Goal: Communication & Community: Answer question/provide support

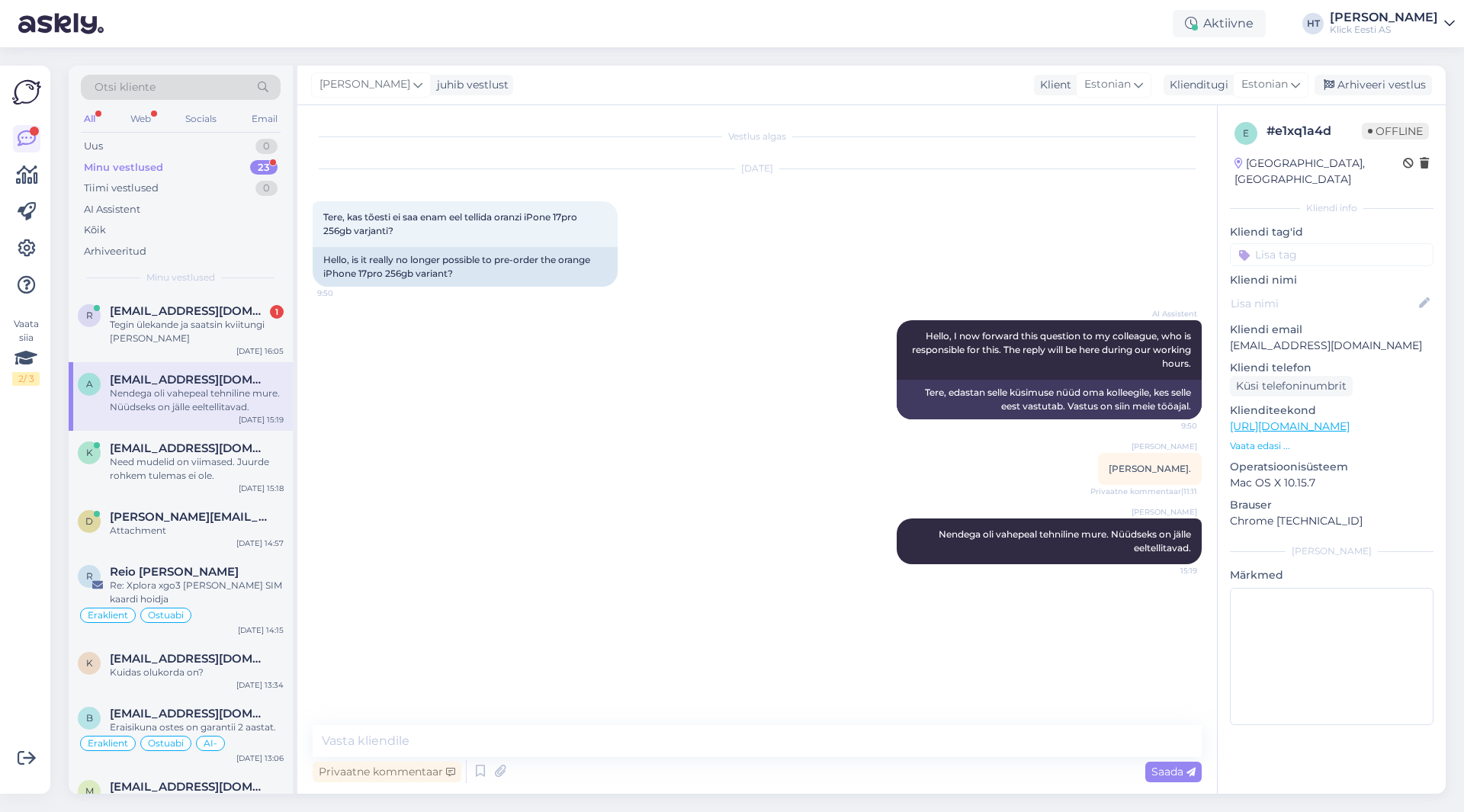
click at [240, 329] on div "Tegin ülekande ja saatsin kviitungi [PERSON_NAME]" at bounding box center [196, 331] width 174 height 28
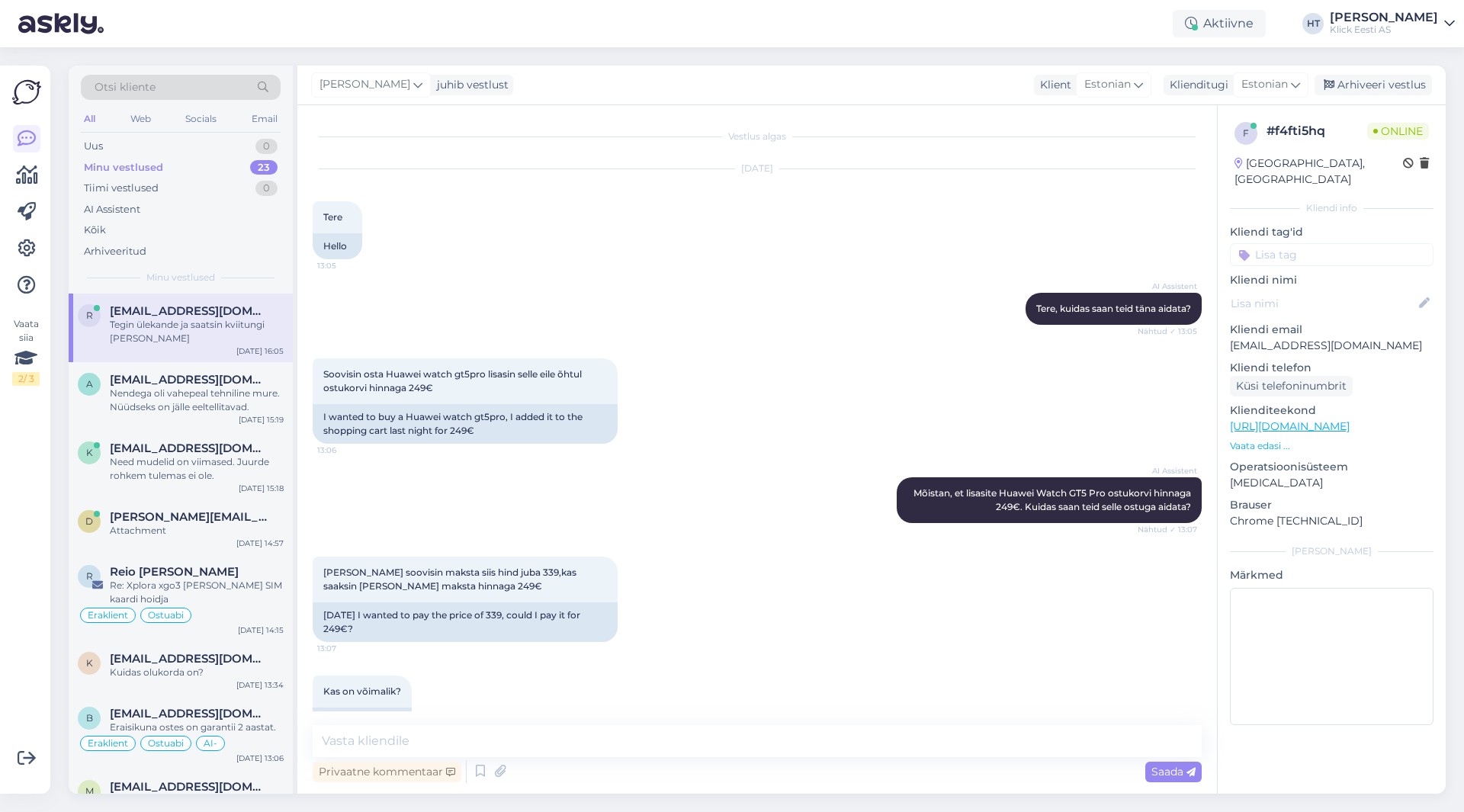
scroll to position [1616, 0]
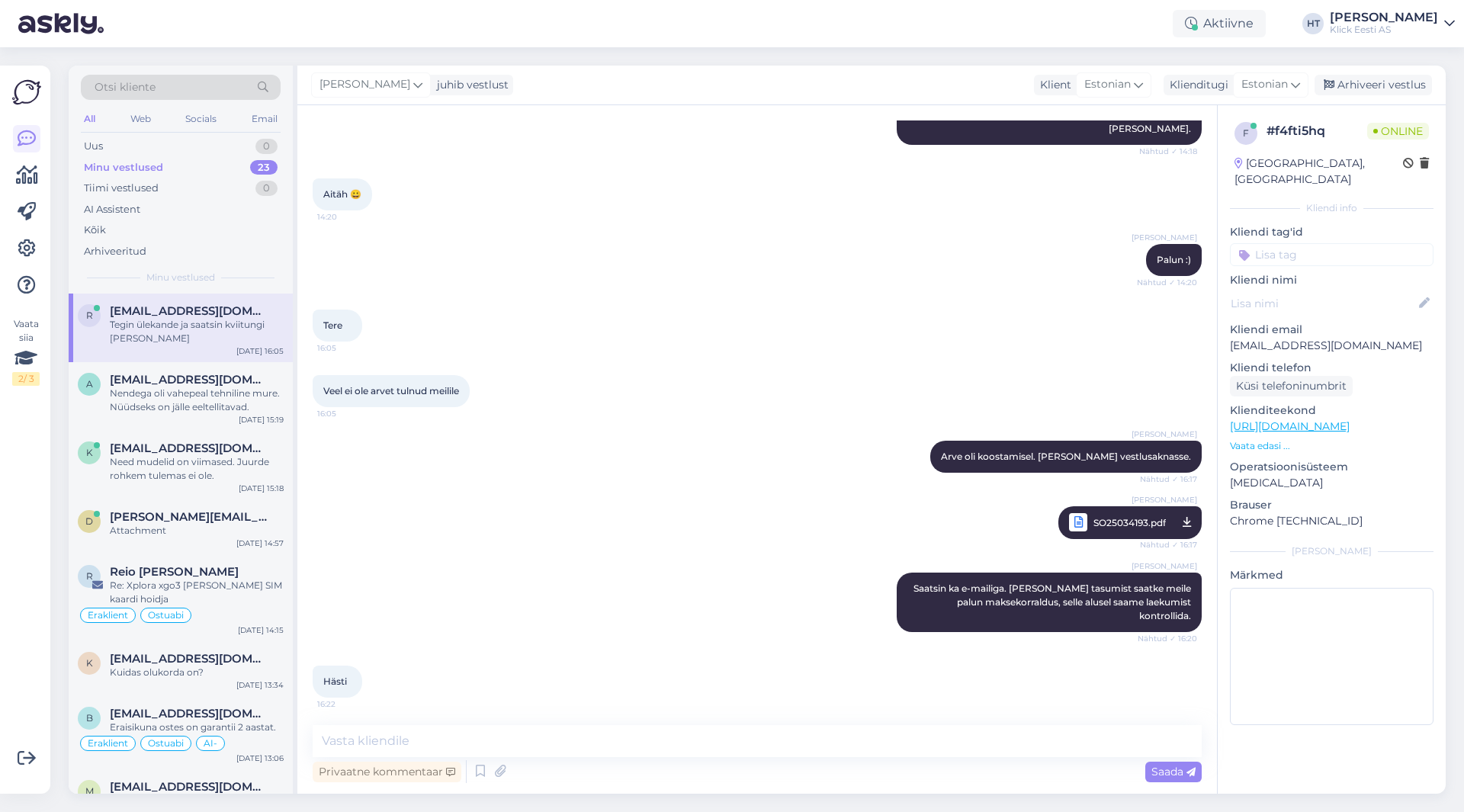
click at [1094, 513] on span "SO25034193.pdf" at bounding box center [1130, 522] width 72 height 19
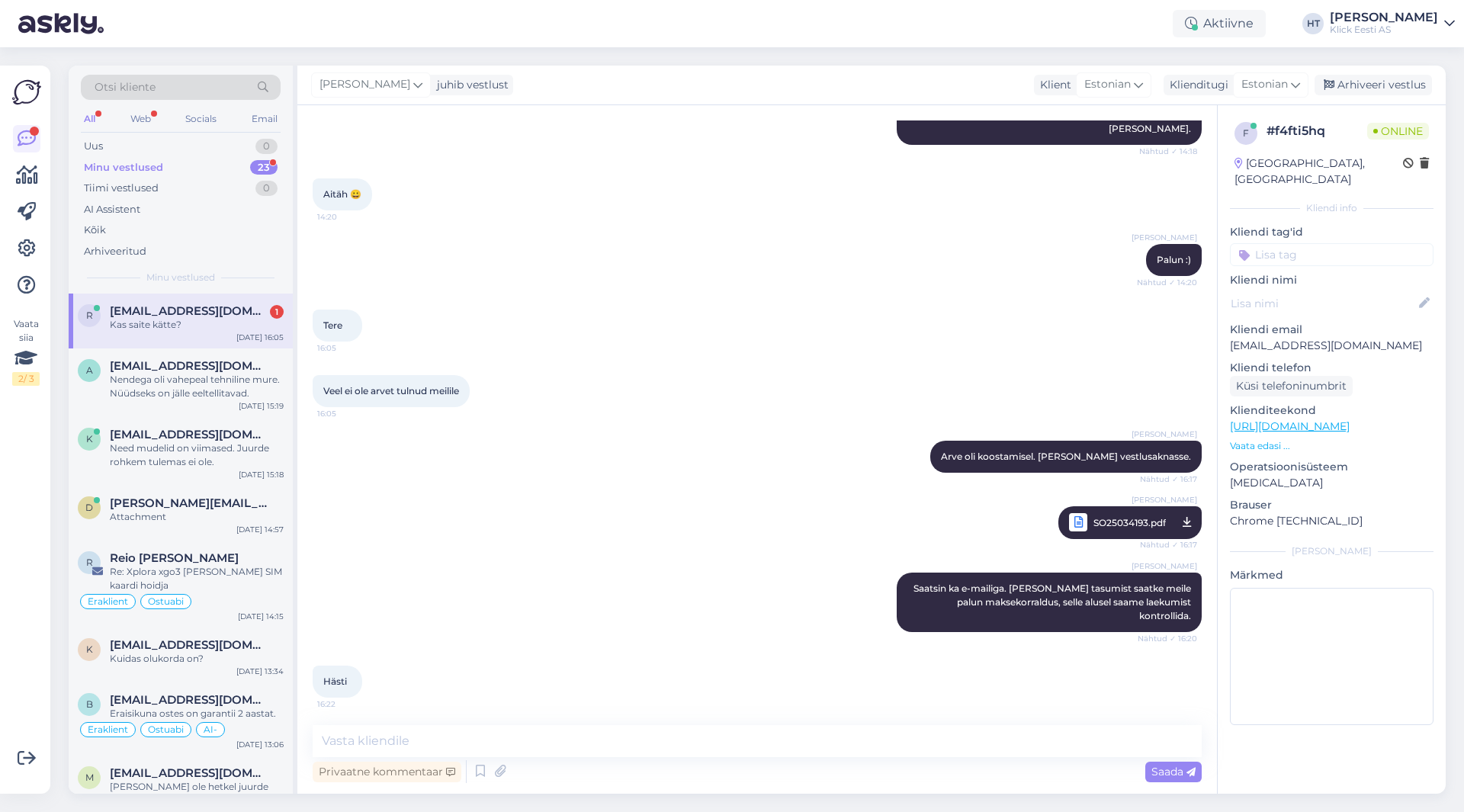
scroll to position [1681, 0]
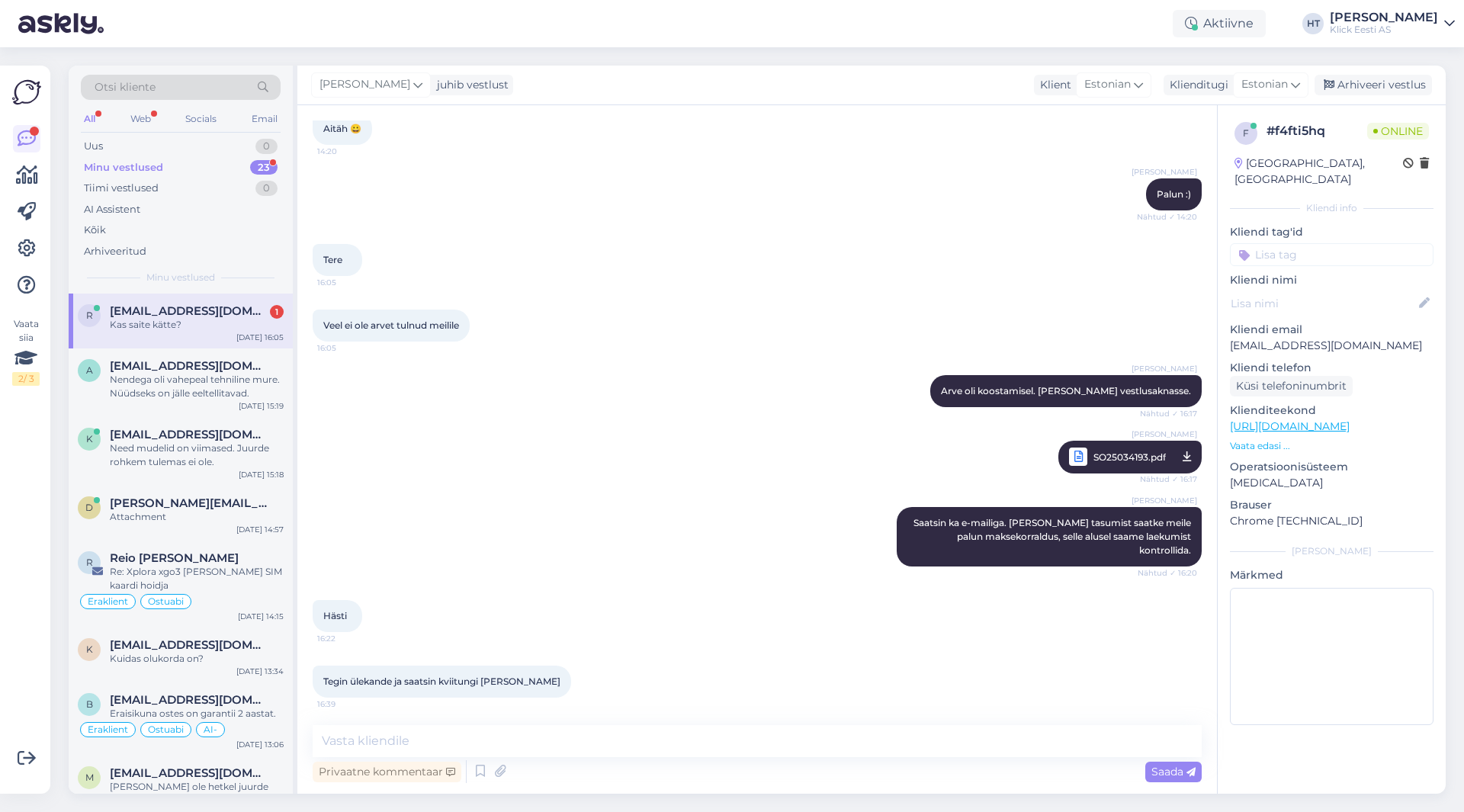
click at [228, 331] on div "Kas saite kätte?" at bounding box center [196, 324] width 174 height 13
click at [528, 750] on textarea at bounding box center [757, 741] width 889 height 32
type textarea "Millisele e-mailile te saatsite?"
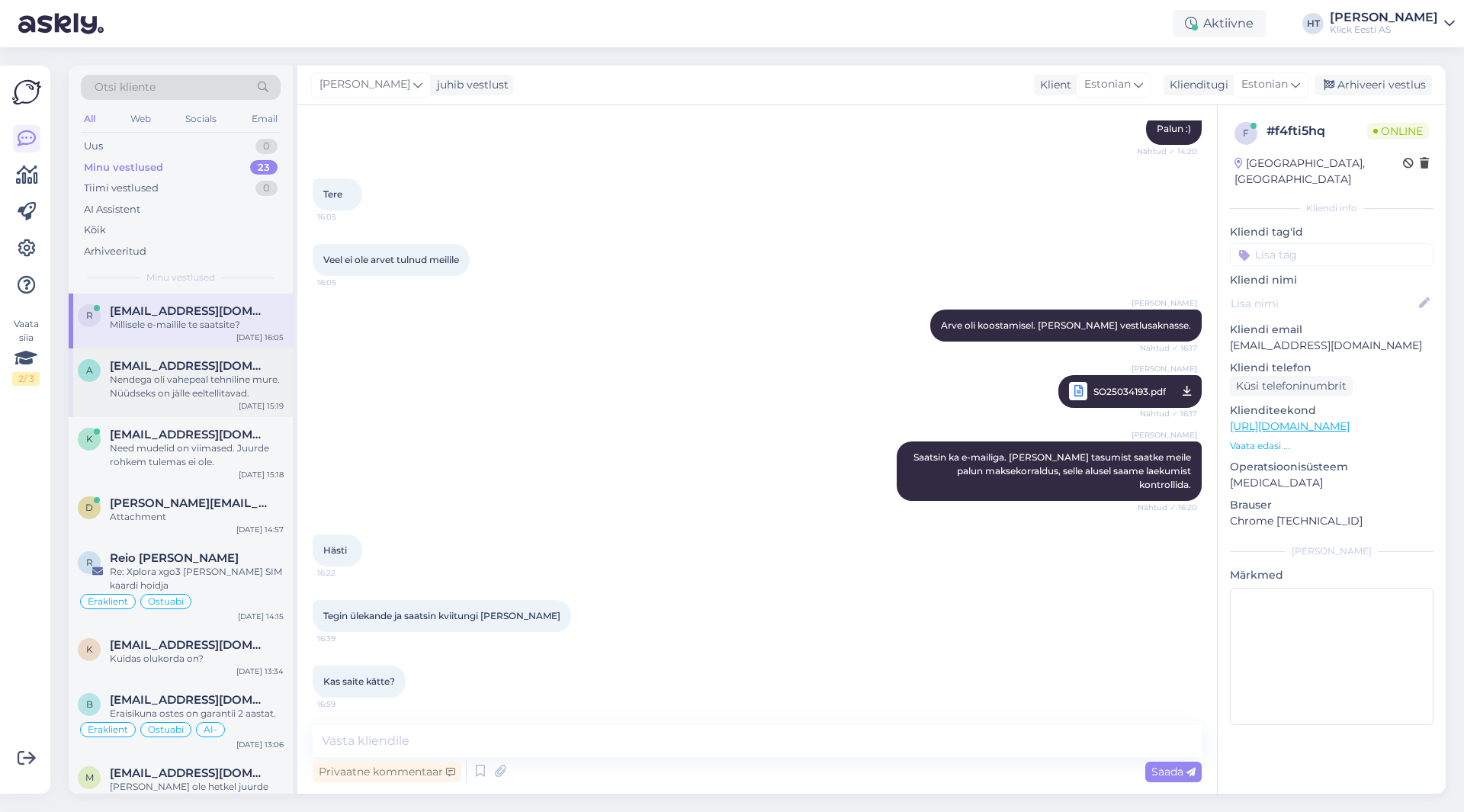
click at [239, 408] on div "a [EMAIL_ADDRESS][DOMAIN_NAME] Nendega oli vahepeal tehniline mure. Nüüdseks on…" at bounding box center [180, 382] width 224 height 68
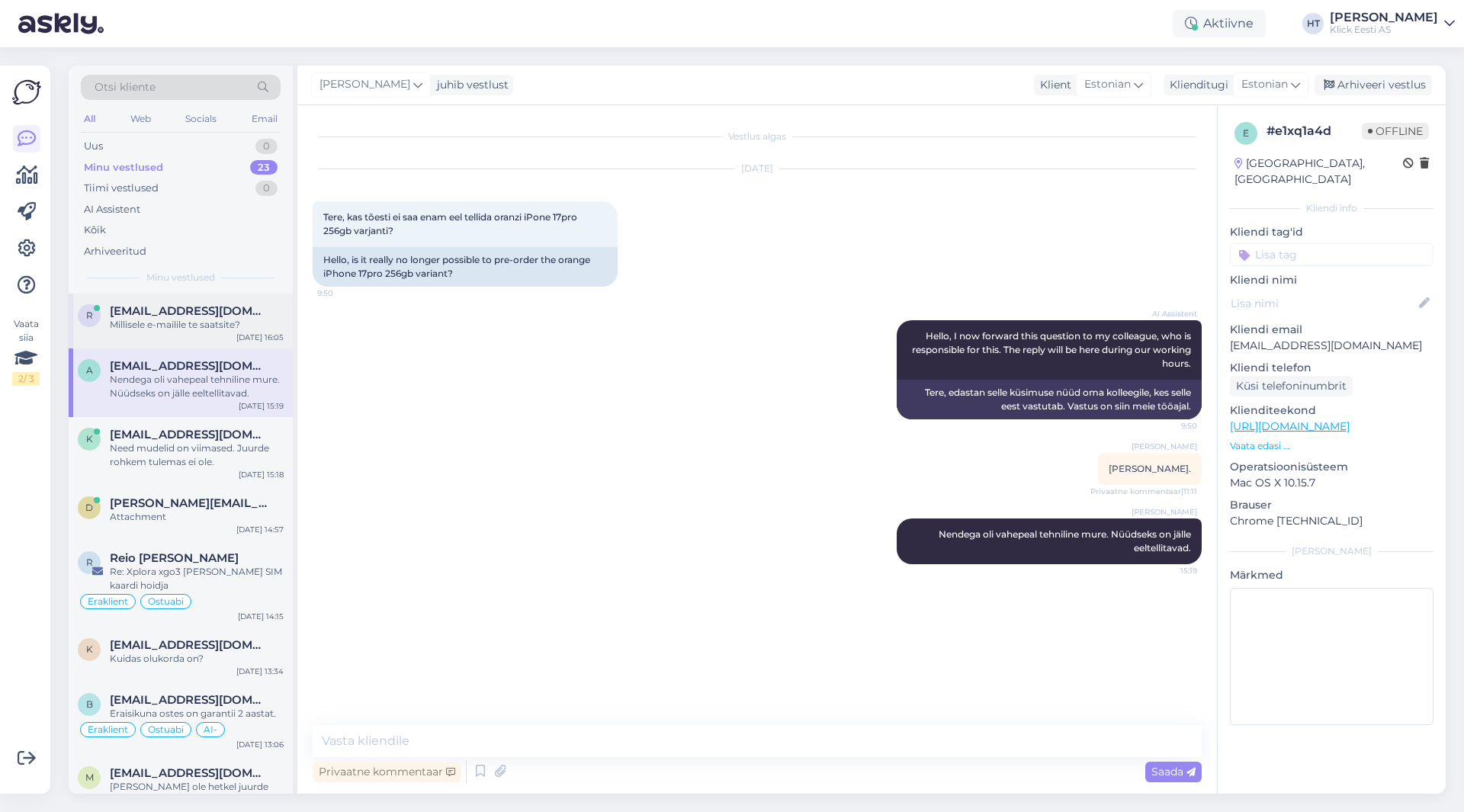
click at [242, 333] on div "[DATE] 16:05" at bounding box center [260, 338] width 47 height 12
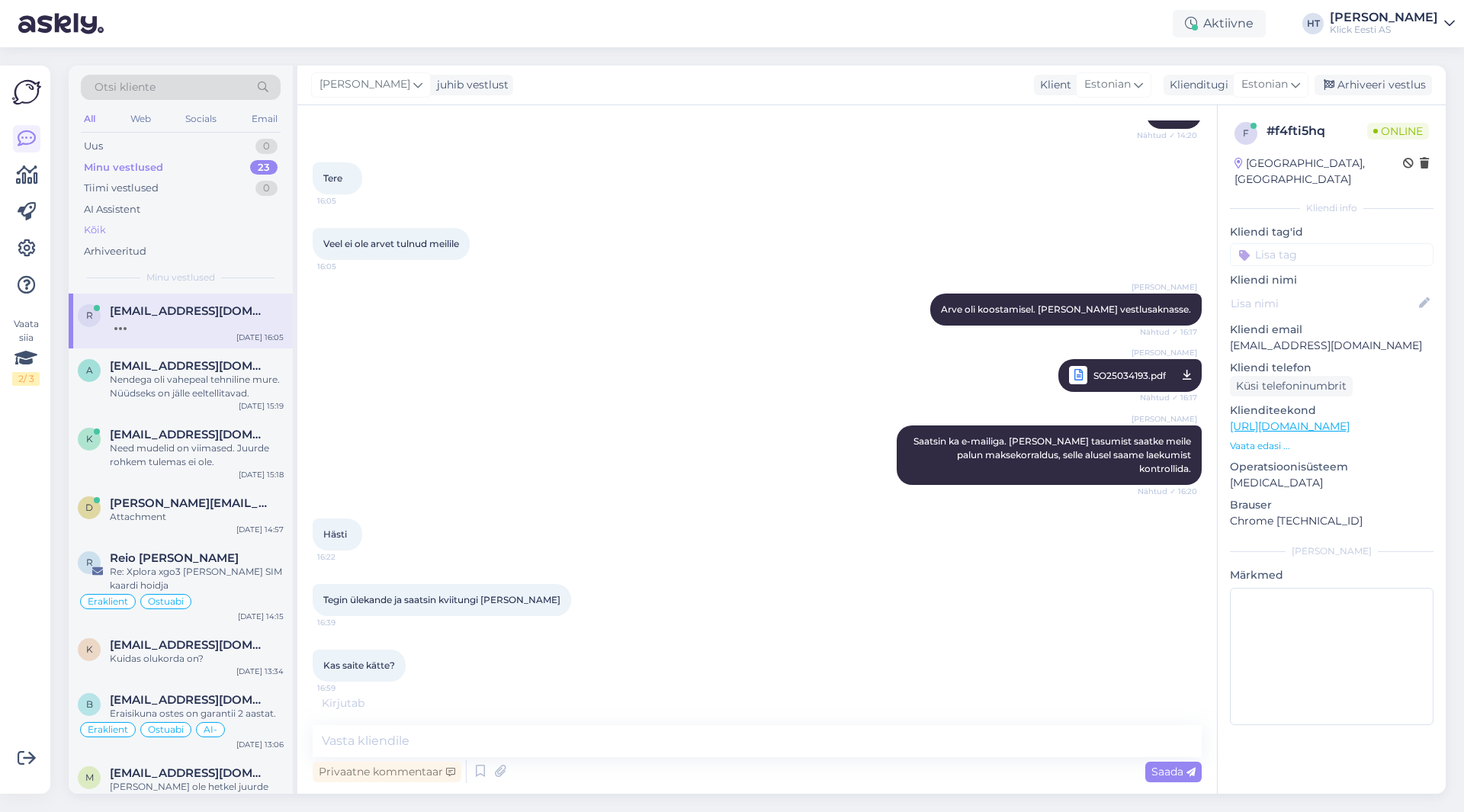
scroll to position [1813, 0]
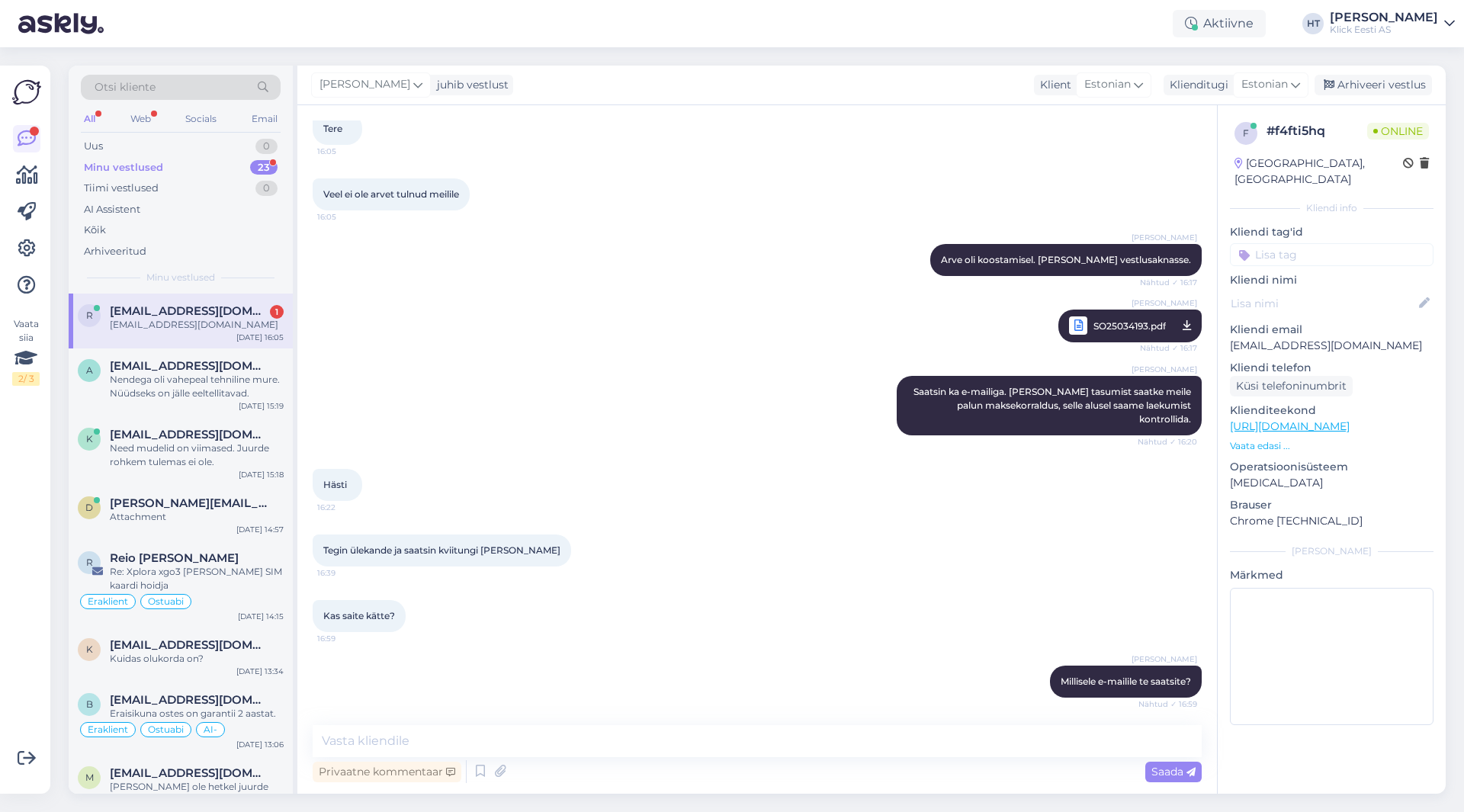
click at [255, 308] on div "[EMAIL_ADDRESS][DOMAIN_NAME] 1" at bounding box center [196, 311] width 174 height 13
click at [1100, 317] on span "SO25034193.pdf" at bounding box center [1130, 326] width 72 height 19
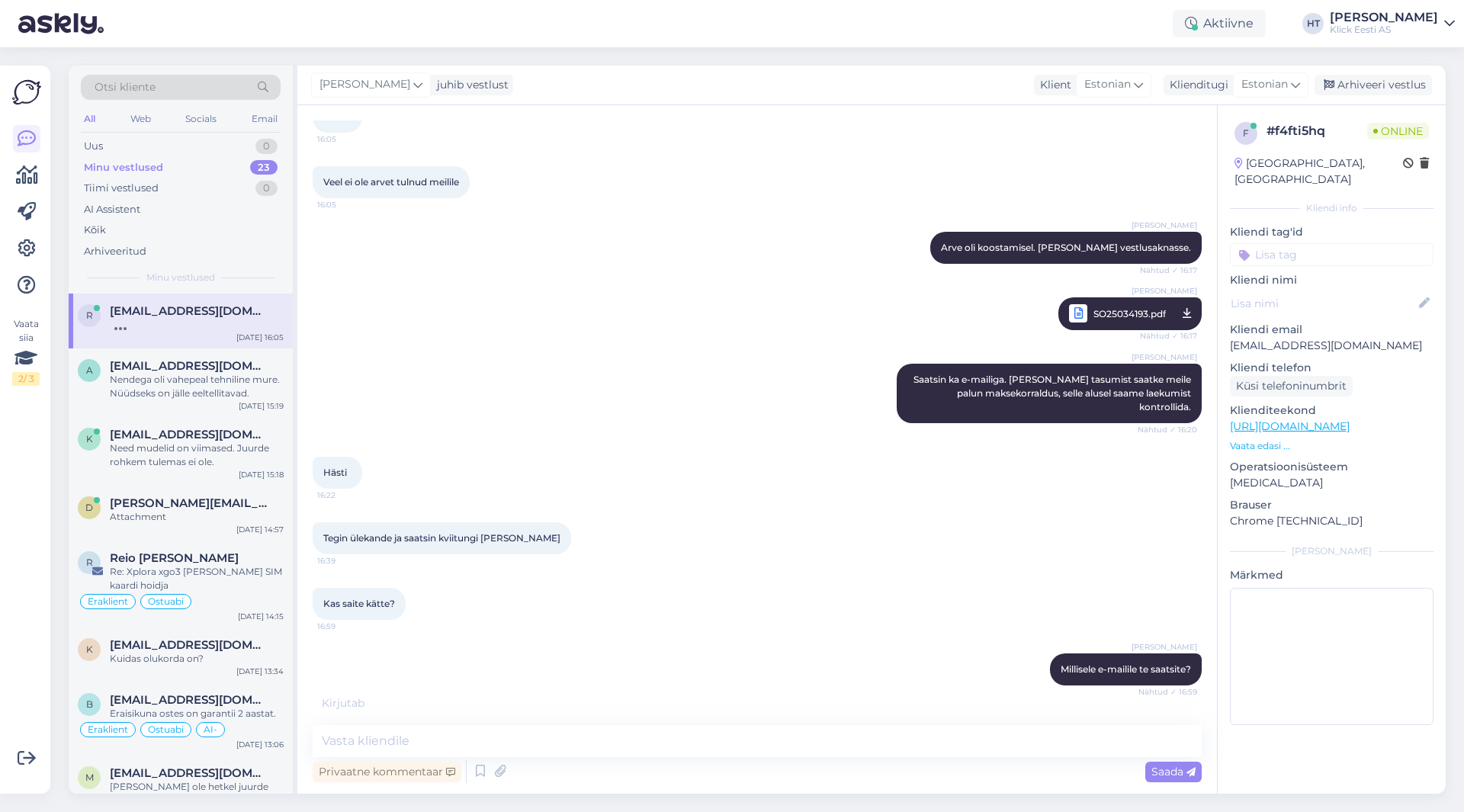
scroll to position [1829, 0]
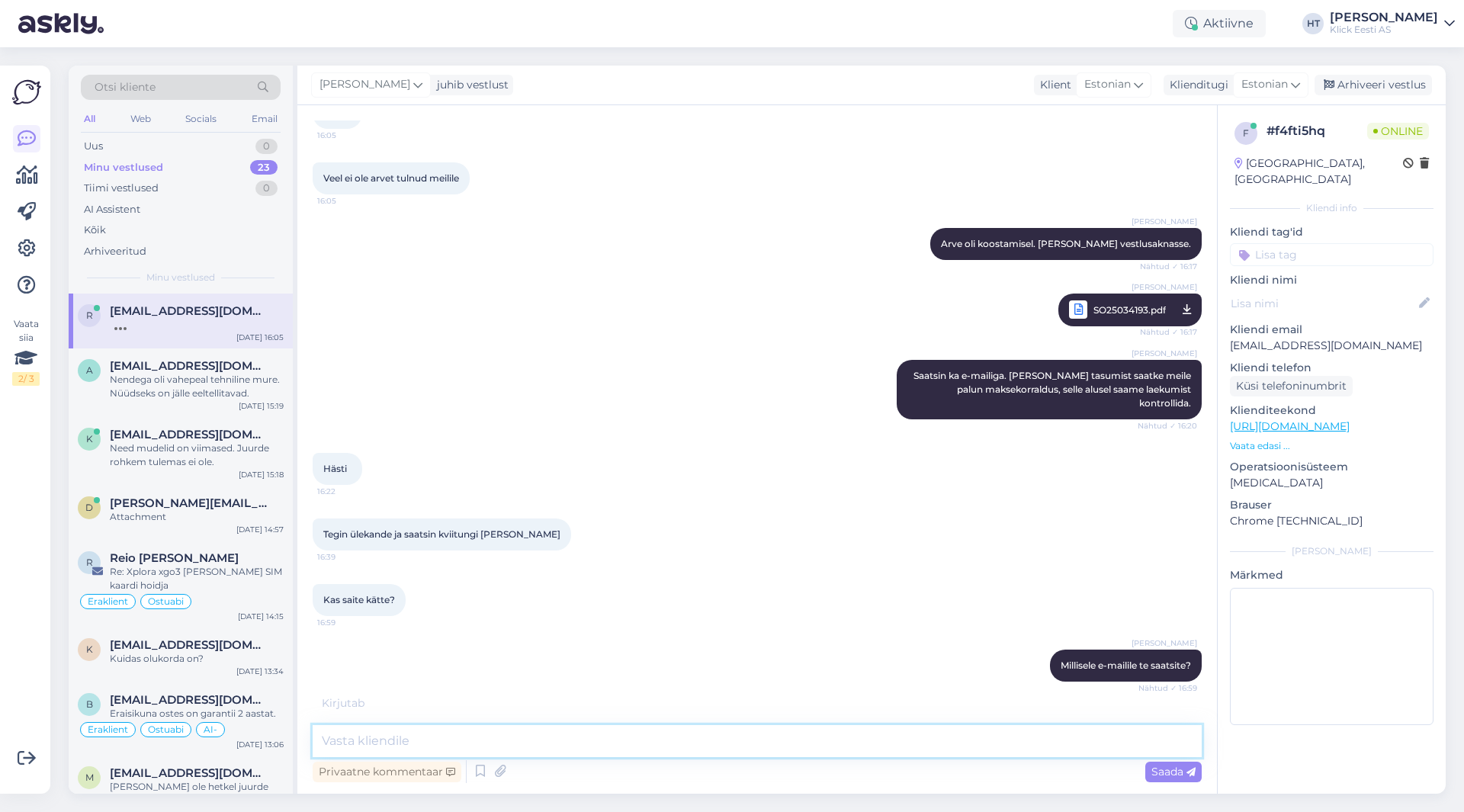
click at [634, 731] on textarea at bounding box center [757, 741] width 889 height 32
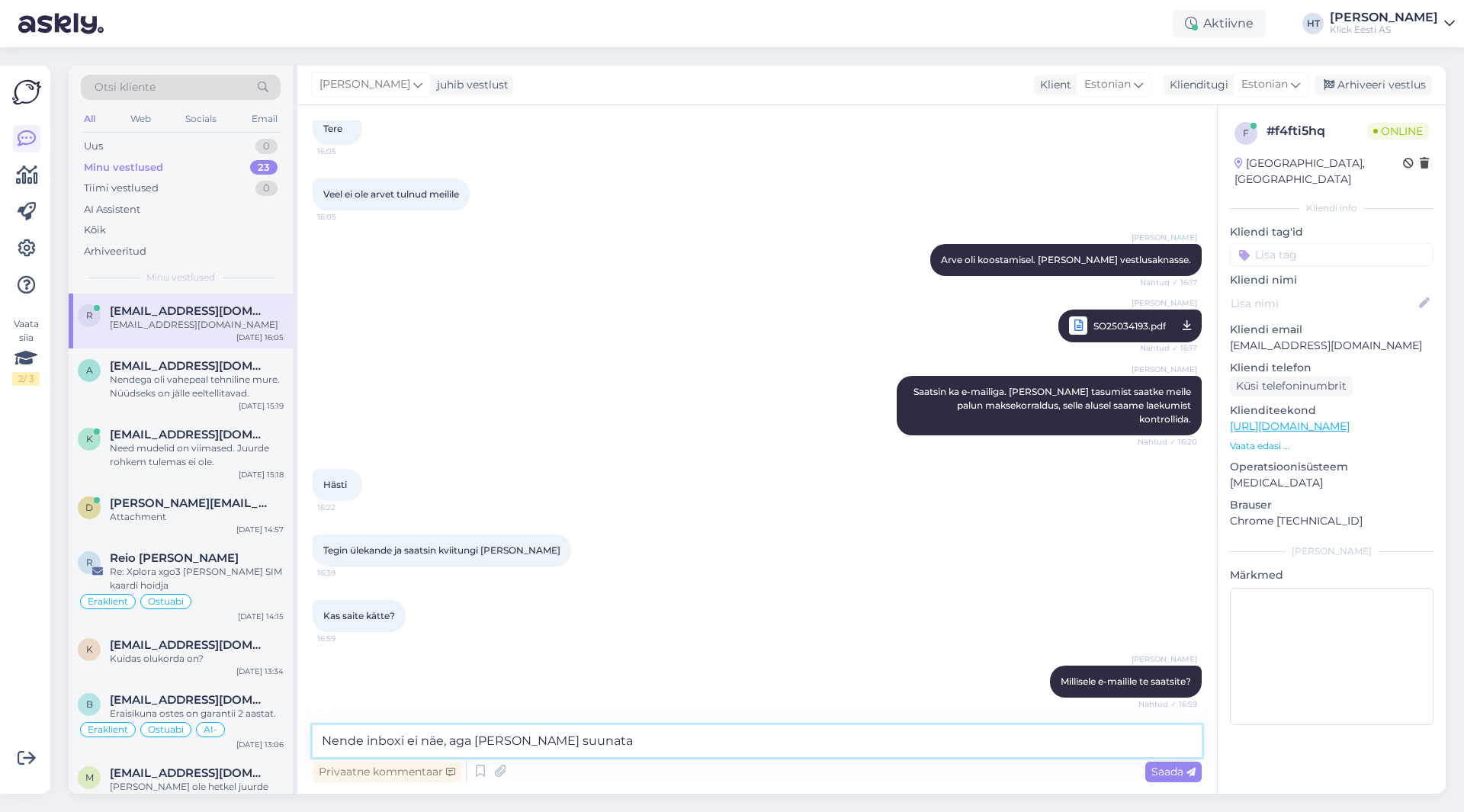
type textarea "Nende inboxi ei näe, aga [PERSON_NAME] suunata."
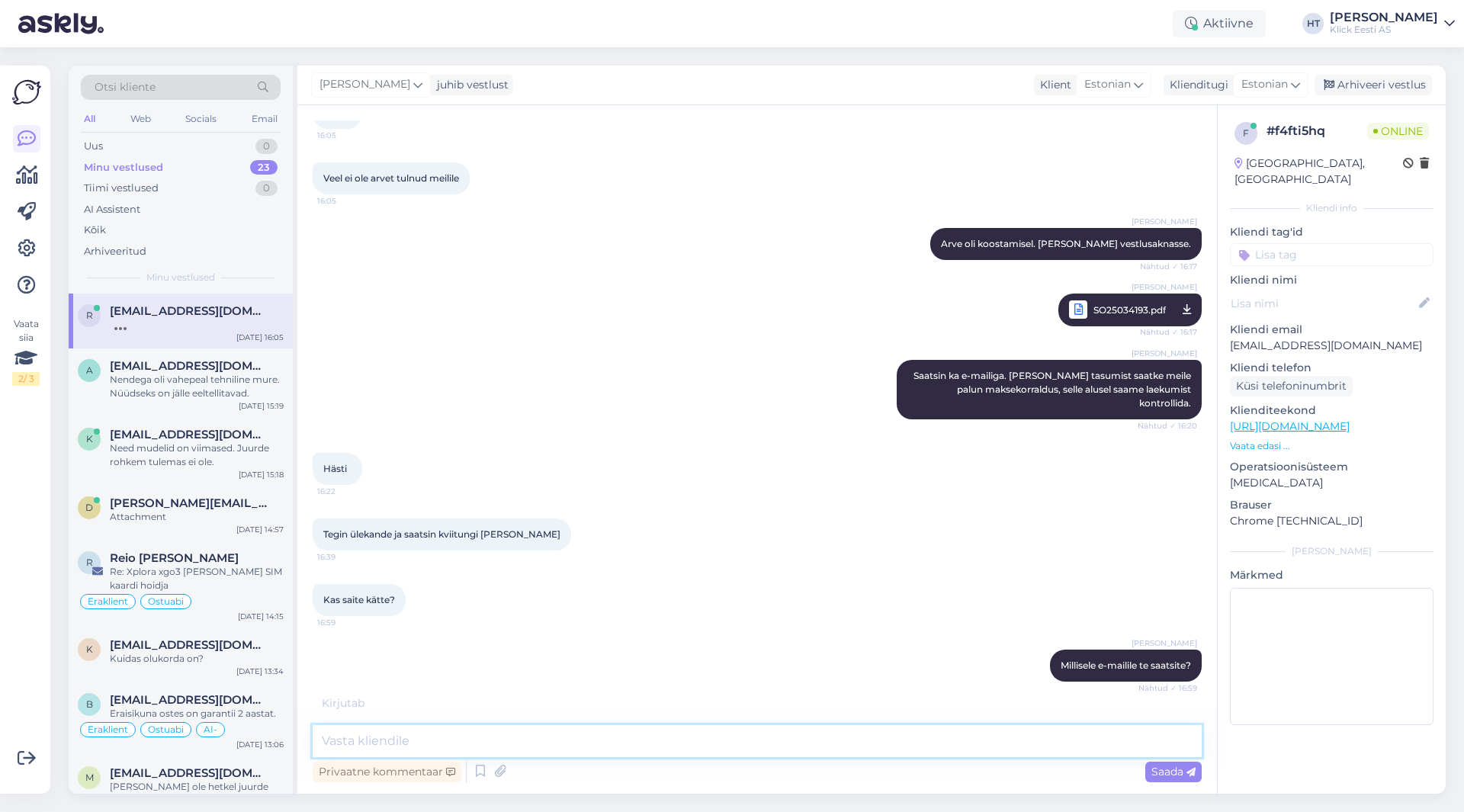
scroll to position [1878, 0]
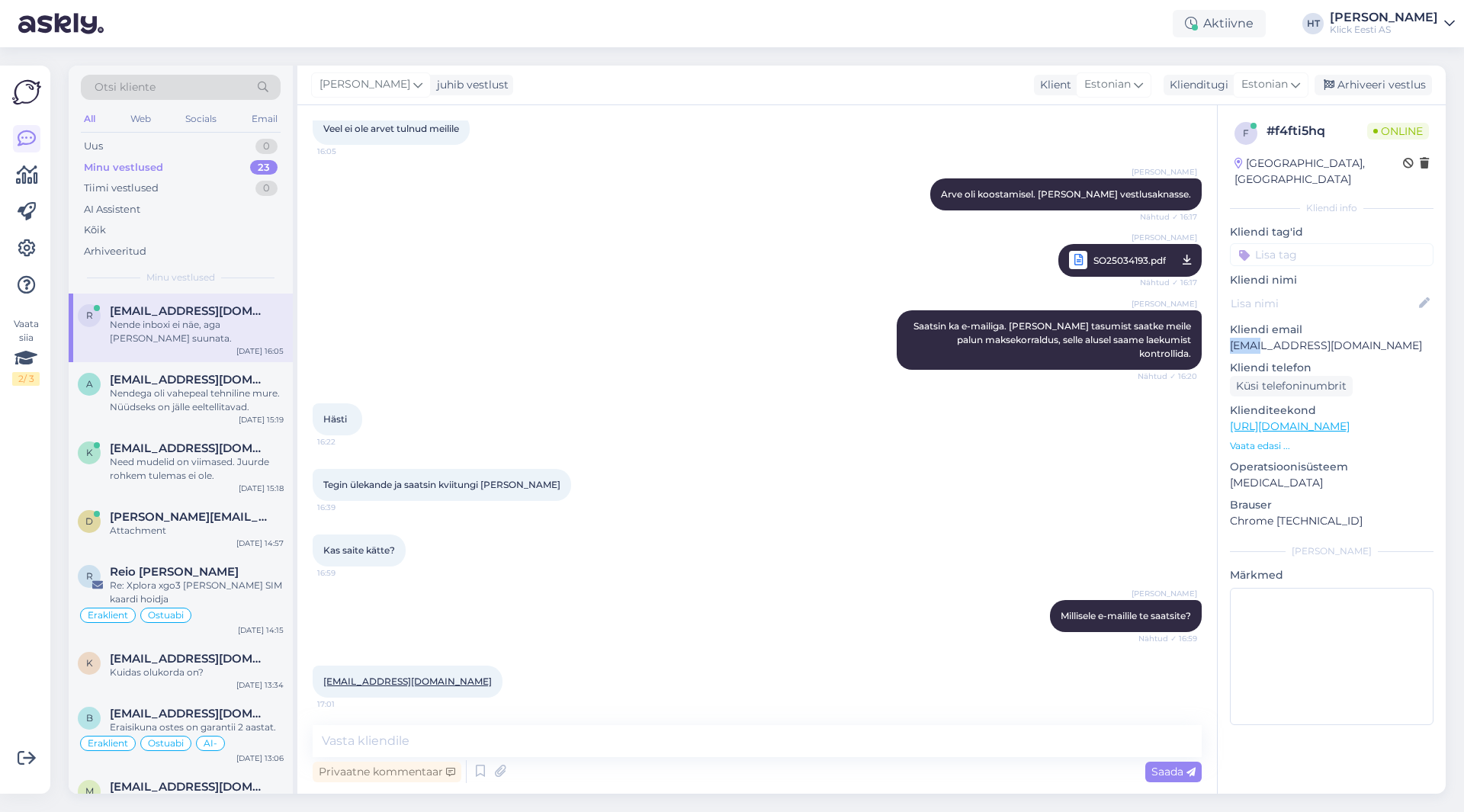
drag, startPoint x: 1231, startPoint y: 329, endPoint x: 1259, endPoint y: 329, distance: 28.0
click at [1259, 338] on p "[EMAIL_ADDRESS][DOMAIN_NAME]" at bounding box center [1333, 345] width 204 height 16
copy p "rauno"
click at [791, 387] on div "Hästi 16:22" at bounding box center [757, 419] width 889 height 66
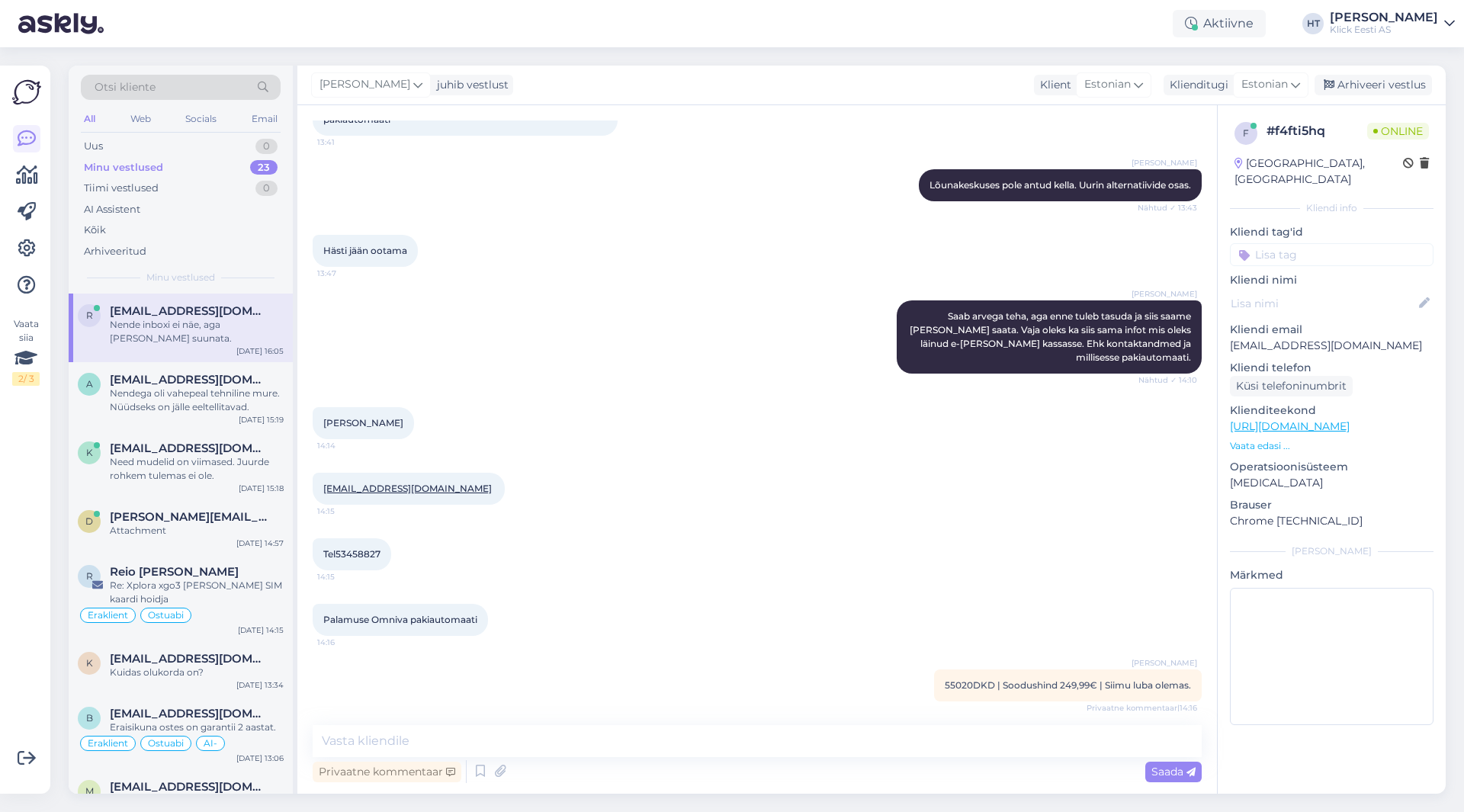
scroll to position [1944, 0]
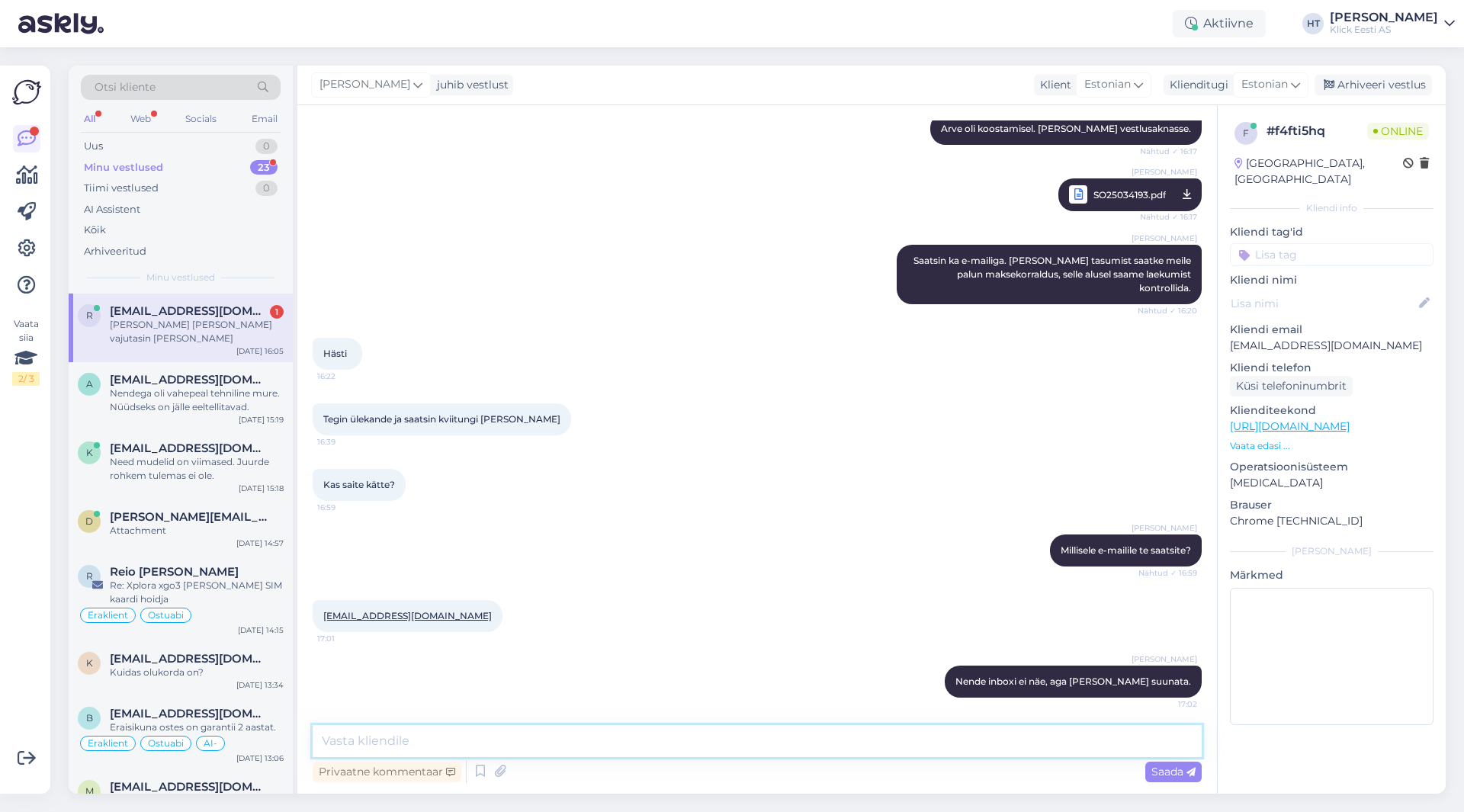
click at [649, 743] on textarea at bounding box center [757, 741] width 889 height 32
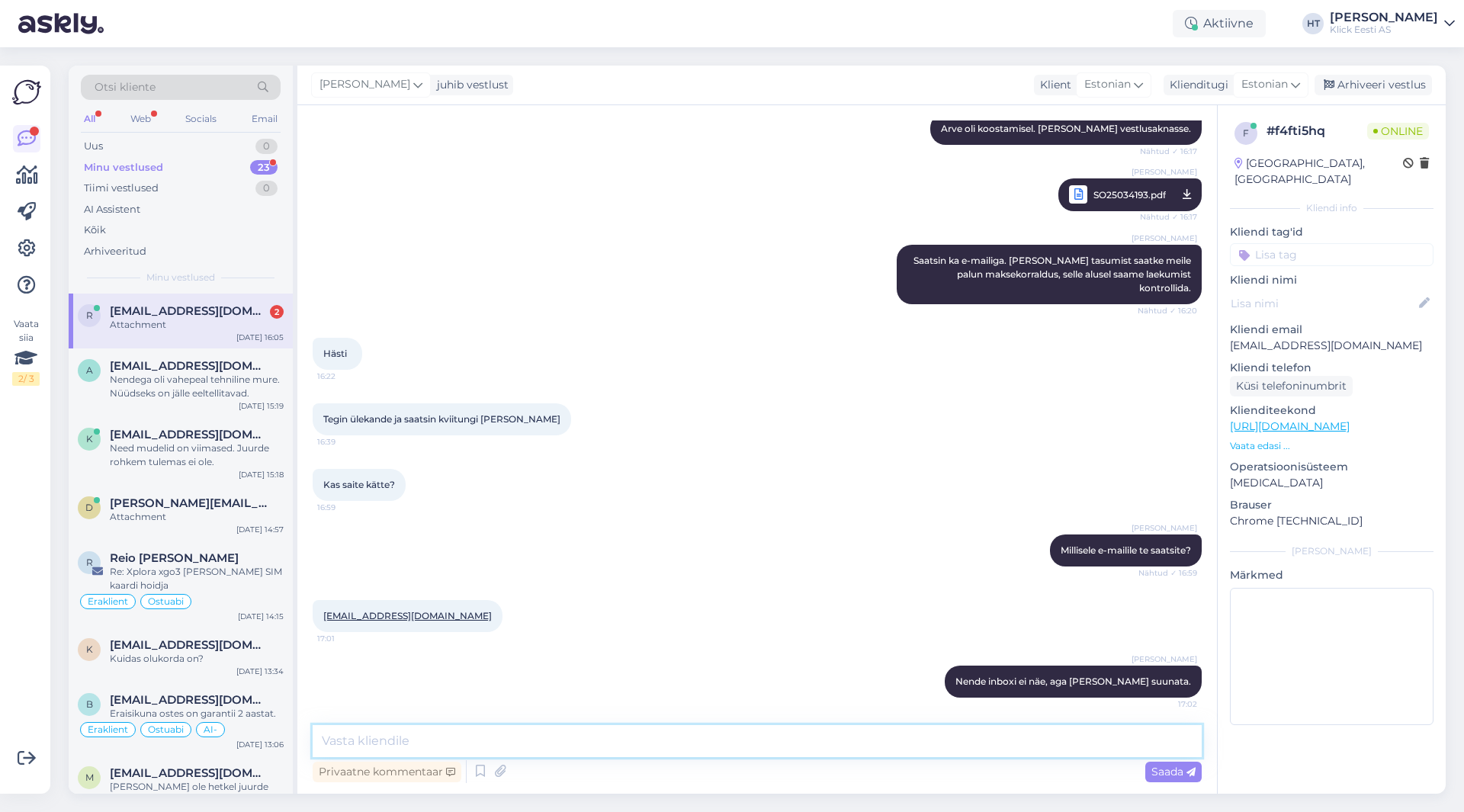
scroll to position [2010, 0]
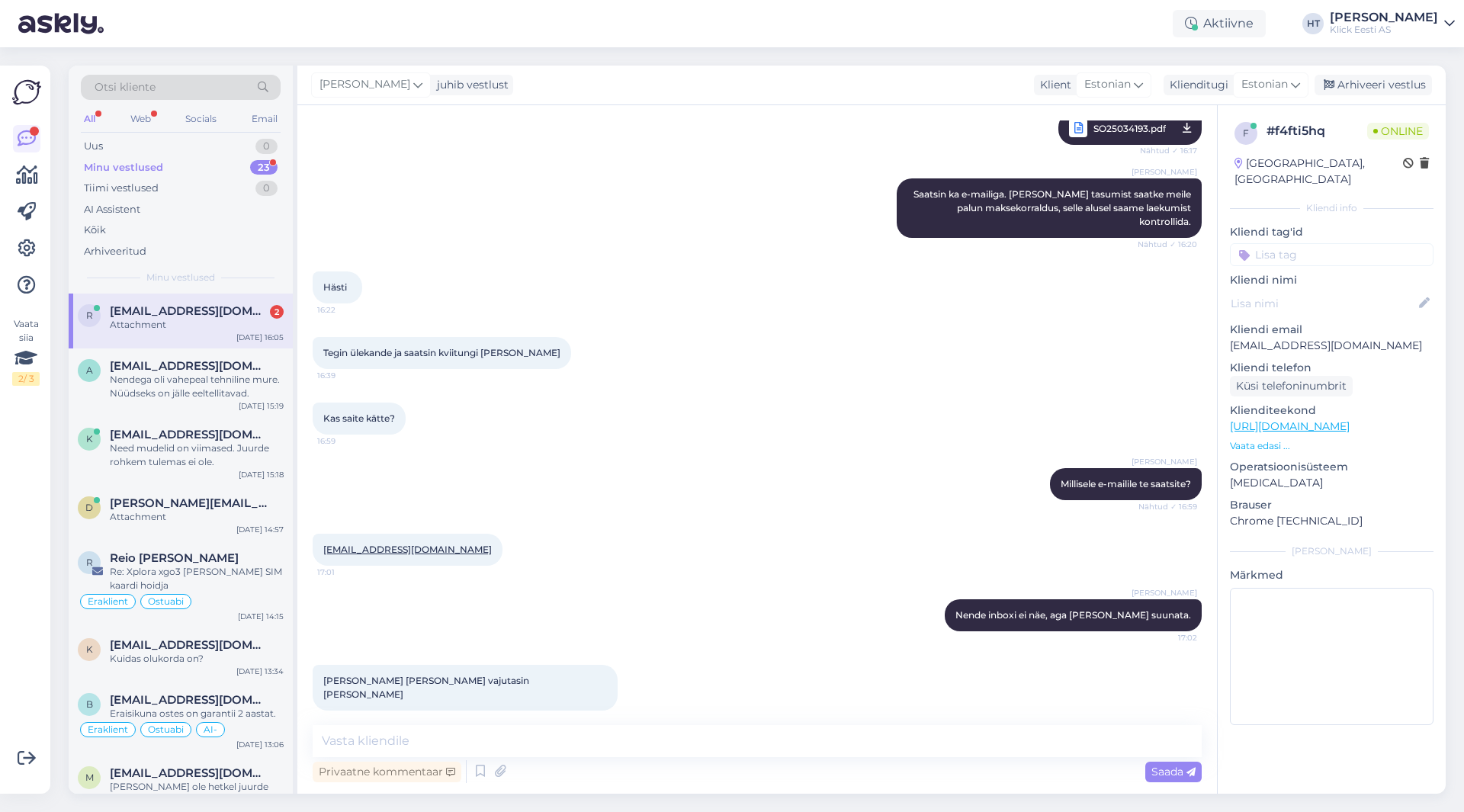
click at [650, 517] on div "[EMAIL_ADDRESS][DOMAIN_NAME] 17:01" at bounding box center [757, 550] width 889 height 66
click at [367, 751] on span "Kviitung.pdf" at bounding box center [376, 760] width 56 height 19
click at [626, 451] on div "[PERSON_NAME] [PERSON_NAME] e-mailile te saatsite? Nähtud ✓ 16:59" at bounding box center [757, 484] width 889 height 66
click at [596, 726] on textarea at bounding box center [757, 741] width 889 height 32
type textarea "Super, saadan laekumise kontrollimiseks."
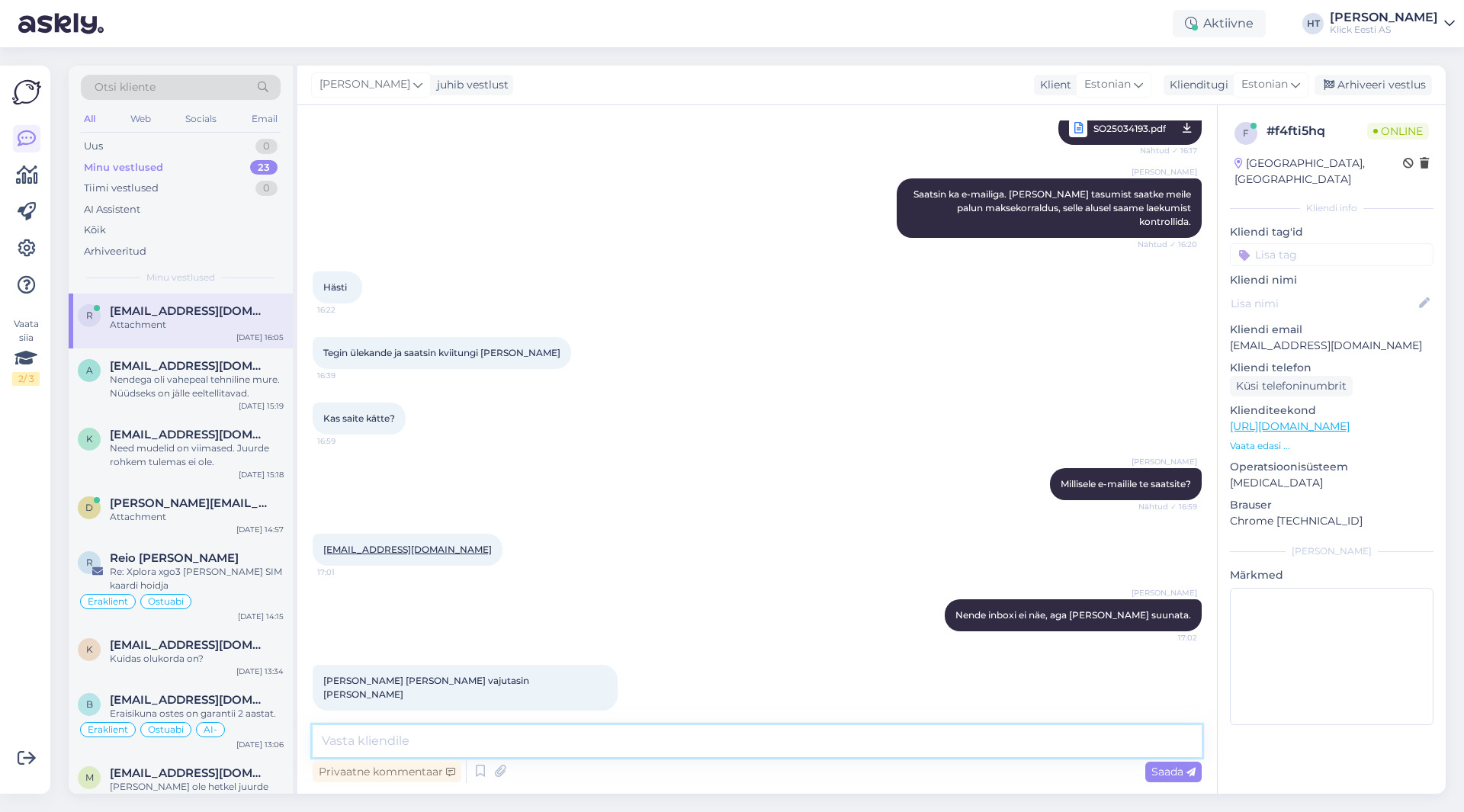
scroll to position [2075, 0]
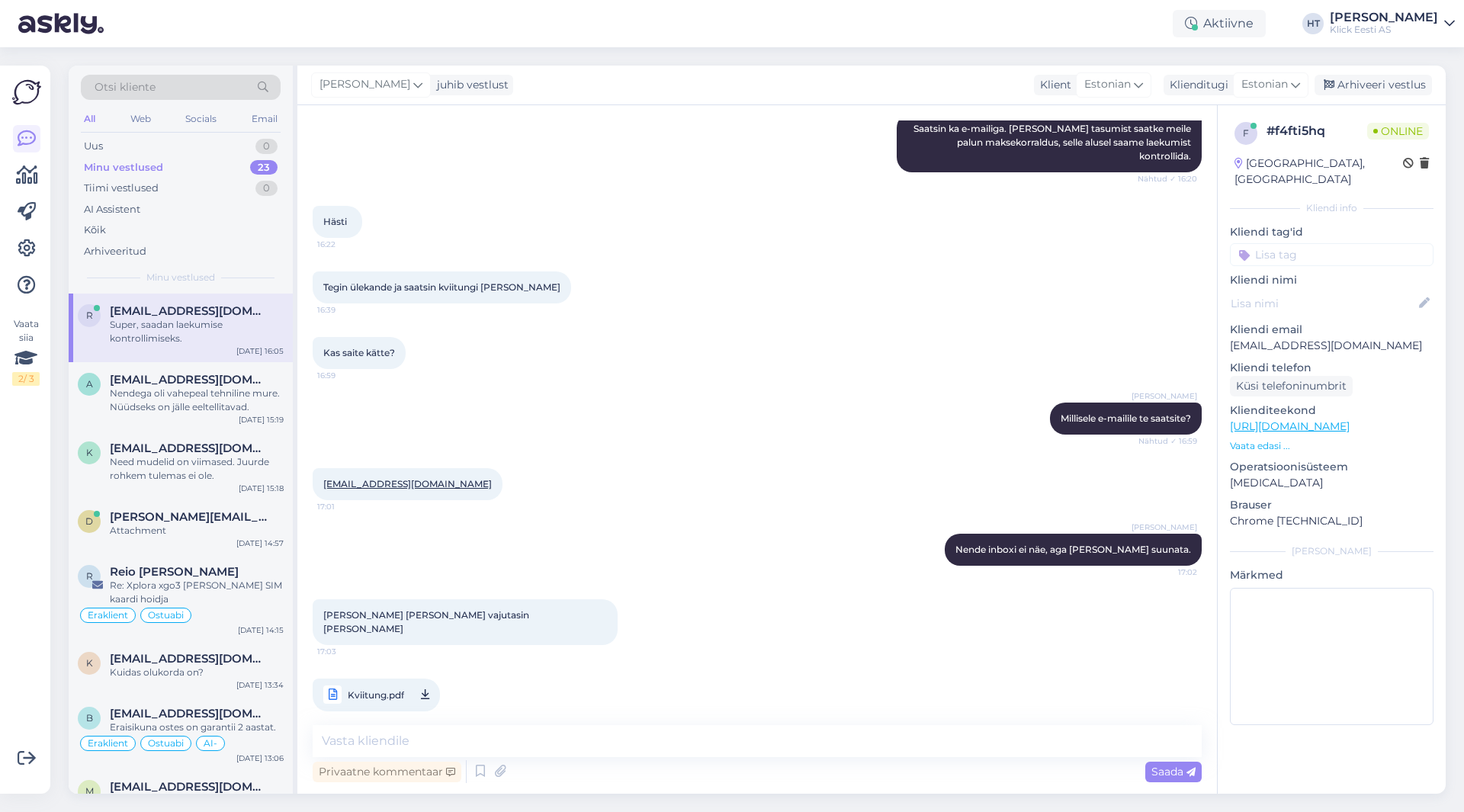
click at [0, 591] on div "Vaata siia 2 / 3 Võimalused Veendu, et Askly loob sulle väärtust. Sulge Ühenda …" at bounding box center [25, 430] width 51 height 728
click at [168, 407] on div "Nendega oli vahepeal tehniline mure. Nüüdseks on jälle eeltellitavad." at bounding box center [196, 400] width 174 height 28
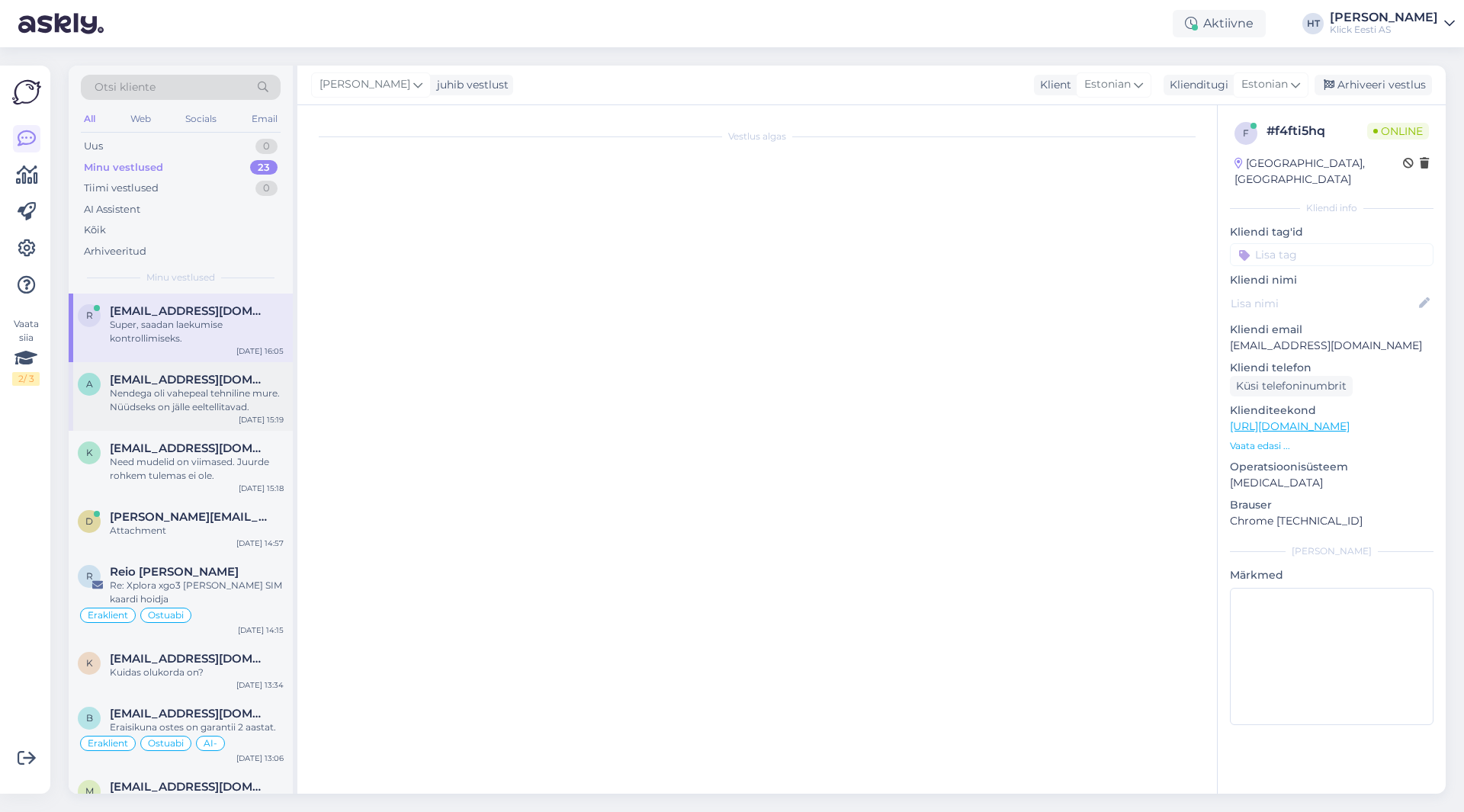
scroll to position [0, 0]
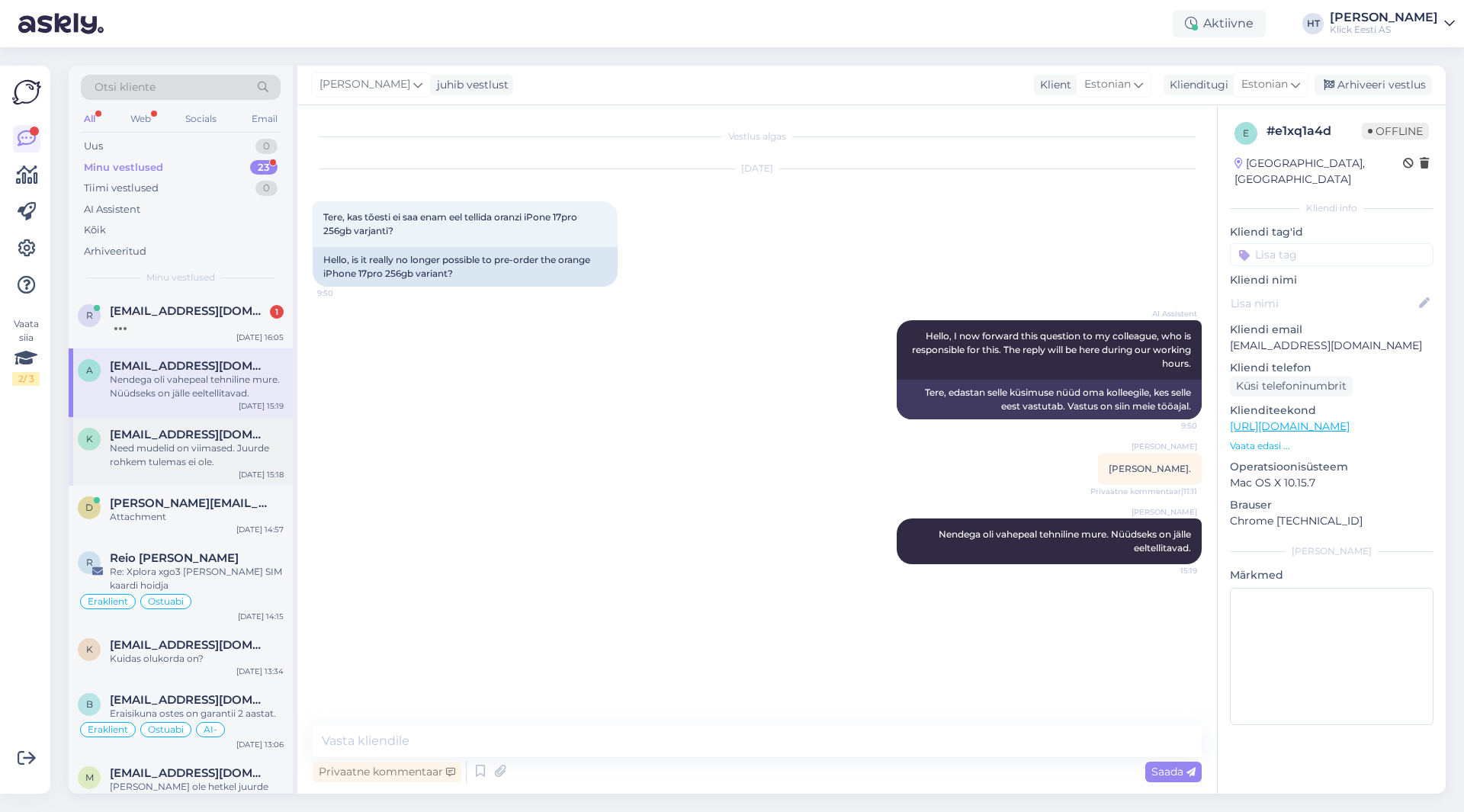
click at [204, 443] on div "Need mudelid on viimased. Juurde rohkem tulemas ei ole." at bounding box center [196, 455] width 174 height 28
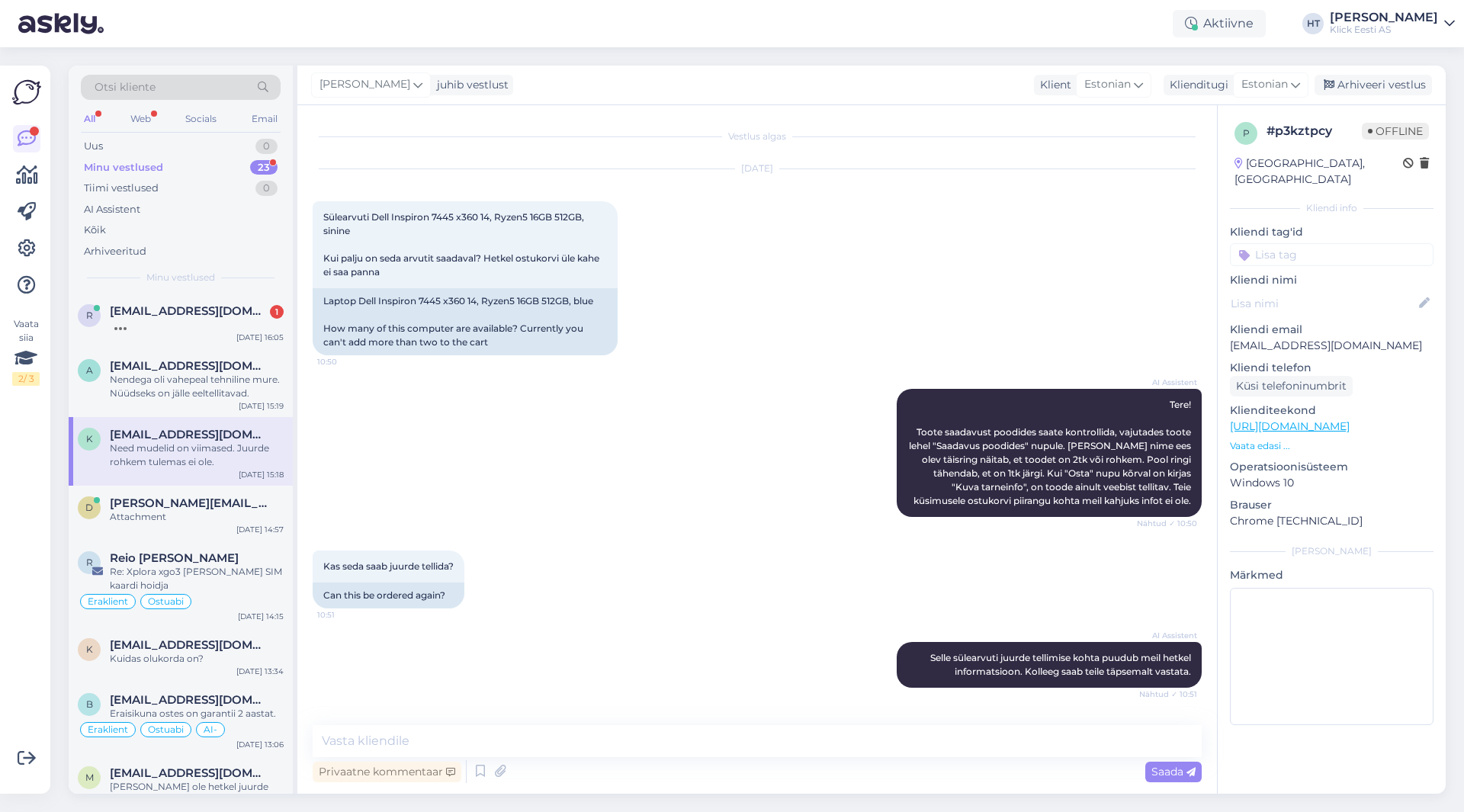
scroll to position [125, 0]
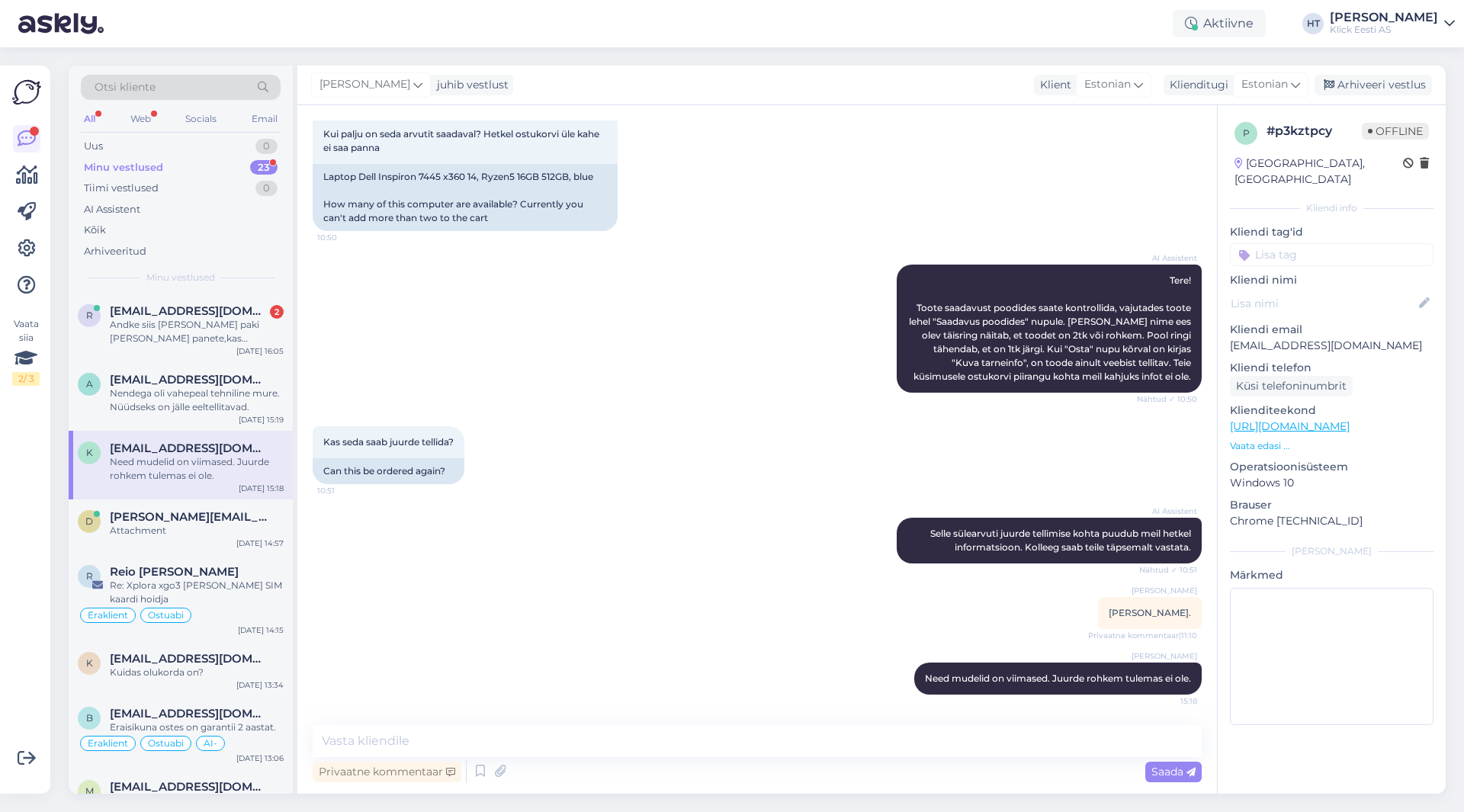
drag, startPoint x: 0, startPoint y: 563, endPoint x: 8, endPoint y: 551, distance: 14.4
click at [0, 563] on div "Vaata siia 2 / 3 Võimalused Veendu, et Askly loob sulle väärtust. Sulge Ühenda …" at bounding box center [25, 430] width 51 height 728
click at [173, 336] on div "Andke siis [PERSON_NAME] paki [PERSON_NAME] panete,kas homme?" at bounding box center [196, 331] width 174 height 28
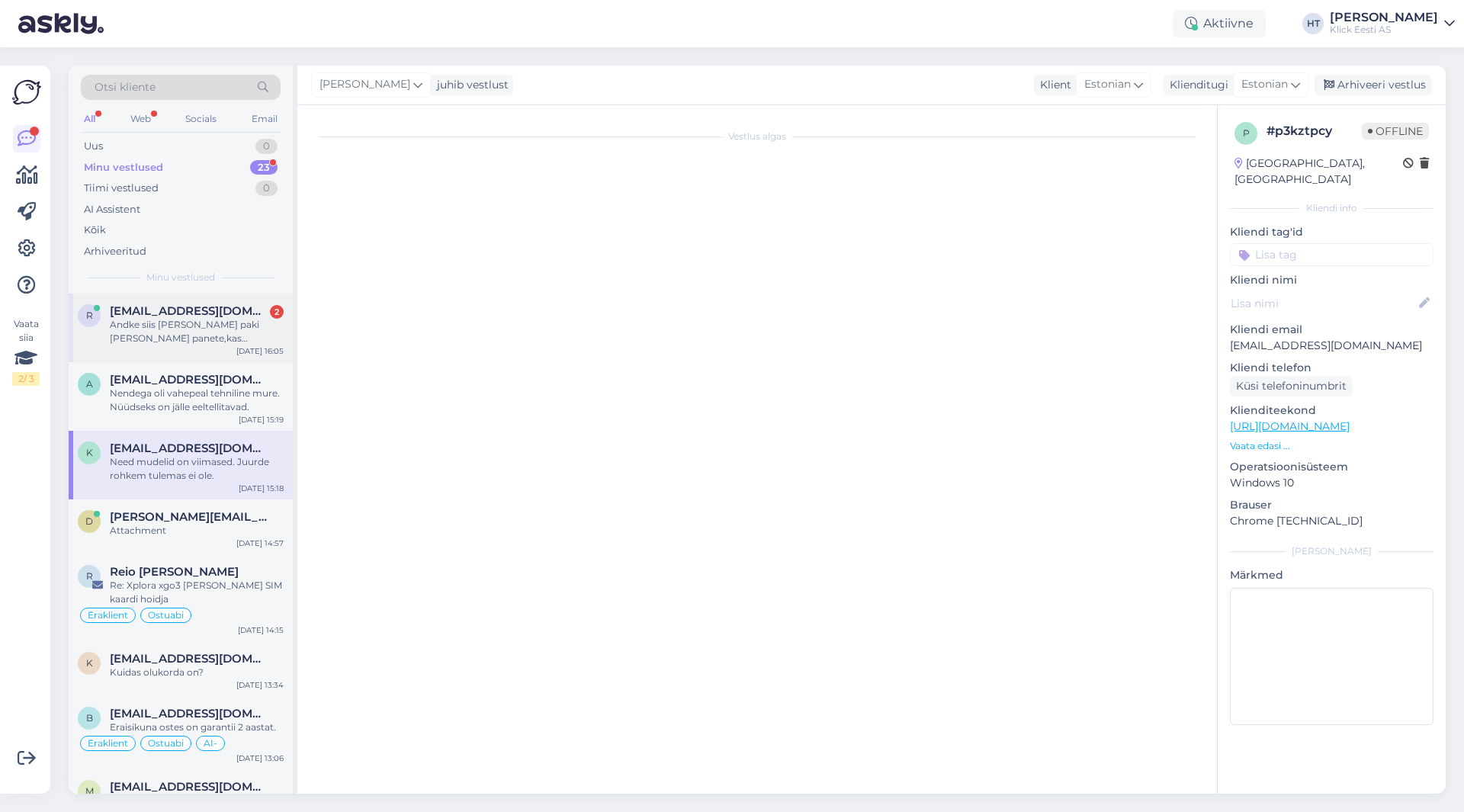
scroll to position [1734, 0]
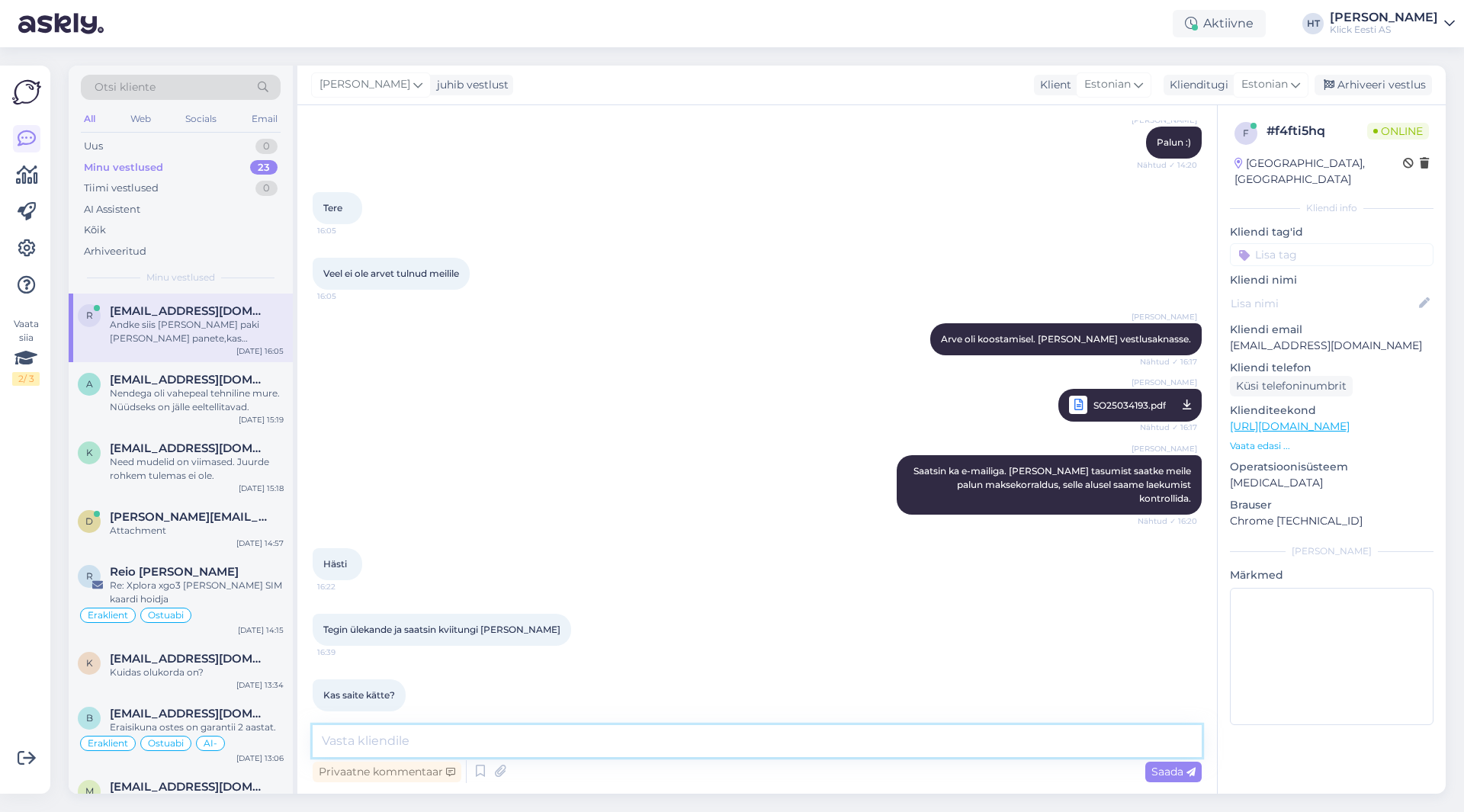
click at [497, 744] on textarea at bounding box center [757, 741] width 889 height 32
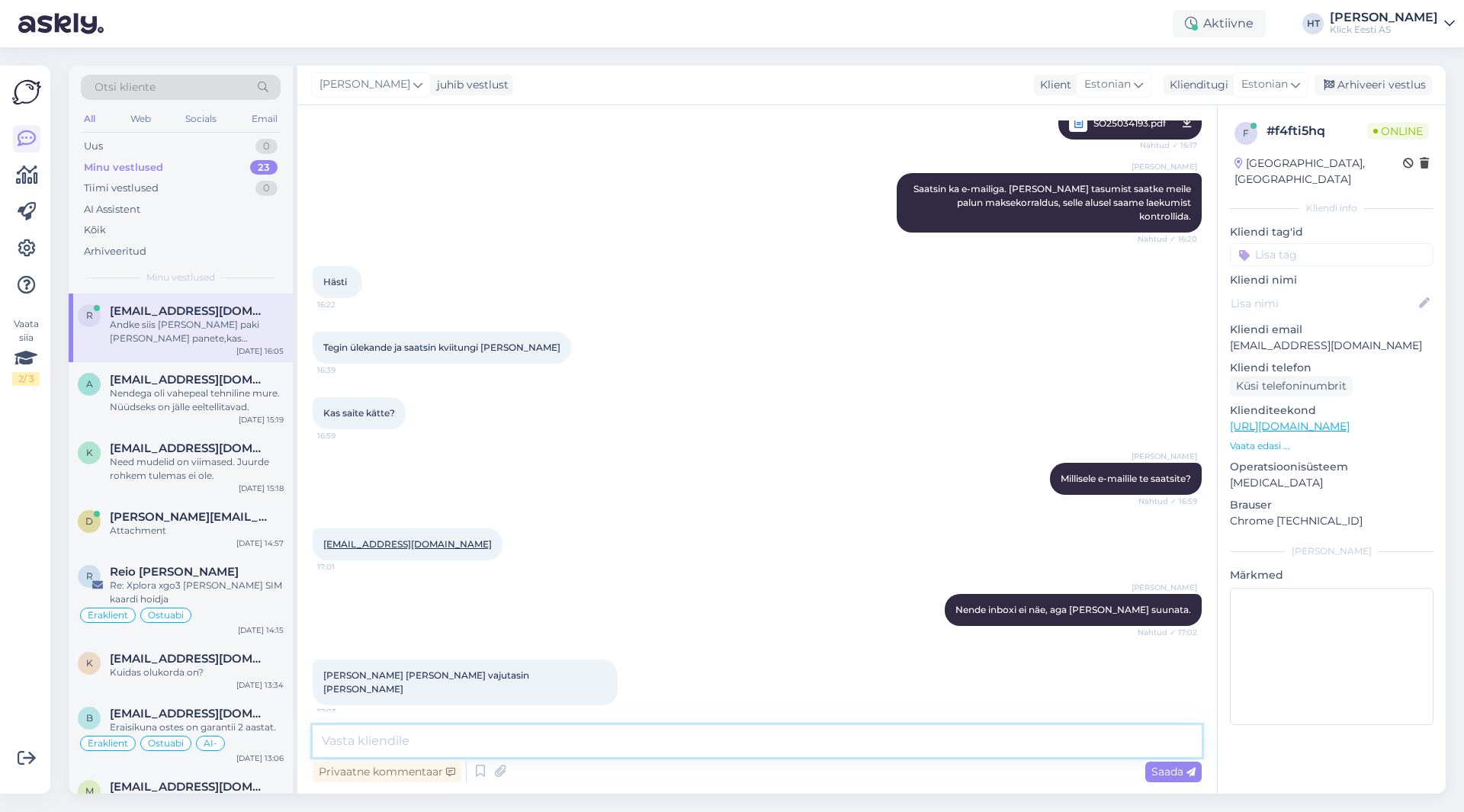
scroll to position [2207, 0]
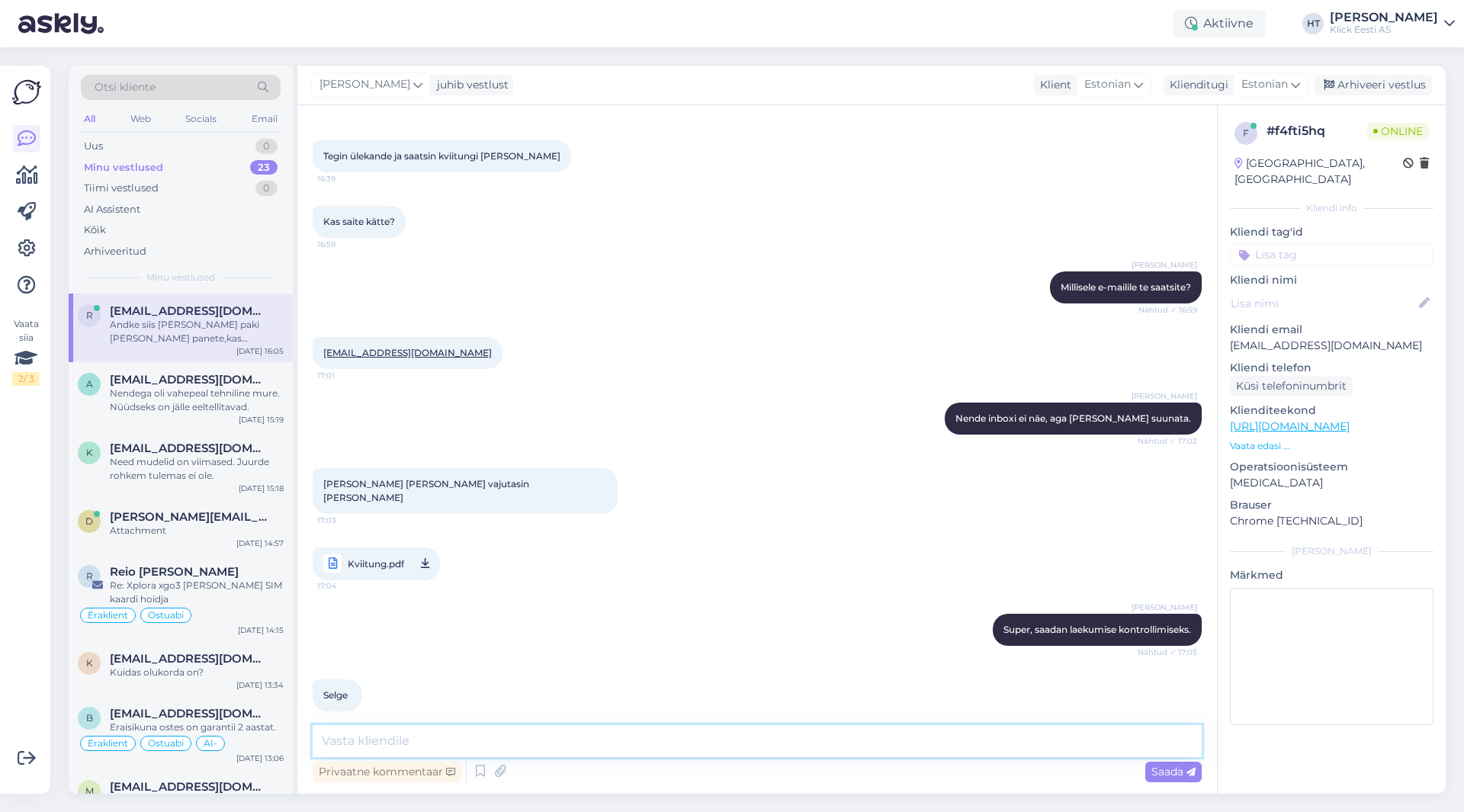
click at [559, 735] on textarea at bounding box center [757, 741] width 889 height 32
type textarea "E"
type textarea "Laekumise kinnituse peab saama, aga eeldatavasti homse jooksul."
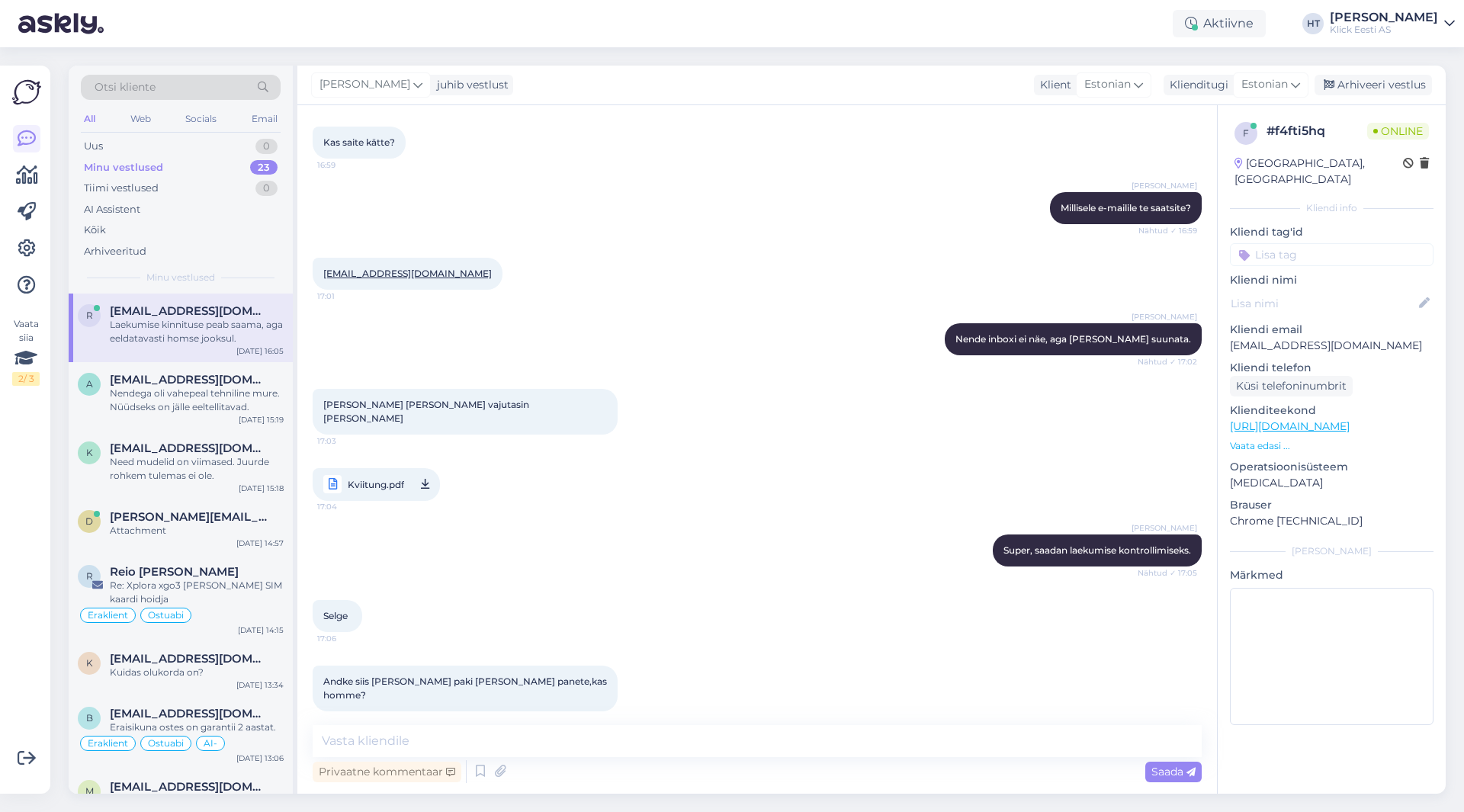
click at [1295, 338] on p "[EMAIL_ADDRESS][DOMAIN_NAME]" at bounding box center [1333, 345] width 204 height 16
copy p "[EMAIL_ADDRESS][DOMAIN_NAME]"
click at [732, 451] on div "Kviitung.pdf 17:04" at bounding box center [757, 484] width 889 height 67
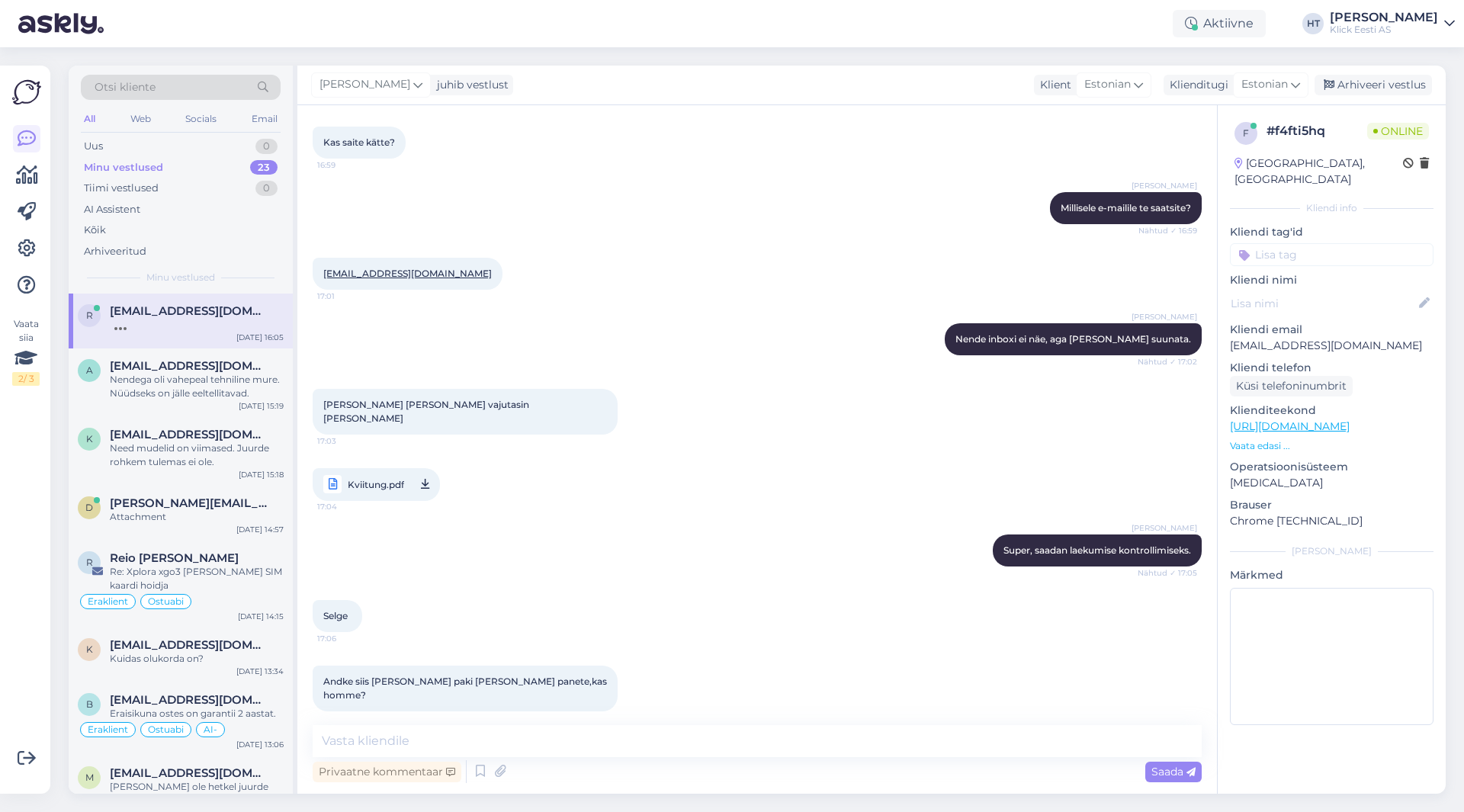
click at [614, 307] on div "[PERSON_NAME] Nende inboxi ei näe, aga [PERSON_NAME] suunata. Nähtud ✓ 17:02" at bounding box center [757, 339] width 889 height 66
click at [212, 361] on span "[EMAIL_ADDRESS][DOMAIN_NAME]" at bounding box center [189, 366] width 158 height 13
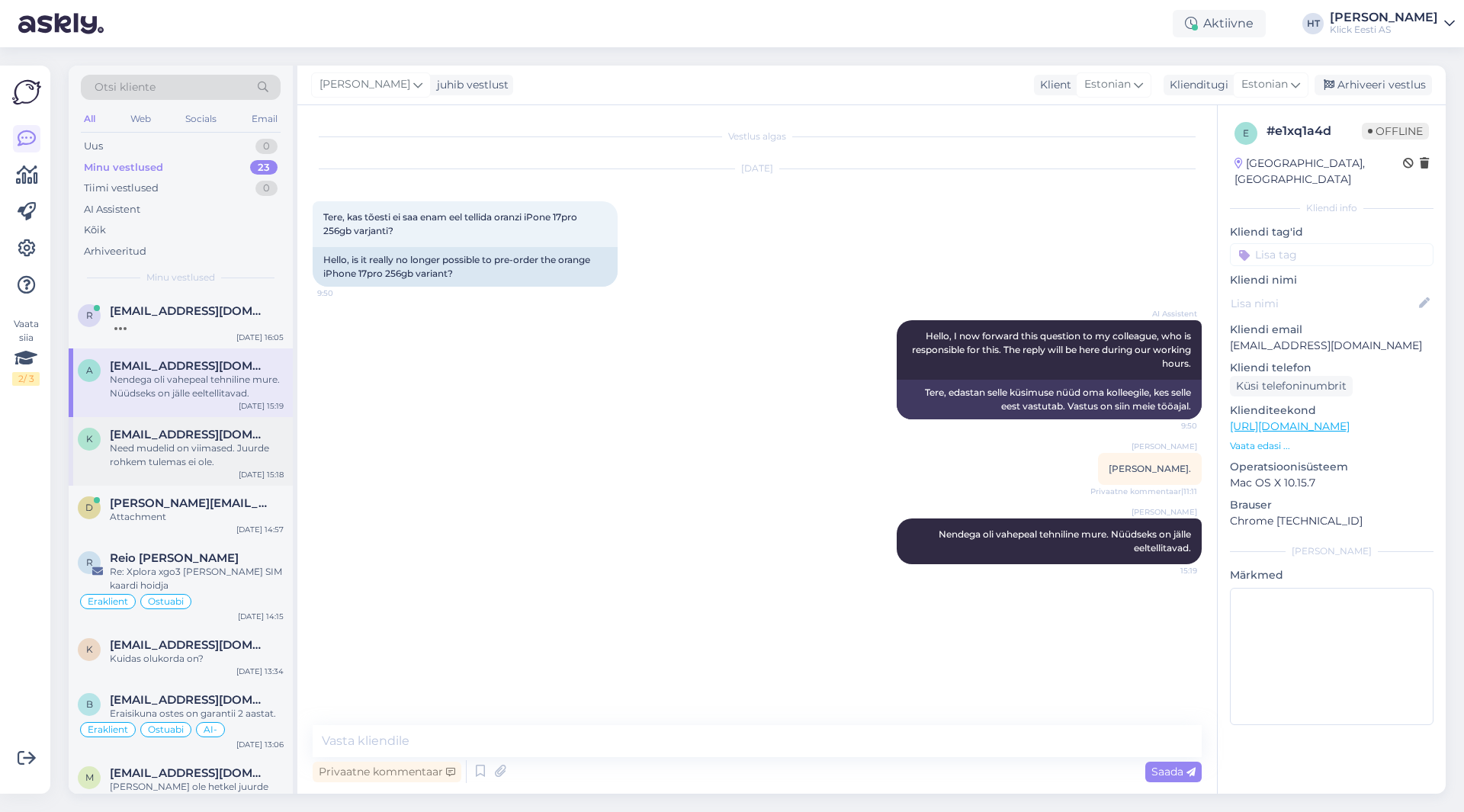
click at [137, 444] on div "Need mudelid on viimased. Juurde rohkem tulemas ei ole." at bounding box center [196, 455] width 174 height 28
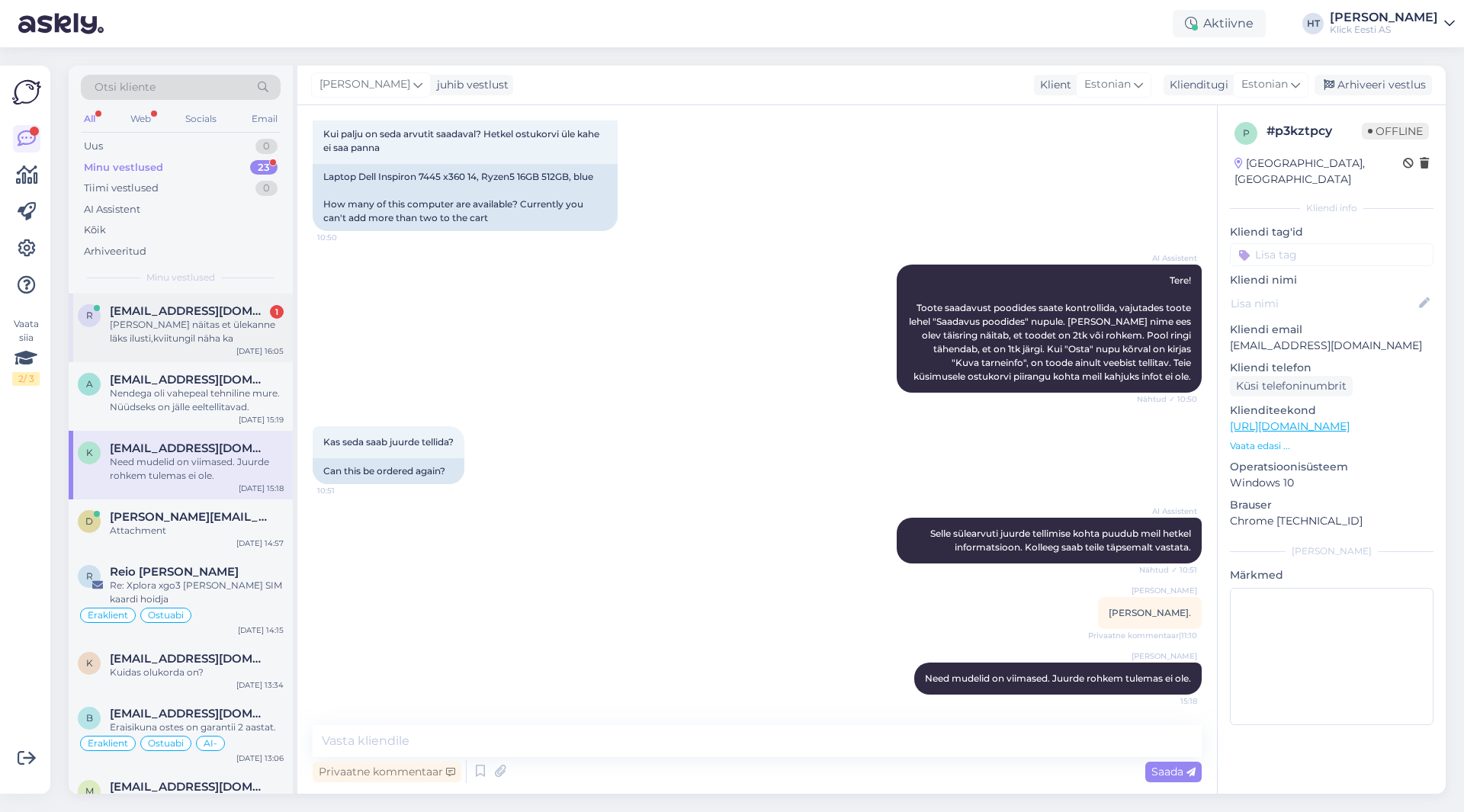
click at [242, 338] on div "[PERSON_NAME] näitas et ülekanne läks ilusti,kviitungil näha ka" at bounding box center [196, 331] width 174 height 28
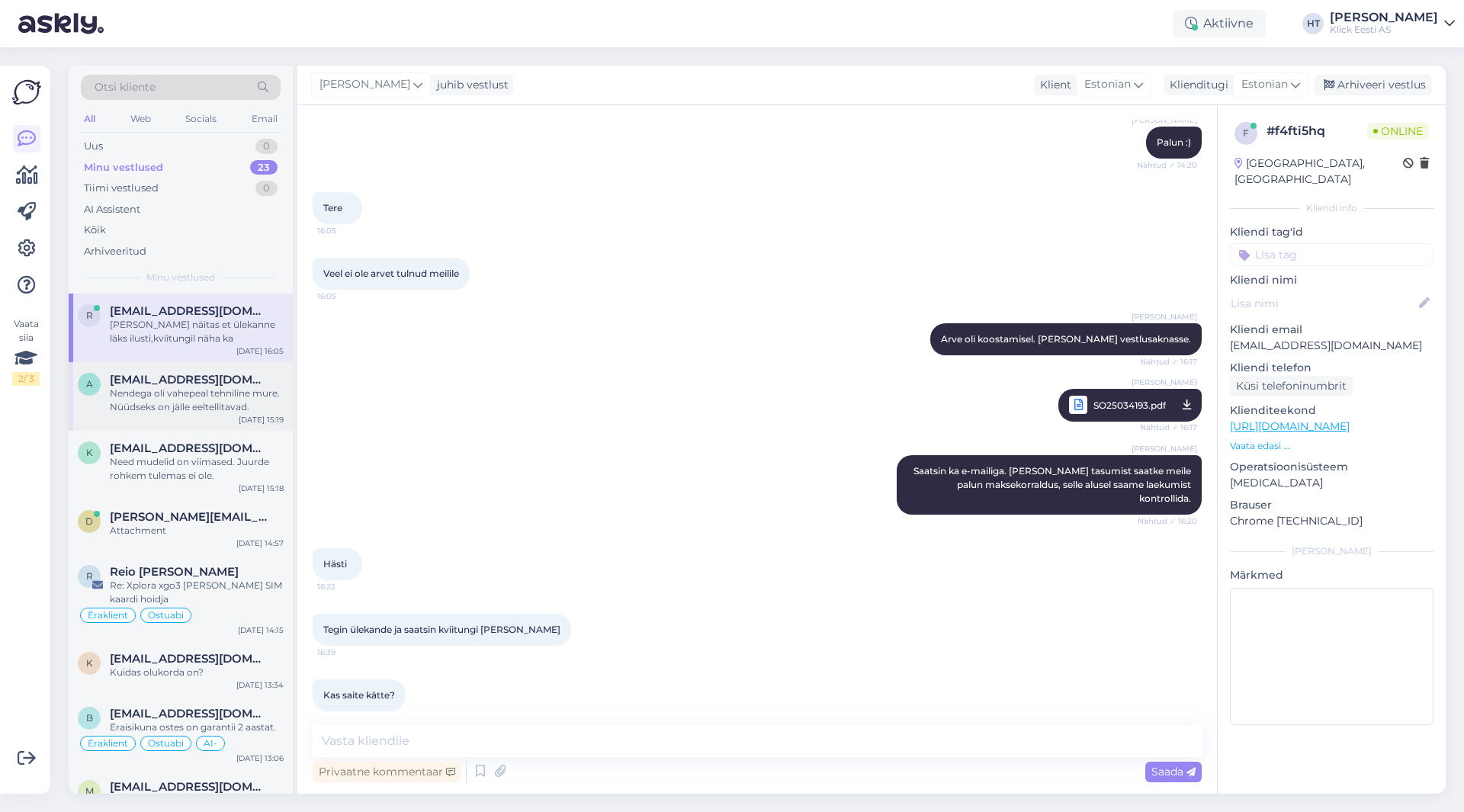
click at [254, 398] on div "Nendega oli vahepeal tehniline mure. Nüüdseks on jälle eeltellitavad." at bounding box center [196, 400] width 174 height 28
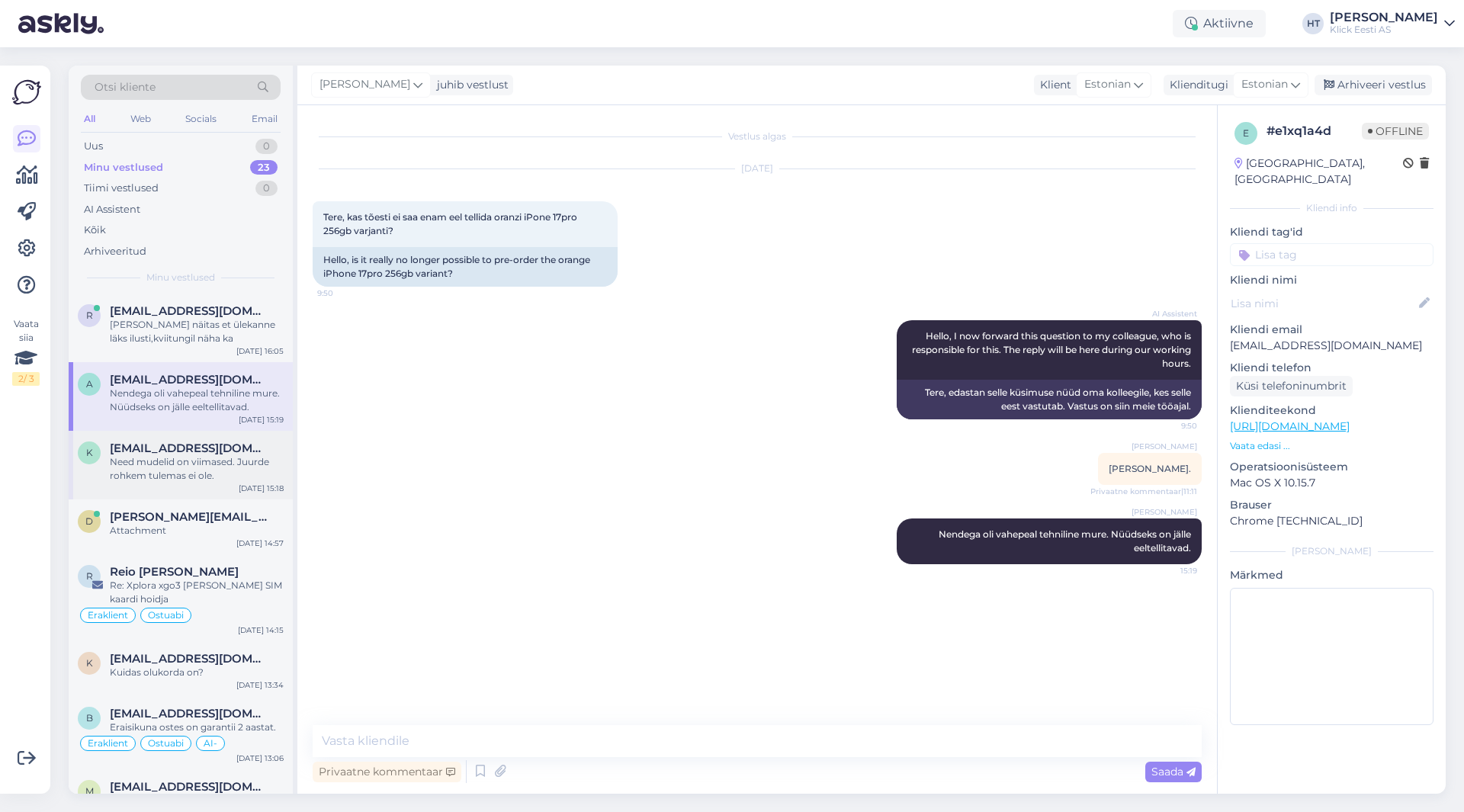
click at [254, 437] on div "k [EMAIL_ADDRESS][DOMAIN_NAME] Need mudelid on viimased. Juurde rohkem tulemas …" at bounding box center [180, 464] width 224 height 68
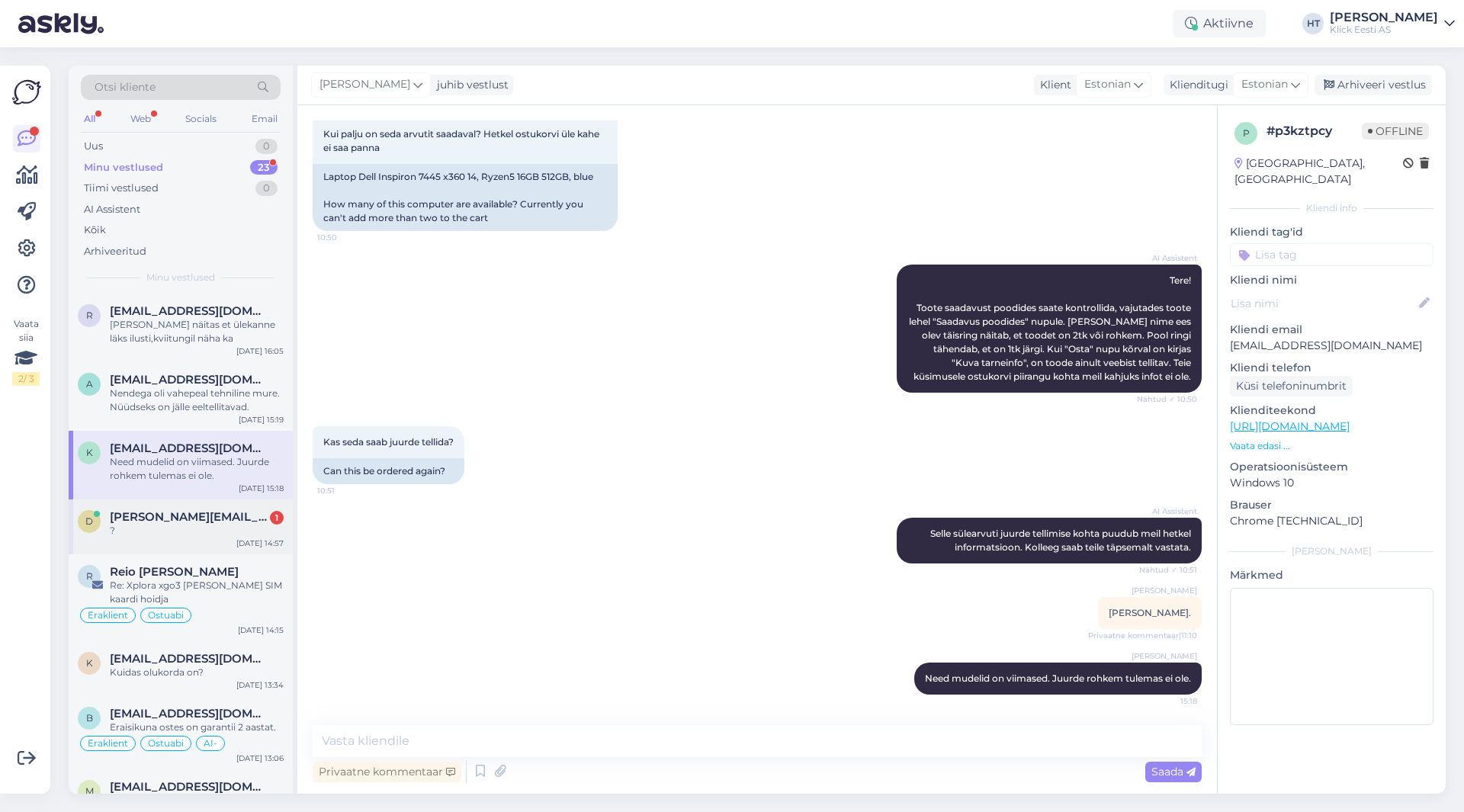
click at [160, 510] on span "[PERSON_NAME][EMAIL_ADDRESS][DOMAIN_NAME]" at bounding box center [189, 516] width 158 height 13
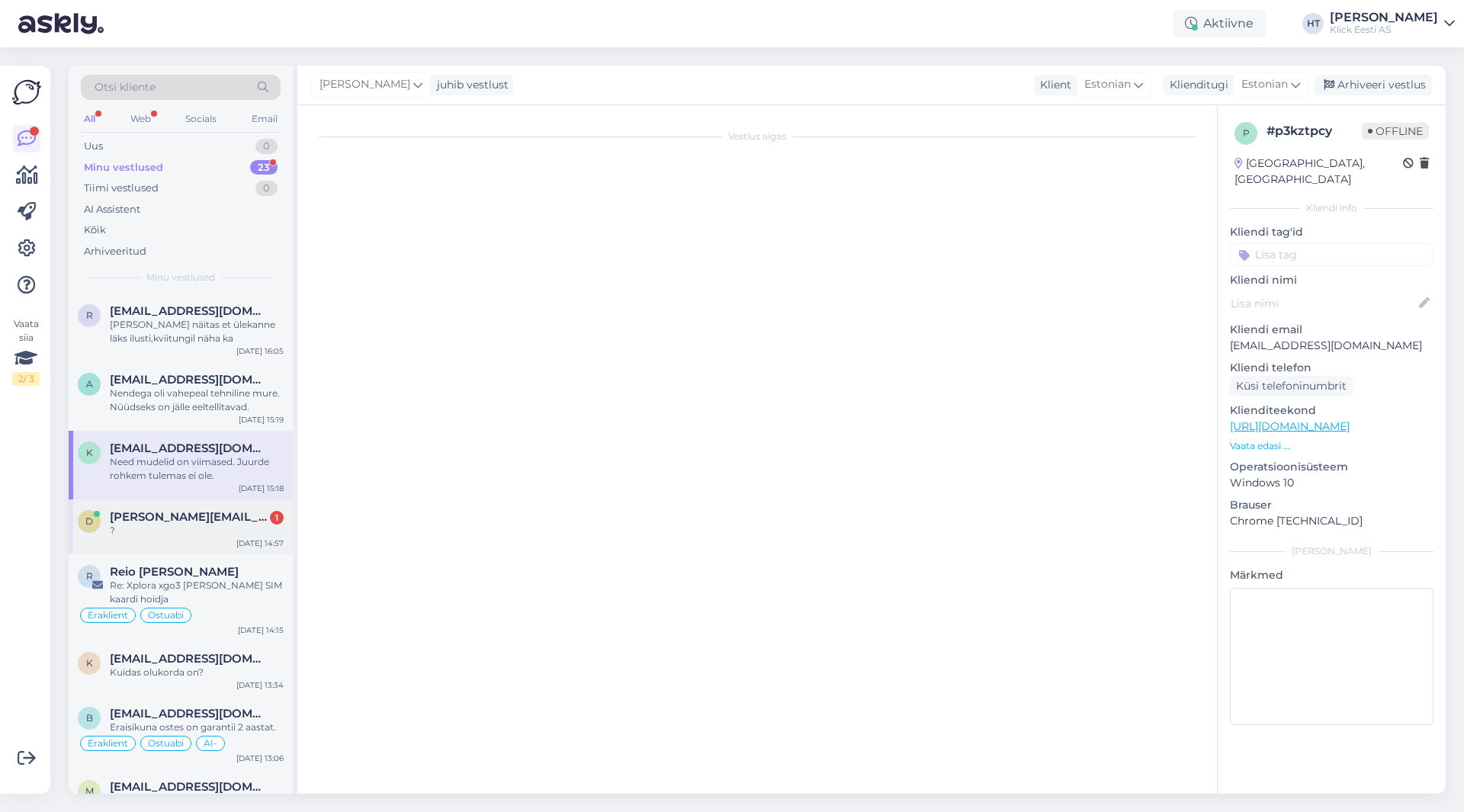
scroll to position [0, 0]
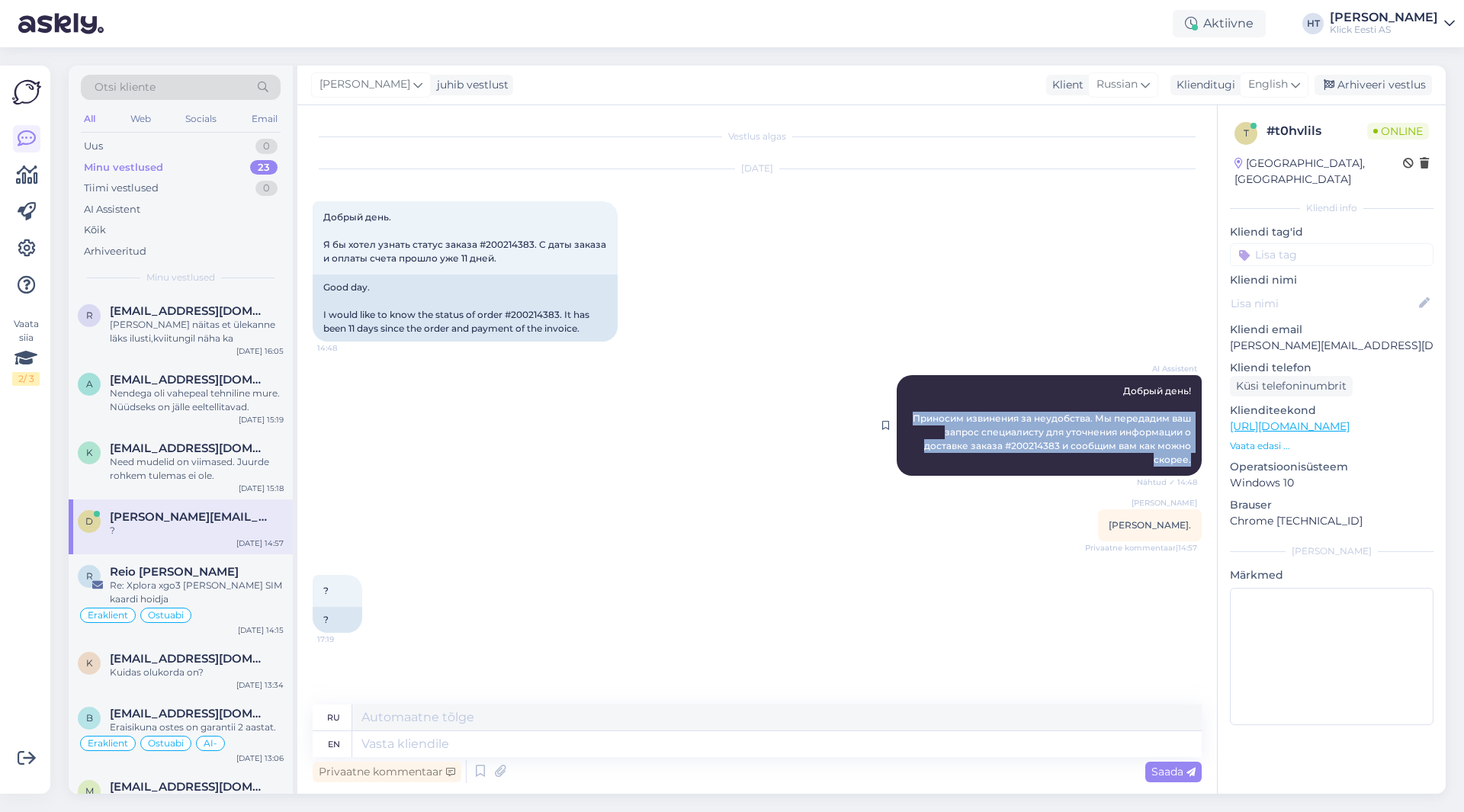
drag, startPoint x: 912, startPoint y: 415, endPoint x: 1199, endPoint y: 463, distance: 291.0
click at [1199, 463] on div "AI Assistent Добрый день! Приносим извинения за неудобства. Мы передадим ваш за…" at bounding box center [1049, 425] width 305 height 100
copy span "Приносим извинения за неудобства. Мы передадим ваш запрос специалисту для уточн…"
click at [539, 473] on div "AI Assistent Добрый день! Приносим извинения за неудобства. Мы передадим ваш за…" at bounding box center [757, 425] width 889 height 134
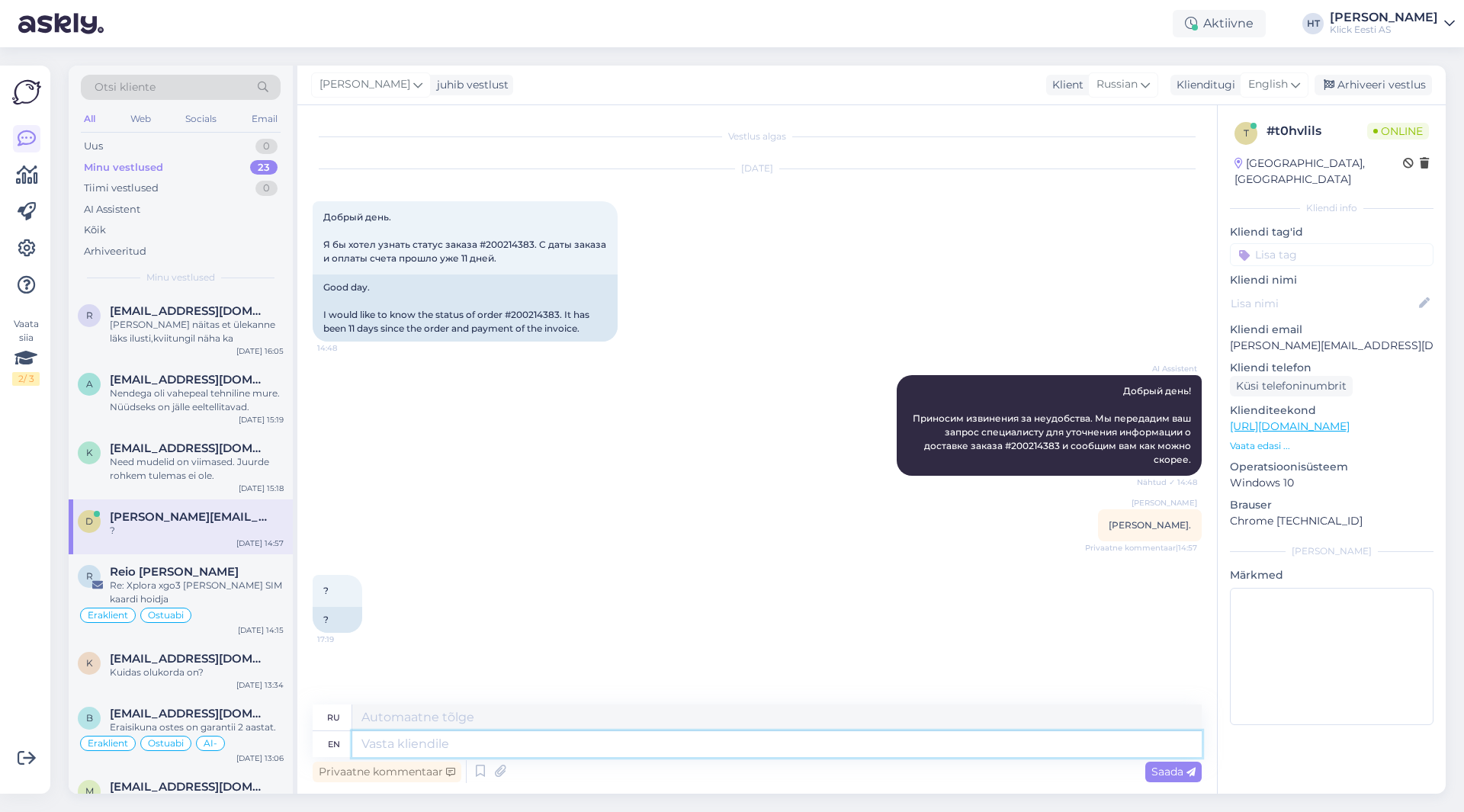
click at [544, 743] on textarea at bounding box center [777, 744] width 850 height 26
type textarea "I'm"
type textarea "[PERSON_NAME]"
type textarea "I'm afraid t"
type textarea "Боюсь"
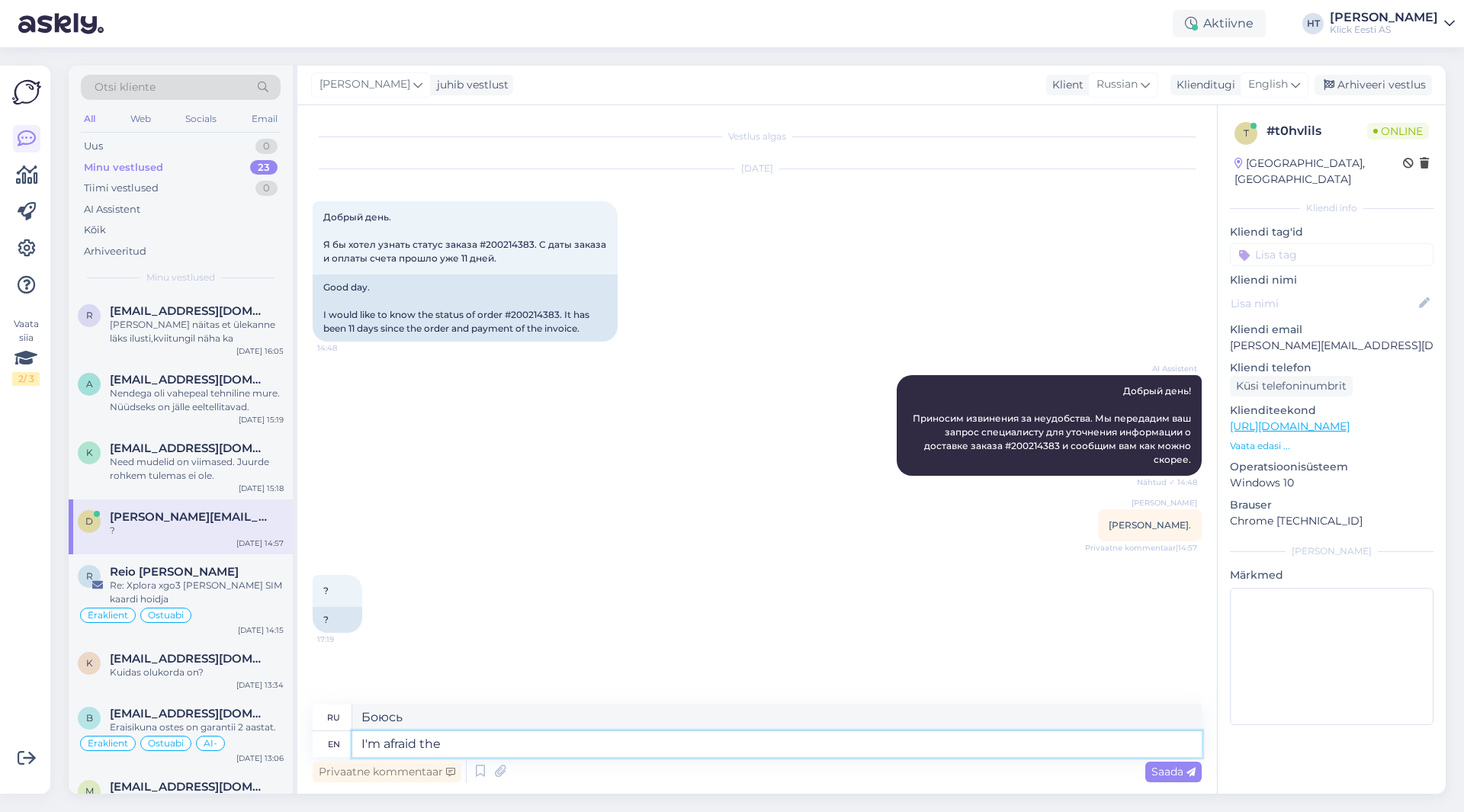
type textarea "I'm afraid the"
type textarea "Я боюсь, что"
type textarea "I'm afraid the exact"
type textarea "Я боюсь, что точное"
type textarea "I'm afraid the exact transit i"
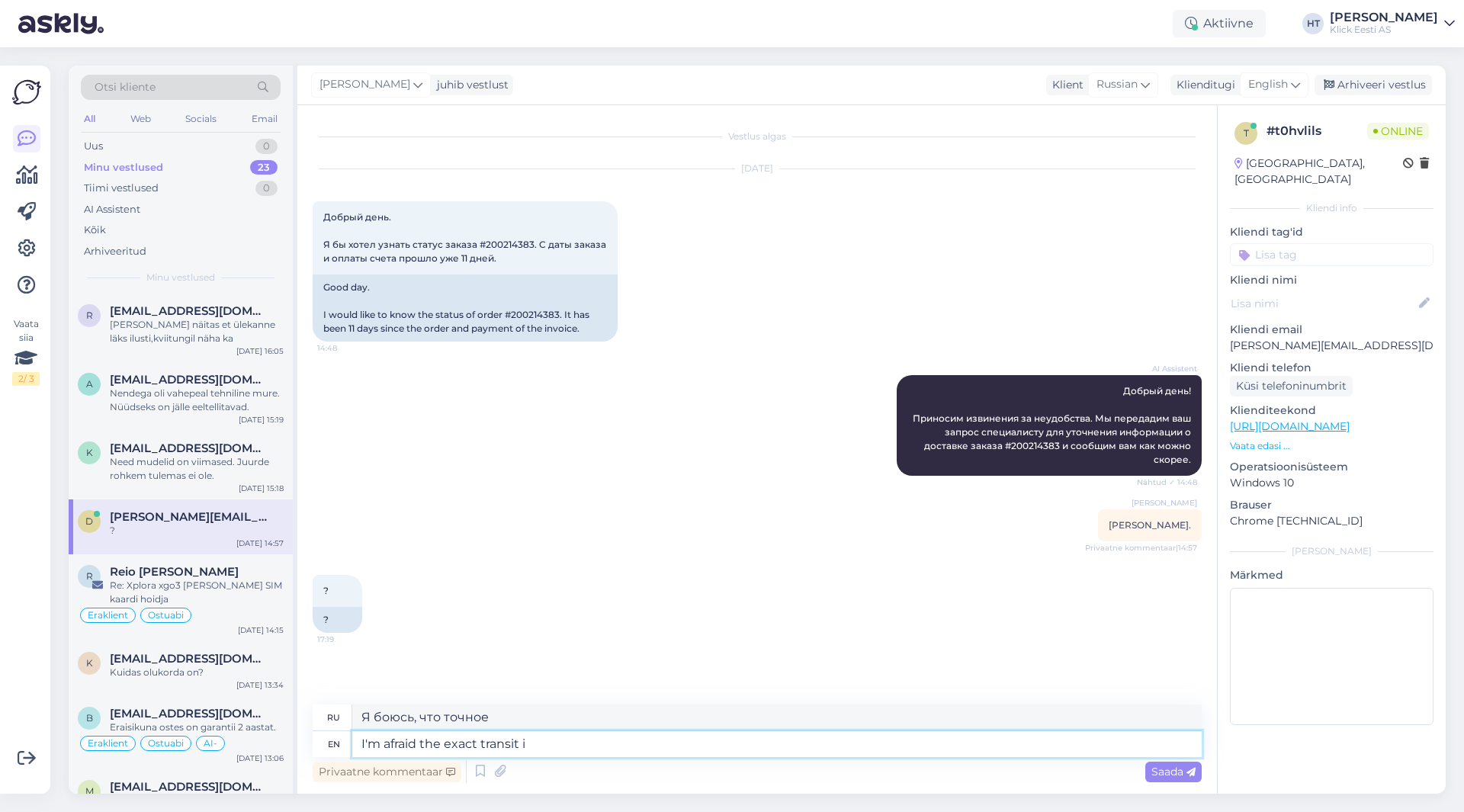
type textarea "Я боюсь, что точный транзит"
type textarea "I'm afraid the exact transit information i"
type textarea "Боюсь, точная информация о транзите"
type textarea "I'm afraid the exact transit information is still be"
type textarea "Боюсь, точная информация о транзите пока еще неизвестна."
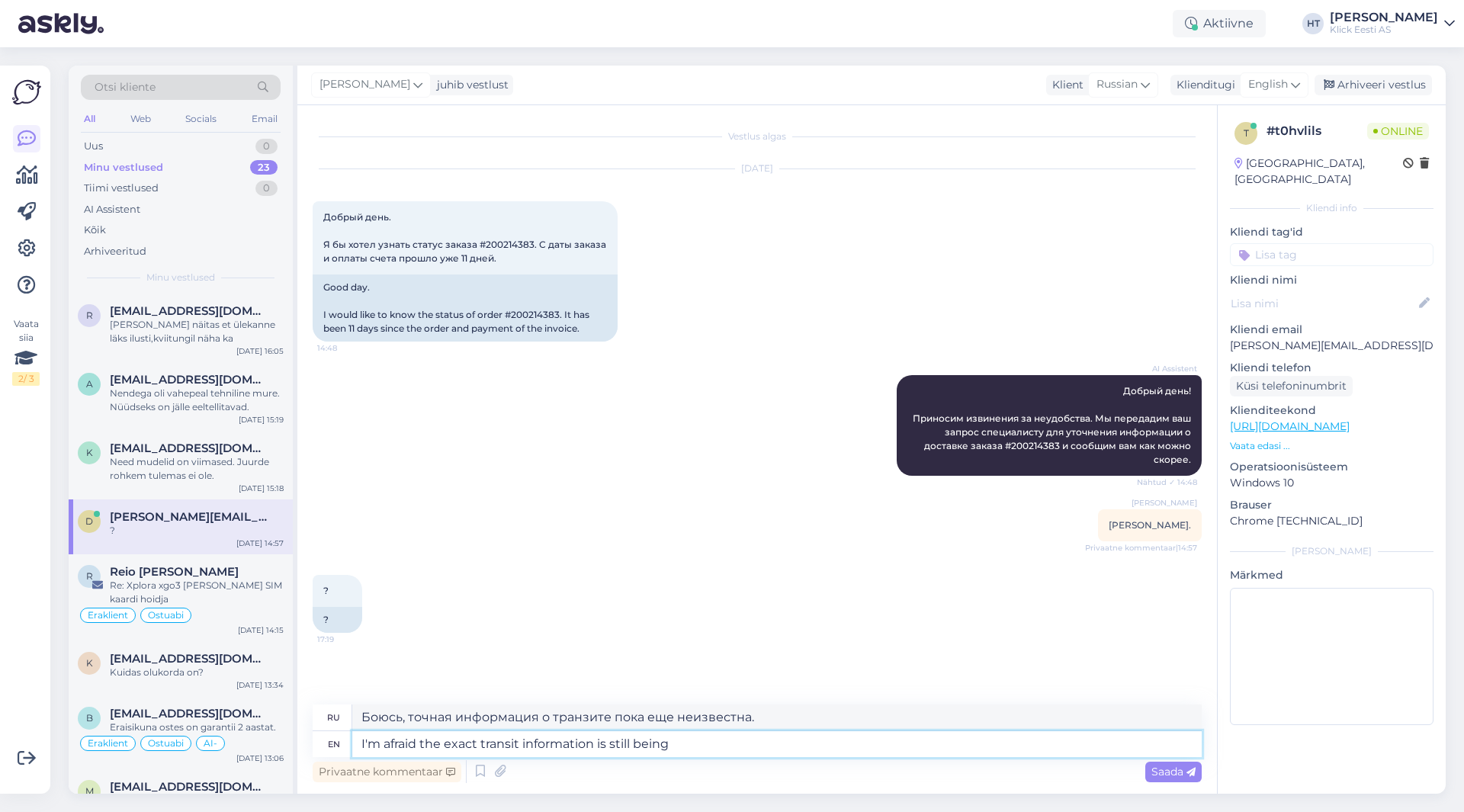
type textarea "I'm afraid the exact transit information is still being"
type textarea "Боюсь, точная информация о транзите еще не получена."
type textarea "I'm afraid the exact transit information is still being clarified,"
type textarea "Боюсь, точная информация о транзите еще уточняется."
click at [791, 745] on textarea "I'm afraid the exact transit information is still being clarified," at bounding box center [777, 744] width 850 height 26
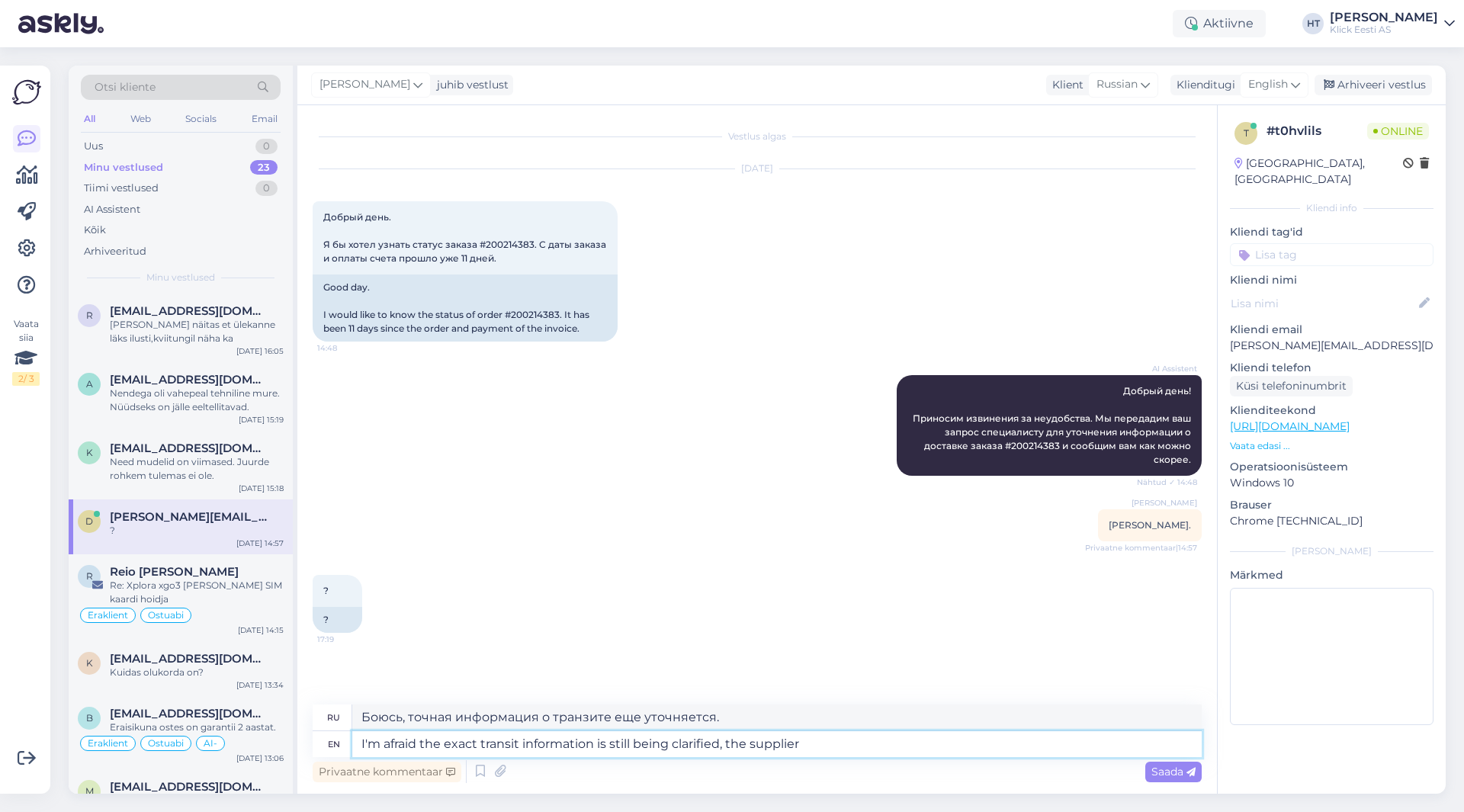
type textarea "I'm afraid the exact transit information is still being clarified, the supplier"
type textarea "Боюсь, точная информация о транзите еще уточняется поставщиком."
type textarea "I'm afraid the exact transit information is still being clarified, the supplier…"
type textarea "Боюсь, точная информация о транзите еще уточняется, поставщик не"
type textarea "I'm afraid the exact transit information is still being clarified, the supplier…"
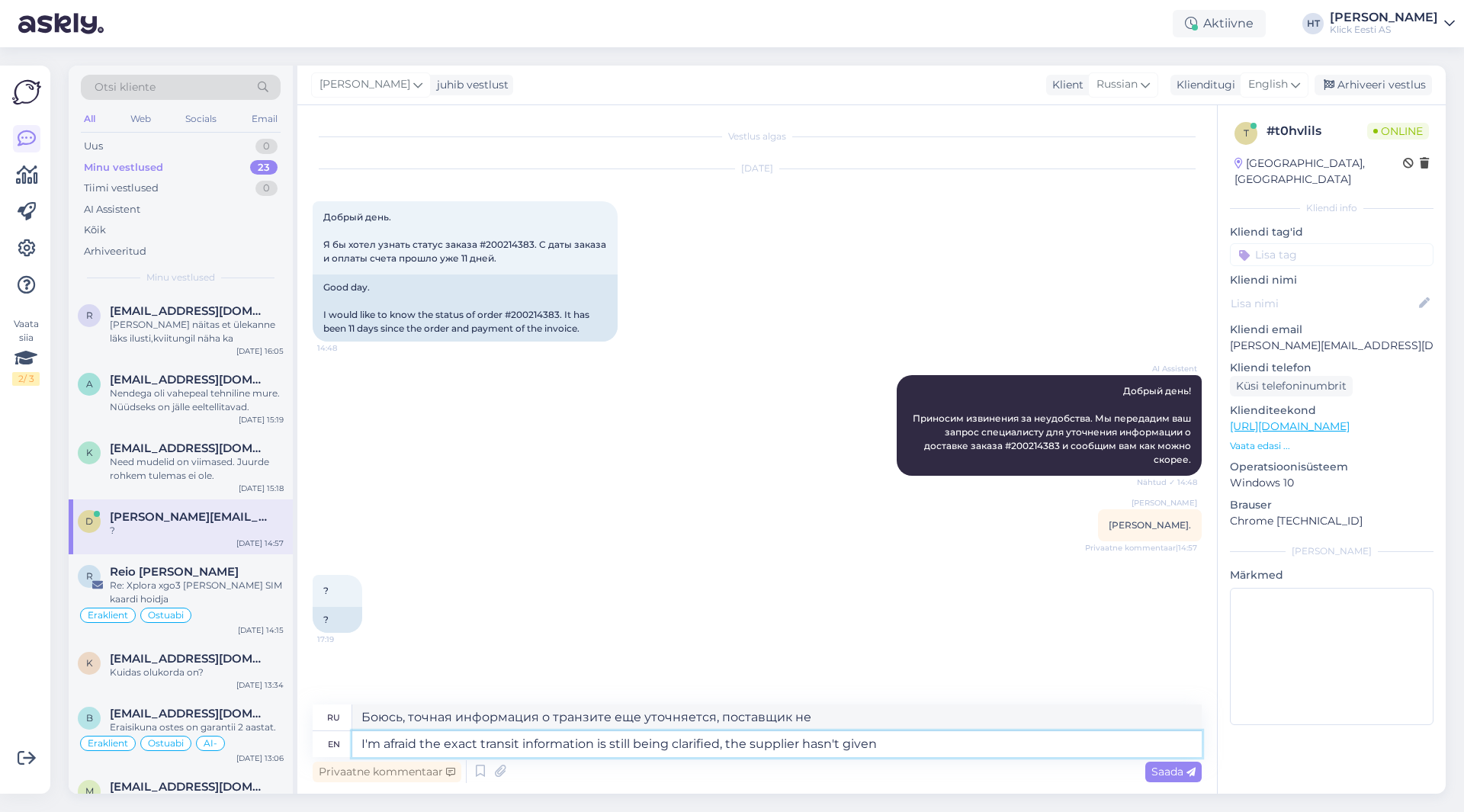
type textarea "Боюсь, точная информация о транзите еще уточняется, поставщик не предоставил"
type textarea "I'm afraid the exact transit information is still being clarified, the supplier…"
type textarea "Боюсь, точная информация о транзите еще уточняется, поставщик нам ее не предост…"
type textarea "I'm afraid the exact transit information is still being clarified, the supplier…"
type textarea "Боюсь, точная информация о транзите еще уточняется, поставщик нам ничего не пре…"
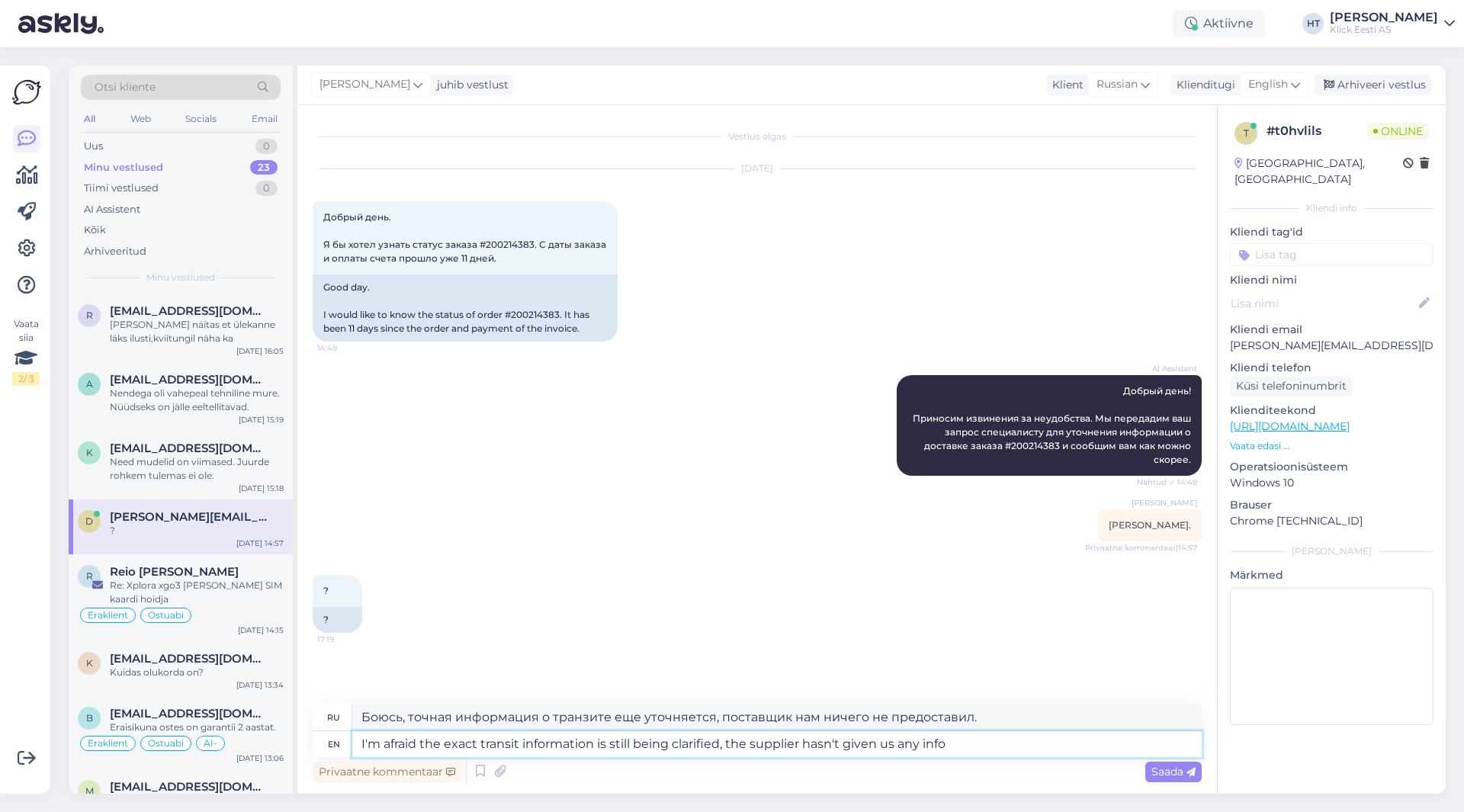
type textarea "I'm afraid the exact transit information is still being clarified, the supplier…"
type textarea "Боюсь, точная информация о транзите еще уточняется, поставщик не предоставил на…"
type textarea "I'm afraid the exact transit information is still being clarified, the supplier…"
type textarea "Боюсь, точная информация о транзите еще уточняется, поставщик пока не предостав…"
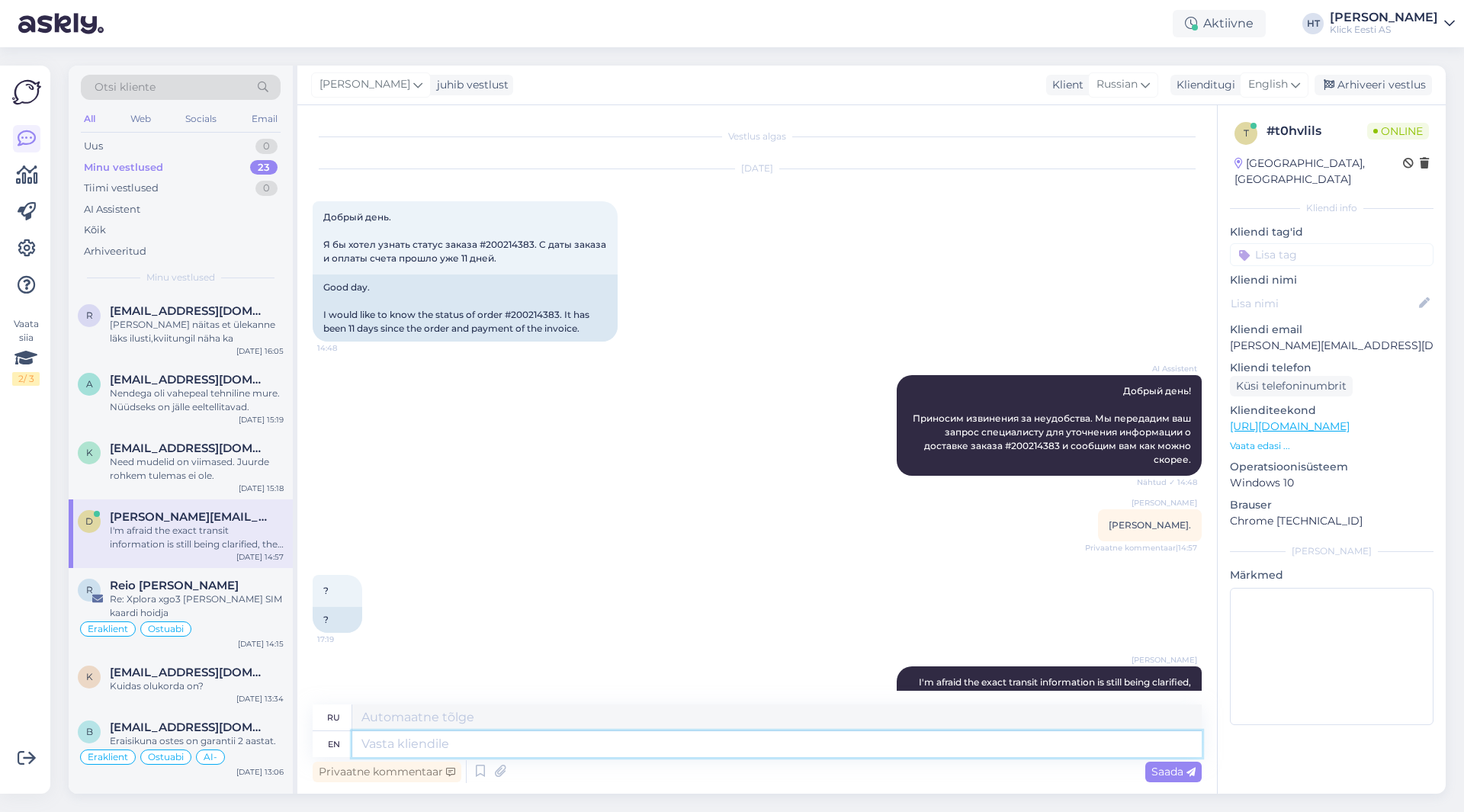
scroll to position [92, 0]
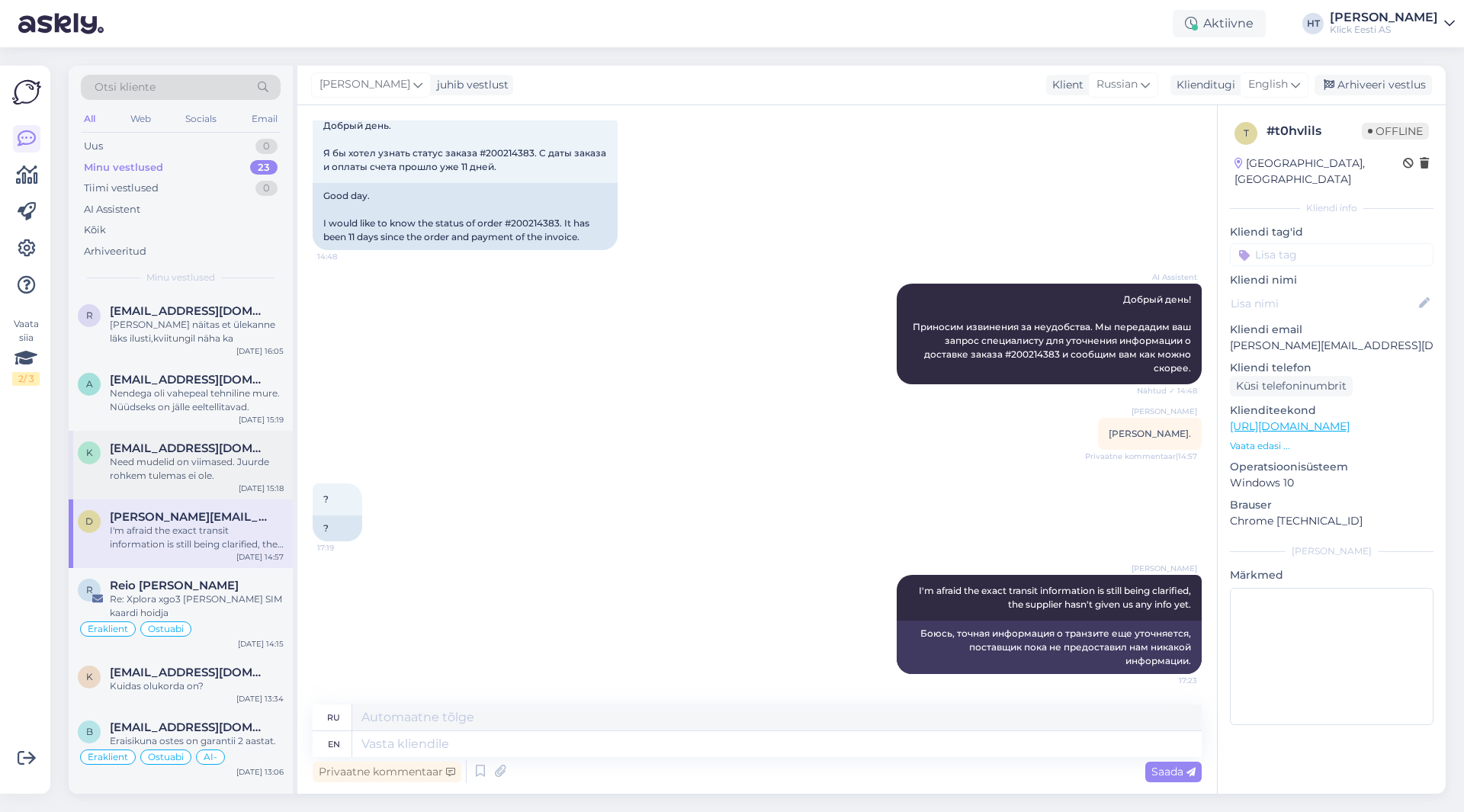
click at [219, 450] on span "[EMAIL_ADDRESS][DOMAIN_NAME]" at bounding box center [189, 448] width 158 height 13
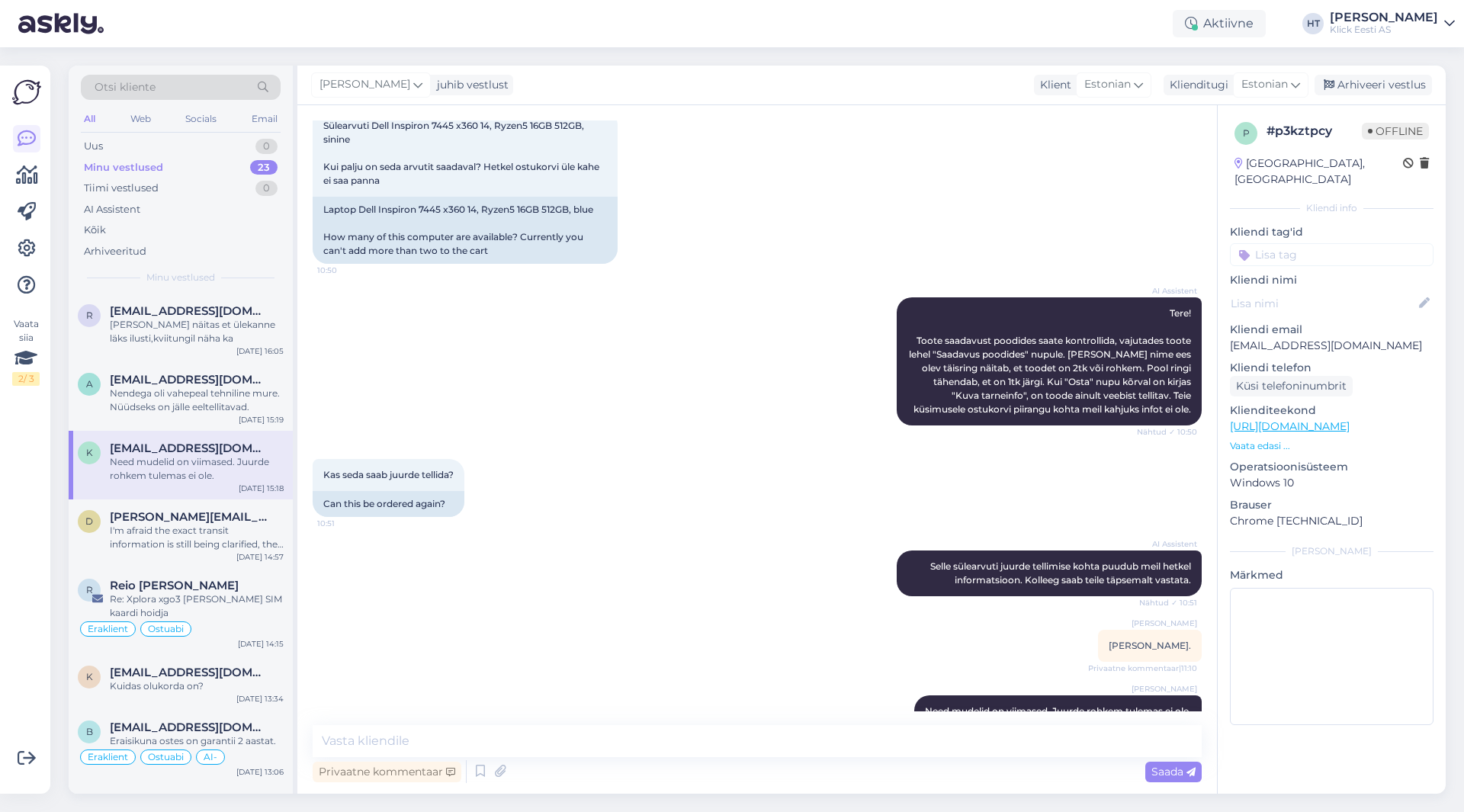
scroll to position [125, 0]
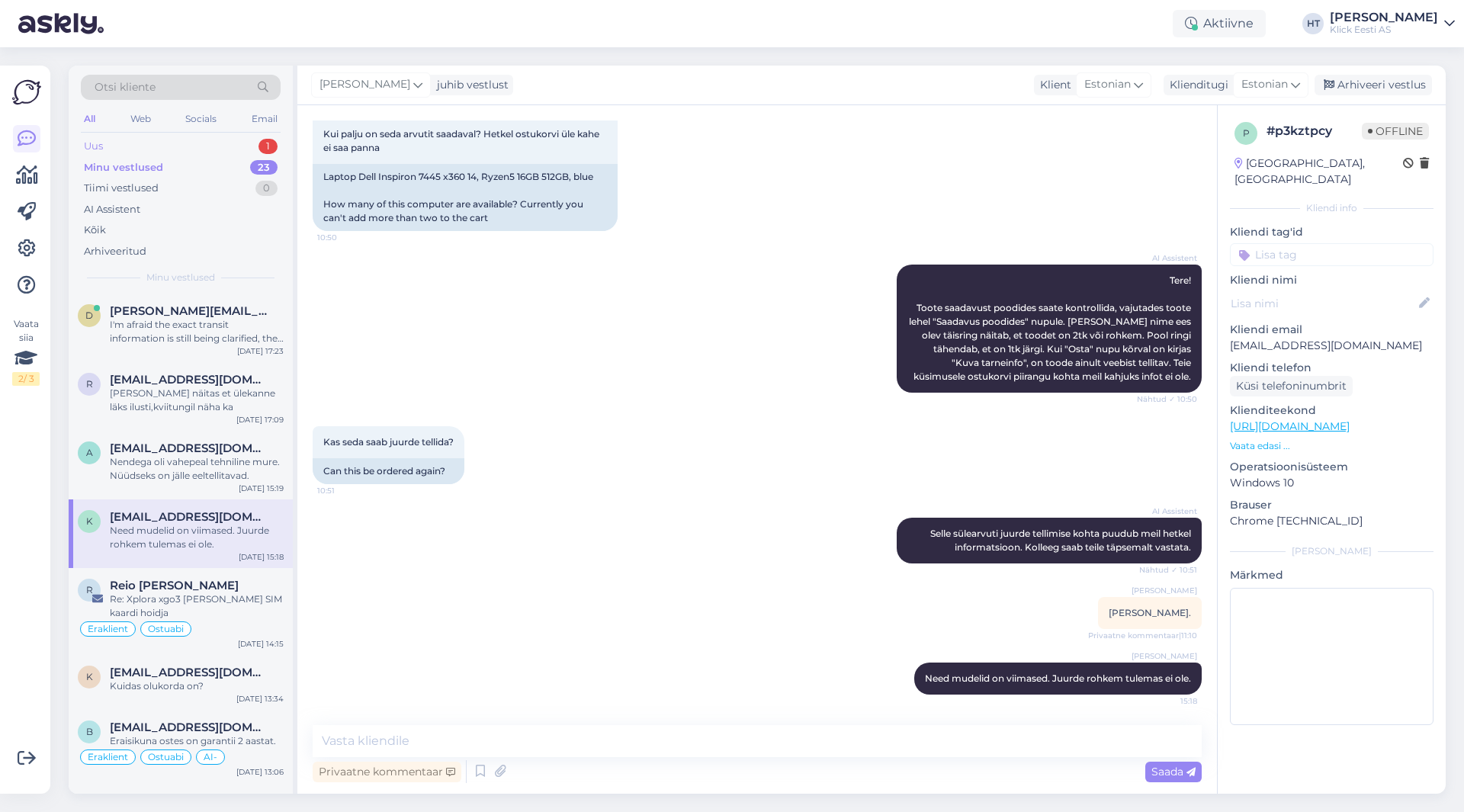
click at [217, 139] on div "Uus 1" at bounding box center [180, 146] width 200 height 21
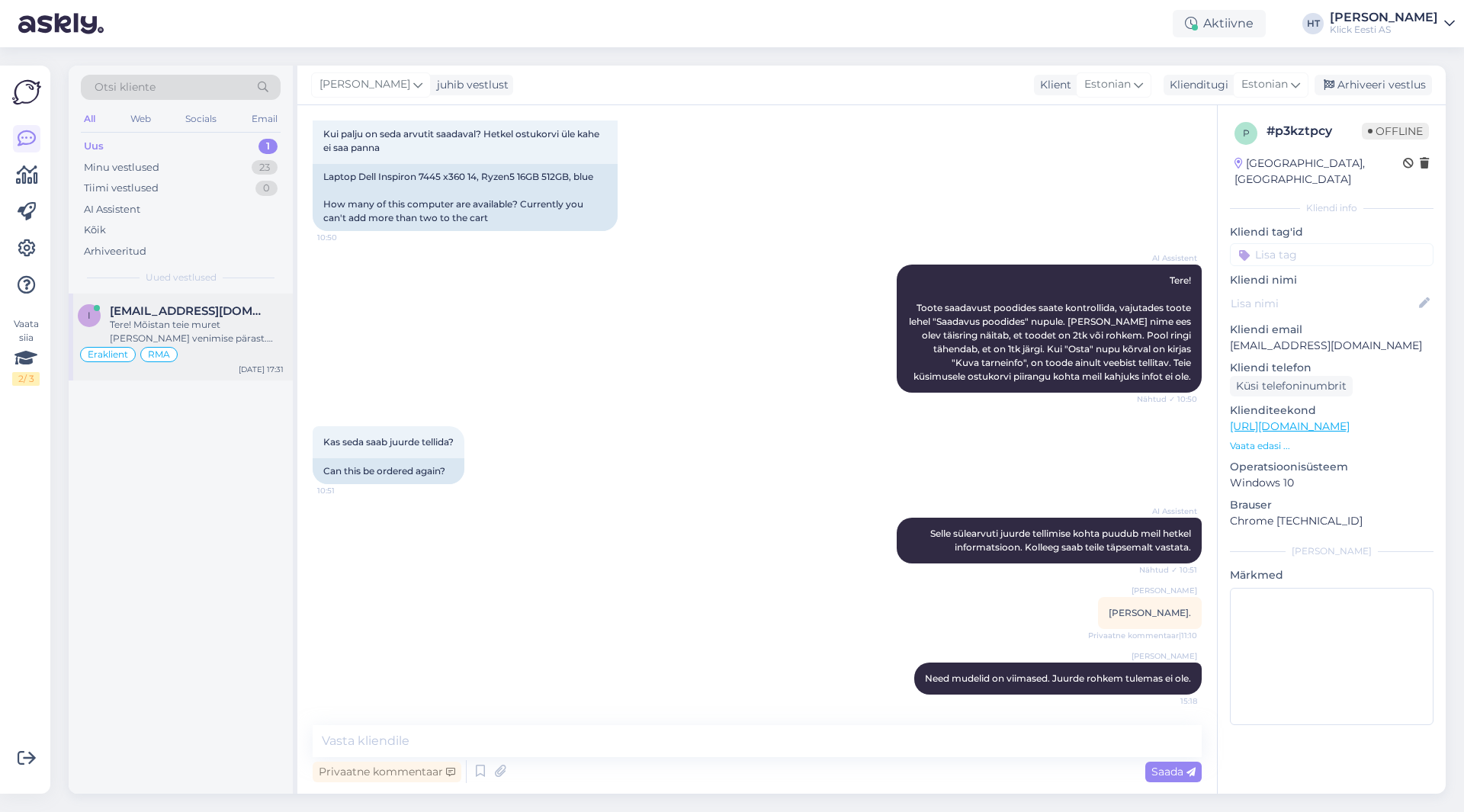
click at [245, 327] on div "Tere! Mõistan teie muret [PERSON_NAME] venimise pärast. Edastan teie päringu me…" at bounding box center [196, 331] width 174 height 28
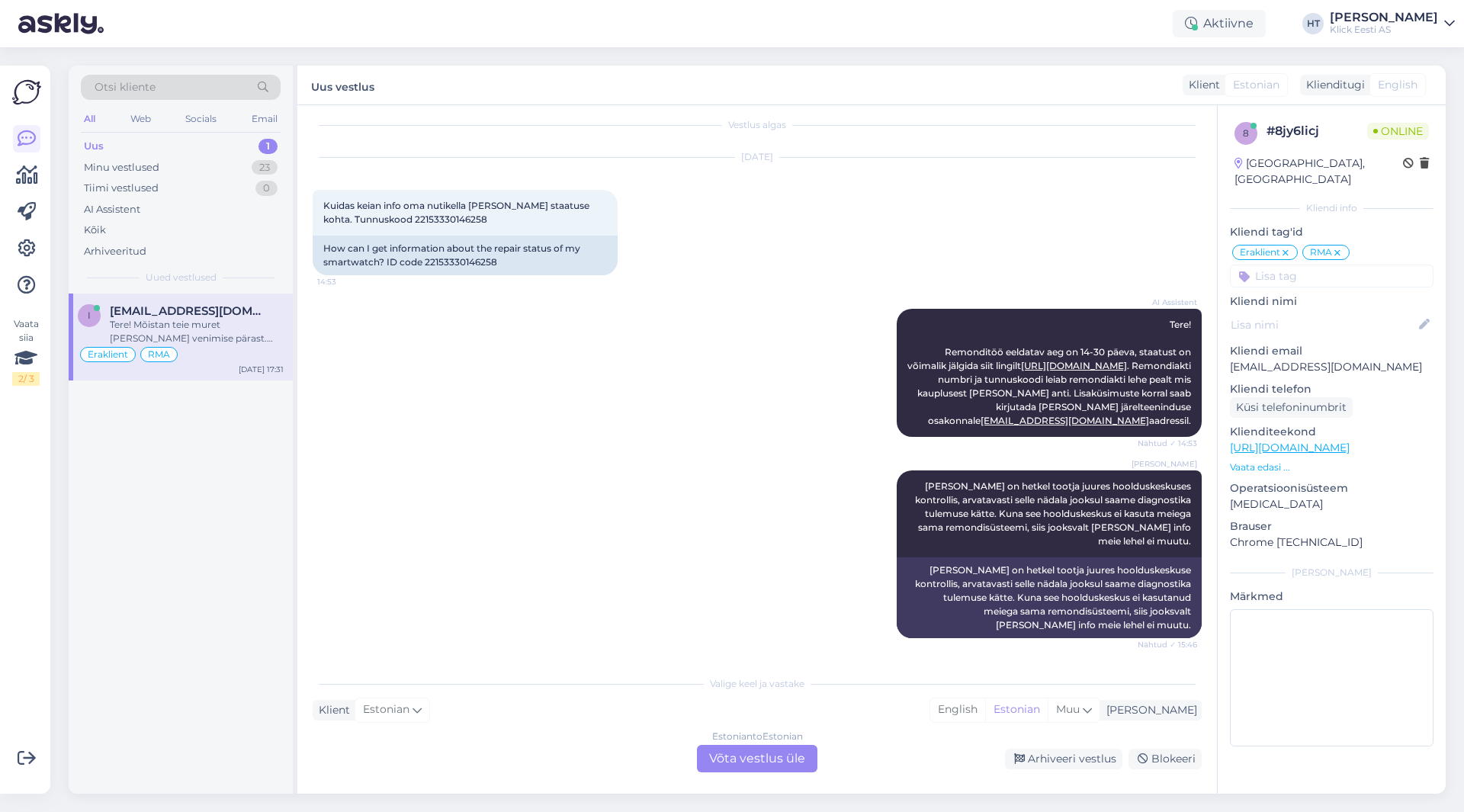
scroll to position [0, 0]
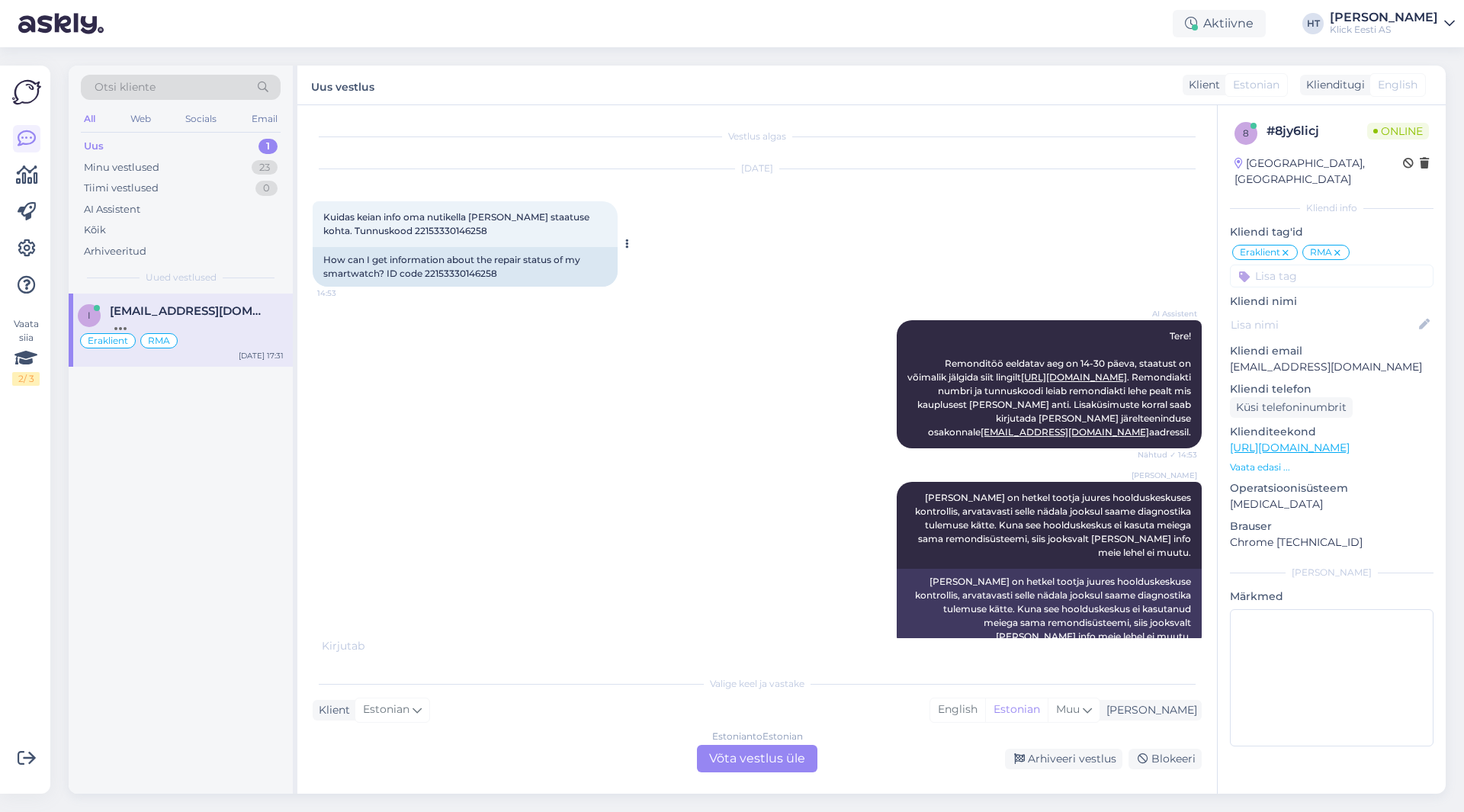
click at [428, 231] on span "Kuidas keian info oma nutikella [PERSON_NAME] staatuse kohta. Tunnuskood 221533…" at bounding box center [458, 224] width 269 height 25
copy div "22153330146258 14:53"
click at [725, 234] on div "[DATE] Kuidas keian info oma nutikella [PERSON_NAME] staatuse kohta. Tunnuskood…" at bounding box center [757, 227] width 889 height 151
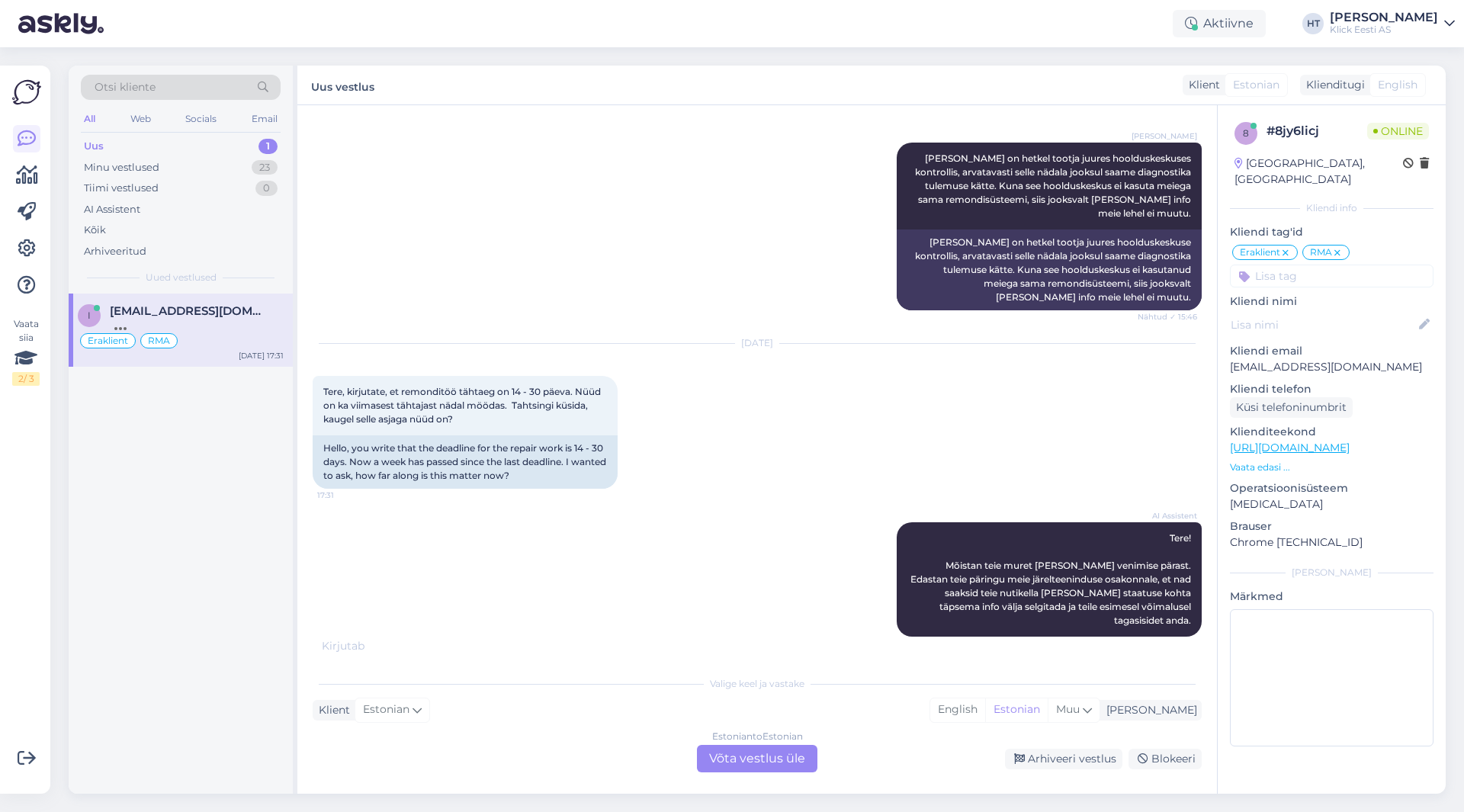
scroll to position [340, 0]
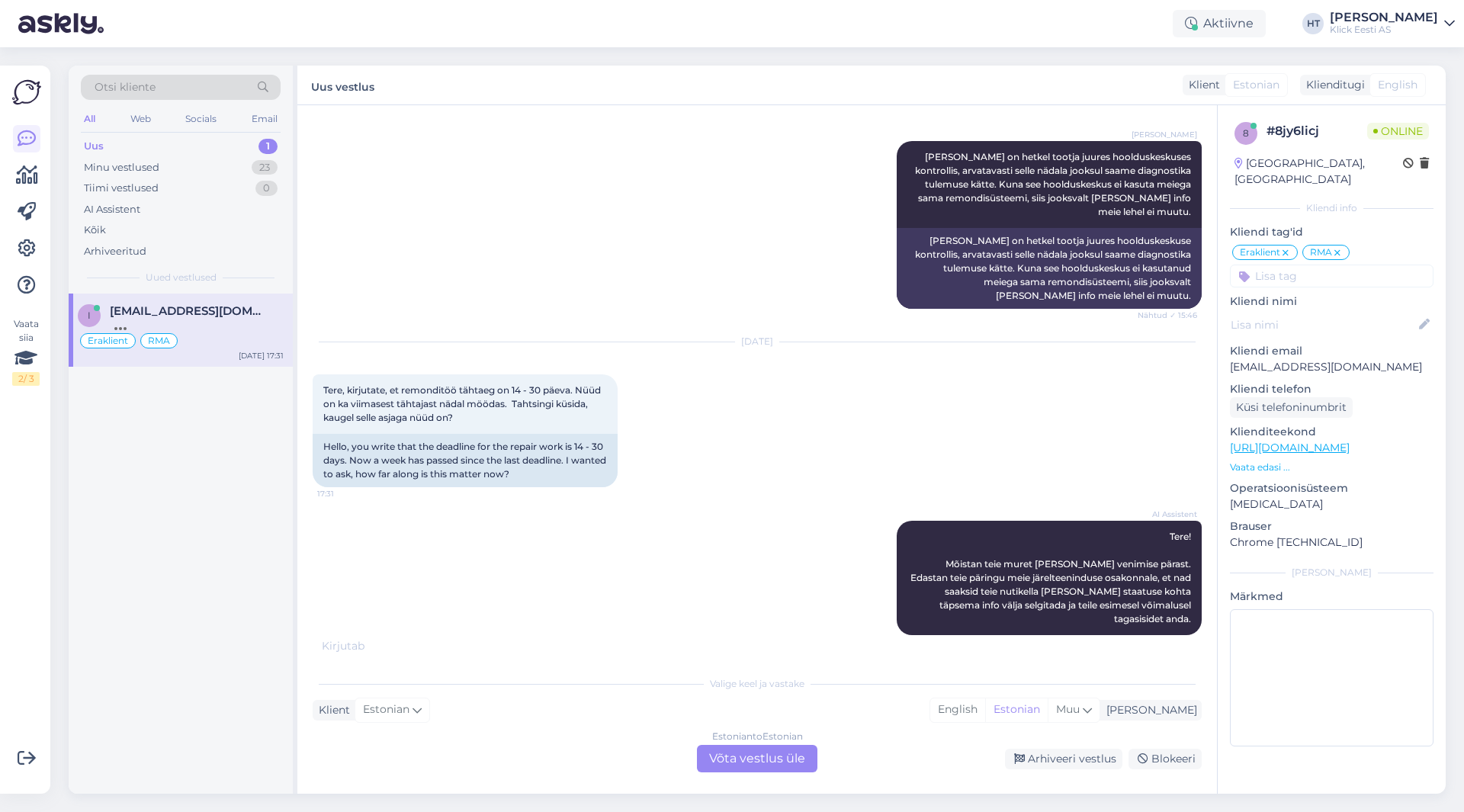
click at [486, 228] on div "[PERSON_NAME] on hetkel tootja juures hoolduskeskuses kontrollis, arvatavasti s…" at bounding box center [757, 225] width 889 height 201
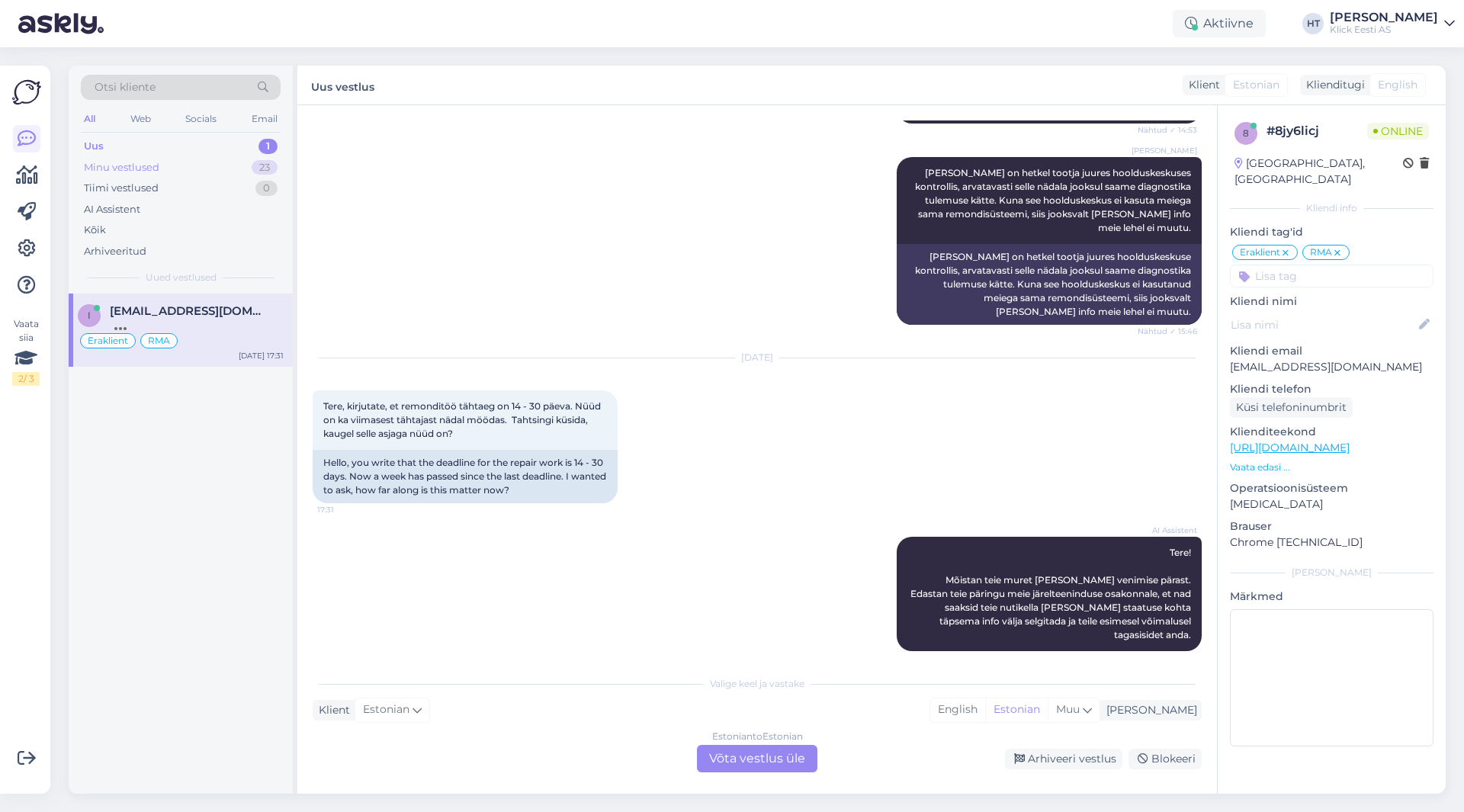
click at [255, 174] on div "Minu vestlused 23" at bounding box center [180, 167] width 200 height 21
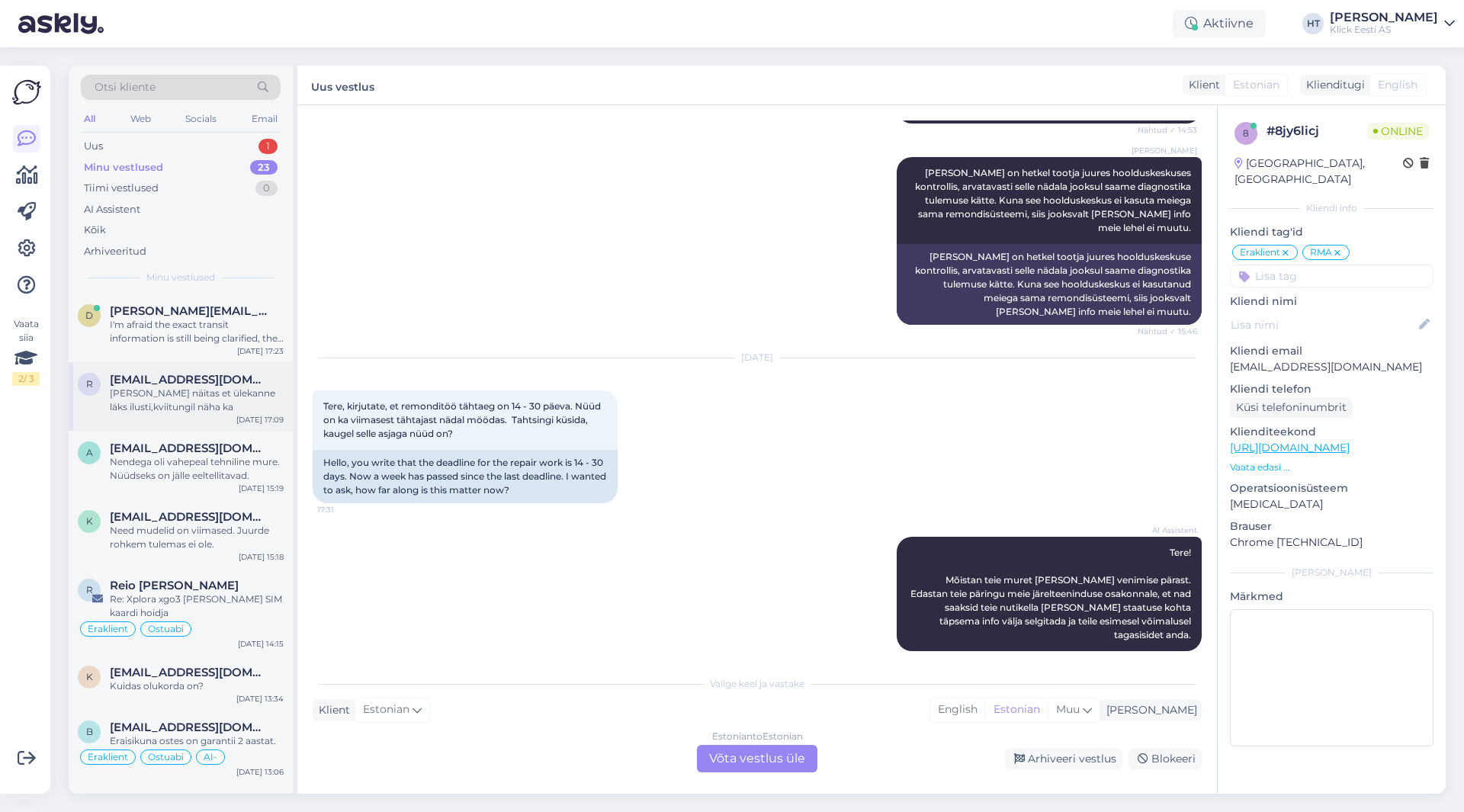
click at [247, 374] on div "[EMAIL_ADDRESS][DOMAIN_NAME]" at bounding box center [196, 380] width 174 height 13
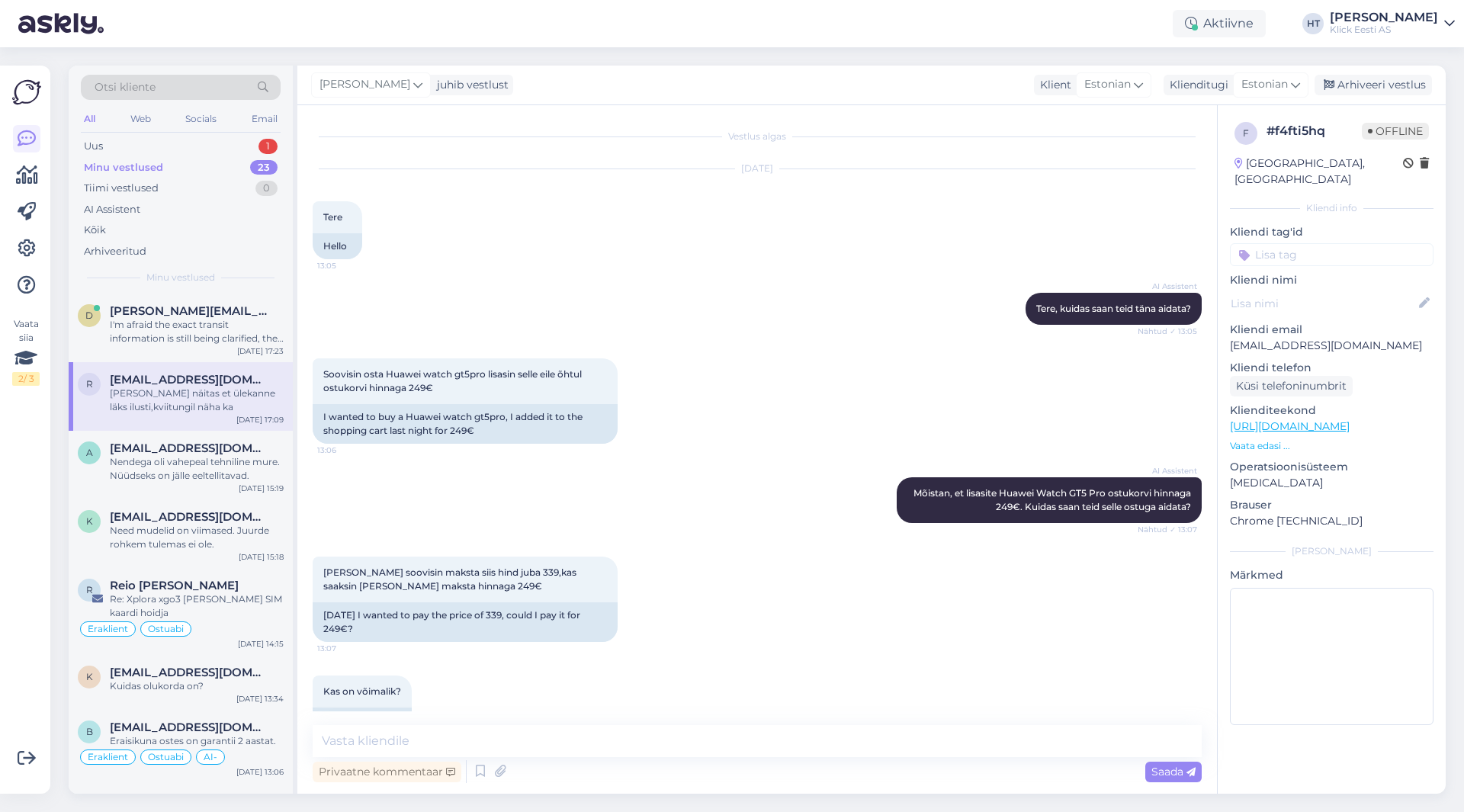
scroll to position [2352, 0]
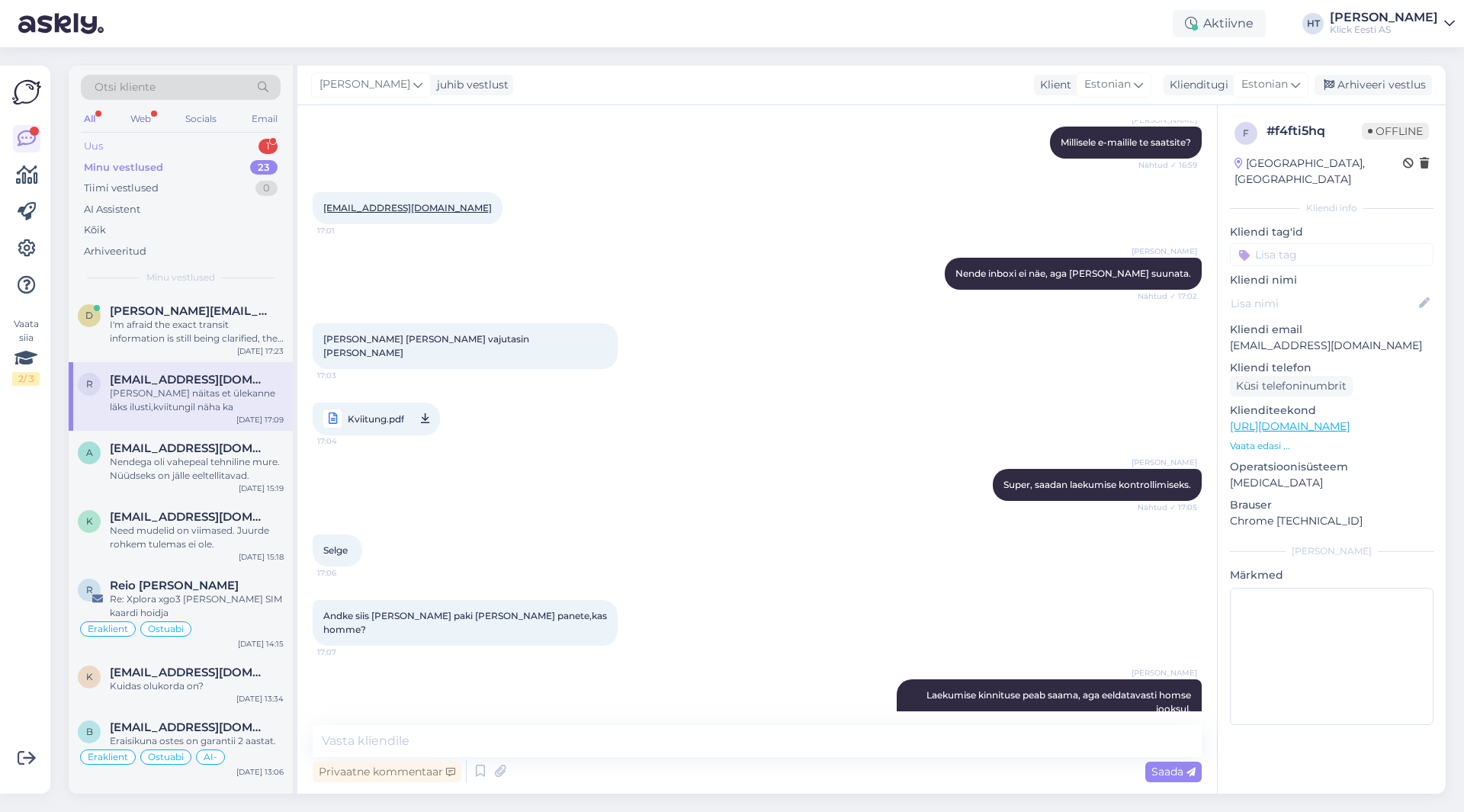
click at [238, 142] on div "Uus 1" at bounding box center [180, 146] width 200 height 21
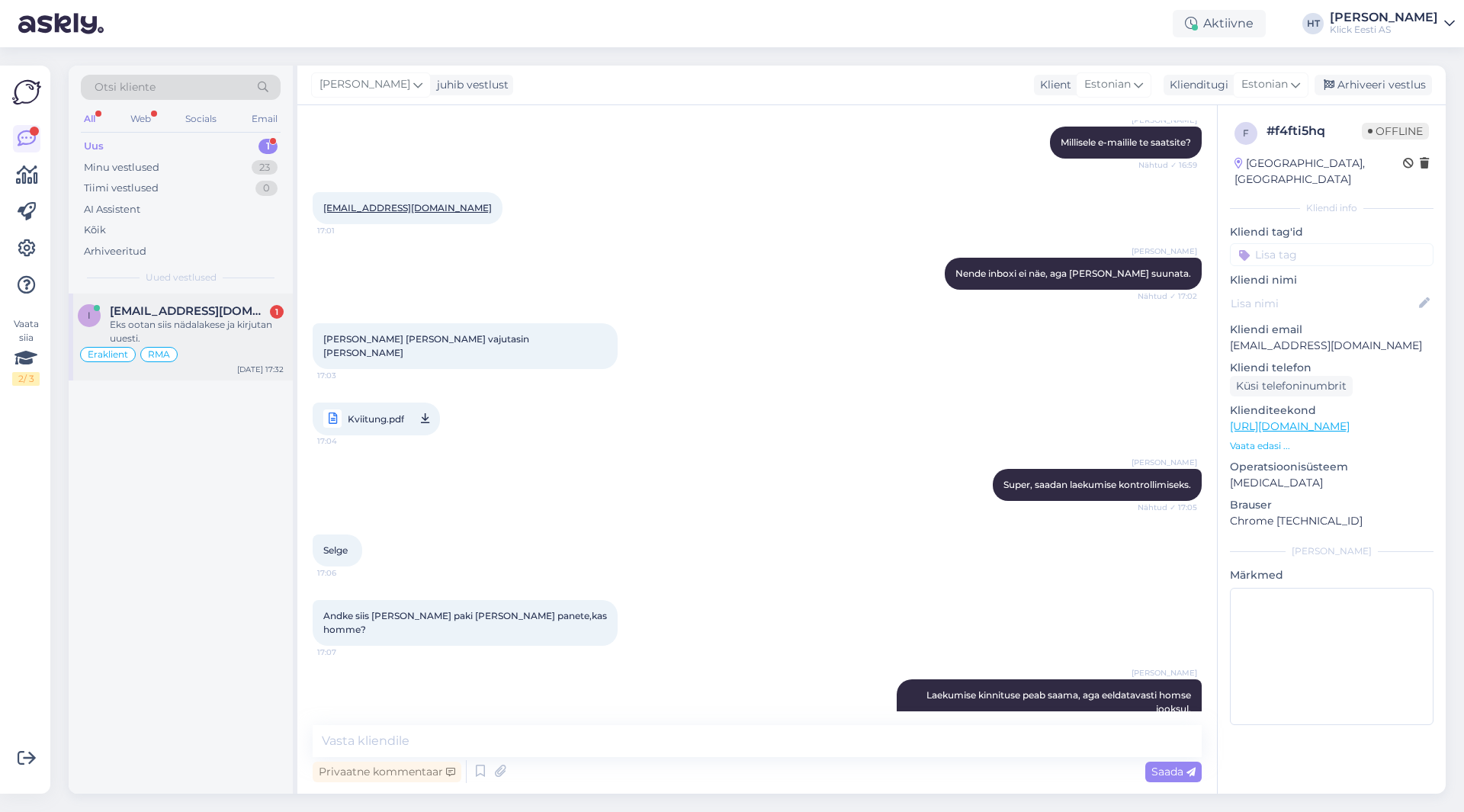
click at [233, 308] on span "[EMAIL_ADDRESS][DOMAIN_NAME]" at bounding box center [189, 311] width 158 height 13
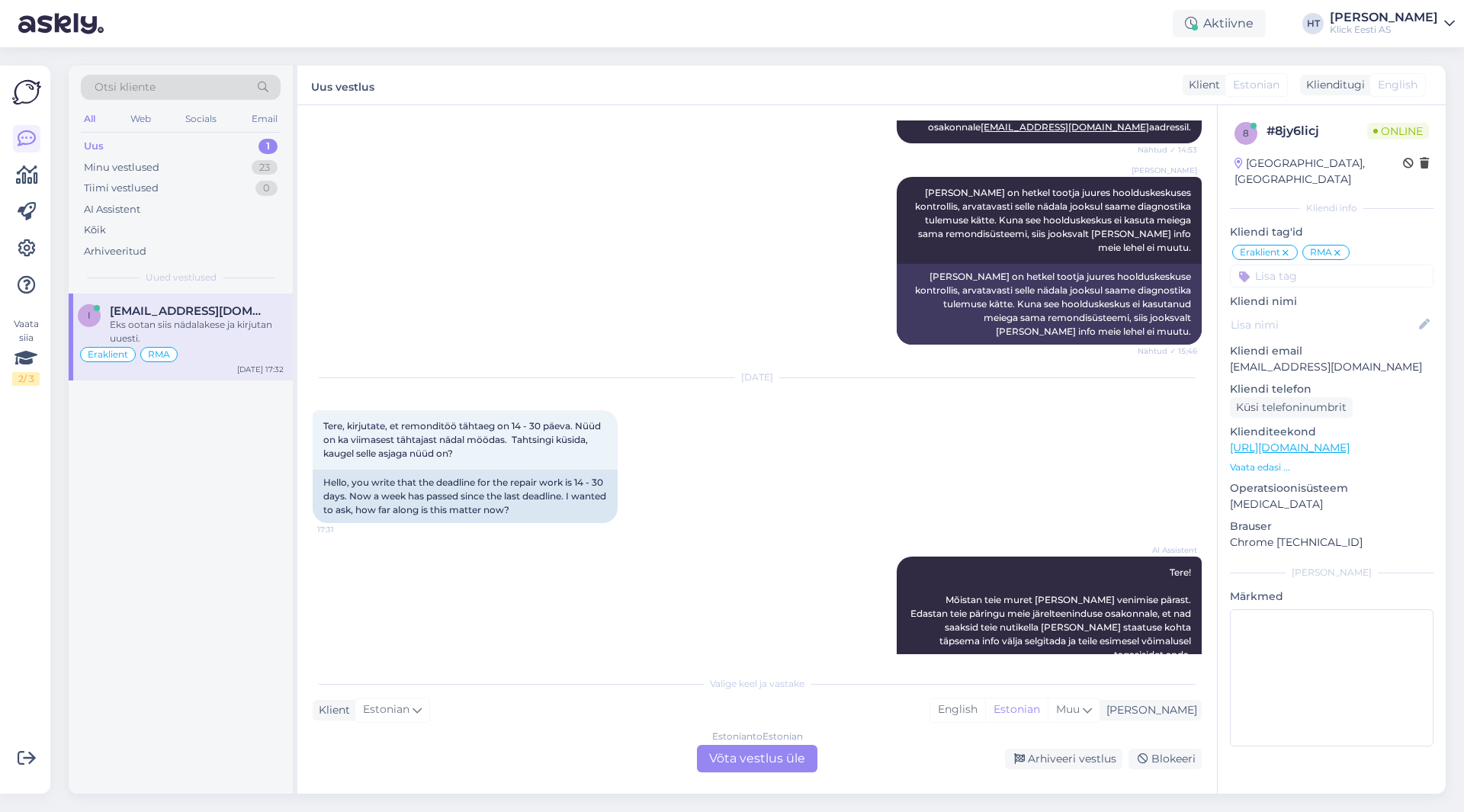
scroll to position [416, 0]
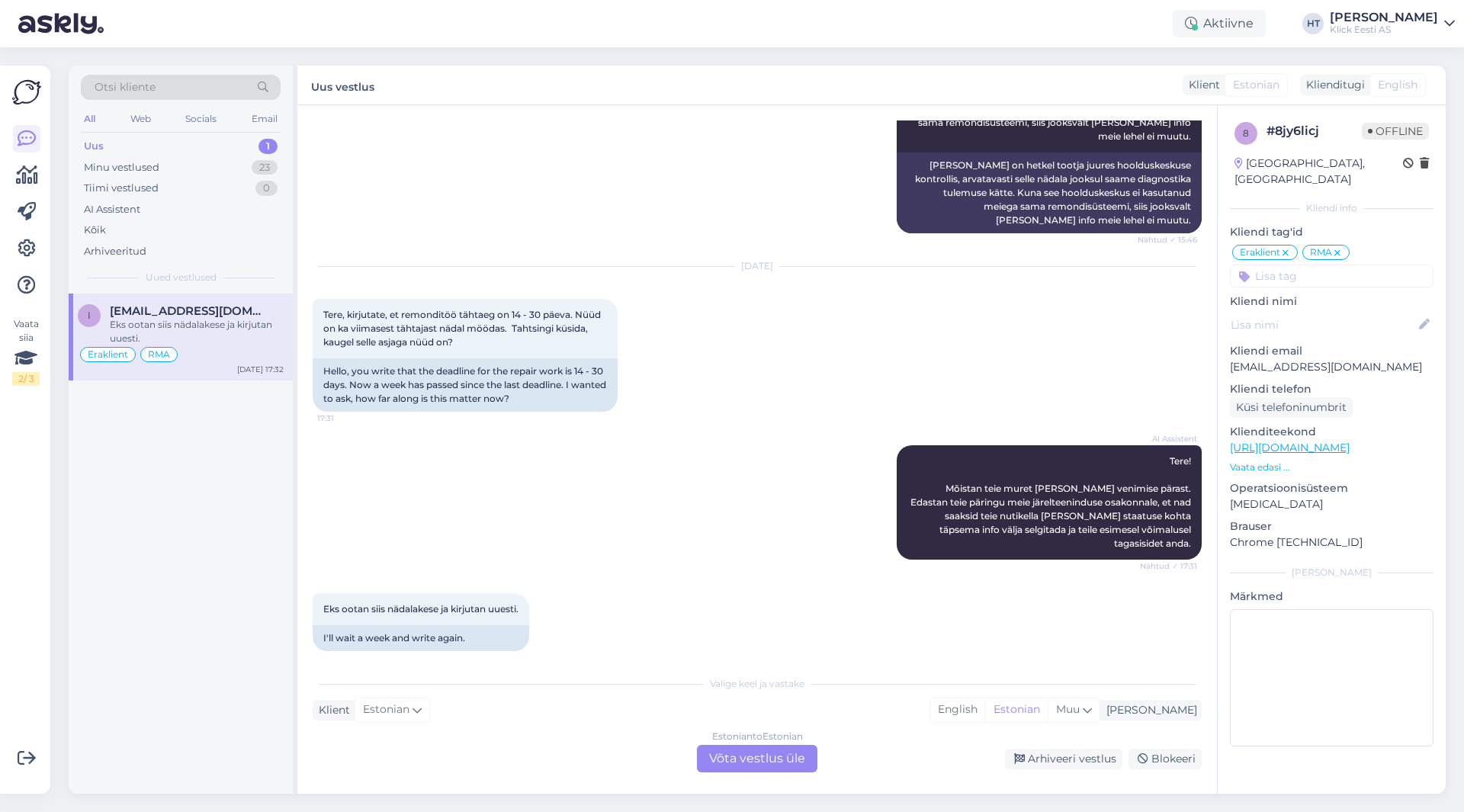
click at [141, 542] on div "i [EMAIL_ADDRESS][DOMAIN_NAME] Eks ootan siis nädalakese ja kirjutan uuesti. Er…" at bounding box center [180, 543] width 224 height 500
click at [768, 756] on div "Estonian to Estonian Võta vestlus üle" at bounding box center [757, 758] width 121 height 28
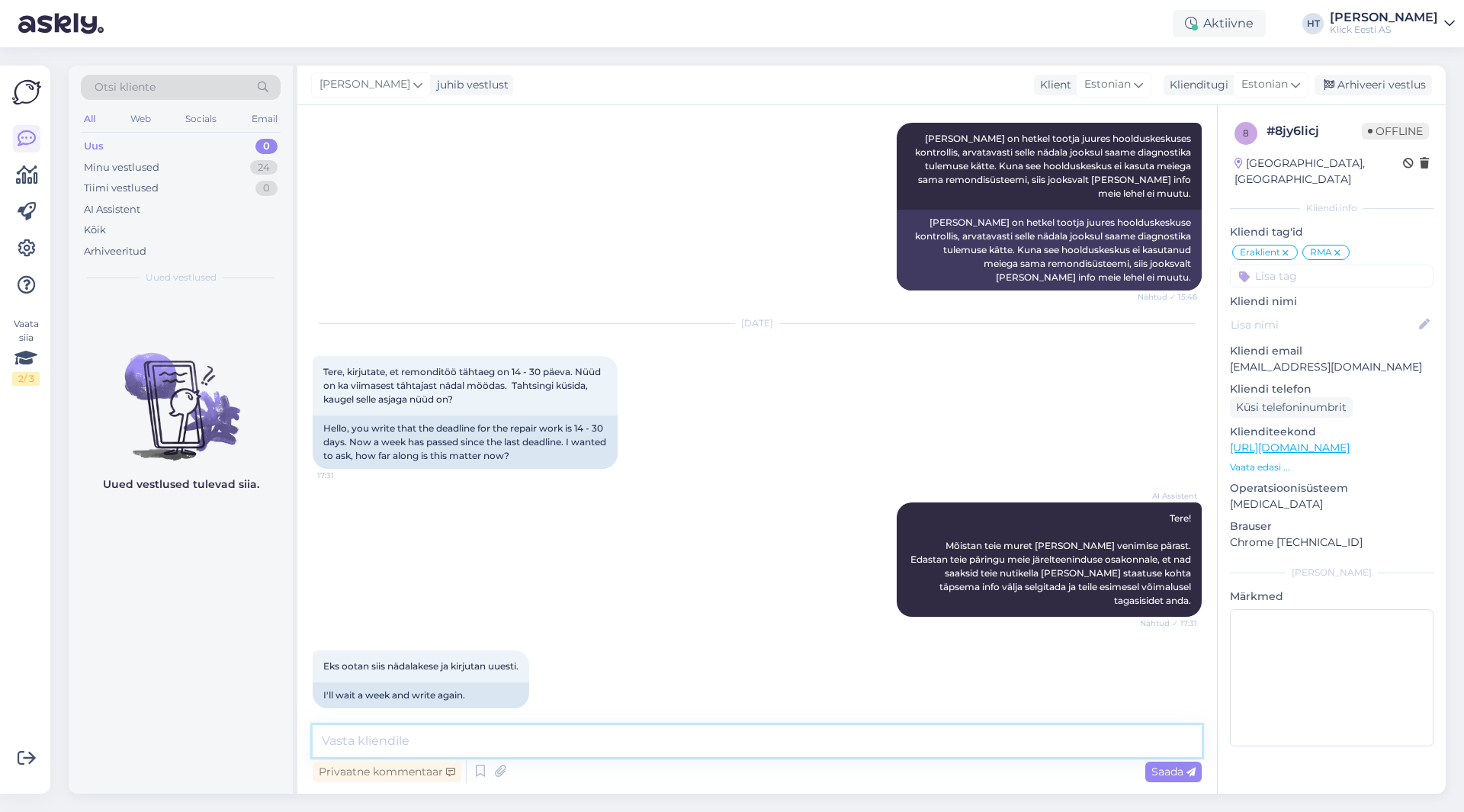
click at [757, 745] on textarea at bounding box center [757, 741] width 889 height 32
type textarea "Peab hoolduskeskusele päringu tegema, eeldatavasti saab homse jooksul täpsema i…"
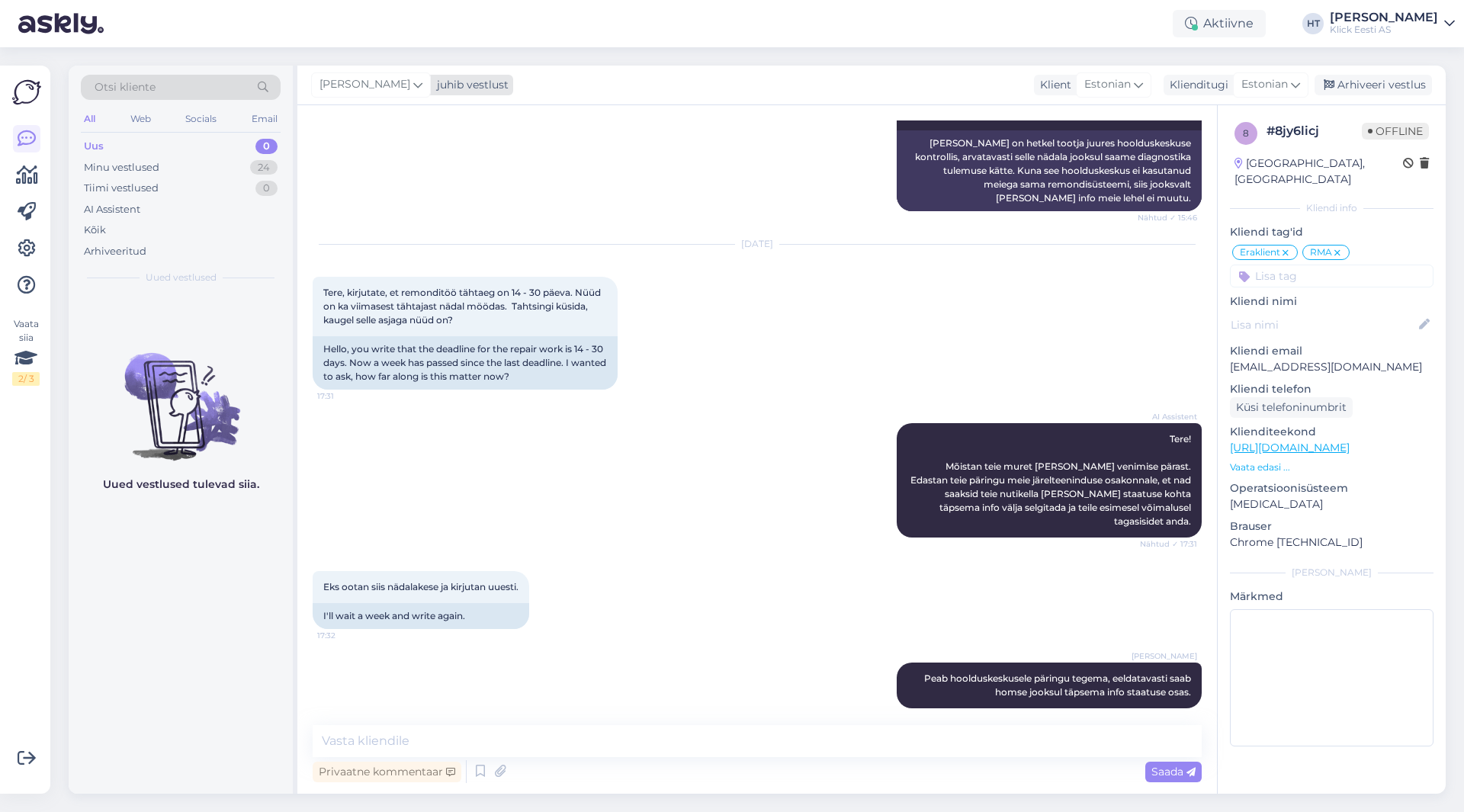
click at [413, 77] on icon at bounding box center [417, 84] width 9 height 17
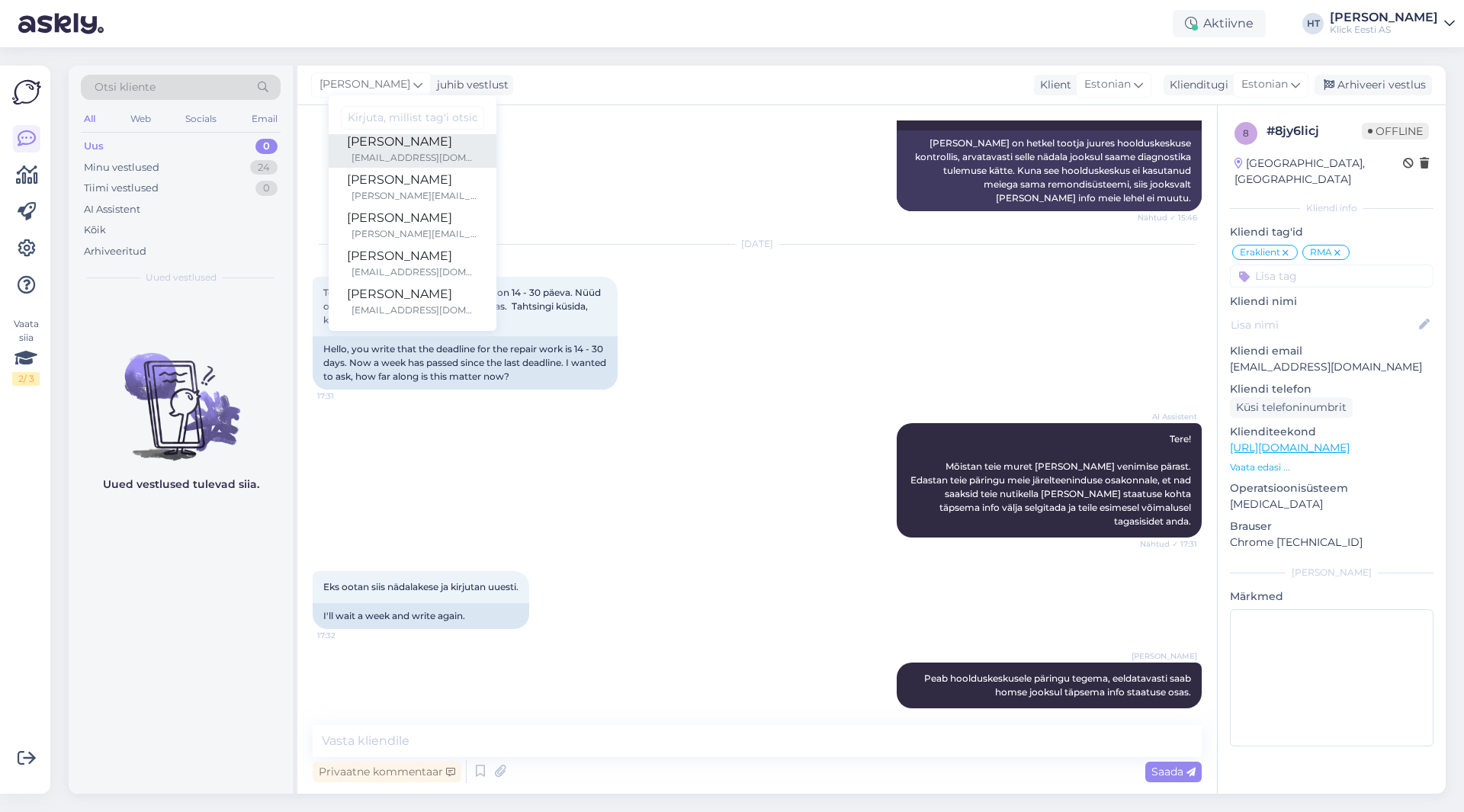
scroll to position [76, 0]
click at [408, 237] on div "[PERSON_NAME]" at bounding box center [413, 229] width 131 height 19
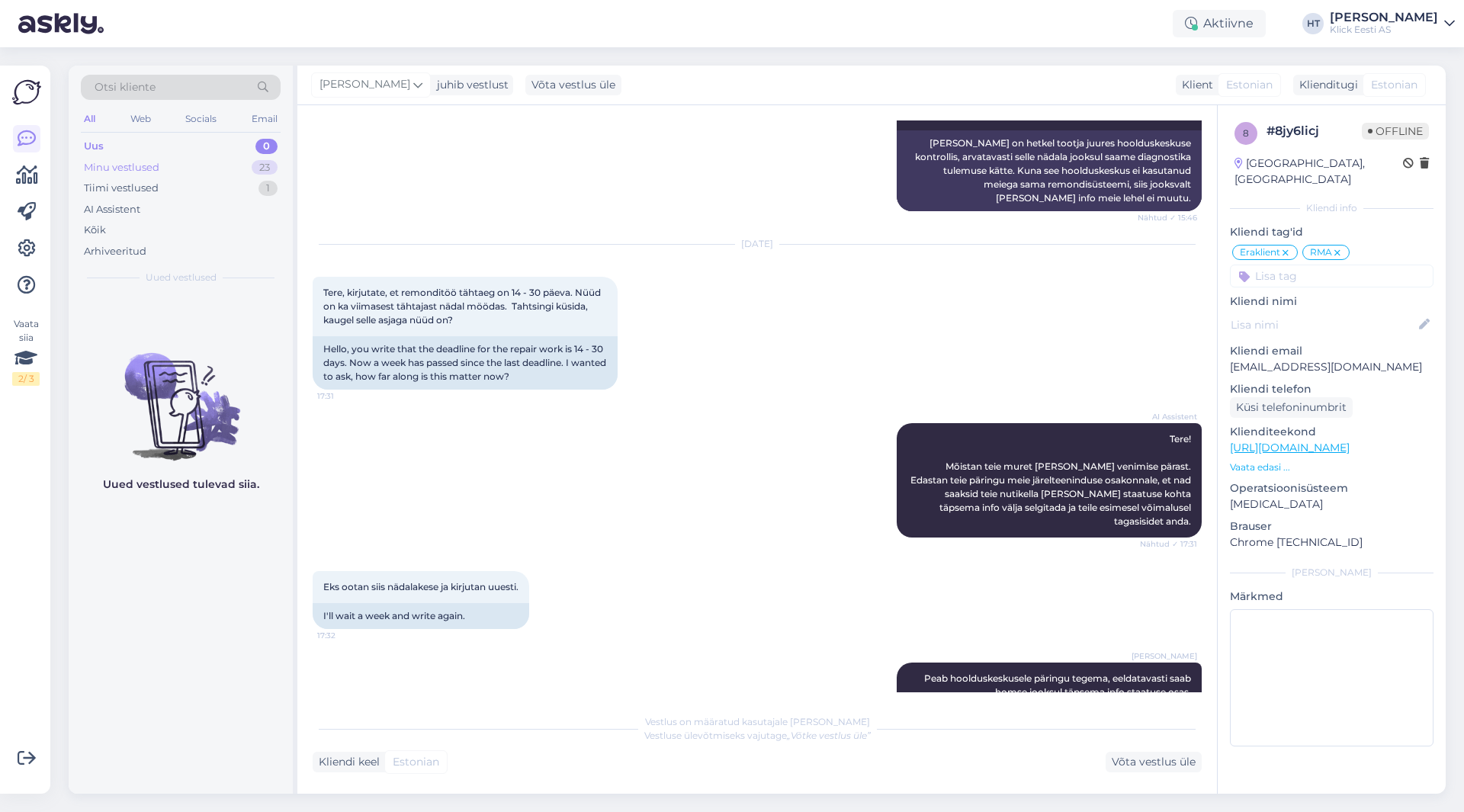
click at [269, 163] on div "23" at bounding box center [265, 168] width 26 height 15
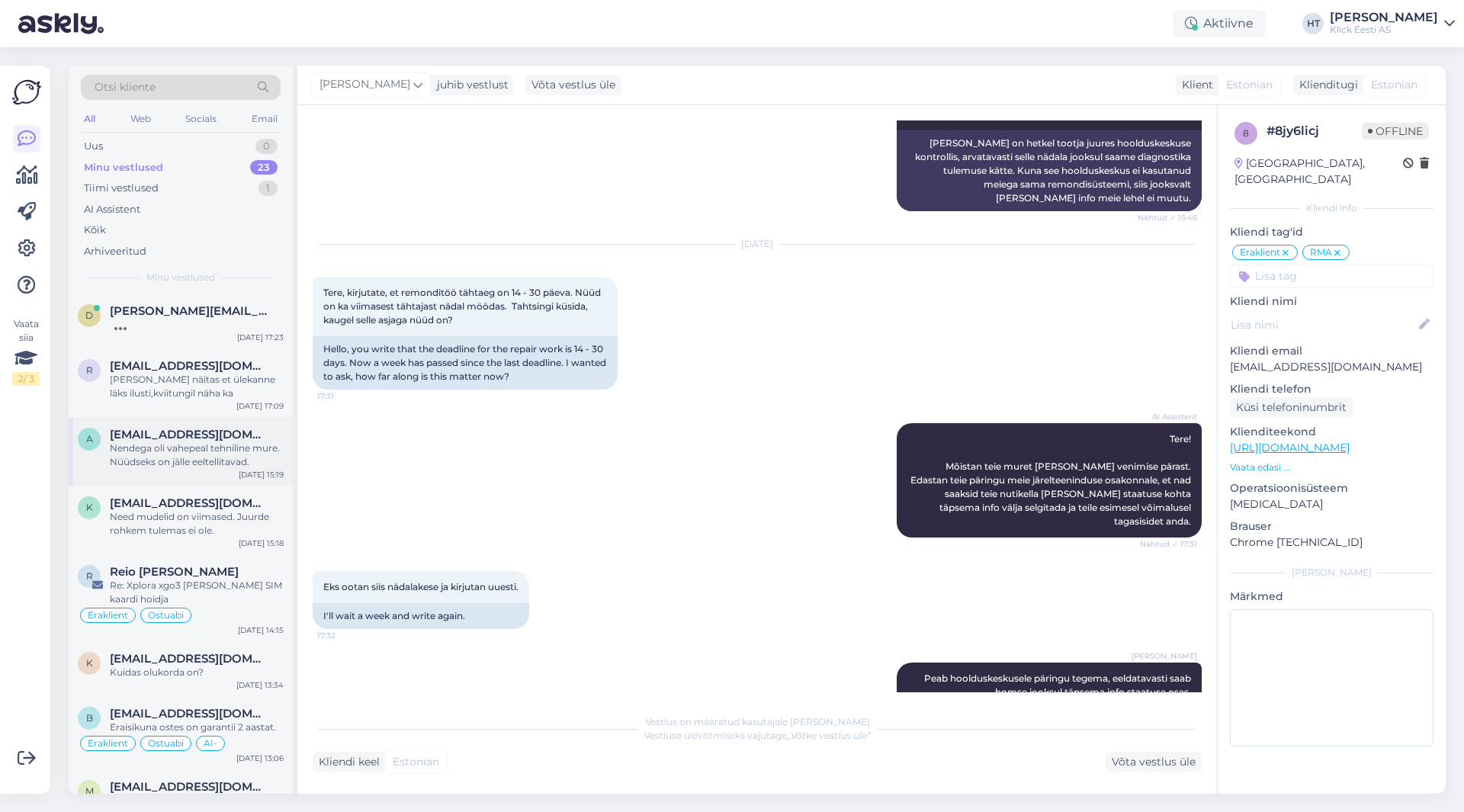
click at [231, 464] on div "Nendega oli vahepeal tehniline mure. Nüüdseks on jälle eeltellitavad." at bounding box center [196, 455] width 174 height 28
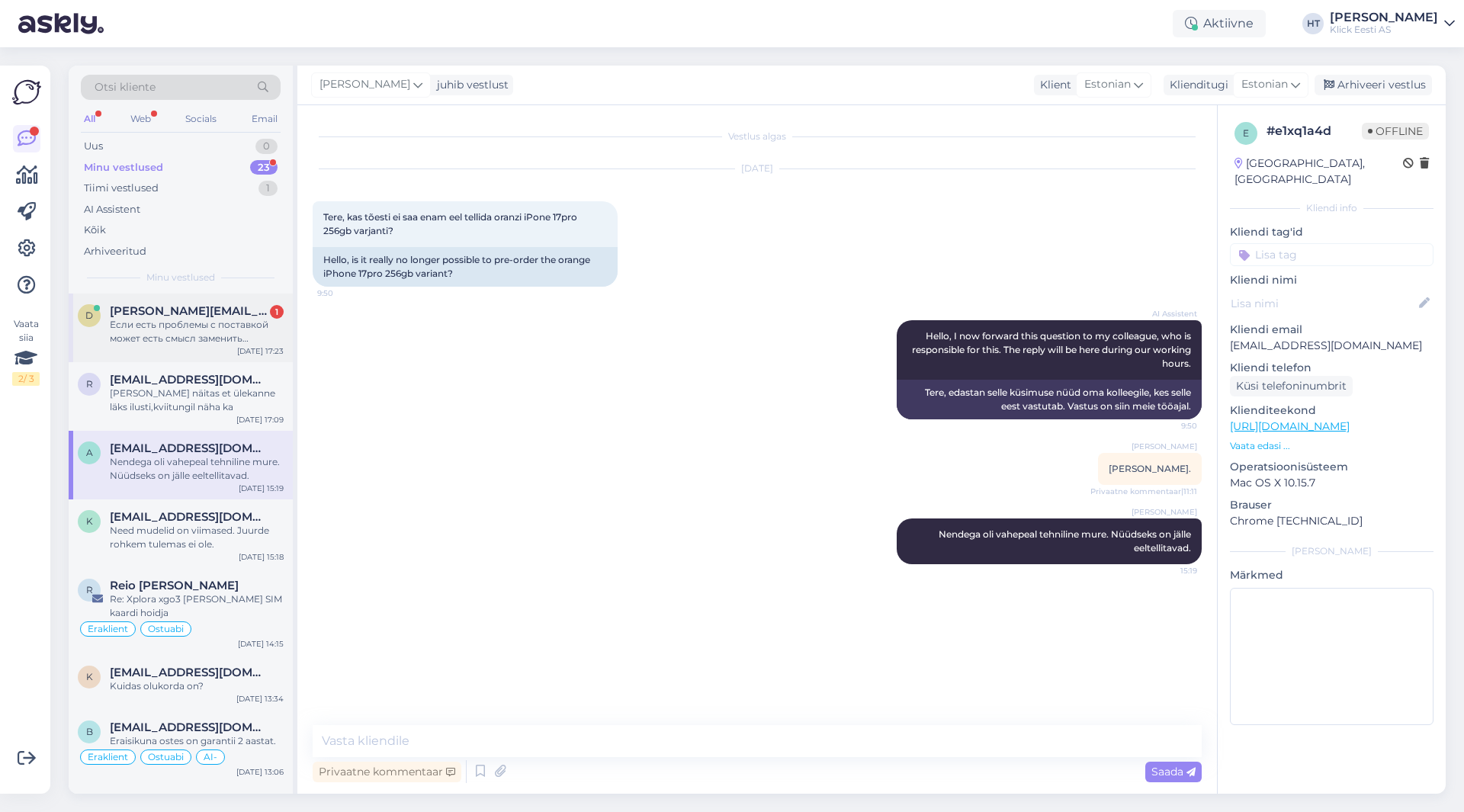
click at [215, 335] on div "Если есть проблемы с поставкой может есть смысл заменить заказанные компоненты …" at bounding box center [196, 331] width 174 height 28
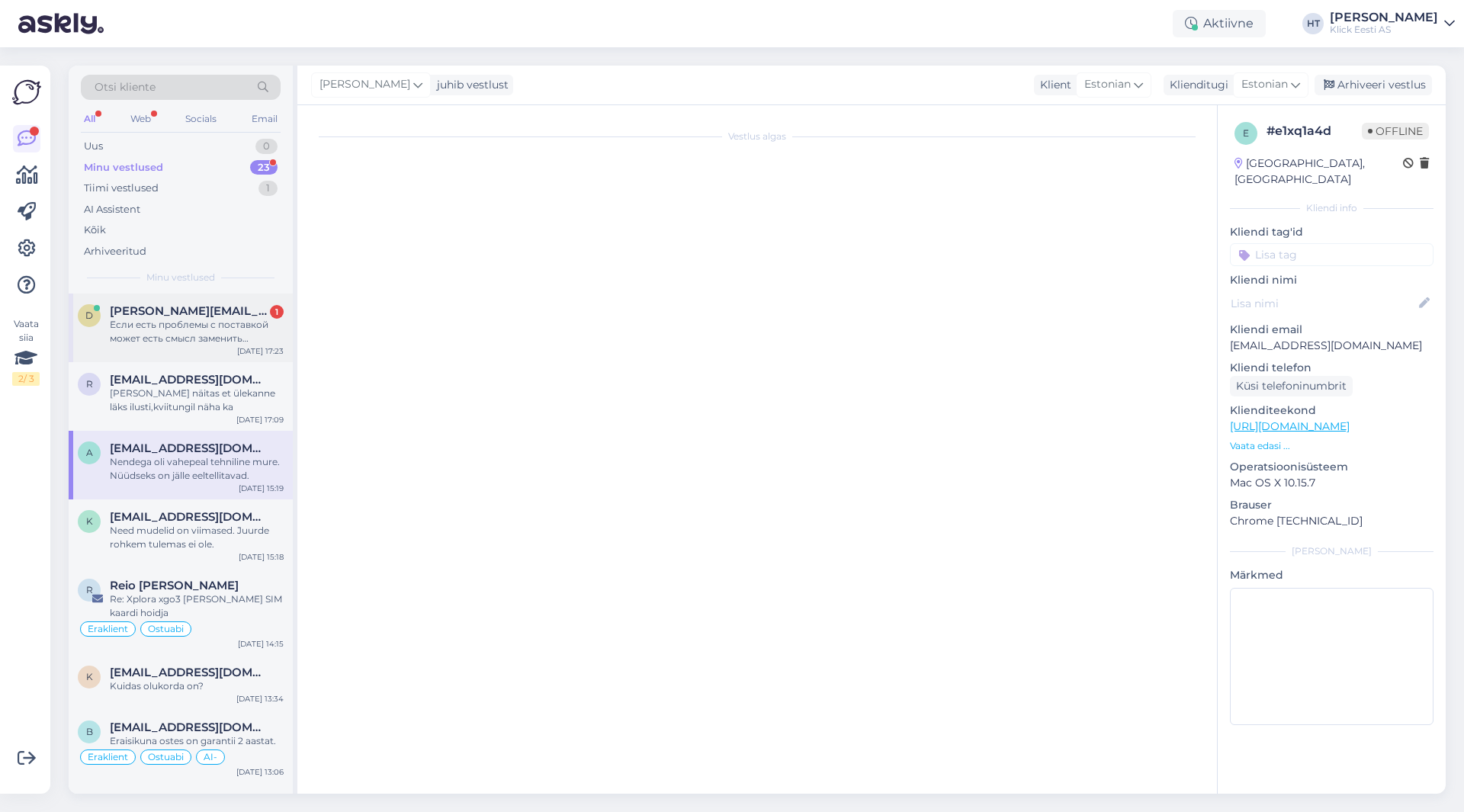
scroll to position [211, 0]
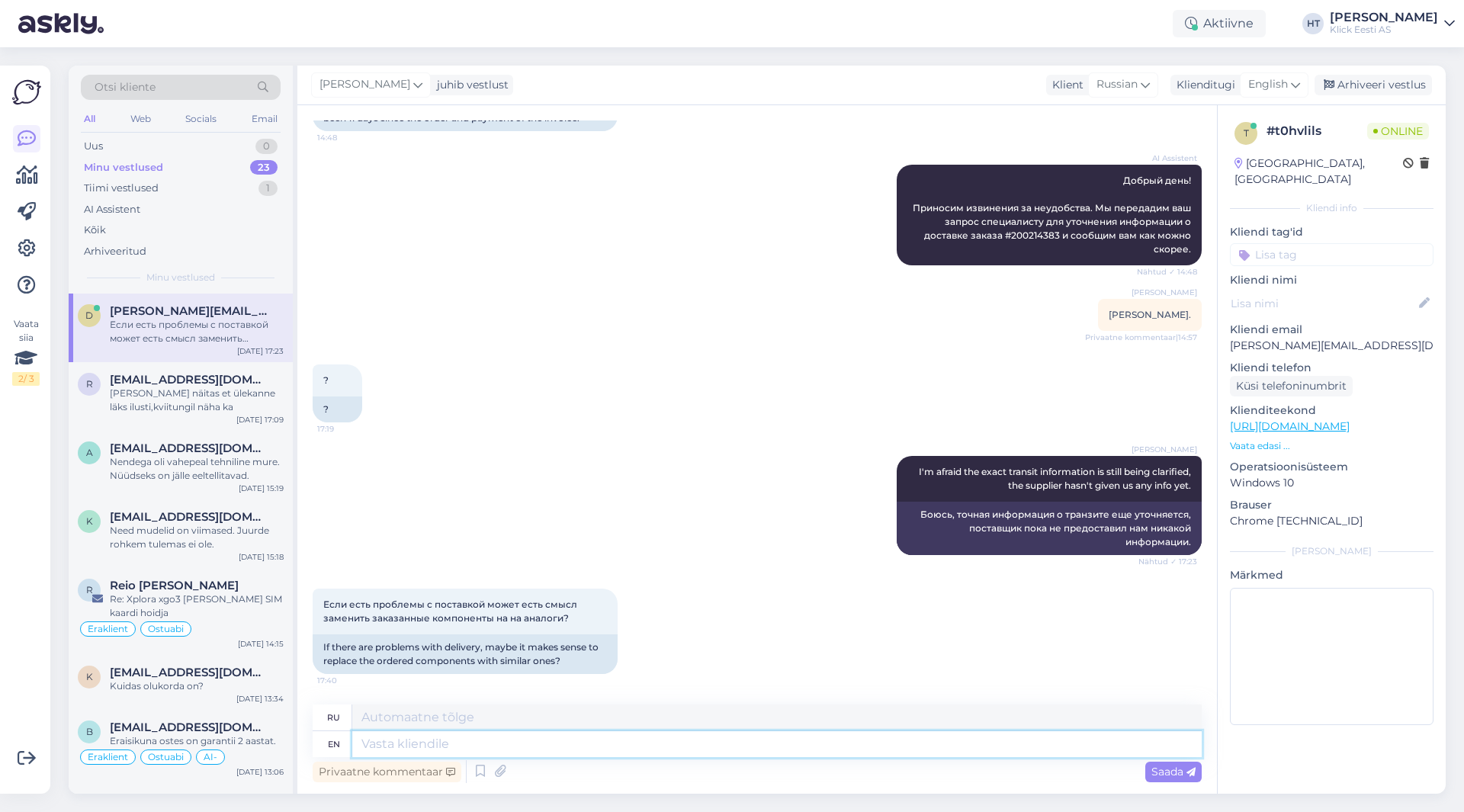
click at [582, 744] on textarea at bounding box center [777, 744] width 850 height 26
type textarea "The"
type textarea "T"
type textarea "Similar c"
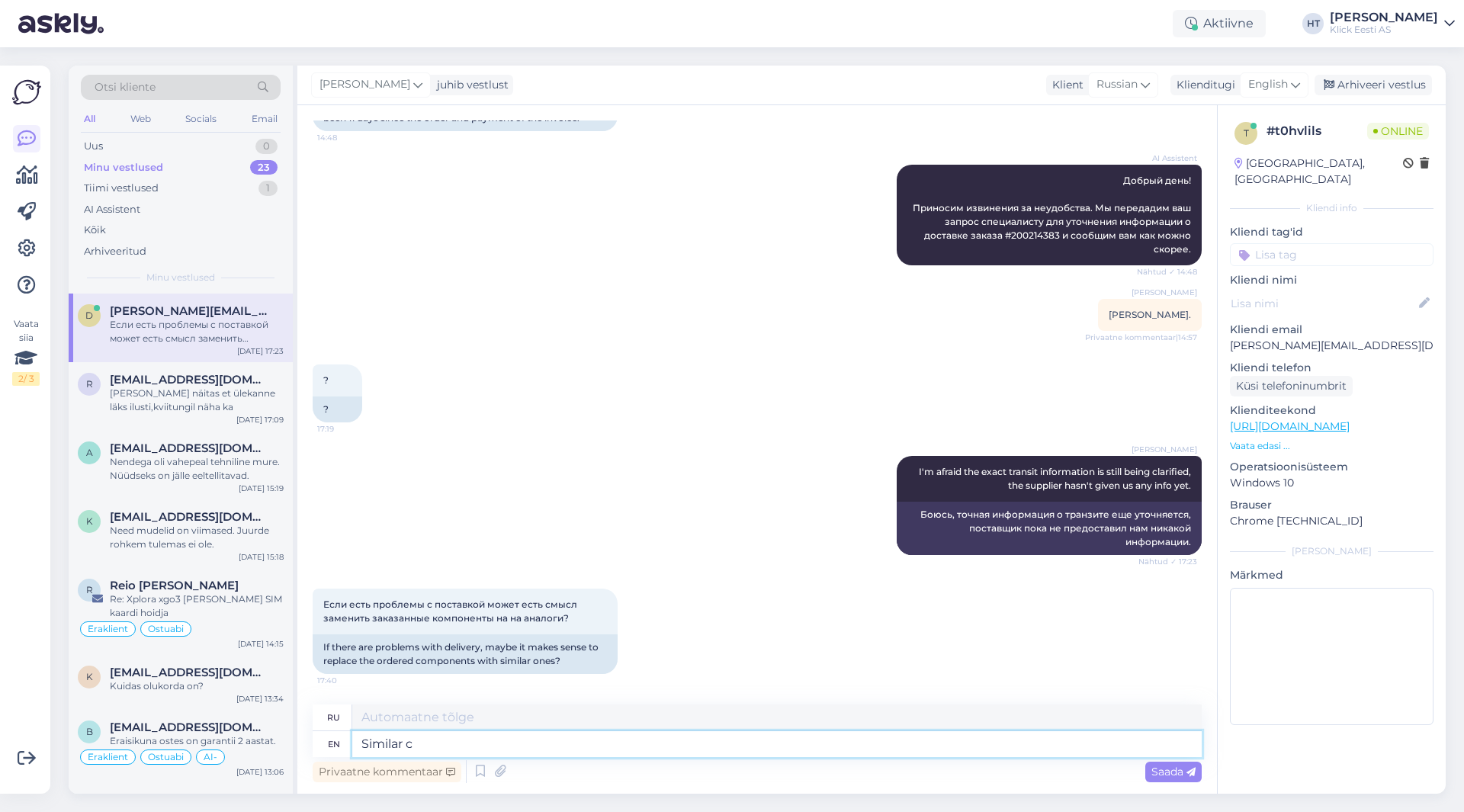
type textarea "Похожий"
type textarea "Similar components"
type textarea "Похожие компоненты"
type textarea "Similar components are"
type textarea "Аналогичные компоненты"
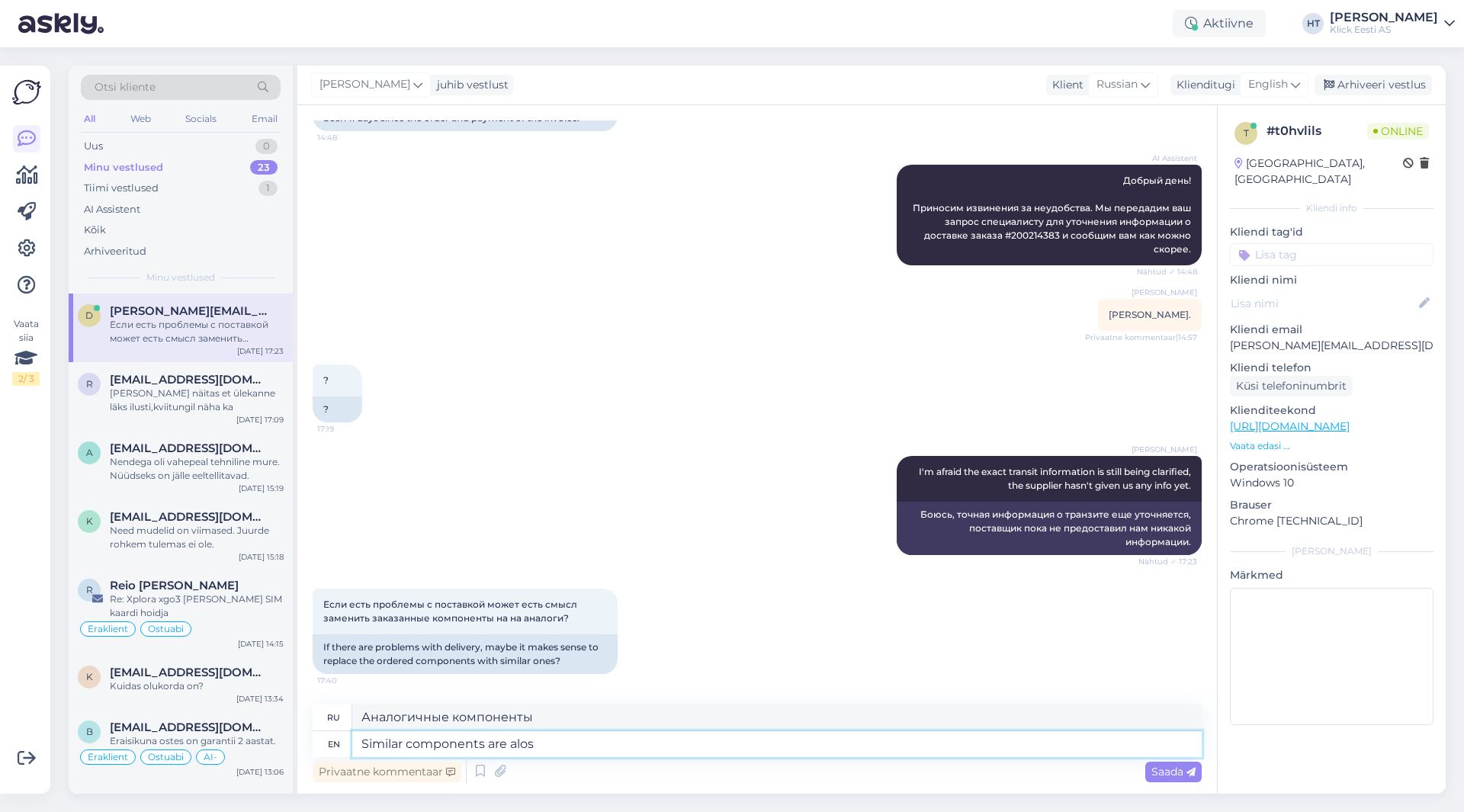
type textarea "Similar components are alos a"
type textarea "Аналогичные компоненты также"
type textarea "Similar components are alos available th"
type textarea "Аналогичные компоненты также доступны"
type textarea "Similar components are alos available through"
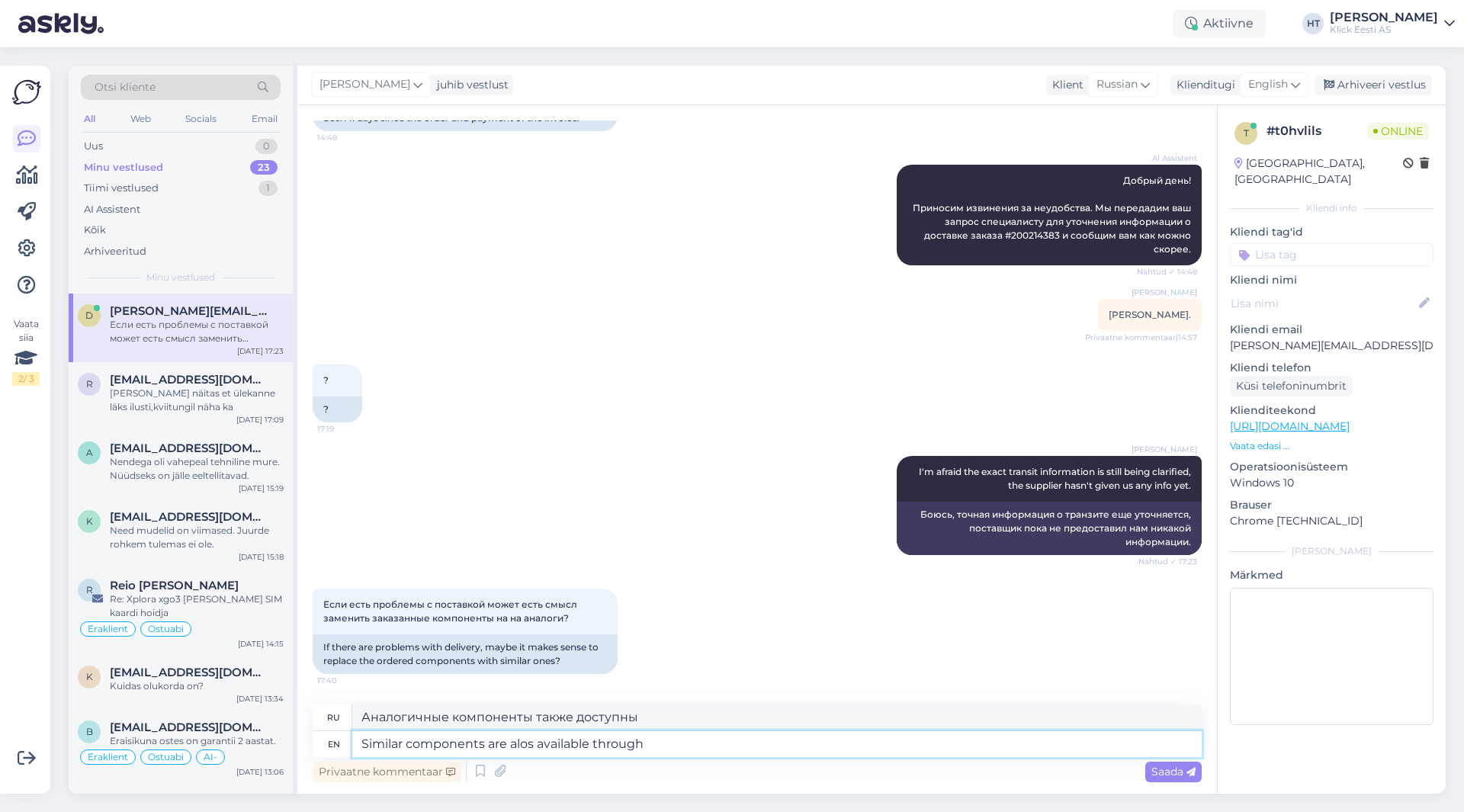
type textarea "Аналогичные компоненты также доступны через"
type textarea "Similar components are alos available through order a"
type textarea "Аналогичные компоненты также доступны под заказ."
type textarea "Similar components are alos available through order and"
type textarea "Аналогичные компоненты также доступны через заказ и"
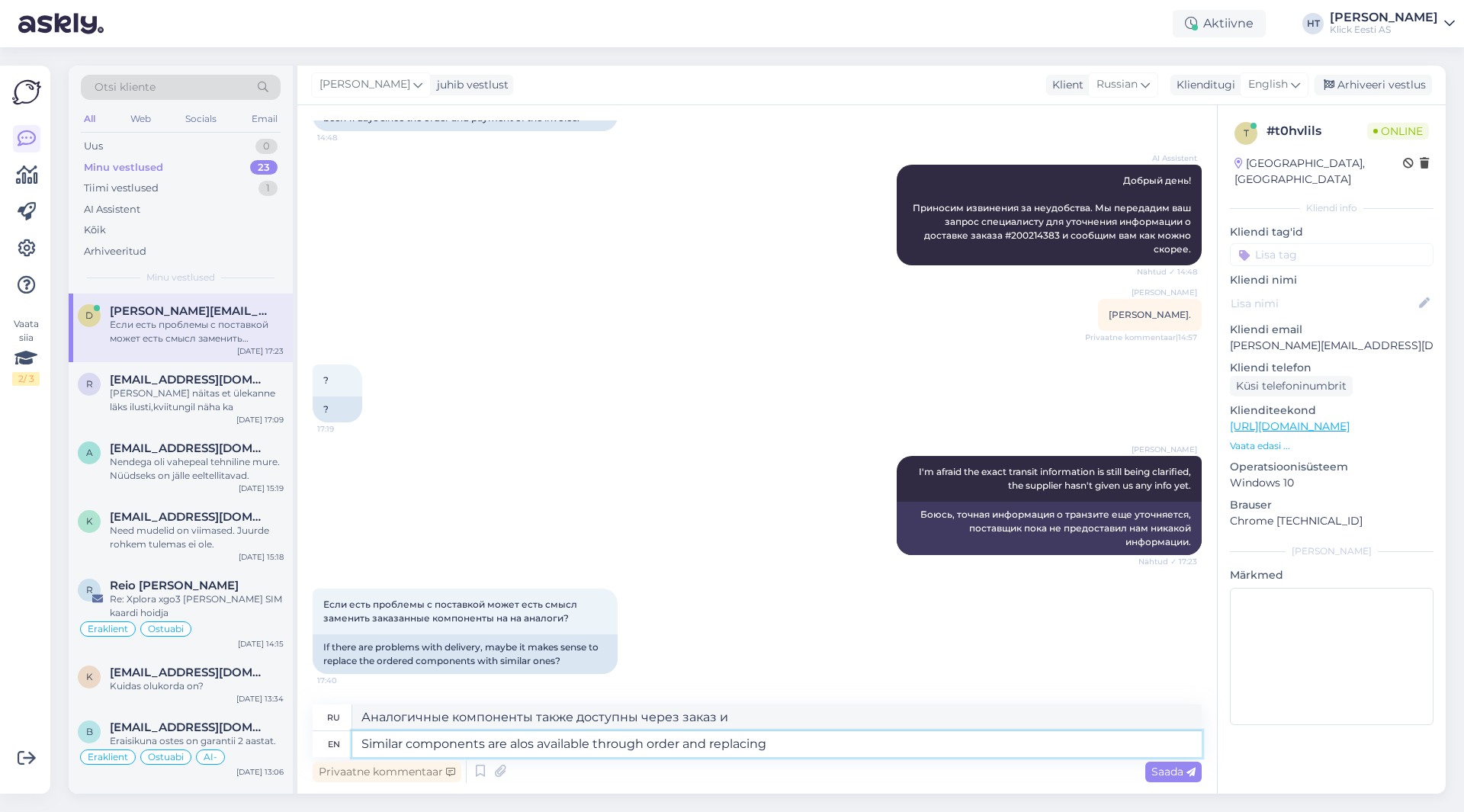
type textarea "Similar components are alos available through order and replacing t"
type textarea "Аналогичные компоненты также доступны через заказ и замену."
type textarea "Similar components are alos available through order and replacing them w"
type textarea "Аналогичные компоненты также доступны через заказ и их замену."
type textarea "Similar components are alos available through order and replacing them would not"
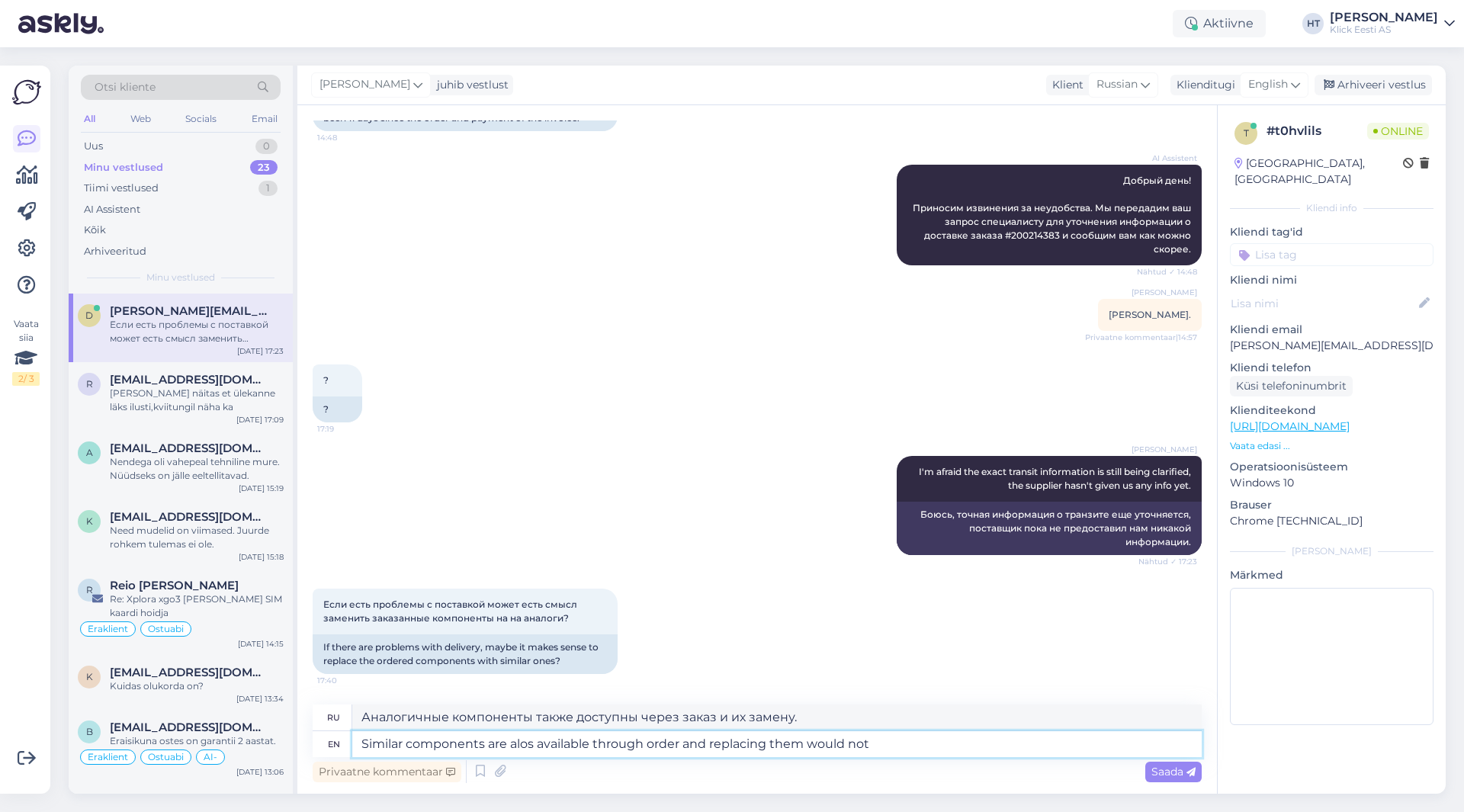
type textarea "Аналогичные компоненты также доступны по заказу, и их замена будет"
type textarea "Similar components are alos available through order and replacing them would not"
type textarea "Аналогичные компоненты также доступны под заказ, и их замена не будет"
type textarea "Similar components are alos available through order and replacing them would no…"
type textarea "Аналогичные компоненты также доступны под заказ, и их замена не решит проблему."
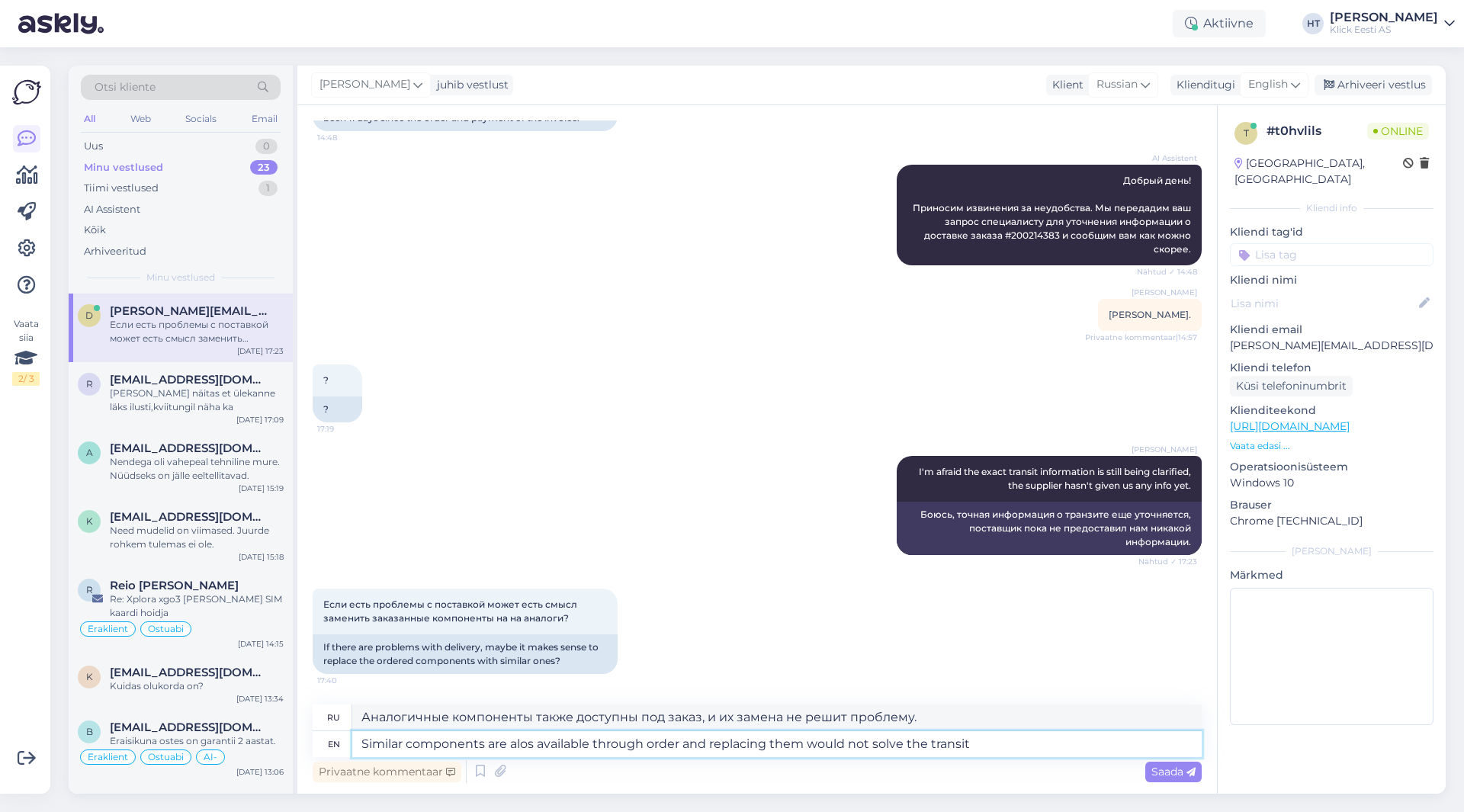
type textarea "Similar components are alos available through order and replacing them would no…"
type textarea "Аналогичные компоненты также доступны по заказу, и их замена не решит проблему …"
type textarea "Similar components are alos available through order and replacing them would no…"
type textarea "Аналогичные компоненты также доступны под заказ, и их замена не решит проблему …"
click at [525, 745] on textarea "Similar components are alos available through order and replacing them would no…" at bounding box center [777, 744] width 850 height 26
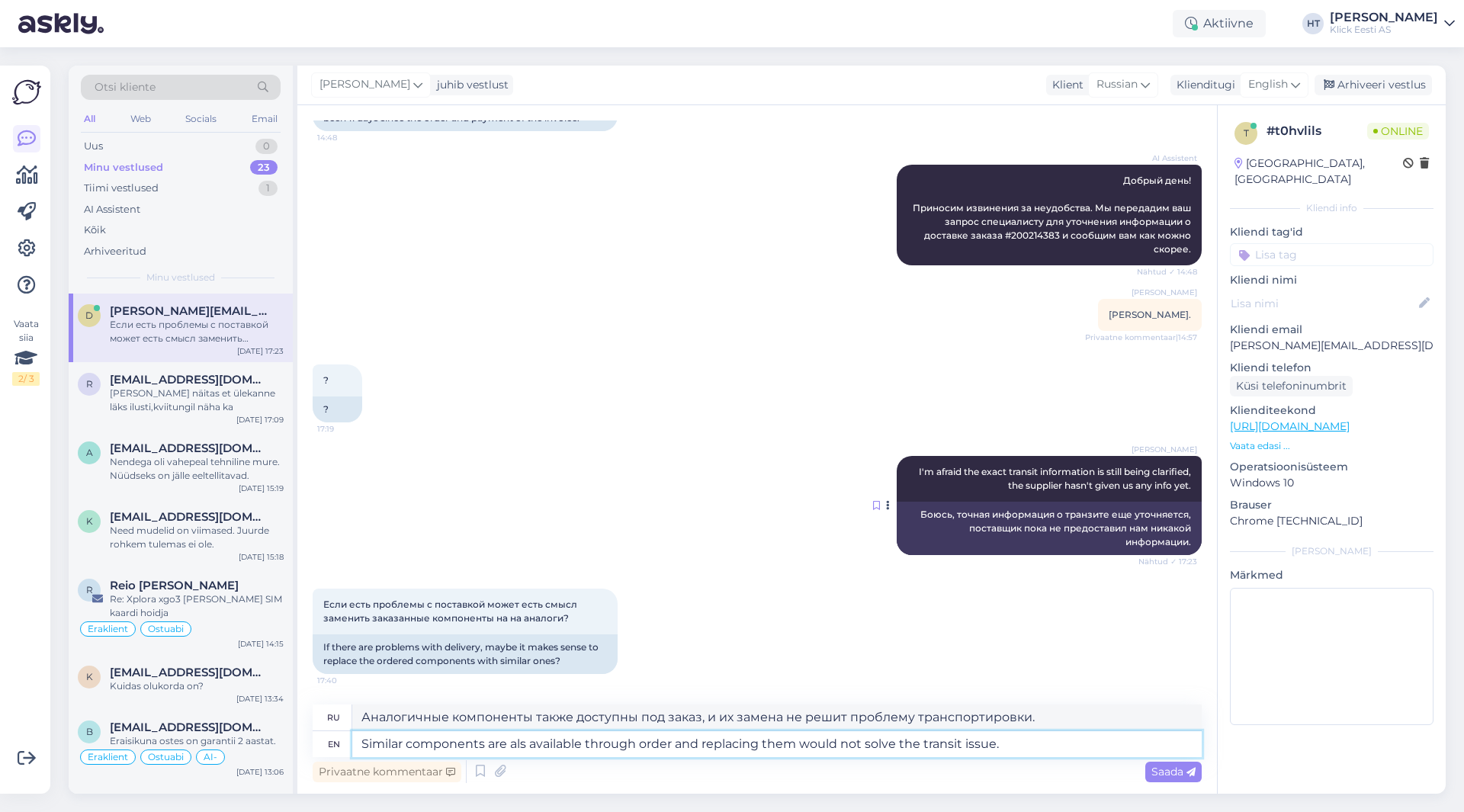
type textarea "Similar components are also available through order and replacing them would no…"
type textarea "Аналогичные компоненты также доступны по заказу, и их замена не решит проблему …"
click at [1048, 746] on textarea "Similar components are also available through order and replacing them would no…" at bounding box center [777, 744] width 850 height 26
click at [643, 742] on textarea "Similar components are also available through order and replacing them would no…" at bounding box center [777, 744] width 850 height 26
type textarea "Similar components are also available through onl order and replacing them woul…"
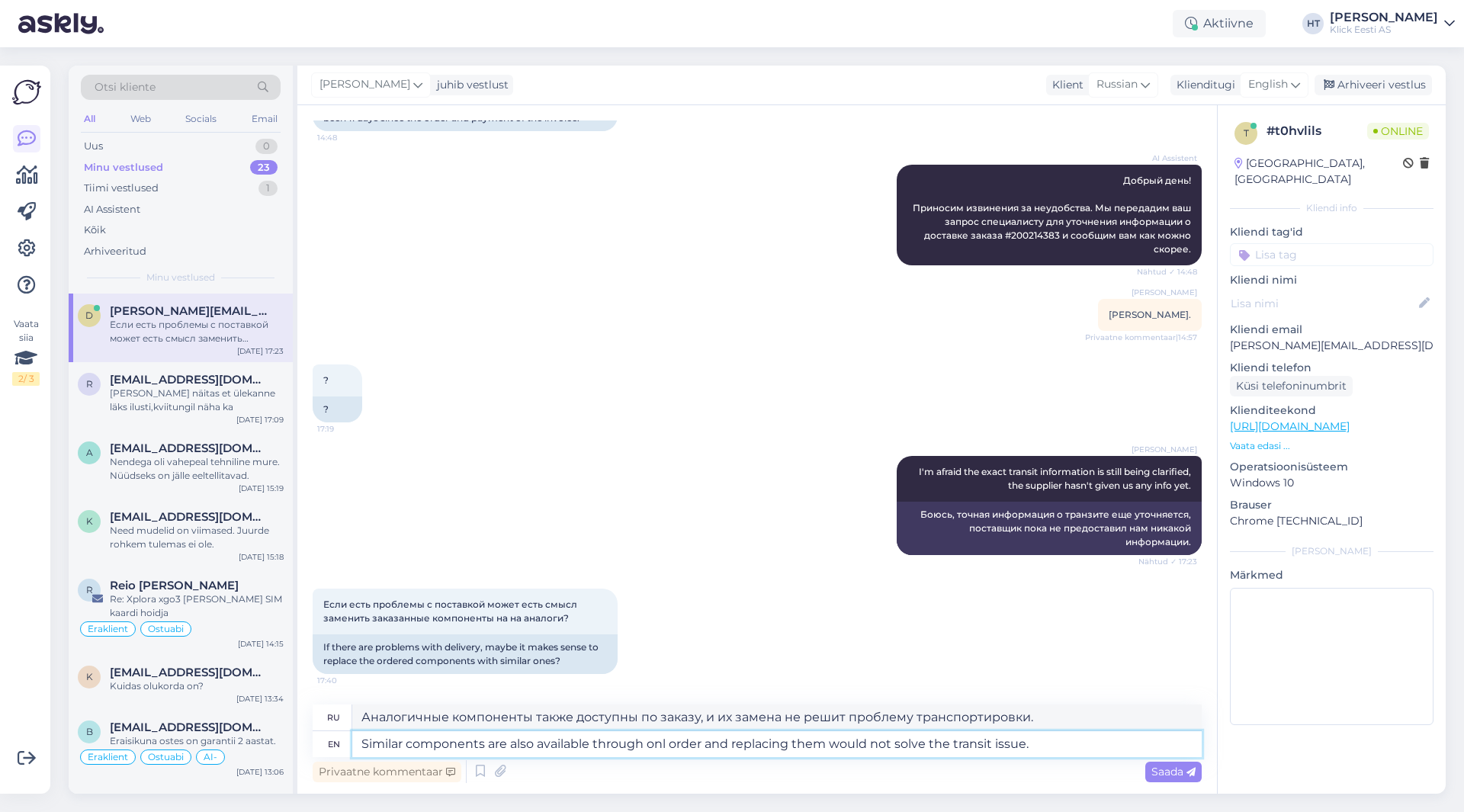
type textarea "Аналогичные компоненты также доступны по индивидуальному заказу, и их замена не…"
type textarea "Similar components are also available through online order and replacing them w…"
type textarea "Аналогичные компоненты также доступны для заказа через Интернет, но их замена н…"
type textarea "Similar components are also available through online order only and replacing t…"
type textarea "Аналогичные компоненты также доступны только через интернет-заказ, и их замена …"
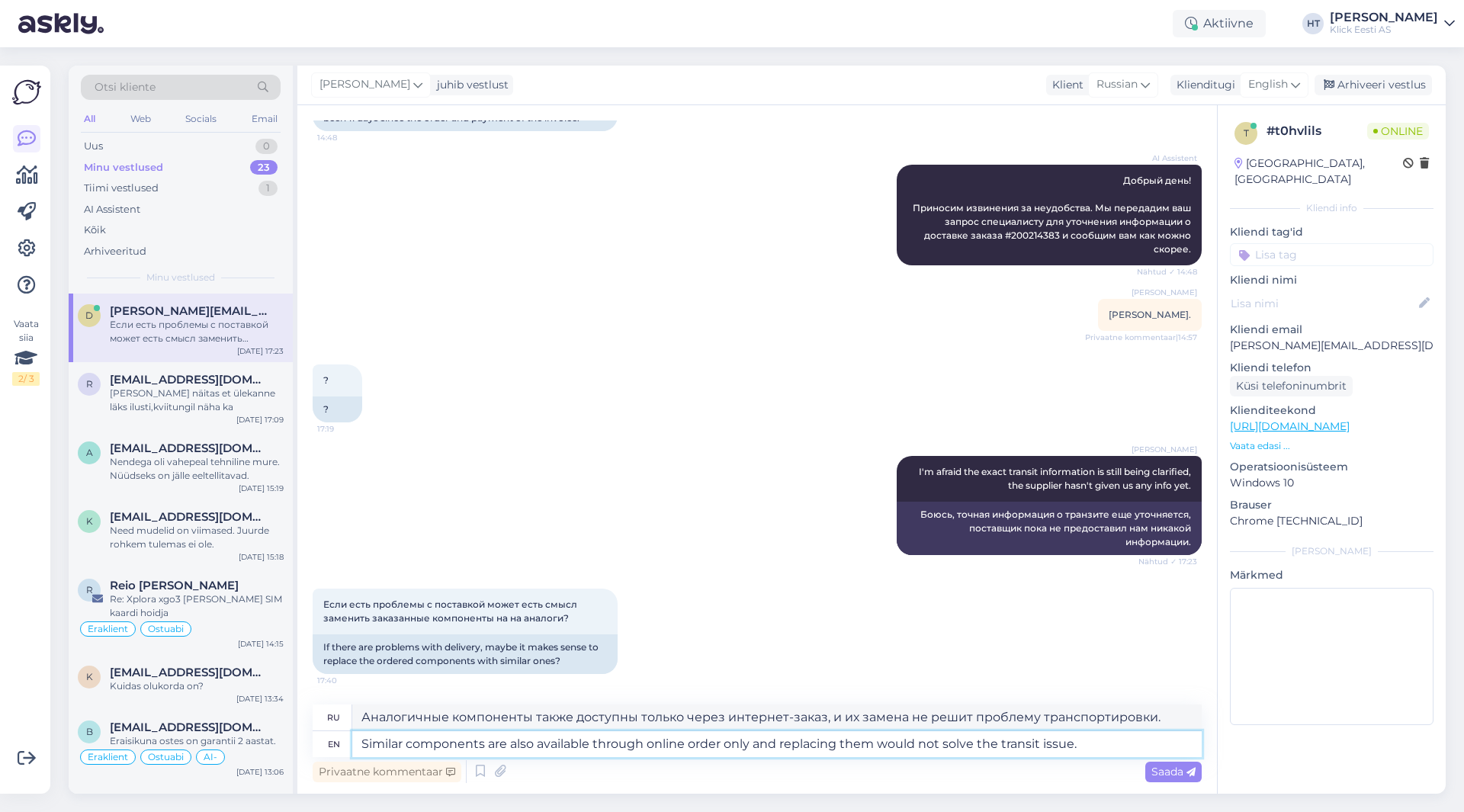
type textarea "Similar components are also available through online order onl and replacing th…"
type textarea "Аналогичные компоненты также доступны для заказа через Интернет, но их замена н…"
type textarea "Similar components are also available through onlin and replacing them would no…"
type textarea "Аналогичные компоненты также можно приобрести в Интернете, но их замена не реши…"
type textarea "Similar components are also available through o and replacing them would not so…"
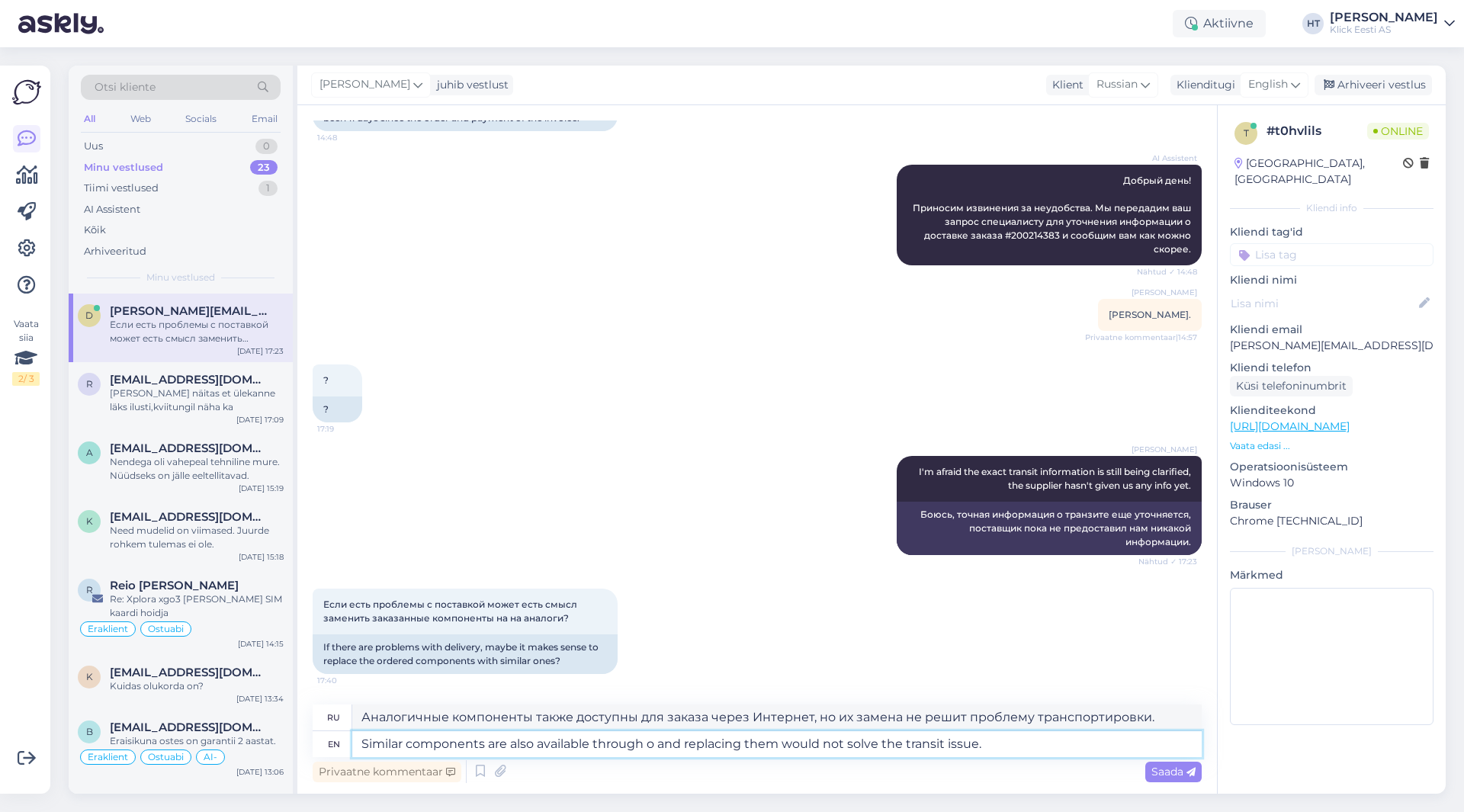
type textarea "Аналогичные компоненты также доступны в Интернете, но их замена не решит пробле…"
type textarea "Similar components are also available through and replacing them would not solv…"
type textarea "Аналогичные компоненты также доступны для заказа через Интернет, но их замена н…"
type textarea "Similar components are also available through and replacing them would not solv…"
type textarea "Аналогичные компоненты также доступны в Интернете, но их замена не решит пробле…"
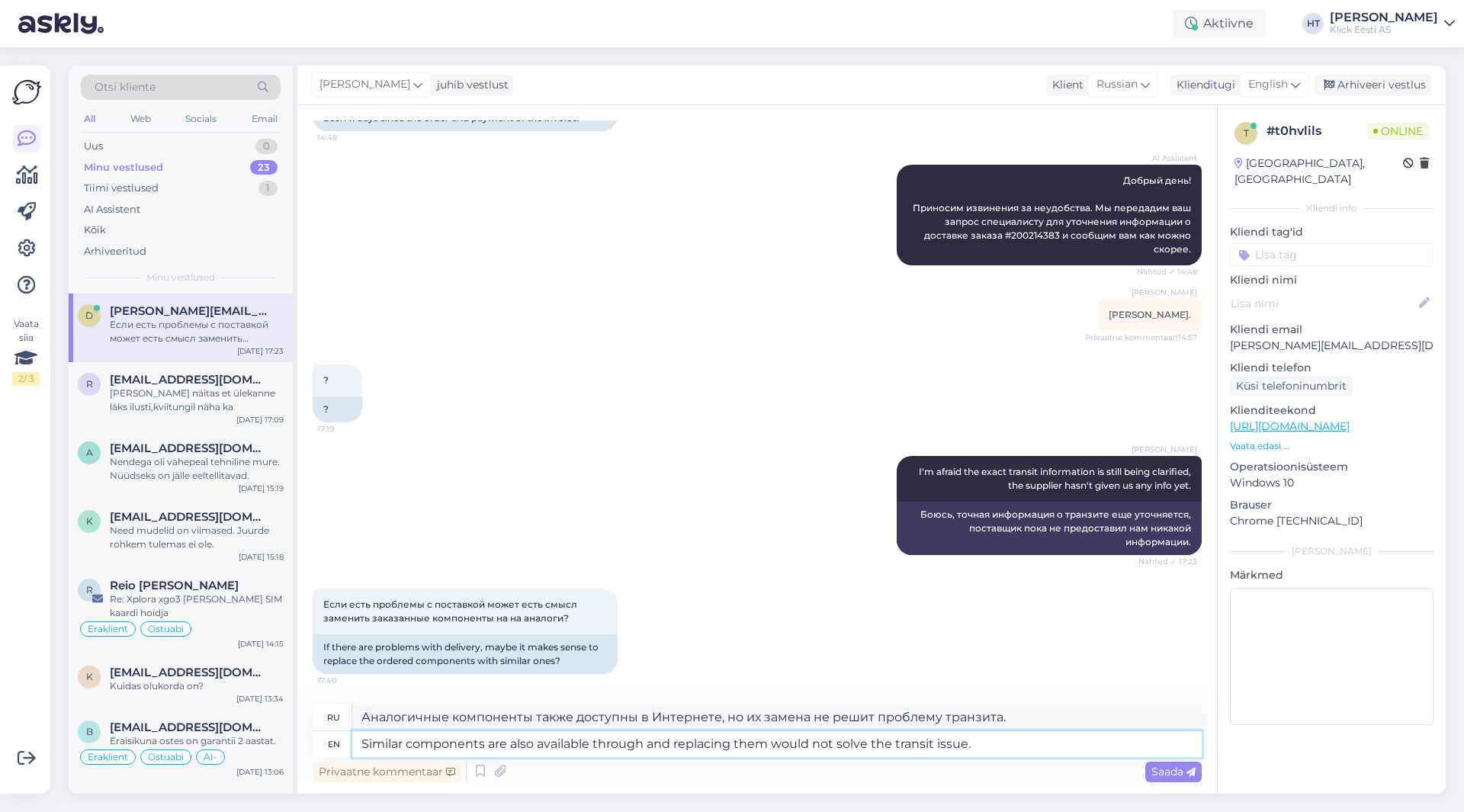
type textarea "Similar components are also available throug and replacing them would not solve…"
type textarea "Аналогичные компоненты также доступны в Интернете, но их замена не решит пробле…"
type textarea "Similar components are also available throu and replacing them would not solve …"
type textarea "Аналогичные компоненты также доступны через o, и их замена не решит проблему тр…"
type textarea "Similar components are also available thro and replacing them would not solve t…"
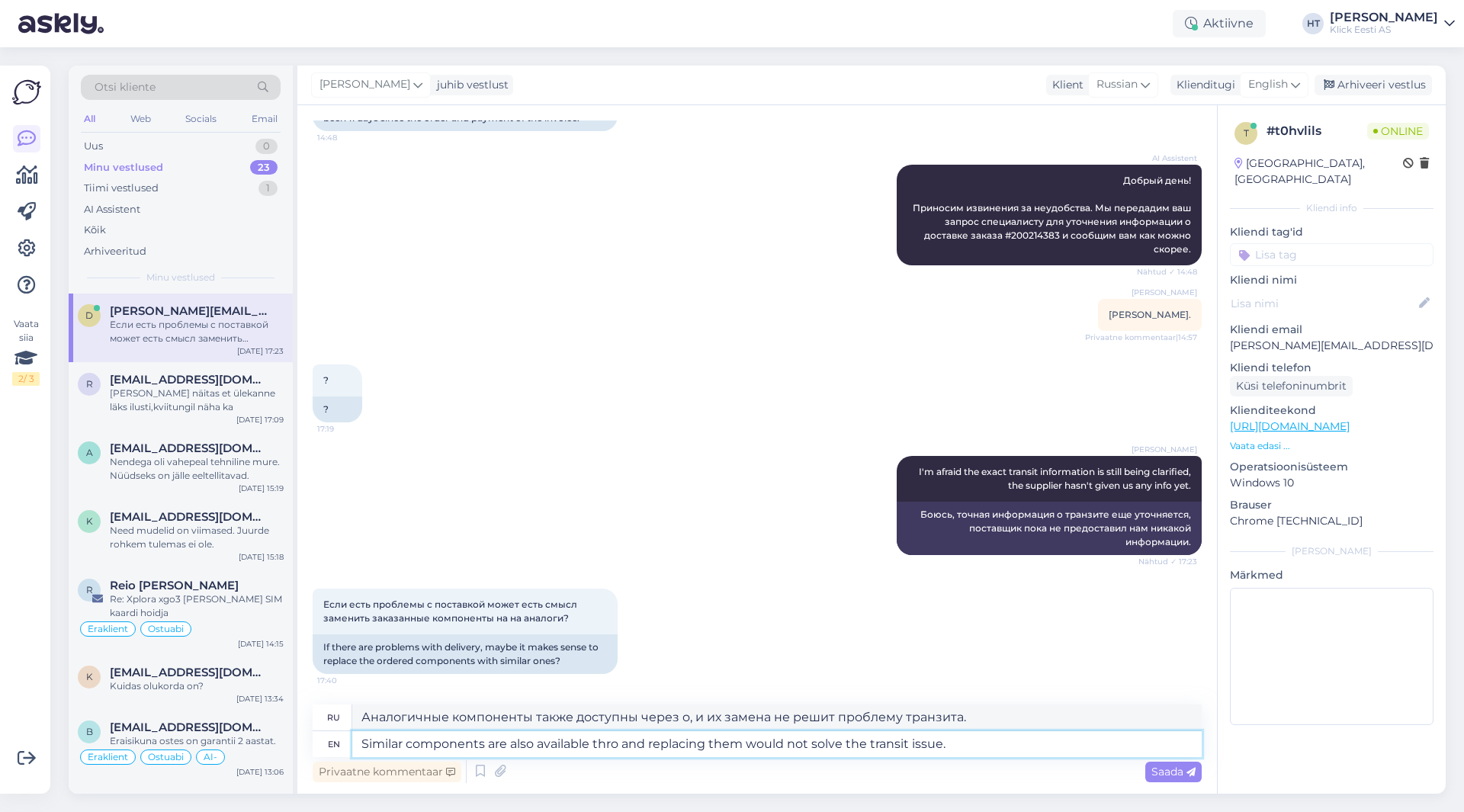
type textarea "Аналогичные компоненты также доступны, но их замена не решит проблему транзита."
type textarea "Similar components are also available t and replacing them would not solve the …"
type textarea "Аналогичные компоненты также доступны, и их замена не решит проблему транзита."
type textarea "Similar components are also availa and replacing them would not solve the trans…"
type textarea "Аналогичные компоненты также доступны, но их замена не решит проблему транзита."
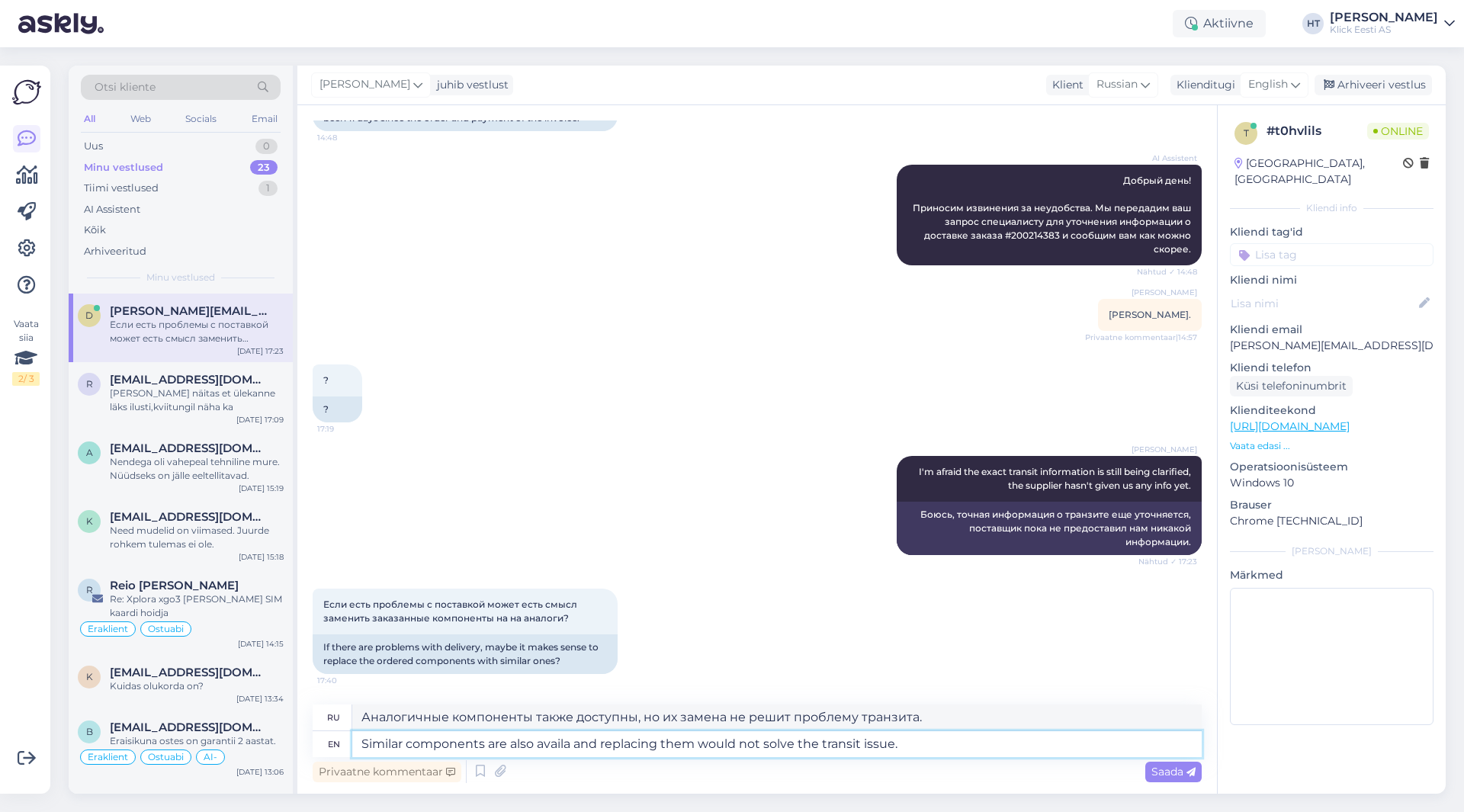
type textarea "Similar components are also avail and replacing them would not solve the transi…"
type textarea "Аналогичные компоненты также доступны, но их замена не решит проблему транзита."
type textarea "Similar components are also avai and replacing them would not solve the transit…"
type textarea "Аналогичные компоненты также доступны, и их замена не решит проблему транзита."
type textarea "Similar components are also av and replacing them would not solve the transit i…"
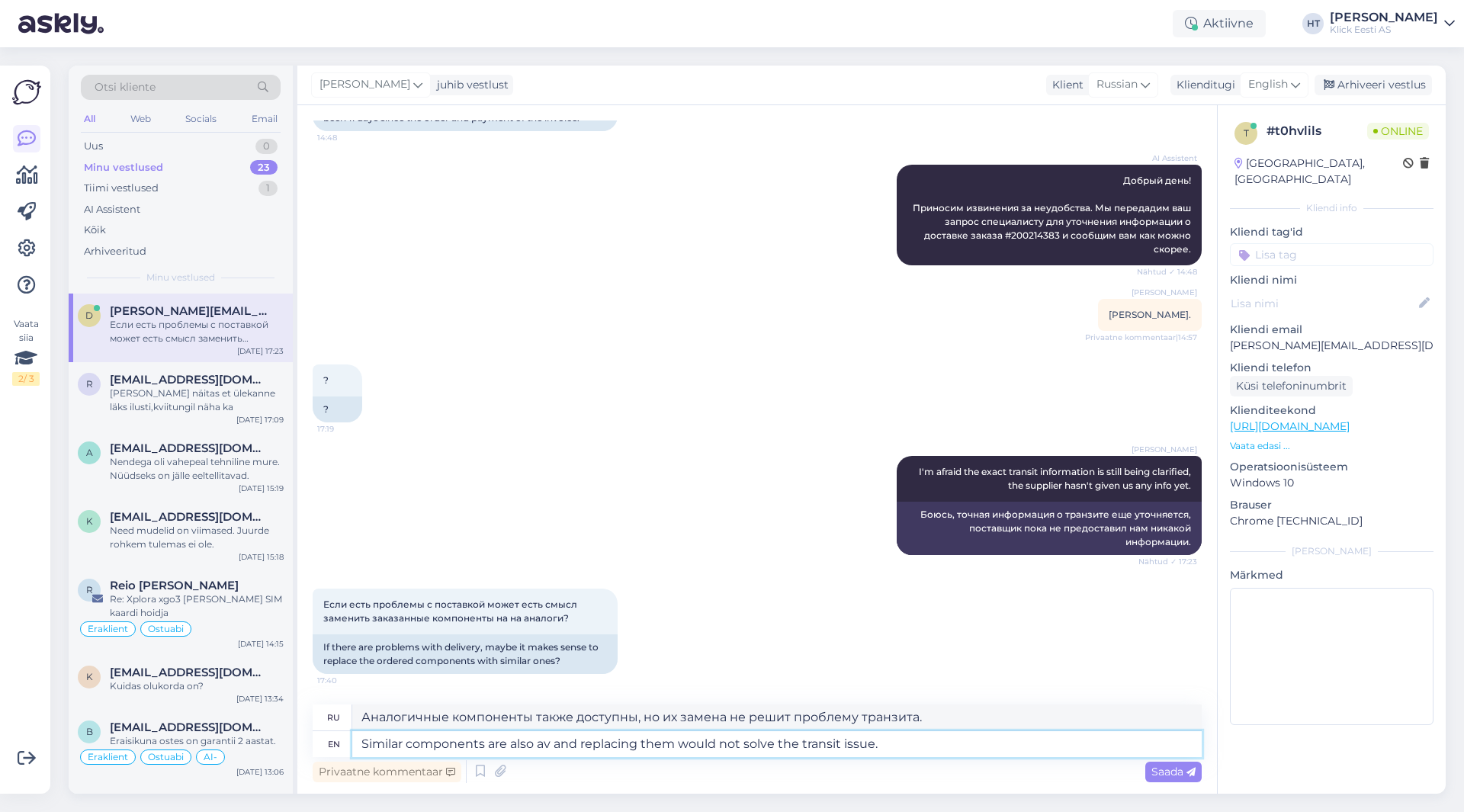
type textarea "Аналогичные компоненты также доступны, и их замена не решит проблему транзита."
type textarea "Similar components are also a and replacing them would not solve the transit is…"
type textarea "Аналогичные компоненты также имеются, но их замена не решит проблему транзита."
type textarea "Similar components are also and replacing them would not solve the transit issu…"
type textarea "Аналогичные компоненты также имеются, и их замена не решит проблему транзита."
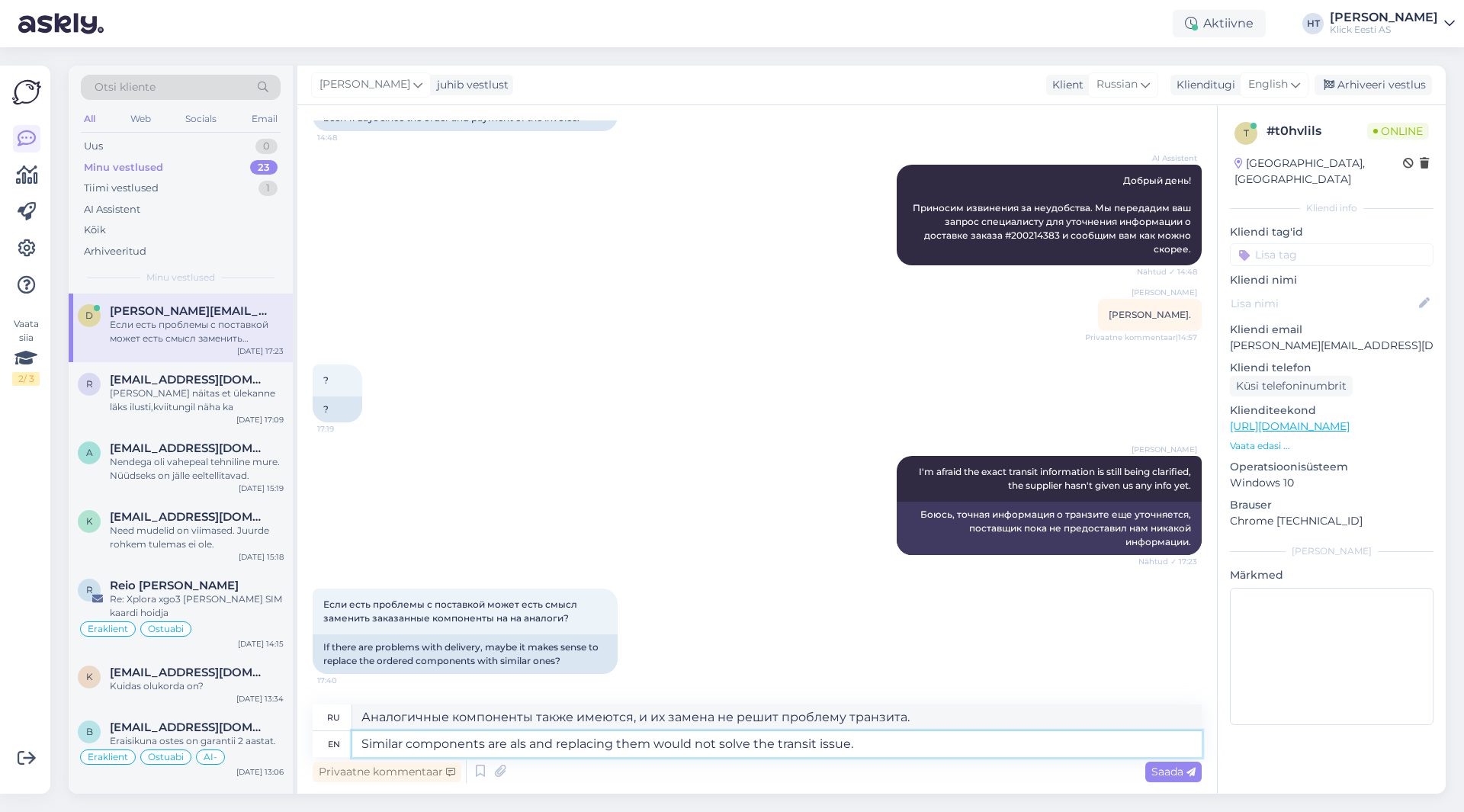
type textarea "Similar components are al and replacing them would not solve the transit issue."
type textarea "Все компоненты одинаковые, и их замена не решит проблему транзита."
type textarea "Similar components are a and replacing them would not solve the transit issue."
type textarea "Аналогичные компоненты являются а и их замена не решит проблему транзита."
type textarea "Similar components are and replacing them would not solve the transit issue."
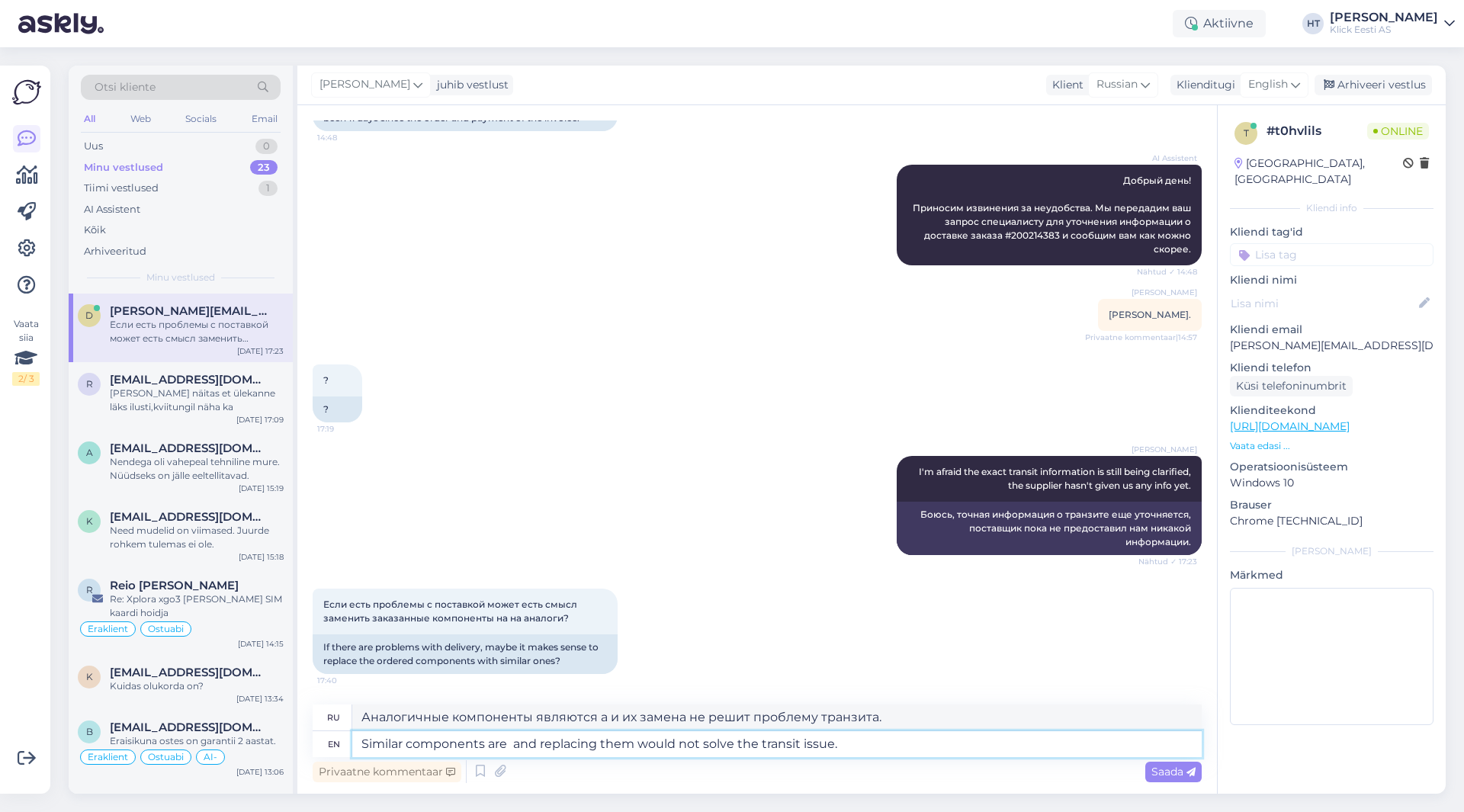
type textarea "Аналогичные компоненты и их замена не решит проблему транзита."
type textarea "Similar components are no and replacing them would not solve the transit issue."
type textarea "Подобных компонентов нет, и их замена не решит проблему транзита."
type textarea "Similar components are not and replacing them would not solve the transit issue."
type textarea "Подобных компонентов нет и их замена не решит проблему транзита."
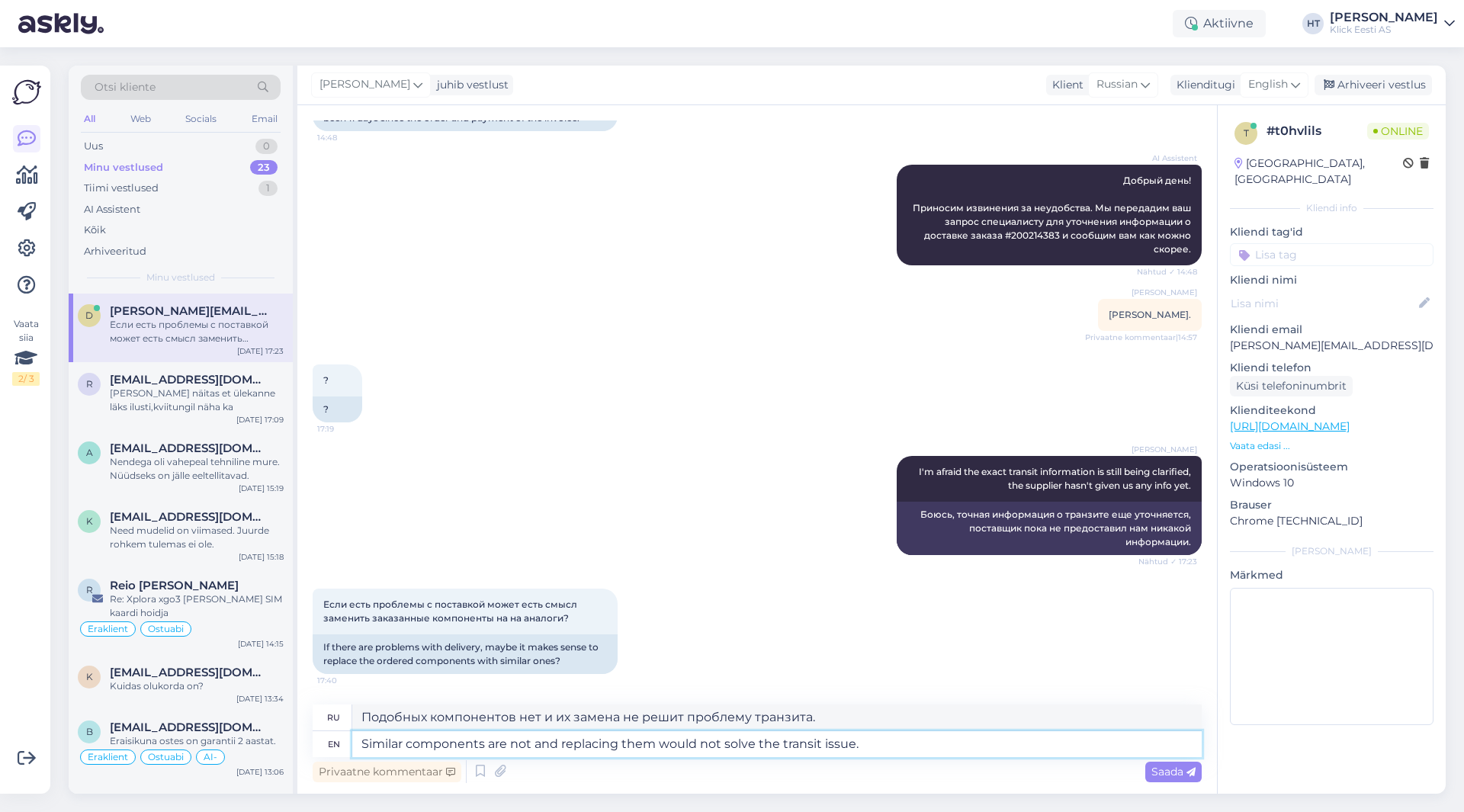
type textarea "Similar components are not and replacing them would not solve the transit issue."
type textarea "Аналогичных компонентов нет, и их замена не решит проблему транзита."
type textarea "Similar components are not av and replacing them would not solve the transit is…"
type textarea "Аналогичные компоненты не являются и их замена не решит проблему транзита."
type textarea "Similar components are not ava and replacing them would not solve the transit i…"
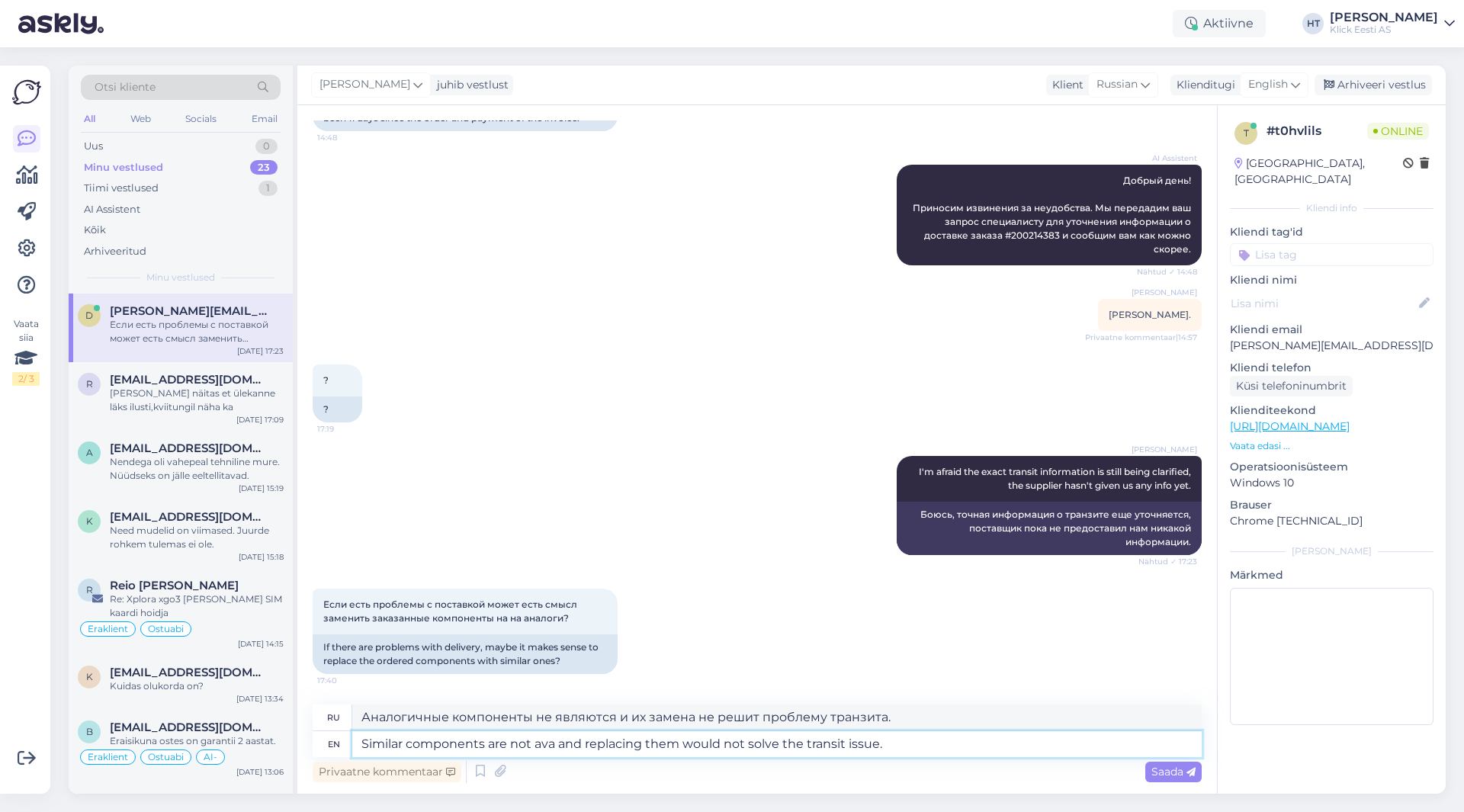
type textarea "Подобные компоненты не являются общедоступными, и их замена не решит проблему т…"
type textarea "Similar components are not avai and replacing them would not solve the transit …"
type textarea "Аналогичные компоненты отсутствуют, и их замена не решит проблему транзита."
type textarea "Similar components are not availa and replacing them would not solve the transi…"
type textarea "Аналогичные компоненты отсутствуют, и их замена не решит проблему транзита."
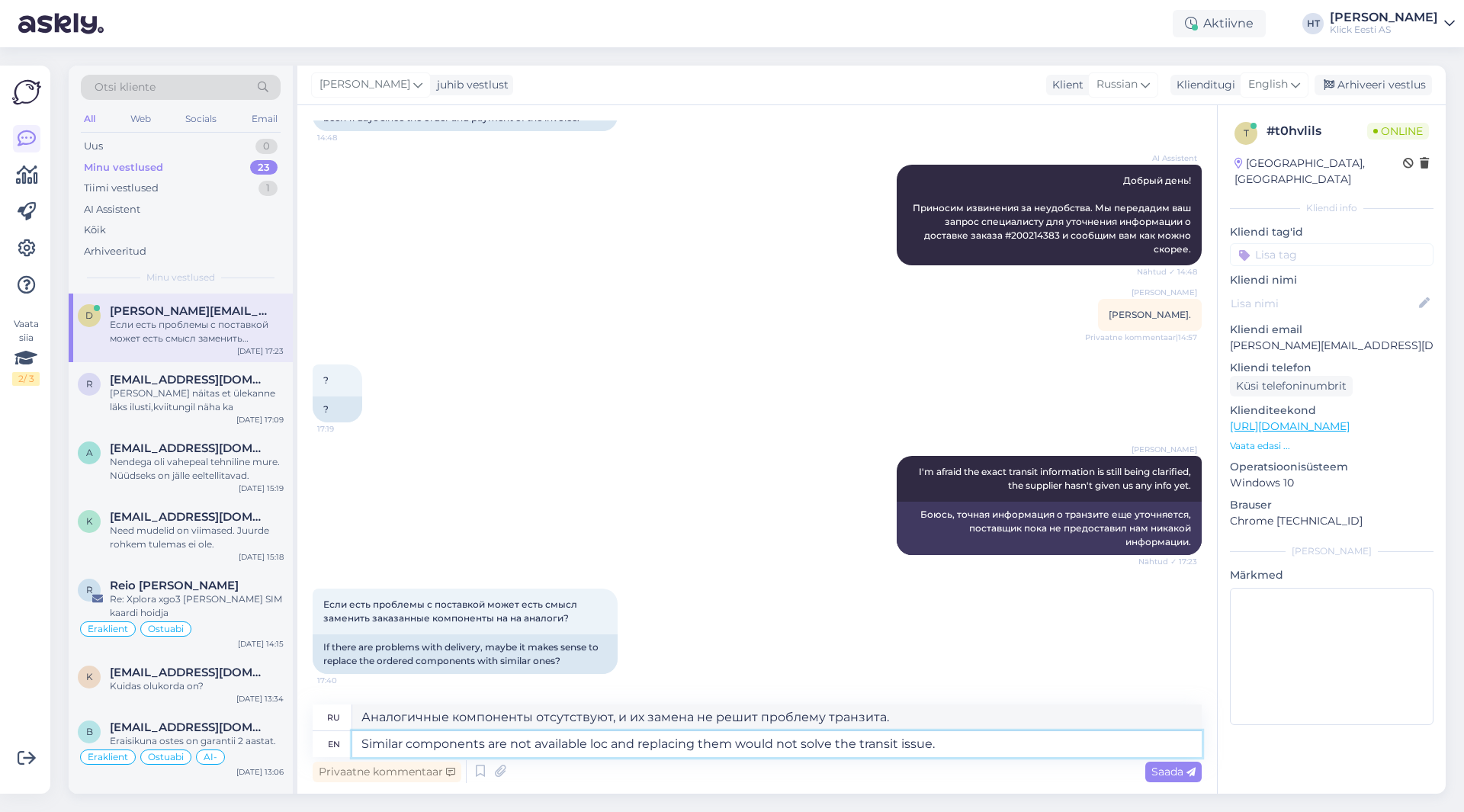
type textarea "Similar components are not available loca and replacing them would not solve th…"
type textarea "Аналогичные компоненты недоступны, и их замена не решит проблему транзита."
type textarea "Similar components are not available local and replacing them would not solve t…"
type textarea "Аналогичные компоненты отсутствуют в наличии, и их замена не решит проблему тра…"
type textarea "Similar components are not available locall and replacing them would not solve …"
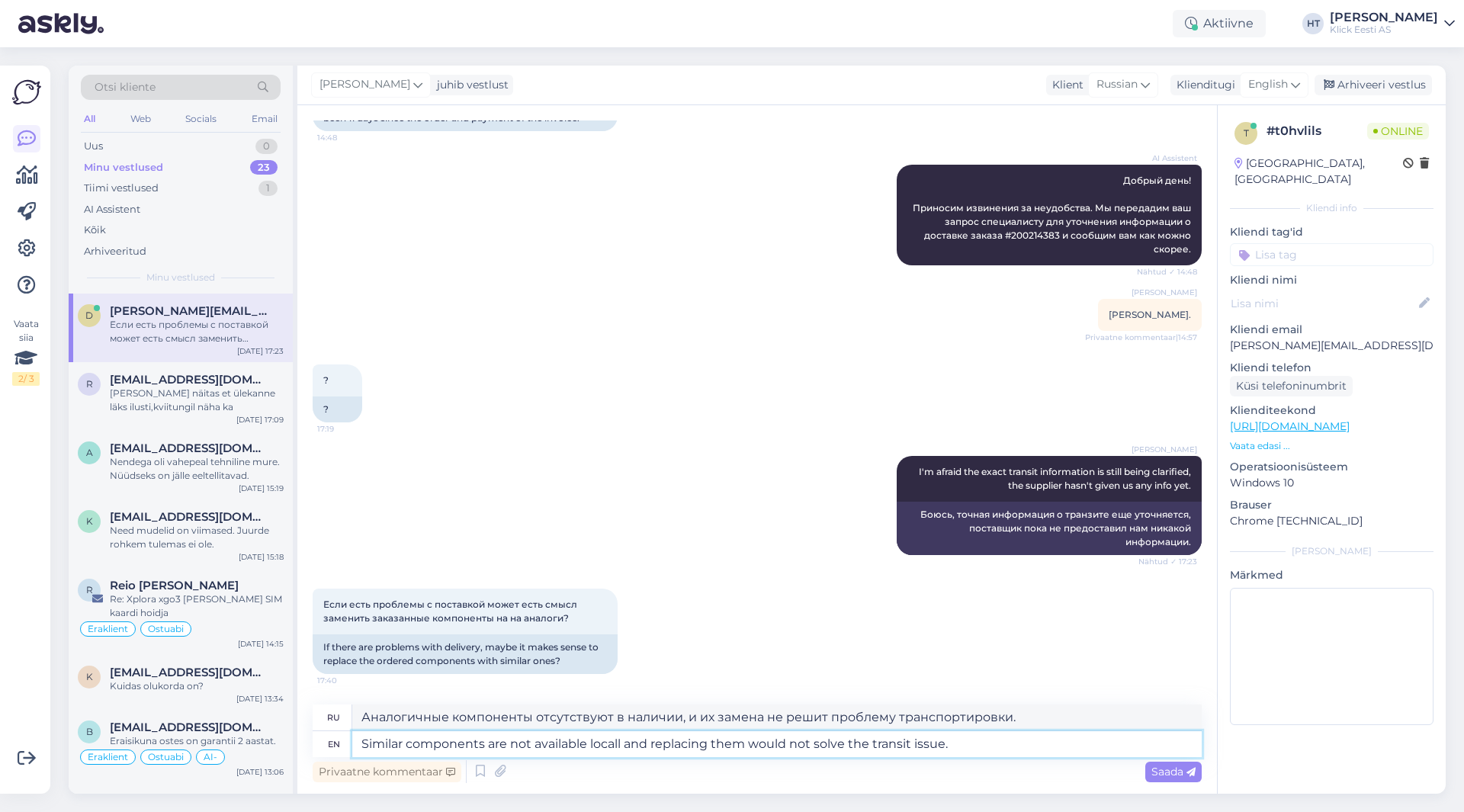
type textarea "Аналогичные компоненты отсутствуют в наличии на месте, а их замена не решит про…"
type textarea "Similar components are not available locally and replacing them would not solve…"
type textarea "Аналогичные компоненты отсутствуют в наличии на местном рынке, а их замена не р…"
click at [978, 748] on textarea "Similar components are not available locally and replacing them would not solve…" at bounding box center [777, 744] width 850 height 26
type textarea "Similar components are not available locally and replacing them would not solve…"
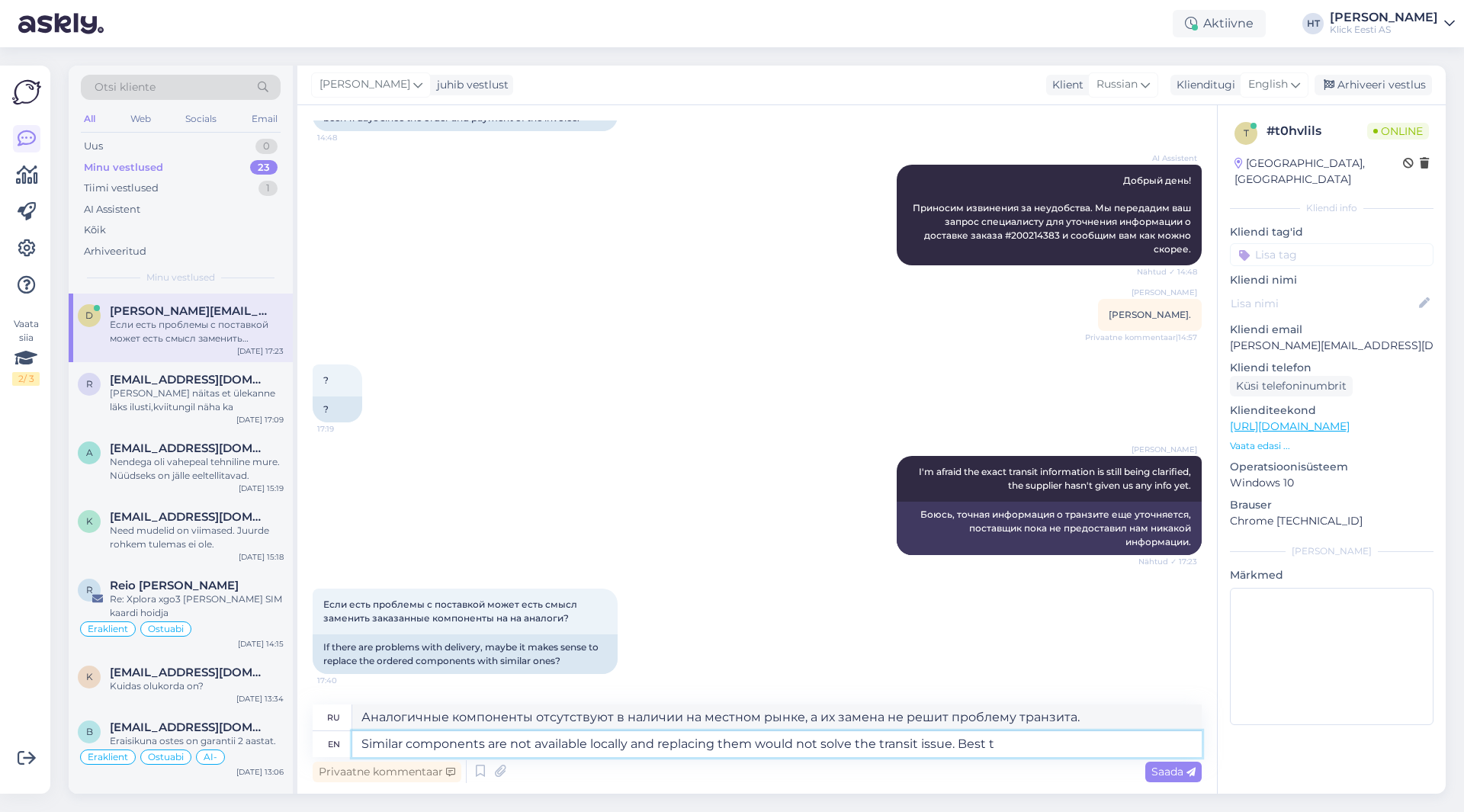
type textarea "Аналогичные компоненты недоступны в продаже, и их замена не решит проблему с тр…"
type textarea "Similar components are not available locally and replacing them would not solve…"
type textarea "Аналогичные компоненты недоступны в продаже, и их замена не решит проблему с тр…"
type textarea "Similar components are not available locally and replacing them would not solve…"
type textarea "Аналогичные компоненты недоступны в продаже, и их замена не решит проблему с тр…"
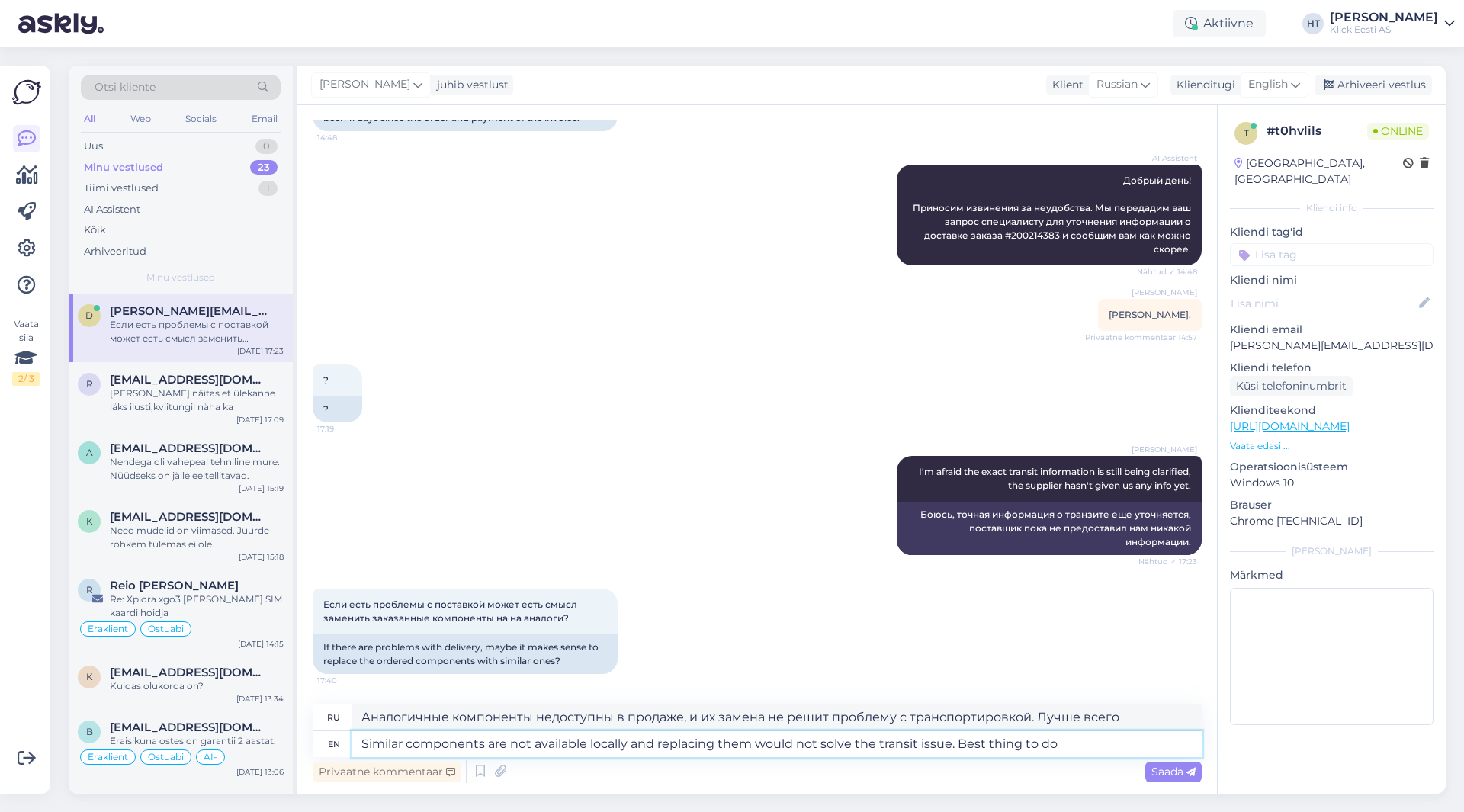
type textarea "Similar components are not available locally and replacing them would not solve…"
type textarea "Аналогичные компоненты недоступны в продаже, и их замена не решит проблему с тр…"
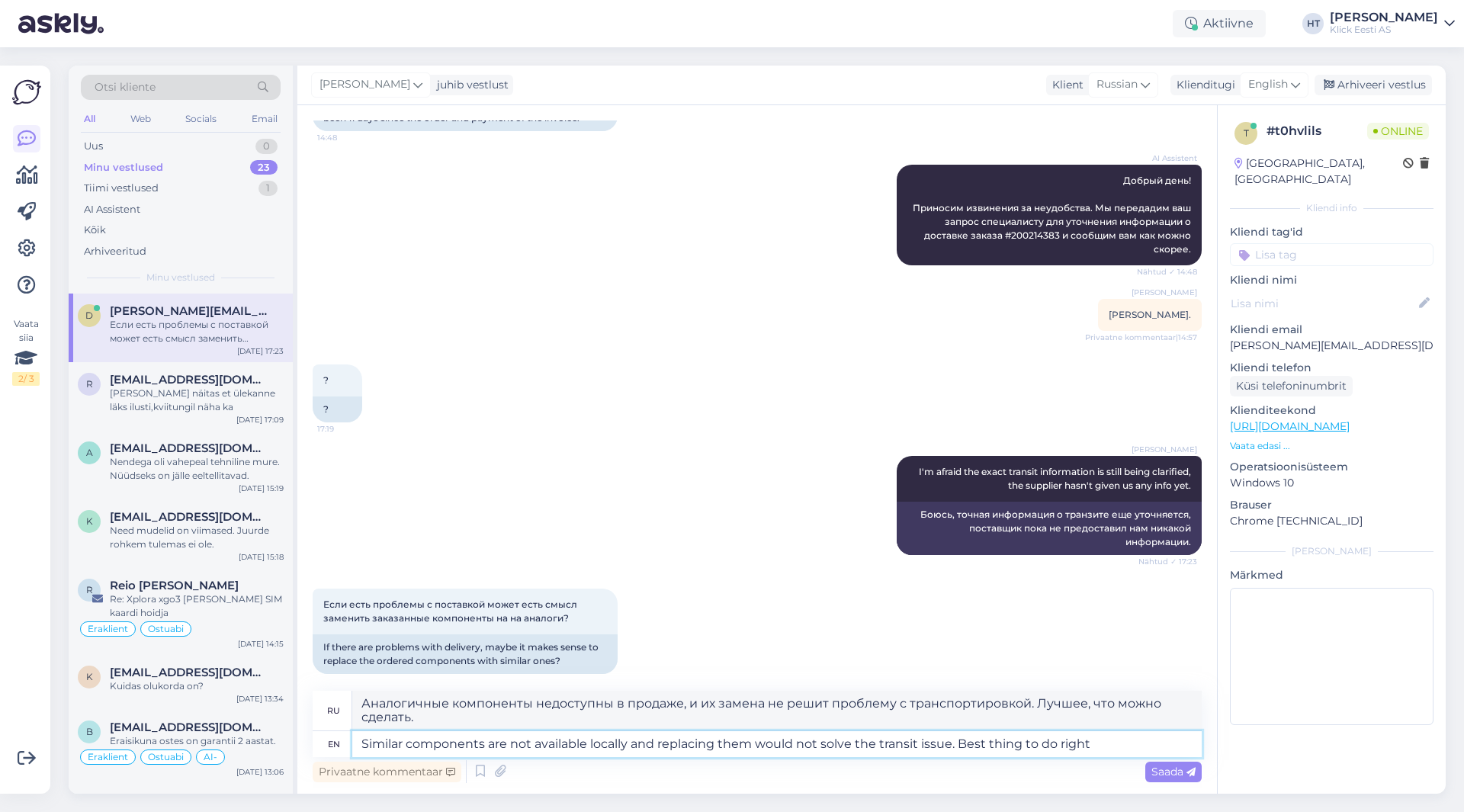
type textarea "Similar components are not available locally and replacing them would not solve…"
type textarea "Аналогичные компоненты недоступны в продаже, и их замена не решит проблему с тр…"
type textarea "Similar components are not available locally and replacing them would not solve…"
type textarea "Аналогичные компоненты недоступны в продаже, и их замена не решит проблему с тр…"
type textarea "Similar components are not available locally and replacing them would not solve…"
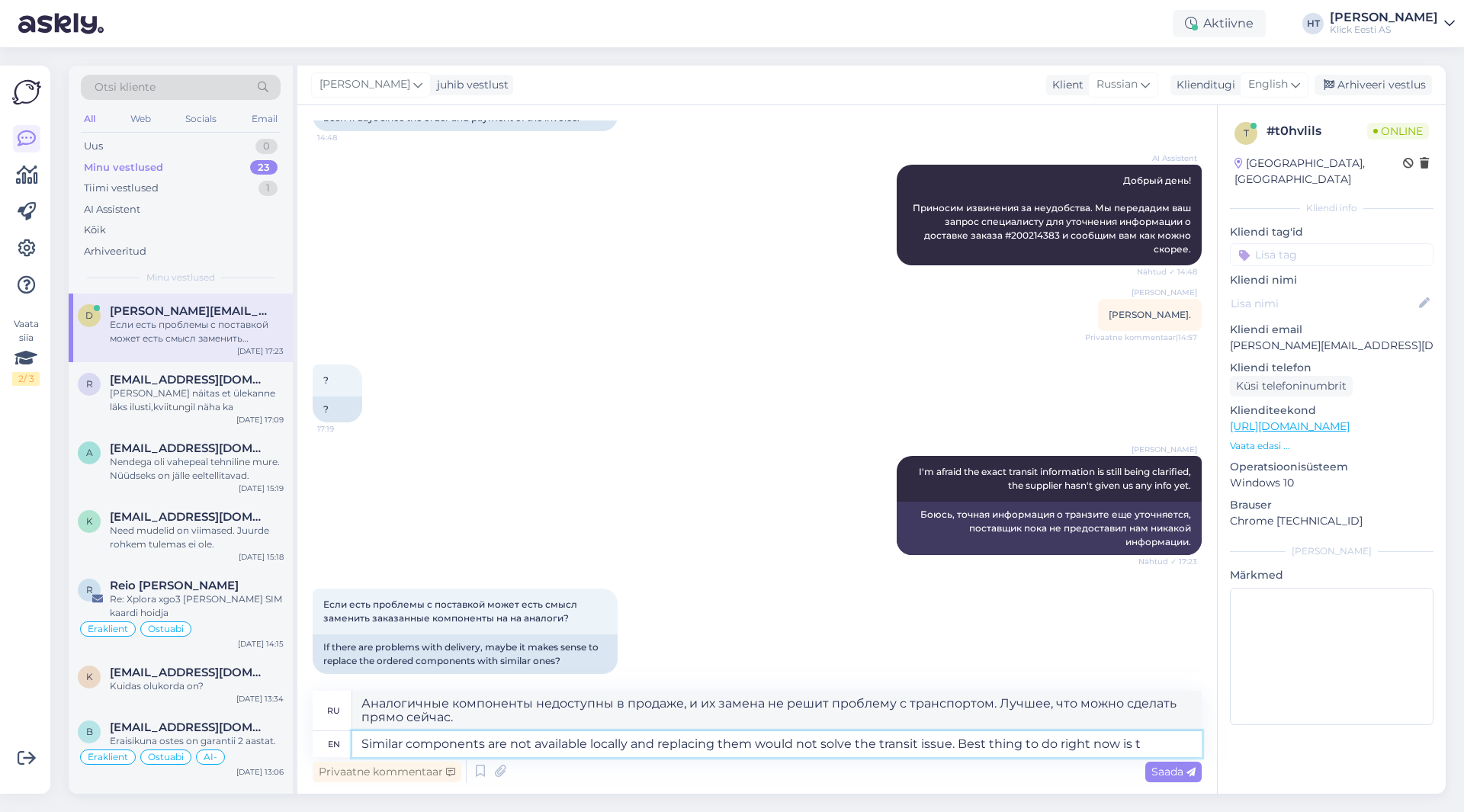
type textarea "Аналогичные компоненты недоступны в продаже, и их замена не решит проблему с тр…"
type textarea "Similar components are not available locally and replacing them would not solve…"
type textarea "Аналогичные компоненты недоступны в продаже, и их замена не решит проблему с тр…"
type textarea "Similar components are not available locally and replacing them would not solve…"
type textarea "Аналогичные компоненты недоступны в продаже, и их замена не решит проблему с тр…"
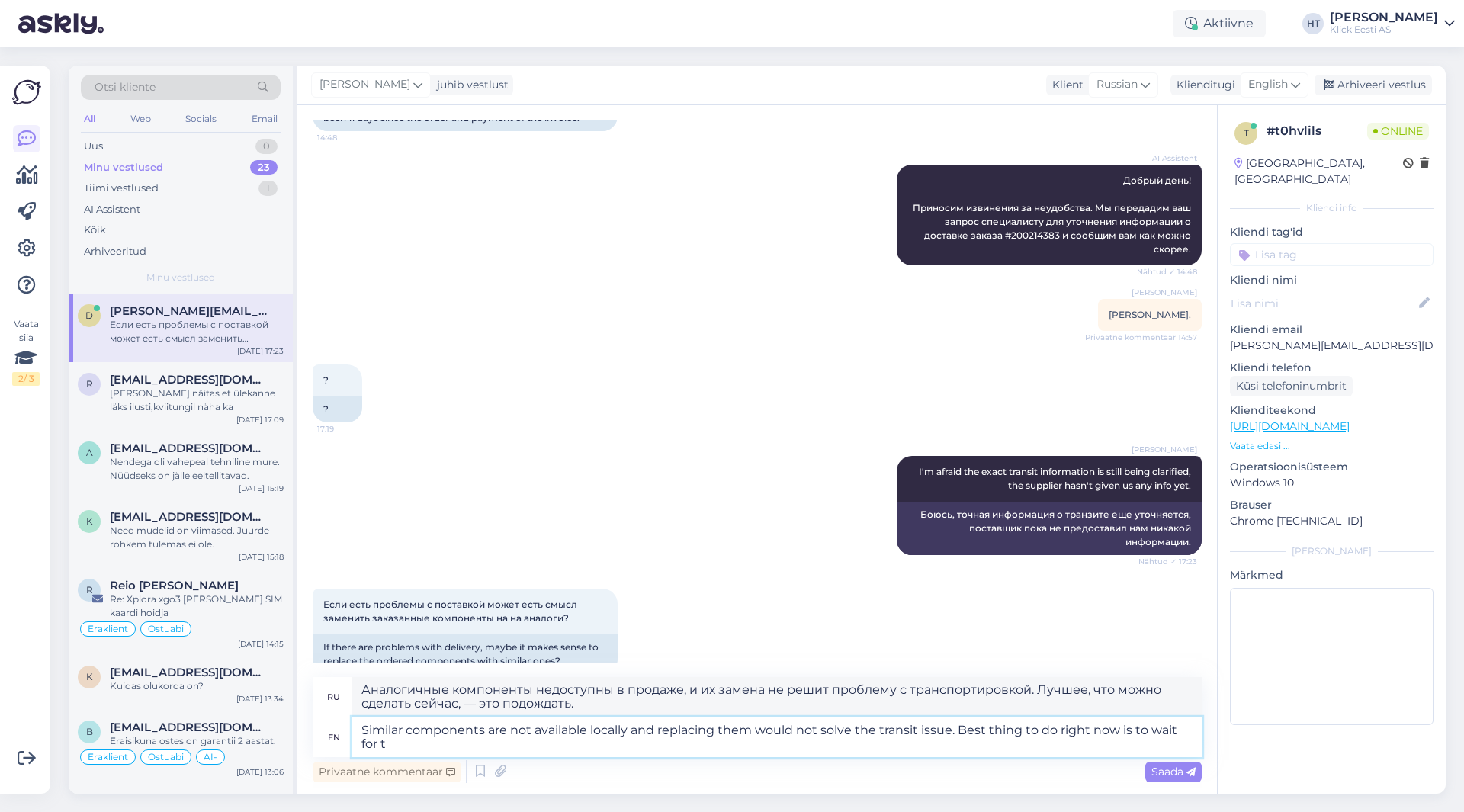
type textarea "Similar components are not available locally and replacing them would not solve…"
type textarea "Аналогичные компоненты недоступны в продаже, и их замена не решит проблему с тр…"
type textarea "Similar components are not available locally and replacing them would not solve…"
type textarea "Аналогичные компоненты недоступны в наличии, и их замена не решит проблему с тр…"
type textarea "Similar components are not available locally and replacing them would not solve…"
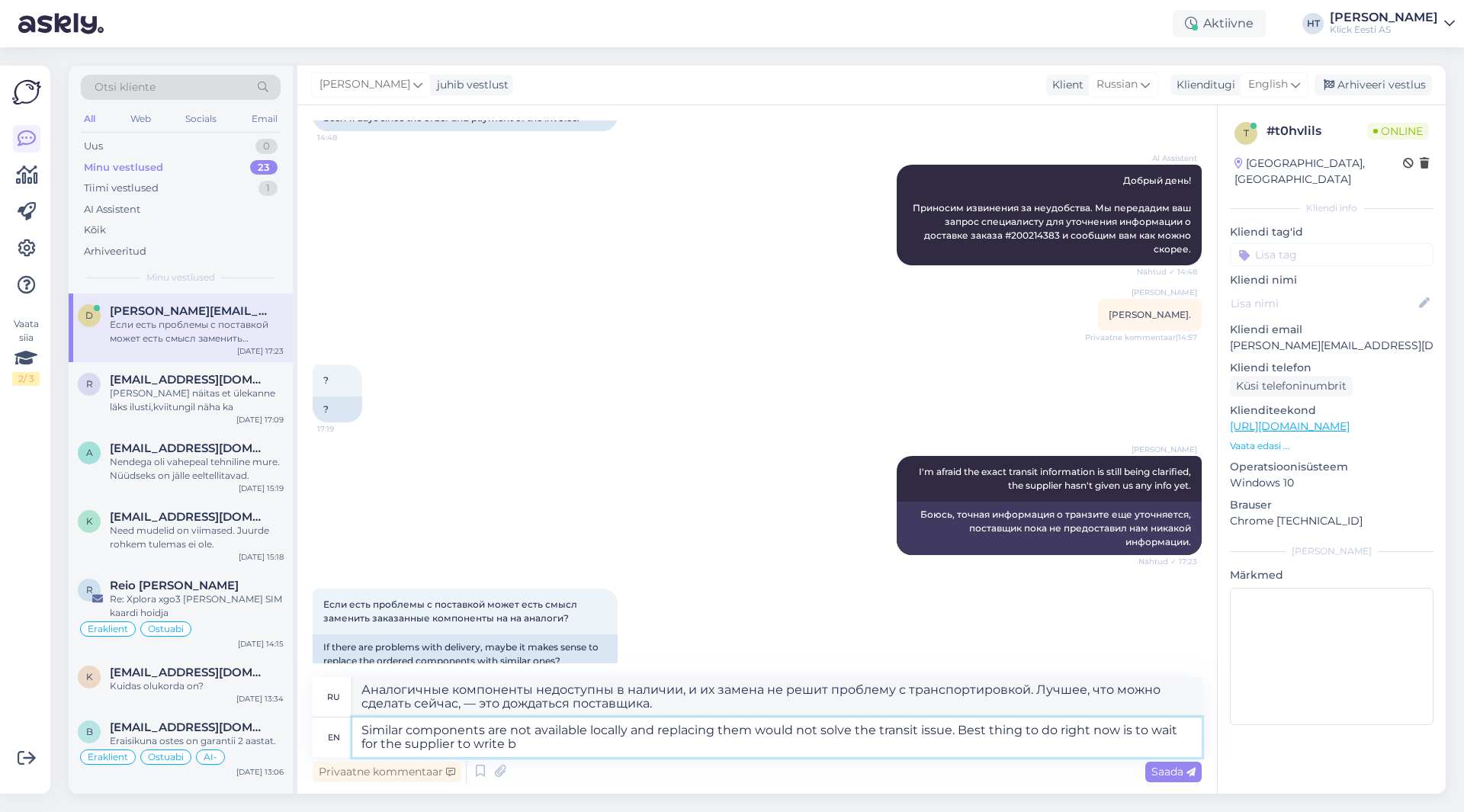
type textarea "Аналогичные компоненты недоступны в наличии, и их замена не решит проблему с тр…"
type textarea "Similar components are not available locally and replacing them would not solve…"
type textarea "Аналогичные компоненты недоступны в наличии, и их замена не решит проблему с тр…"
type textarea "Similar components are not available locally and replacing them would not solve…"
type textarea "Аналогичные компоненты недоступны в наличии, и их замена не решит проблему с тр…"
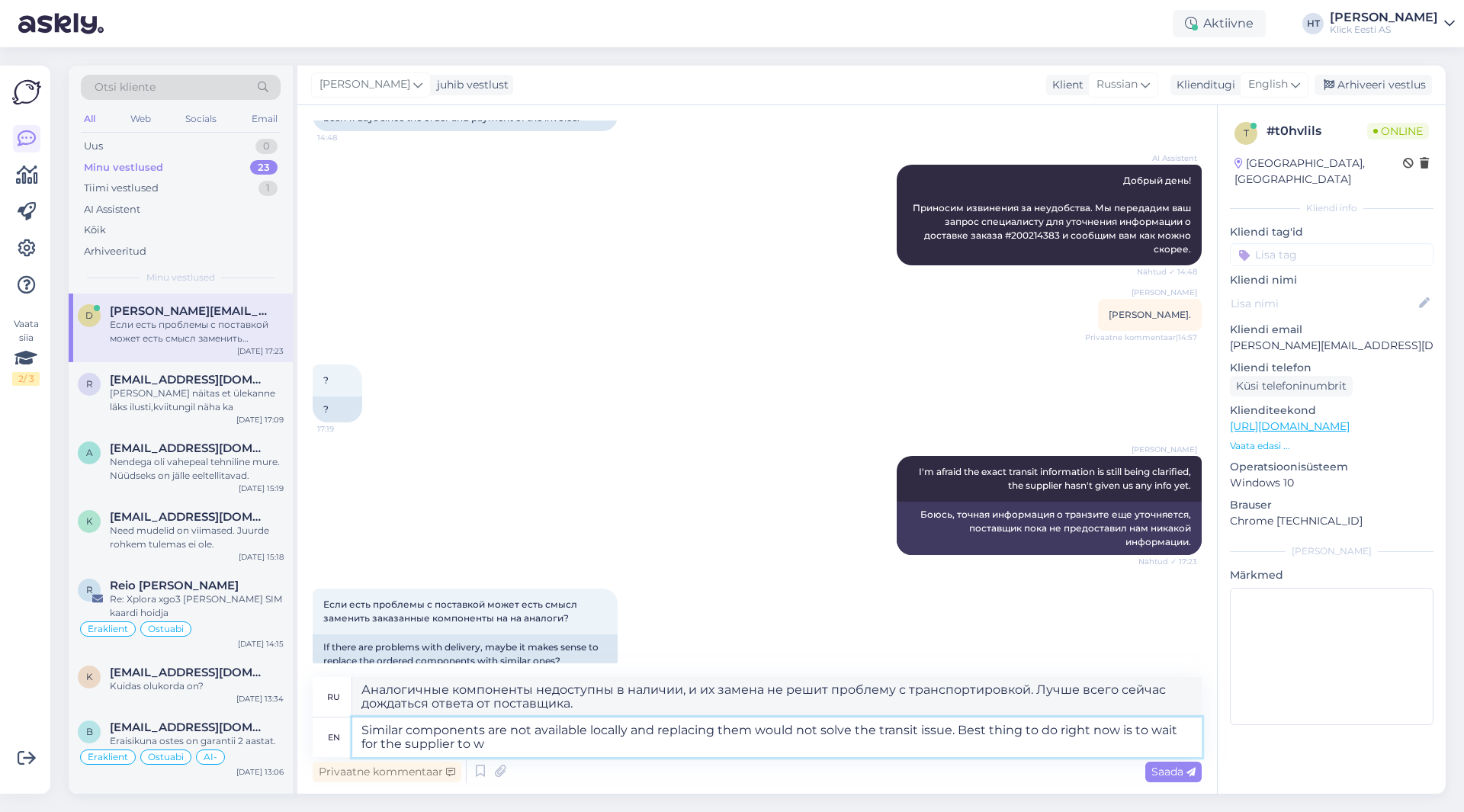
type textarea "Similar components are not available locally and replacing them would not solve…"
type textarea "Аналогичные компоненты недоступны в наличии, и их замена не решит проблему с тр…"
type textarea "Similar components are not available locally and replacing them would not solve…"
type textarea "Аналогичные компоненты недоступны в наличии, и их замена не решит проблему с тр…"
type textarea "Similar components are not available locally and replacing them would not solve…"
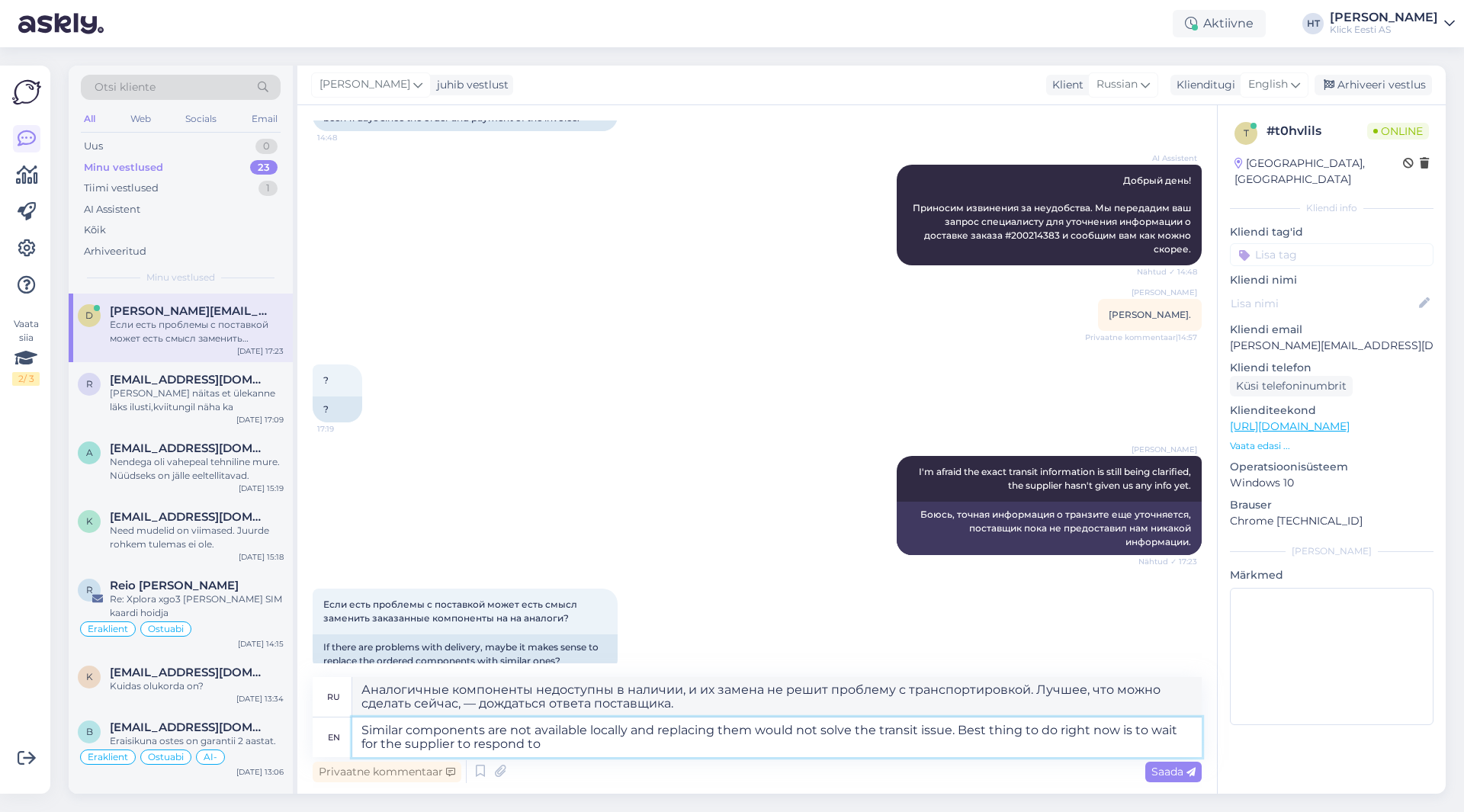
type textarea "Аналогичные компоненты недоступны в наличии, и их замена не решит проблему с тр…"
paste textarea "inquiry"
type textarea "Similar components are not available locally and replacing them would not solve…"
type textarea "Аналогичные компоненты недоступны в наличии, и их замена не решит проблему с тр…"
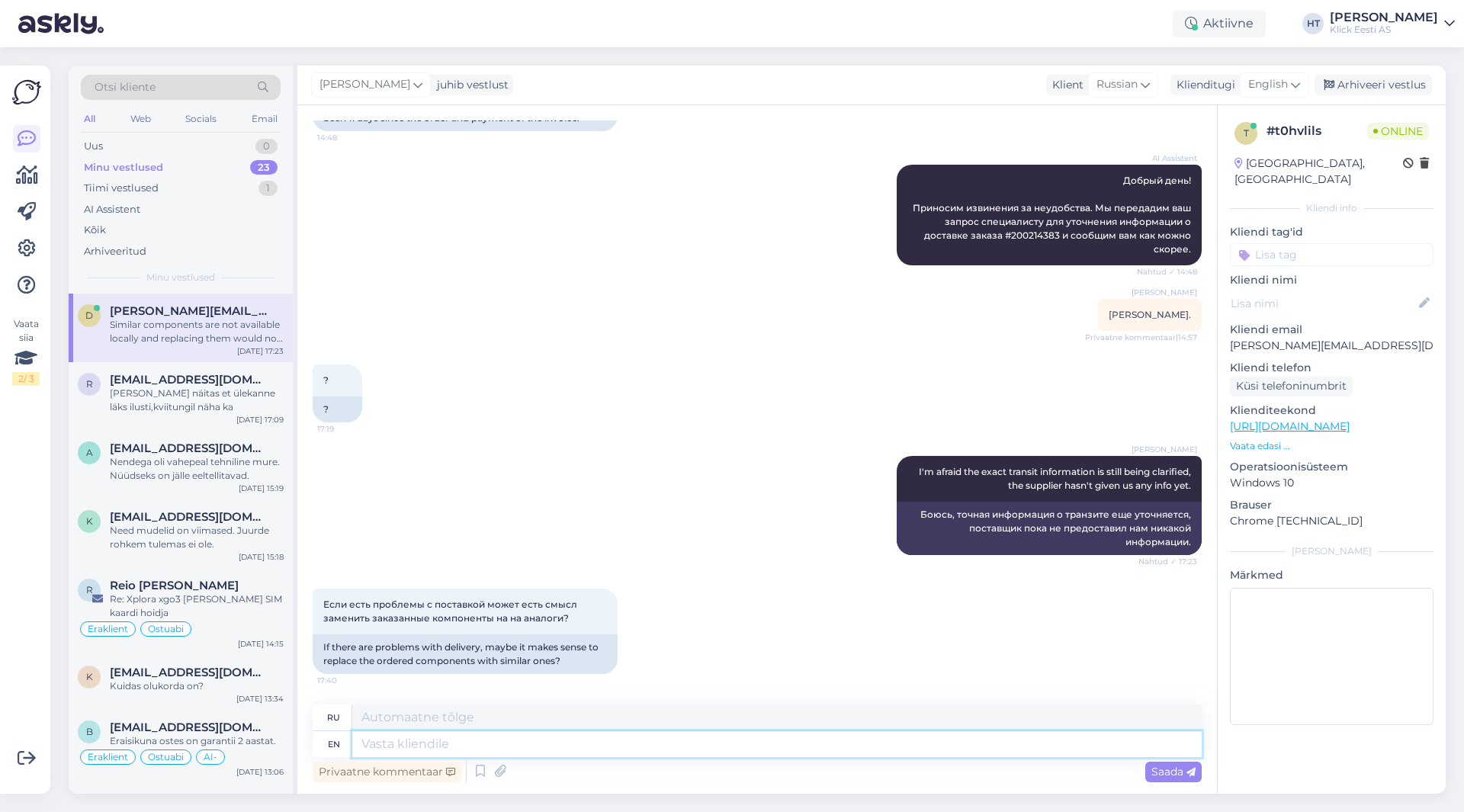
scroll to position [371, 0]
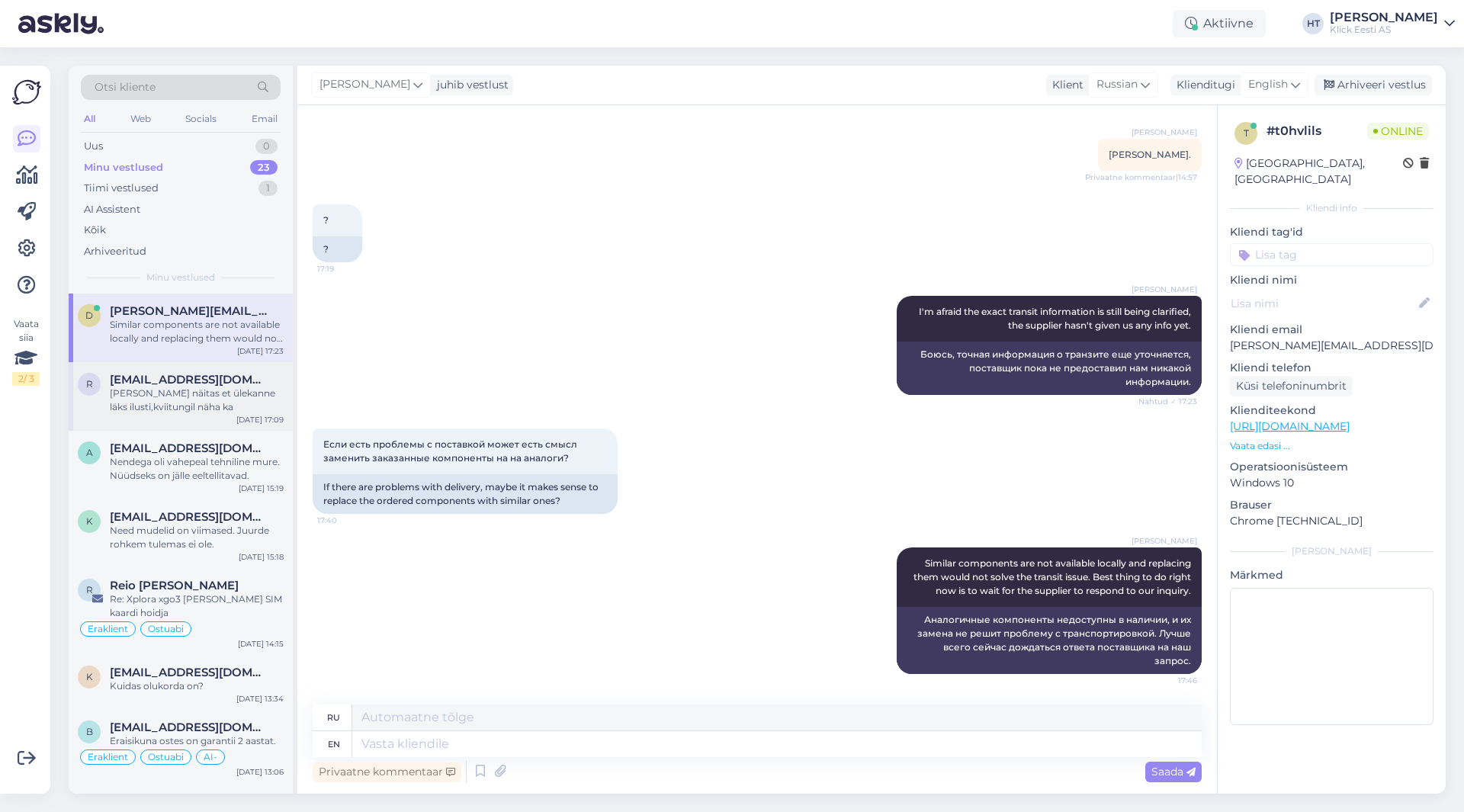
click at [212, 373] on span "[EMAIL_ADDRESS][DOMAIN_NAME]" at bounding box center [189, 380] width 158 height 13
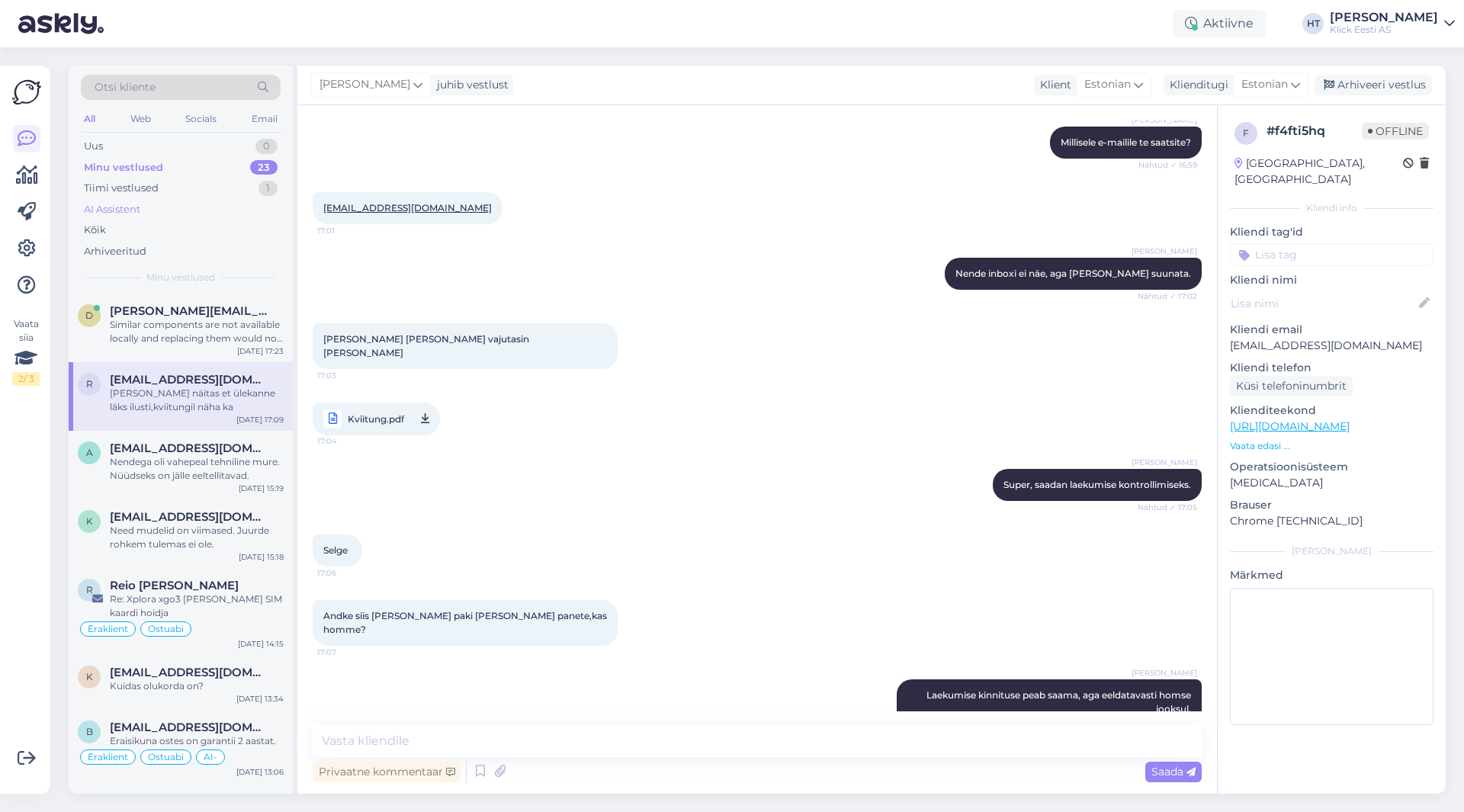
click at [174, 205] on div "AI Assistent" at bounding box center [180, 209] width 200 height 21
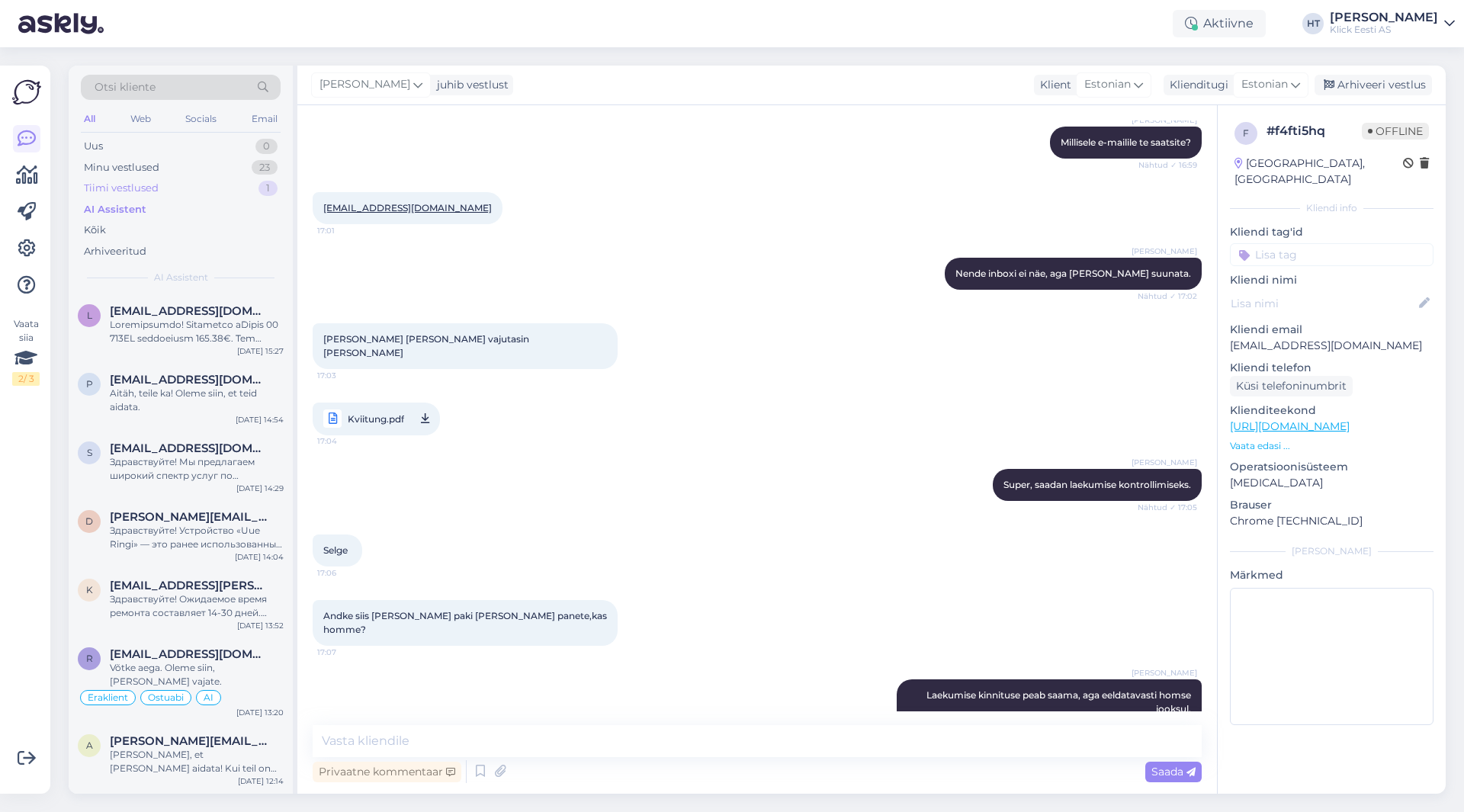
click at [181, 197] on div "Tiimi vestlused 1" at bounding box center [180, 188] width 200 height 21
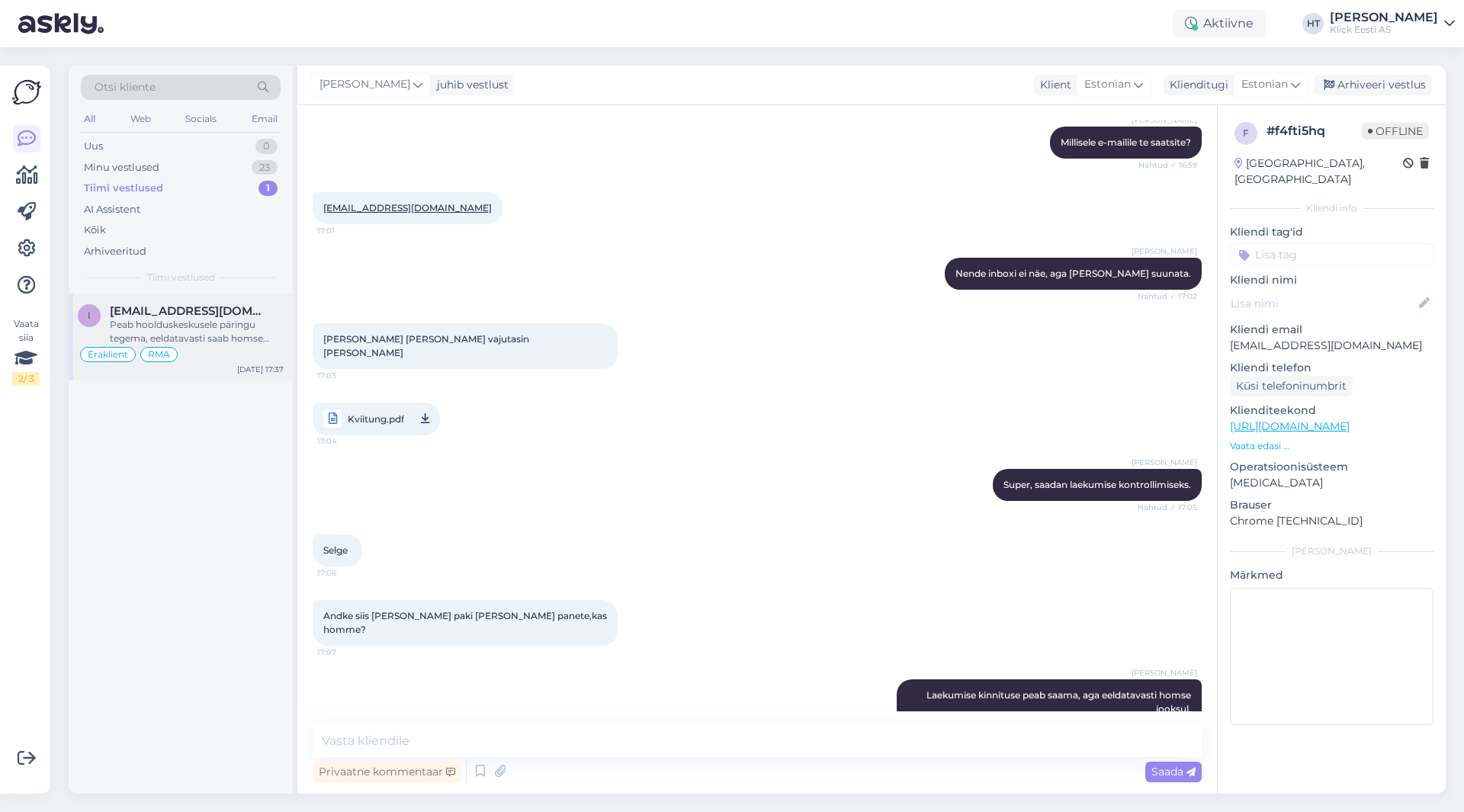
click at [217, 322] on div "Peab hoolduskeskusele päringu tegema, eeldatavasti saab homse jooksul täpsema i…" at bounding box center [196, 331] width 174 height 28
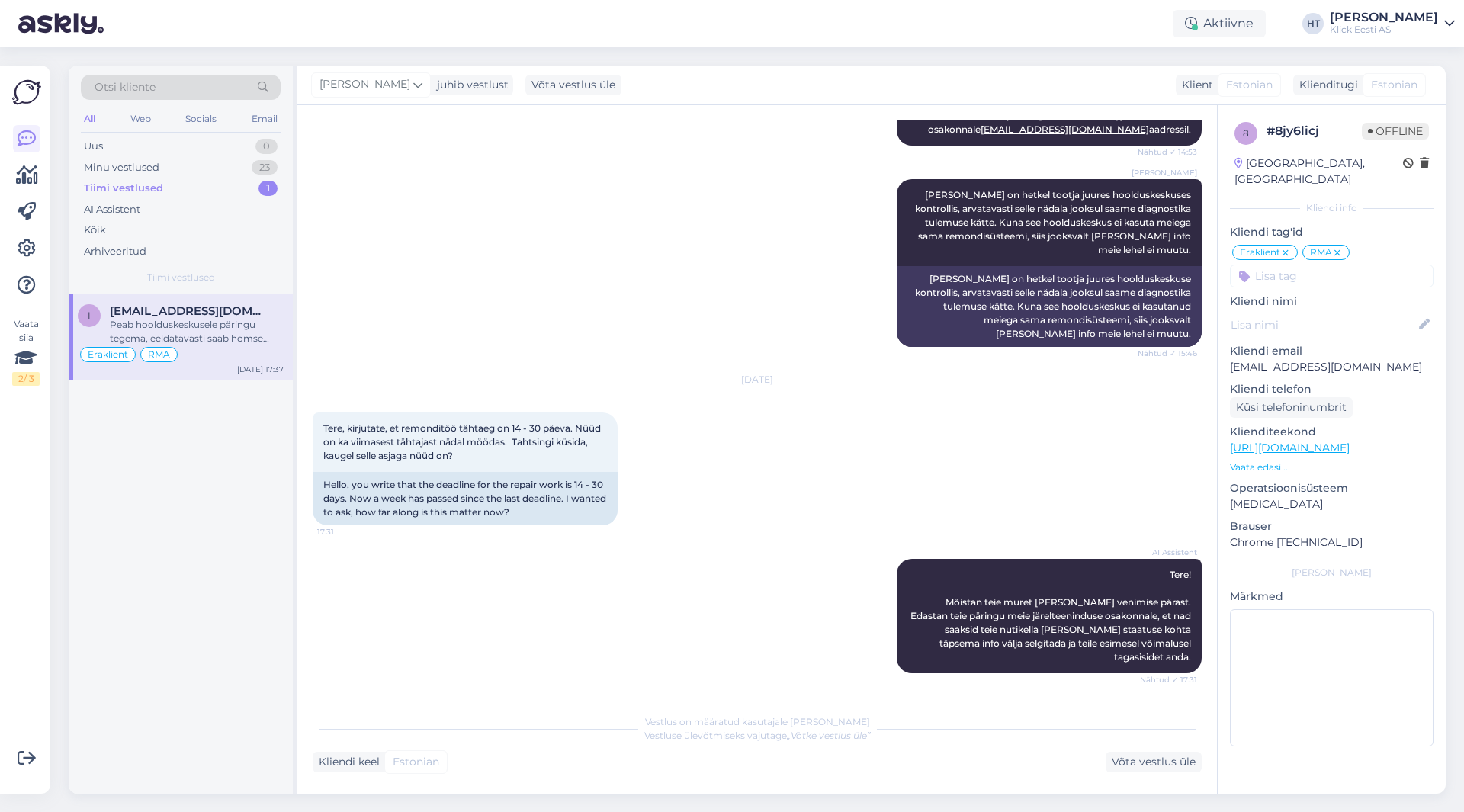
scroll to position [457, 0]
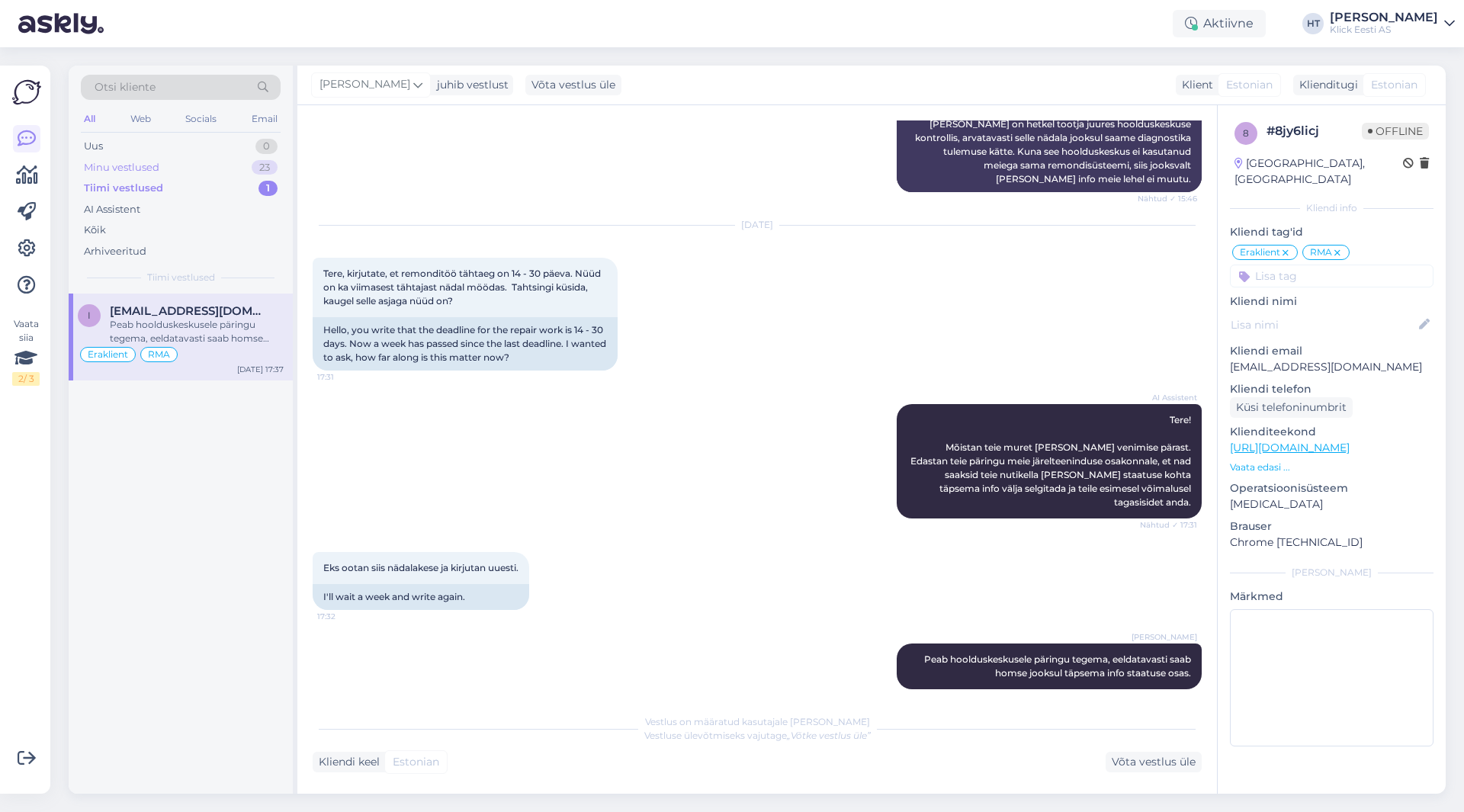
click at [250, 175] on div "Minu vestlused 23" at bounding box center [180, 167] width 200 height 21
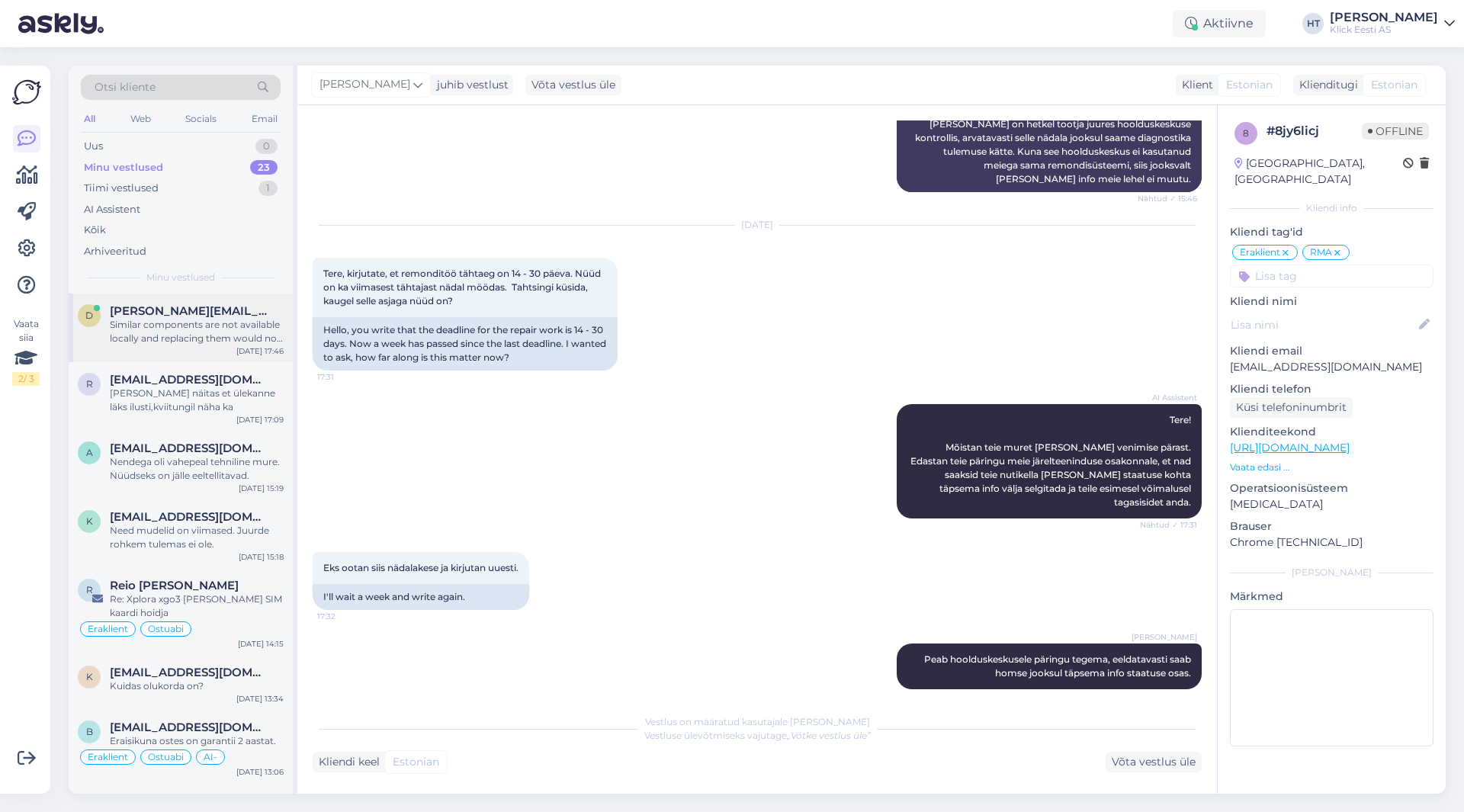
click at [249, 307] on div "[PERSON_NAME][EMAIL_ADDRESS][DOMAIN_NAME]" at bounding box center [196, 311] width 174 height 13
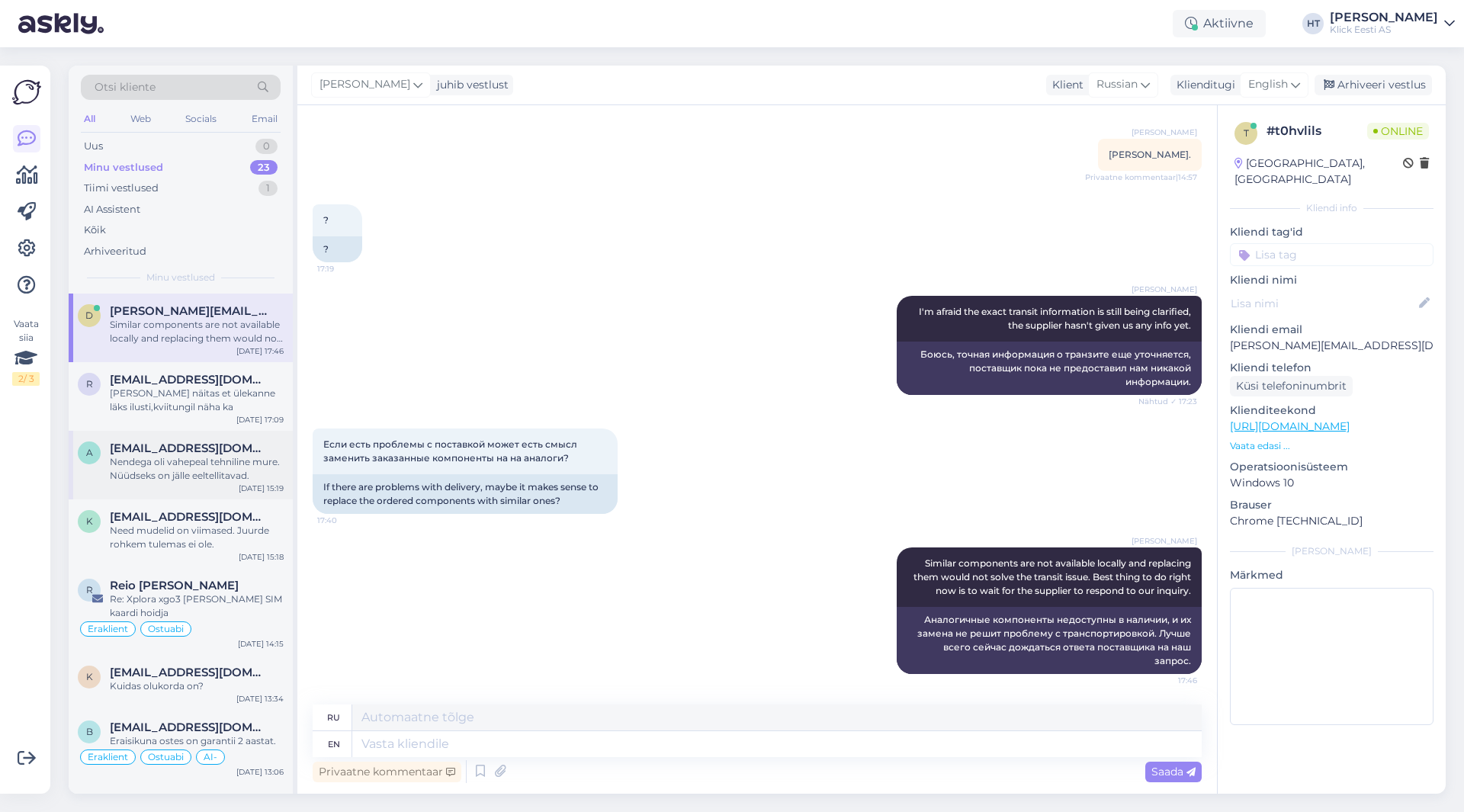
click at [224, 453] on span "[EMAIL_ADDRESS][DOMAIN_NAME]" at bounding box center [189, 448] width 158 height 13
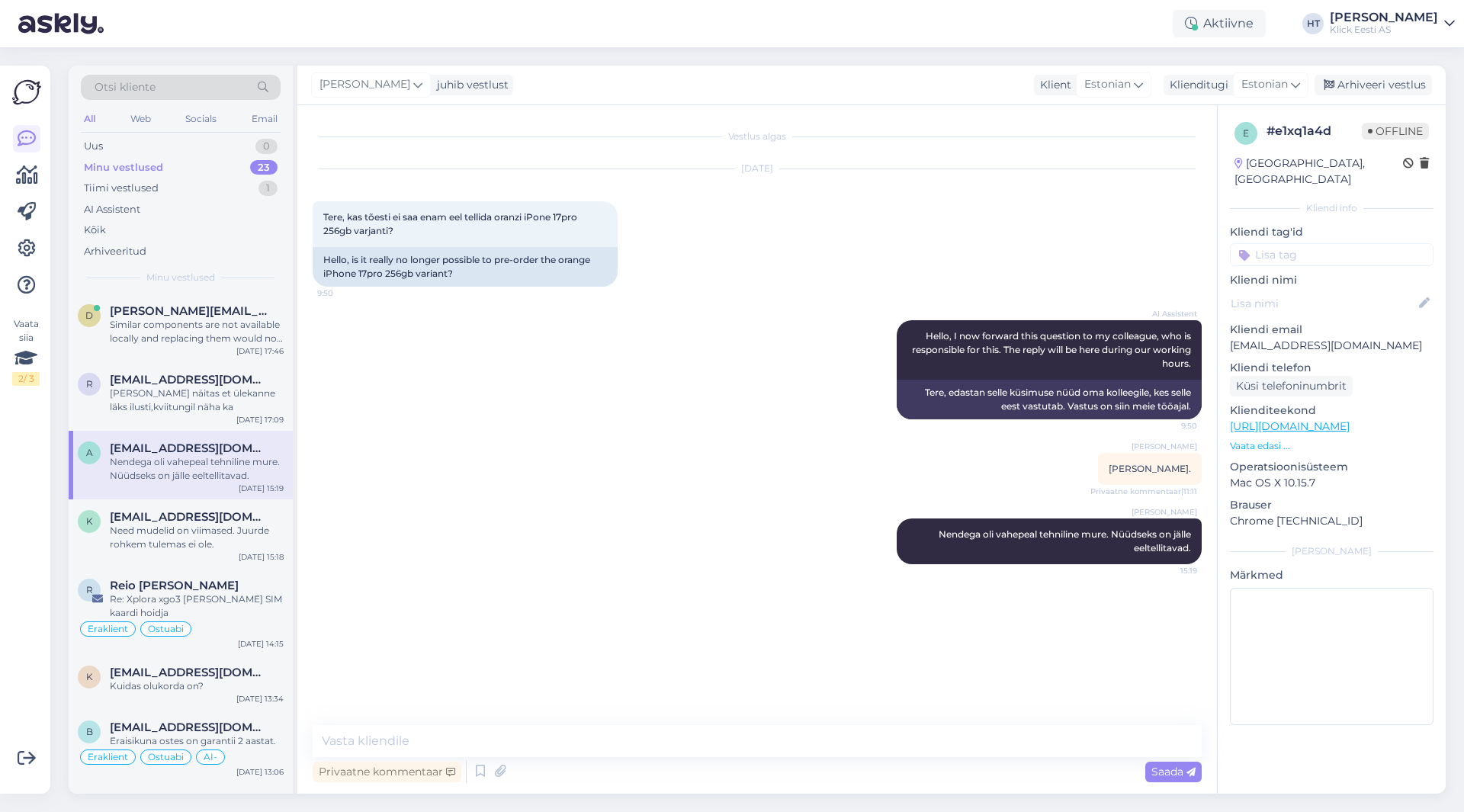
scroll to position [0, 0]
click at [170, 192] on div "Tiimi vestlused 1" at bounding box center [180, 188] width 200 height 21
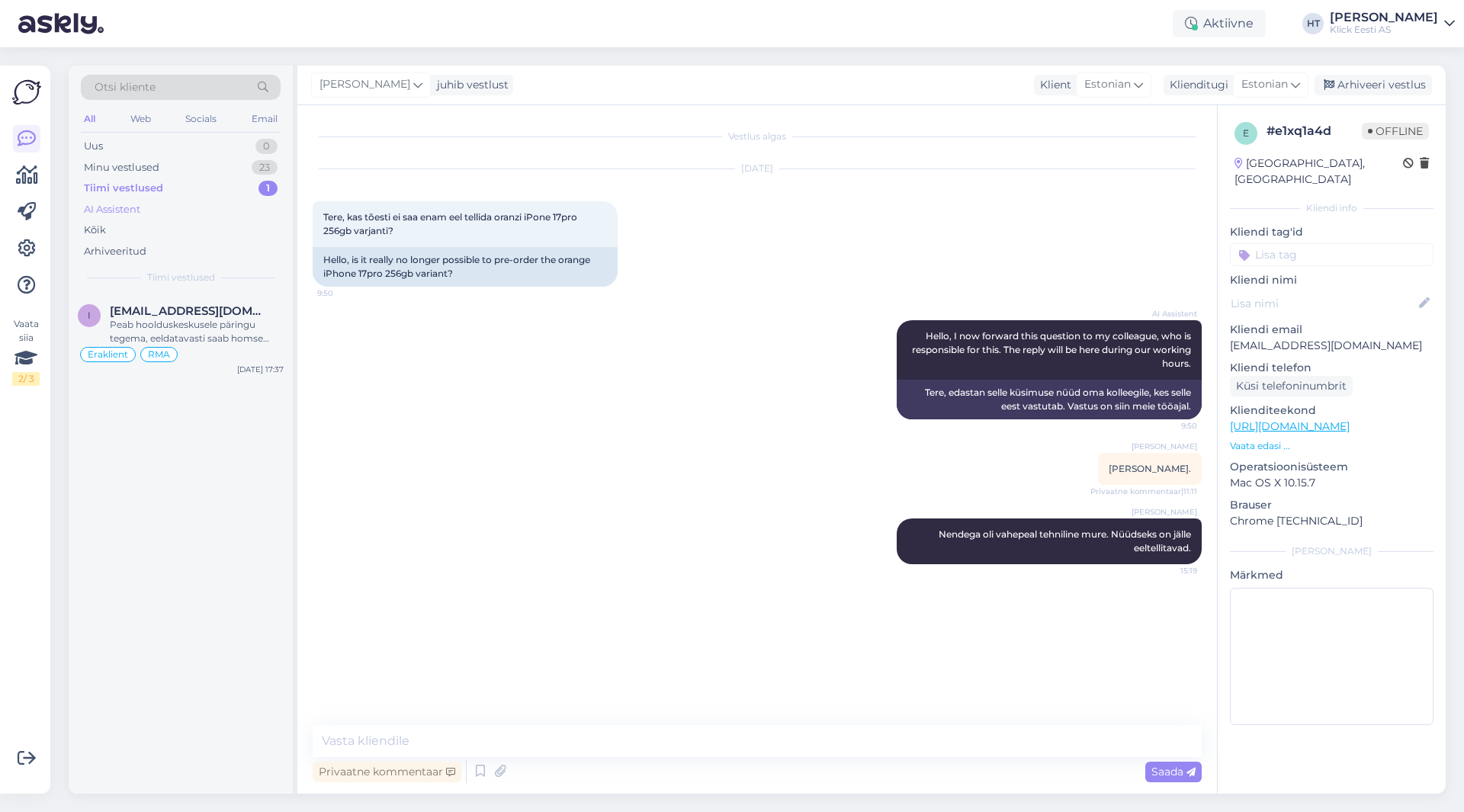
click at [174, 203] on div "AI Assistent" at bounding box center [180, 209] width 200 height 21
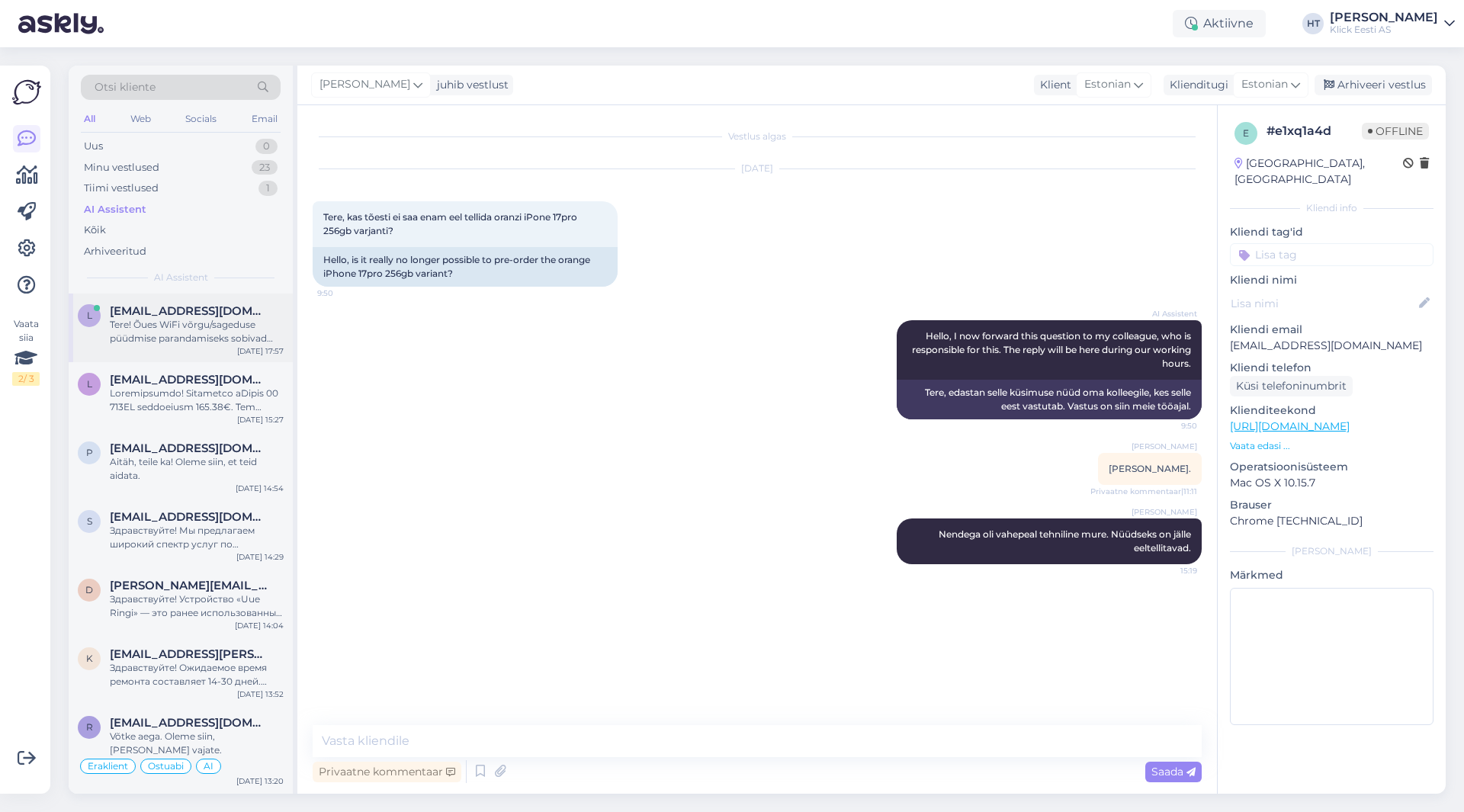
click at [202, 332] on div "Tere! Õues WiFi võrgu/sageduse püüdmise parandamiseks sobivad WiFi võrgu laiend…" at bounding box center [196, 331] width 174 height 28
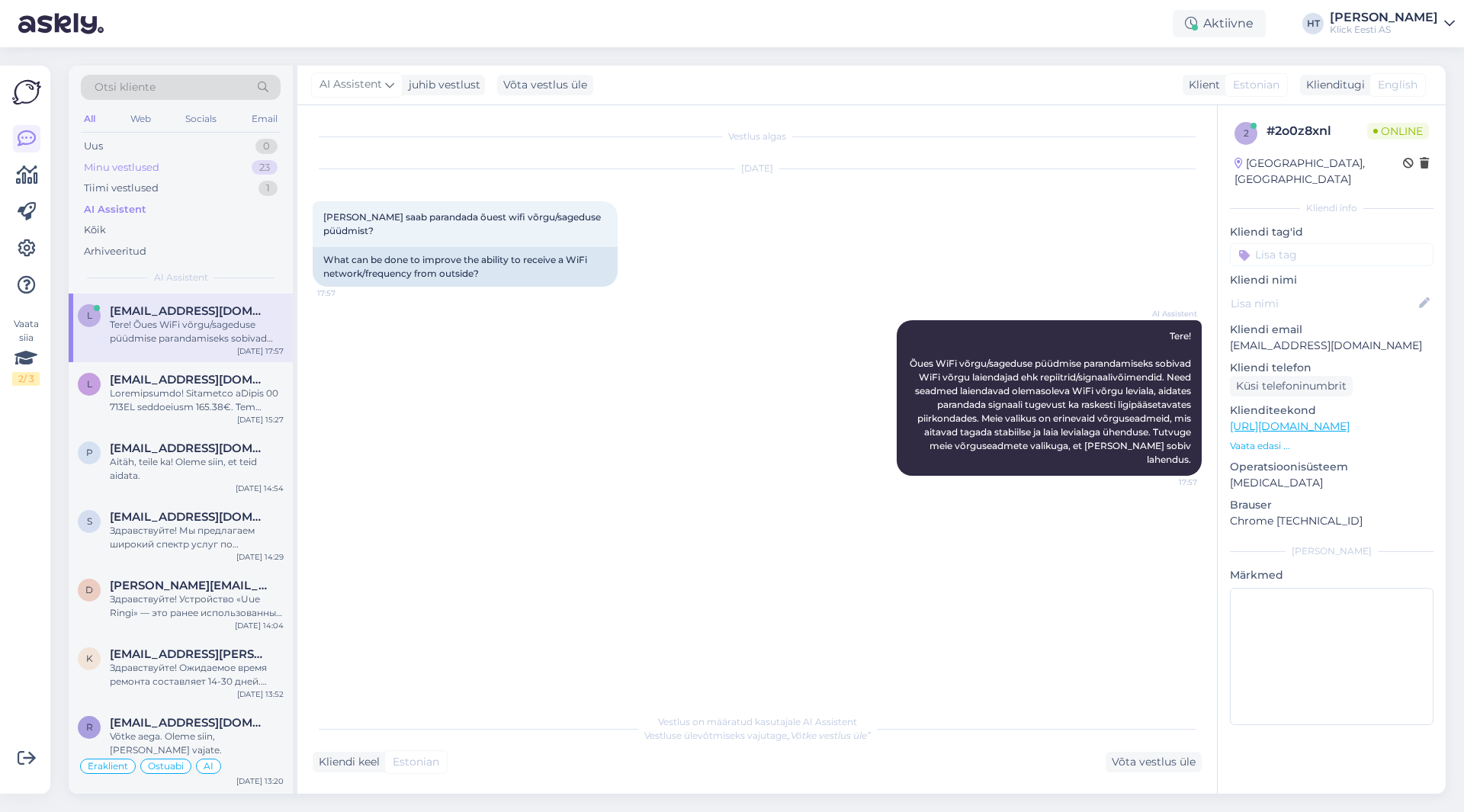
click at [233, 162] on div "Minu vestlused 23" at bounding box center [180, 167] width 200 height 21
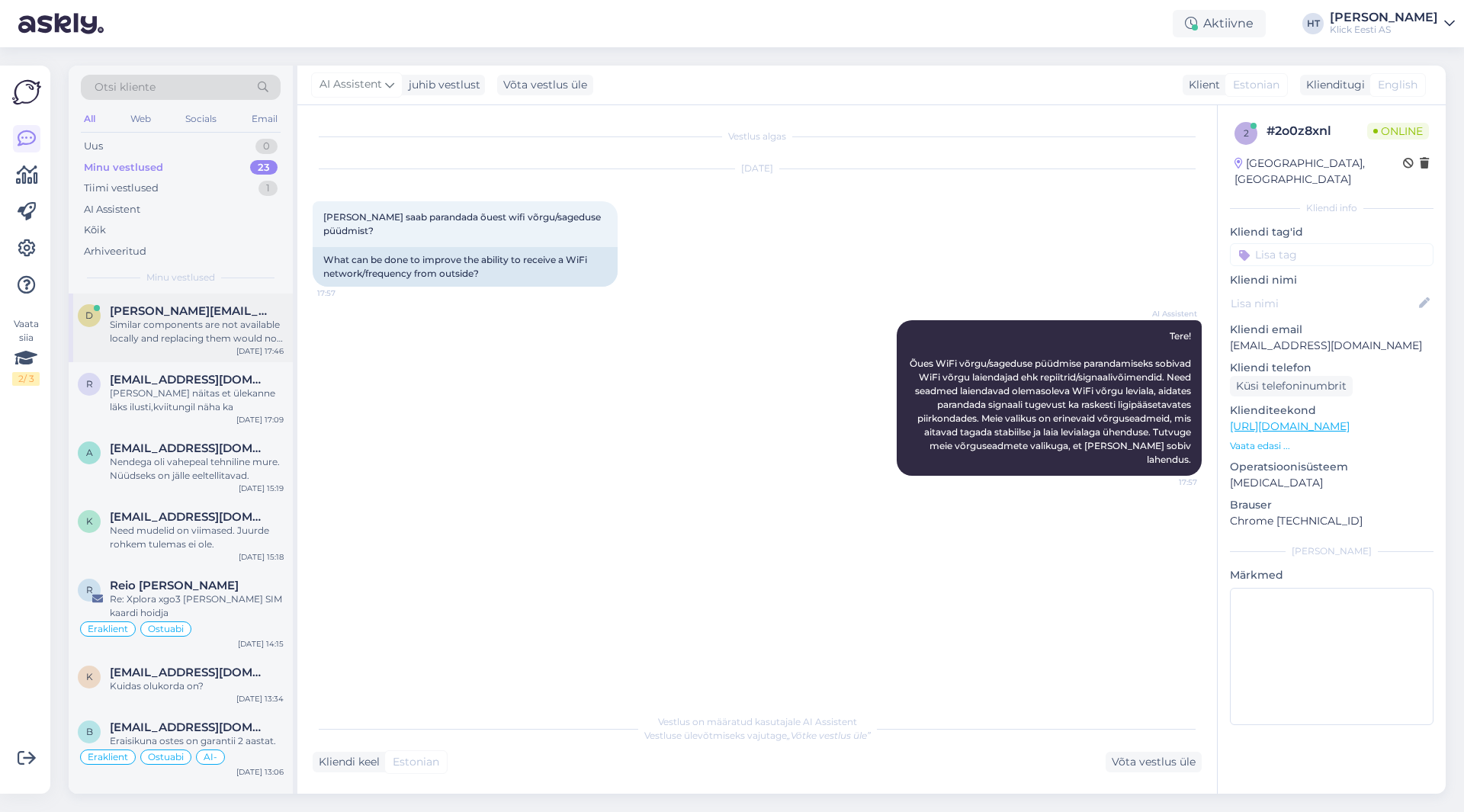
click at [237, 339] on div "Similar components are not available locally and replacing them would not solve…" at bounding box center [196, 331] width 174 height 28
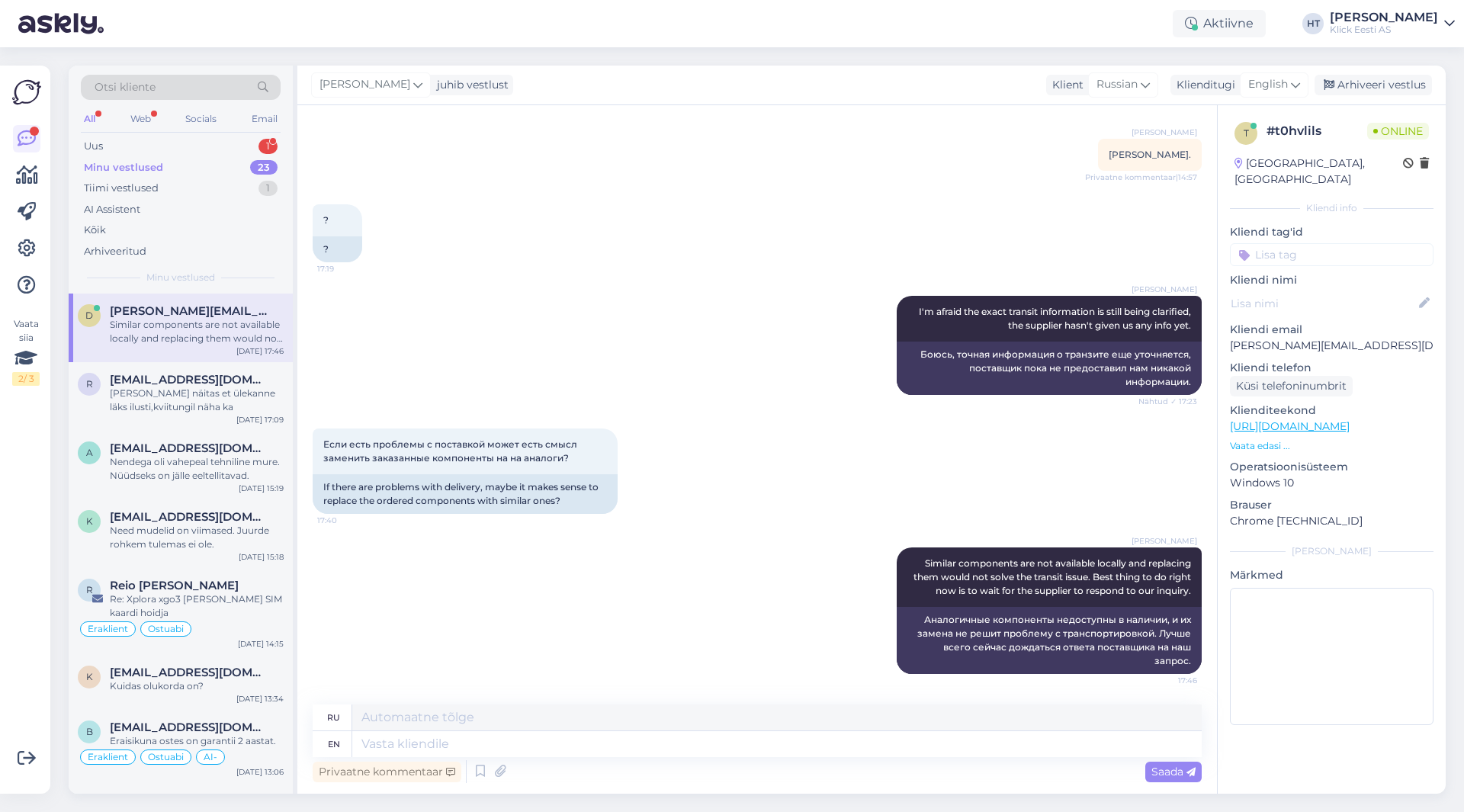
click at [244, 134] on div "Otsi kliente All Web Socials Email Uus 1 Minu vestlused 23 Tiimi vestlused 1 AI…" at bounding box center [180, 179] width 224 height 228
click at [255, 148] on div "Uus 1" at bounding box center [180, 146] width 200 height 21
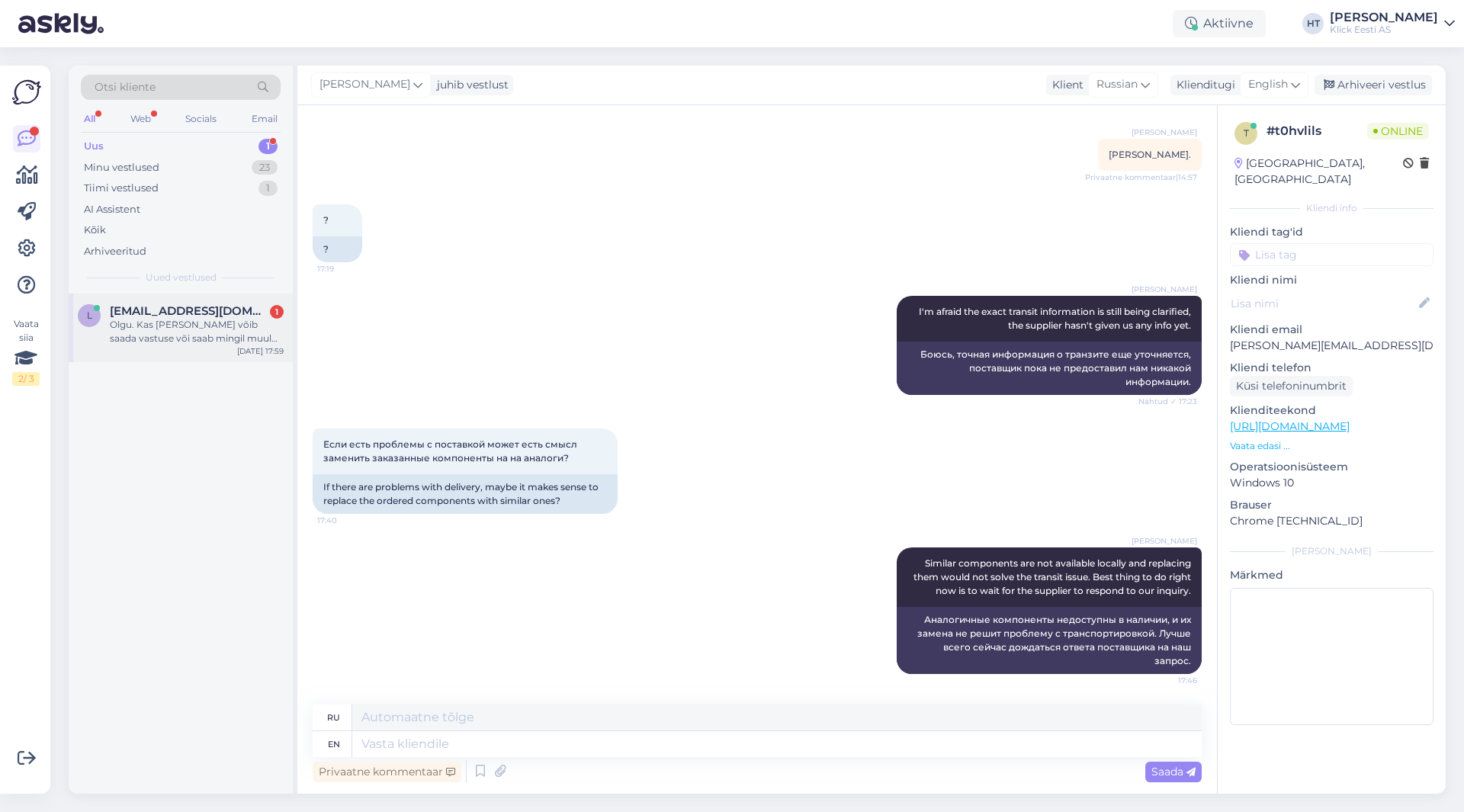
click at [212, 318] on div "Olgu. Kas [PERSON_NAME] võib saada vastuse või saab mingil muul ajal?" at bounding box center [196, 331] width 174 height 28
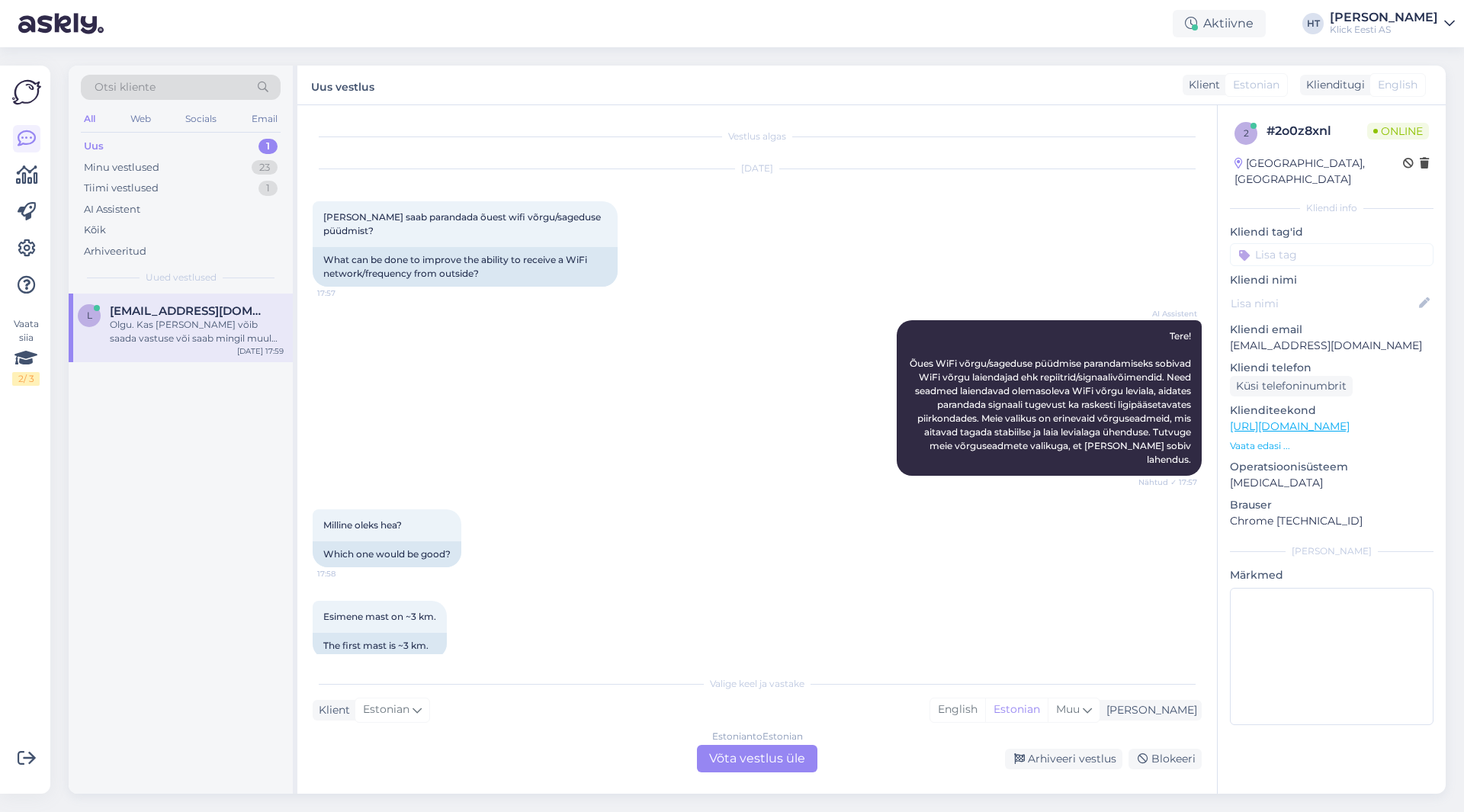
scroll to position [259, 0]
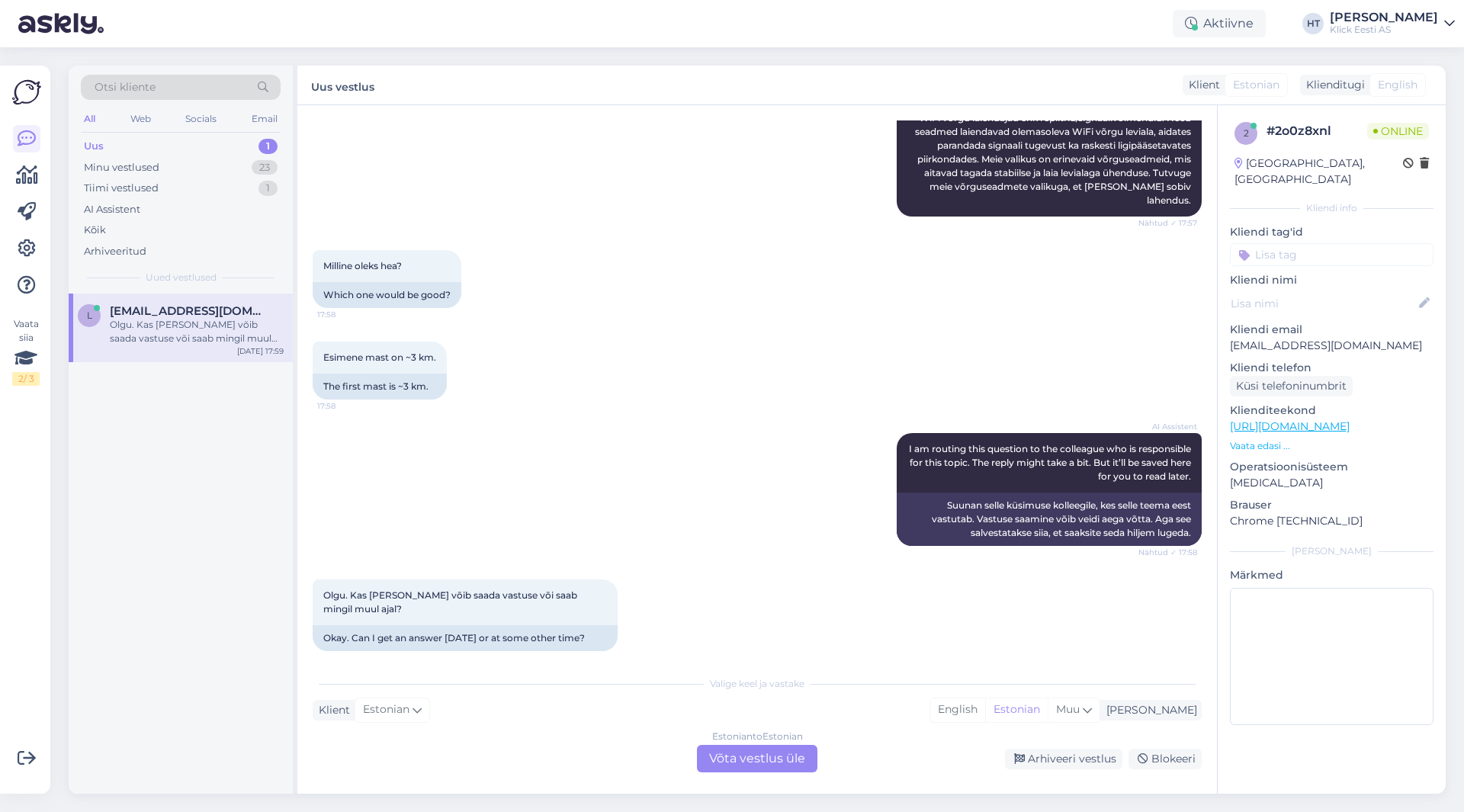
click at [771, 756] on div "Estonian to Estonian Võta vestlus üle" at bounding box center [757, 758] width 121 height 28
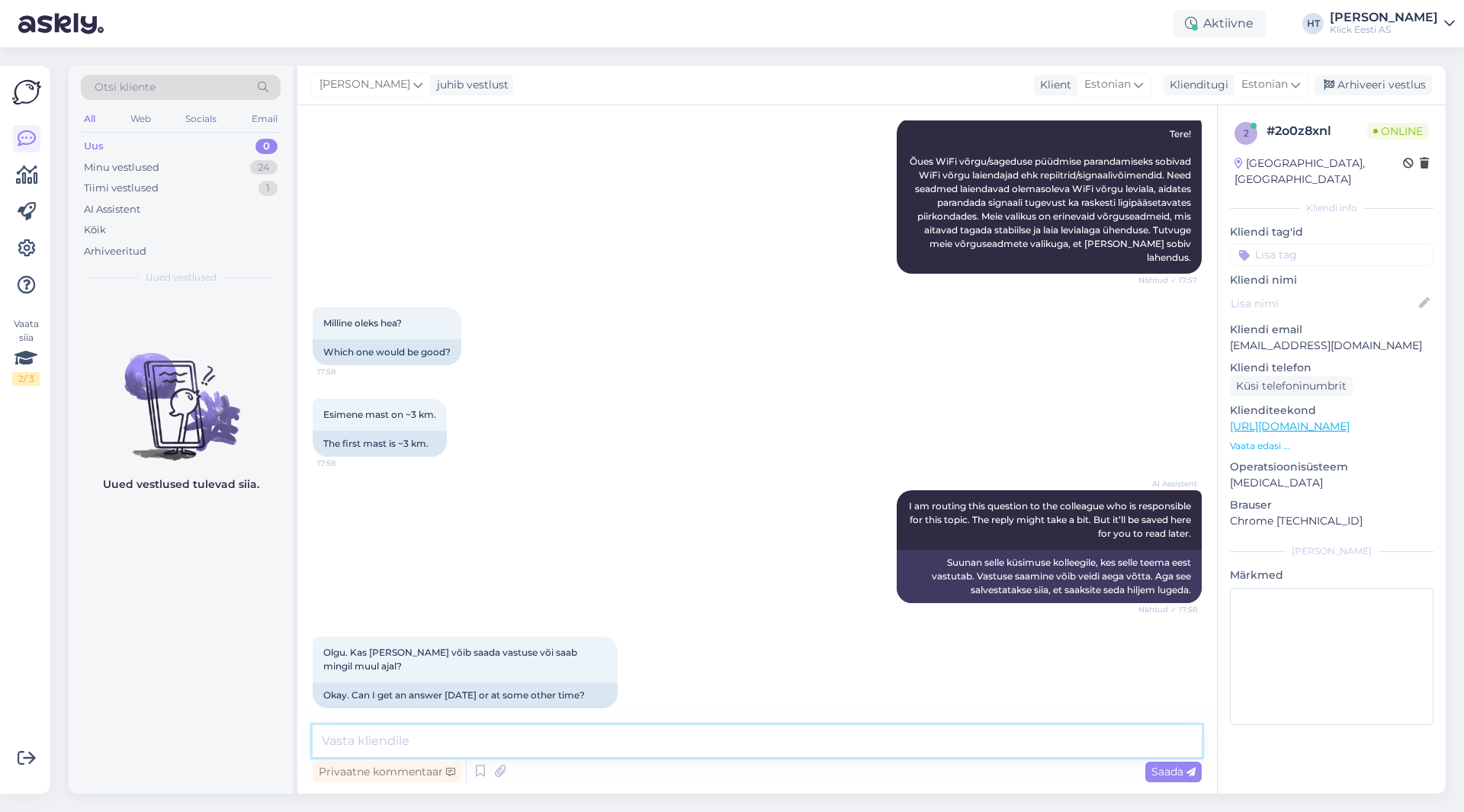
click at [763, 752] on textarea at bounding box center [757, 741] width 889 height 32
type textarea "K"
click at [664, 741] on textarea at bounding box center [757, 741] width 889 height 32
type textarea "Mõeldud toas oleva ruuteri leviala WiFi laiendamist või mobiilse andmeside para…"
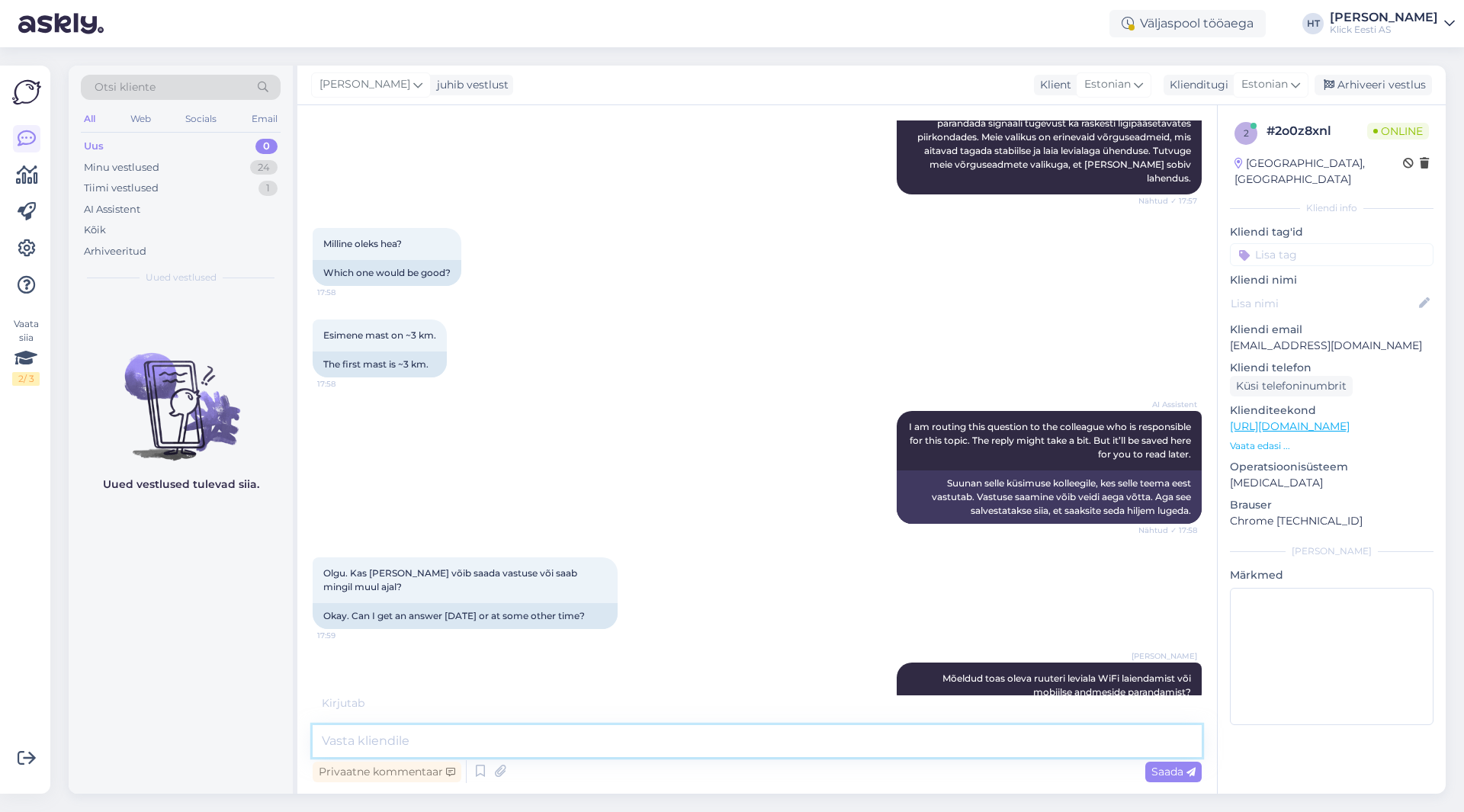
scroll to position [347, 0]
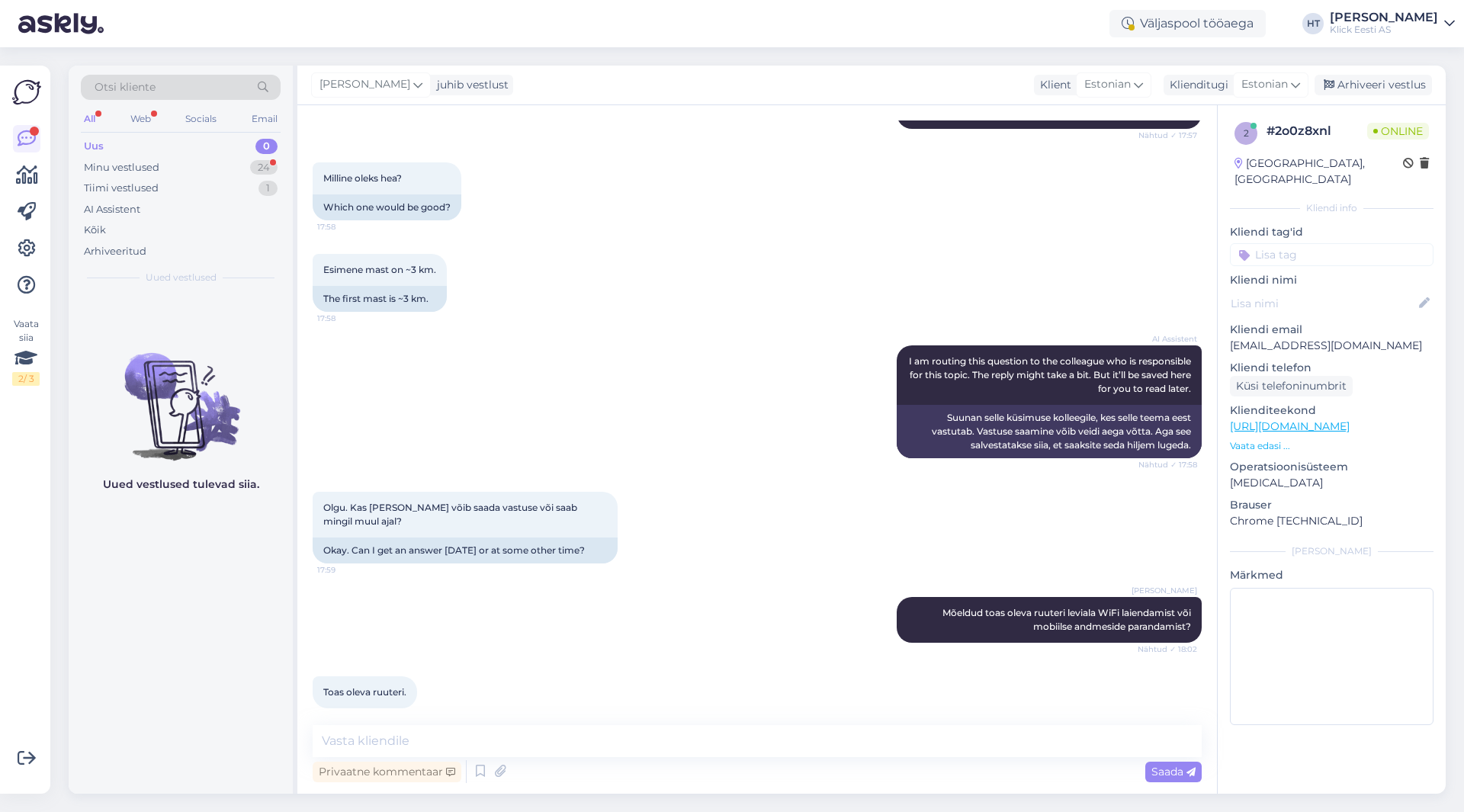
click at [548, 619] on div "[PERSON_NAME] Mõeldud toas oleva ruuteri leviala WiFi laiendamist või mobiilse …" at bounding box center [757, 620] width 889 height 79
click at [509, 751] on textarea at bounding box center [757, 741] width 889 height 32
type textarea "V"
click at [718, 740] on textarea "WiFi levialasse saab panna laiendaja signaali nö kordamiseks" at bounding box center [757, 741] width 889 height 32
click at [613, 743] on textarea "WiFi levialasse saab panna laiendaja signaali nö kordamiseks" at bounding box center [757, 741] width 889 height 32
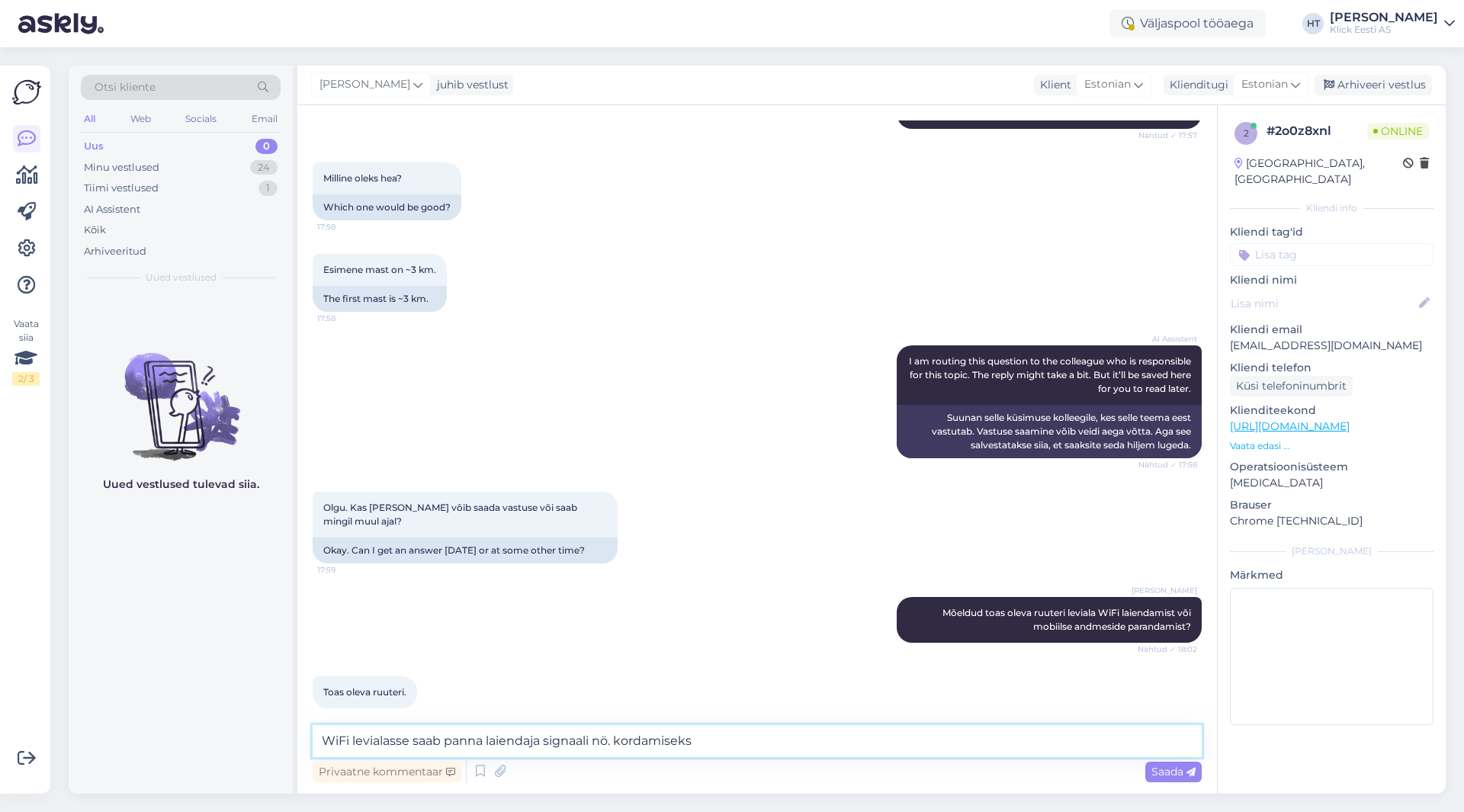
click at [731, 738] on textarea "WiFi levialasse saab panna laiendaja signaali nö. kordamiseks" at bounding box center [757, 741] width 889 height 32
paste textarea "[URL][DOMAIN_NAME][PERSON_NAME]"
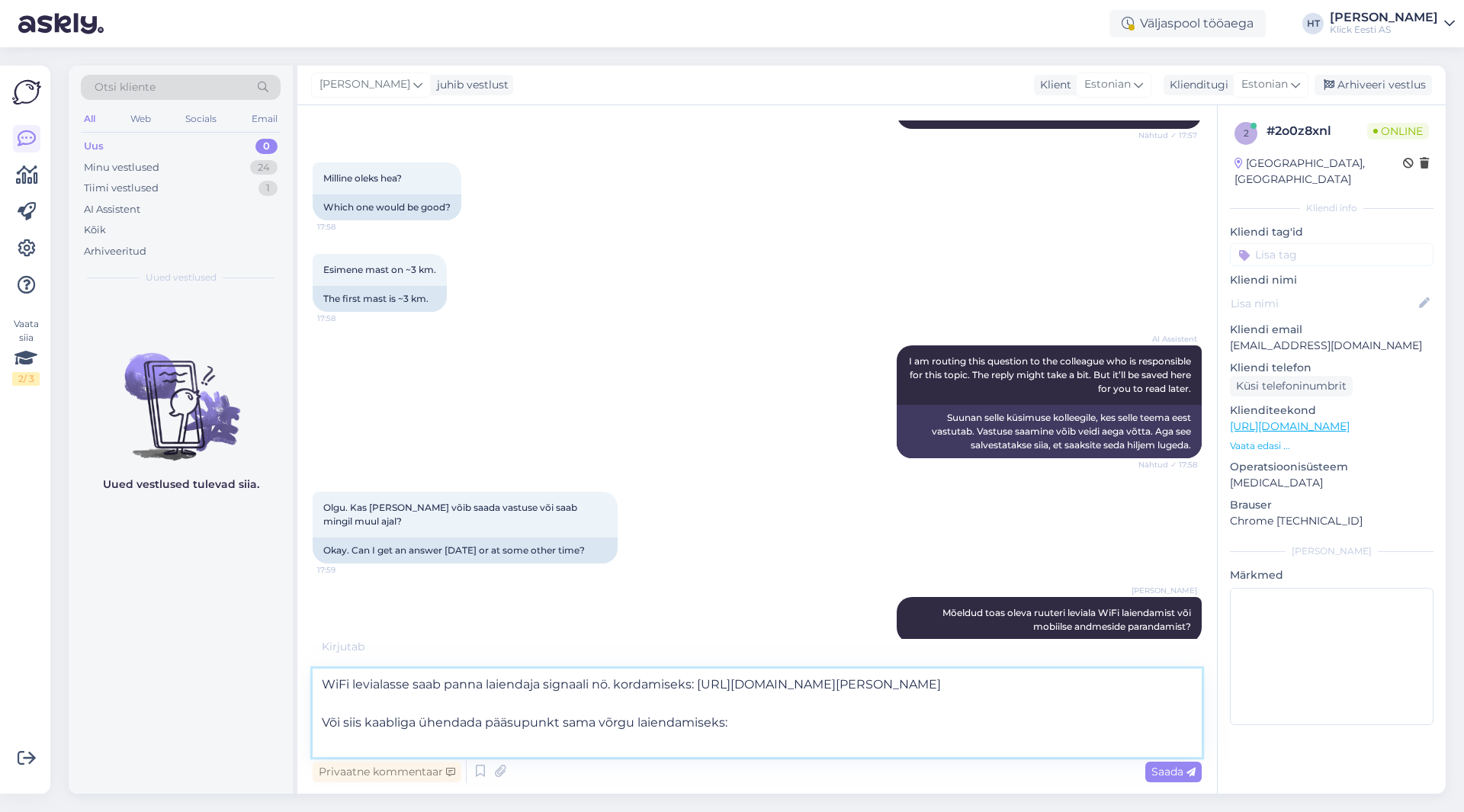
paste textarea "[URL][DOMAIN_NAME][PERSON_NAME]"
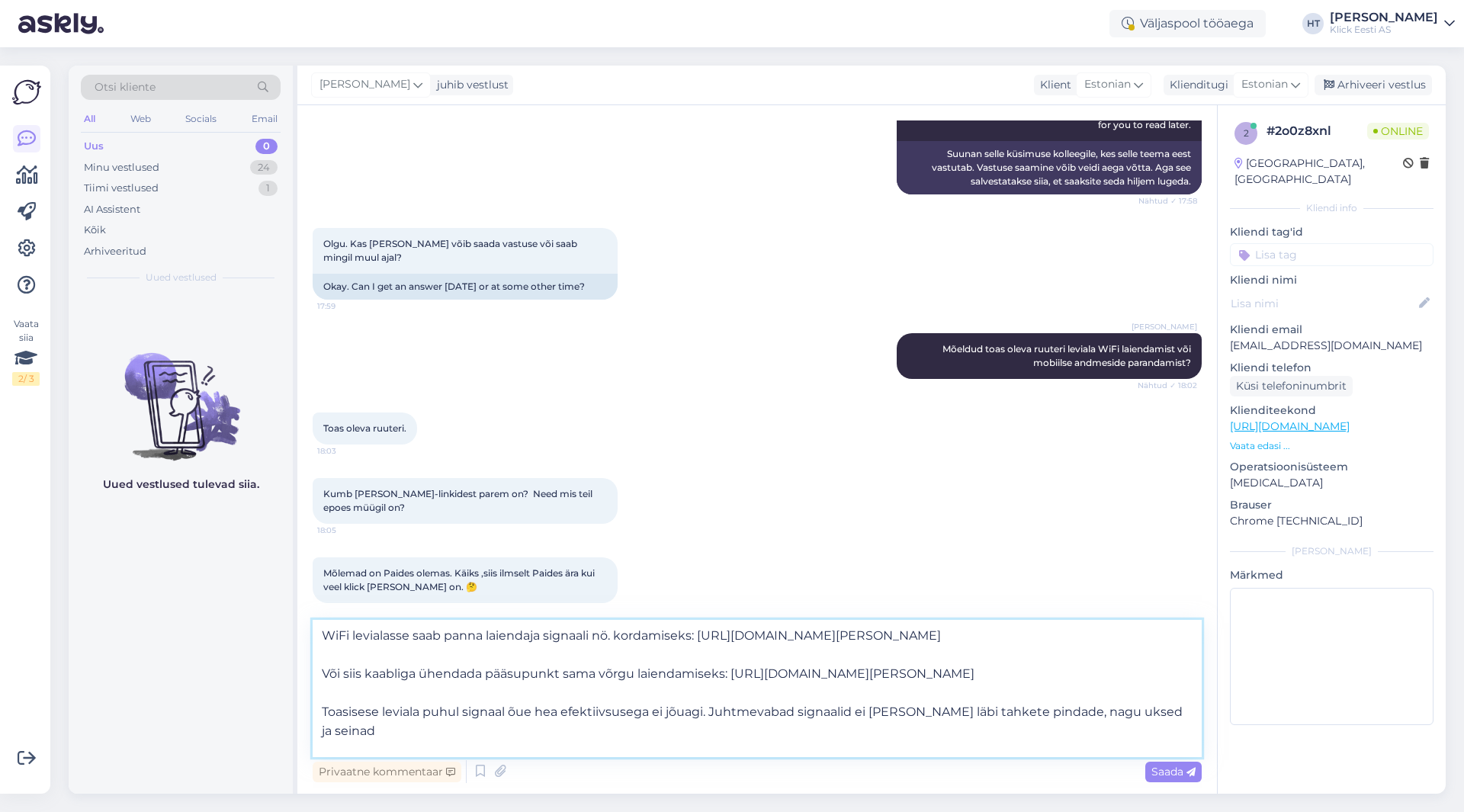
scroll to position [19, 0]
type textarea "WiFi levialasse saab panna laiendaja signaali nö. kordamiseks: [URL][DOMAIN_NAM…"
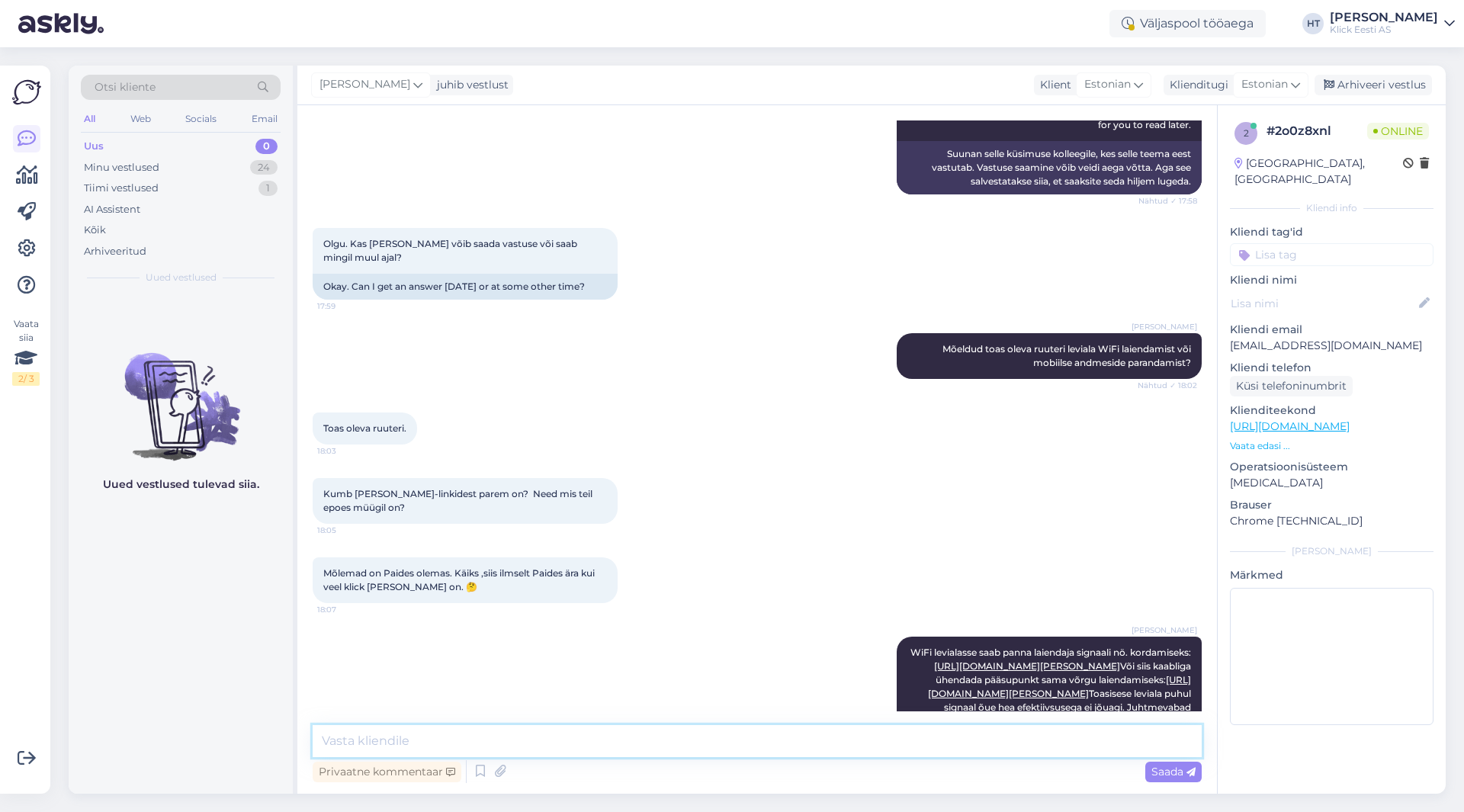
scroll to position [0, 0]
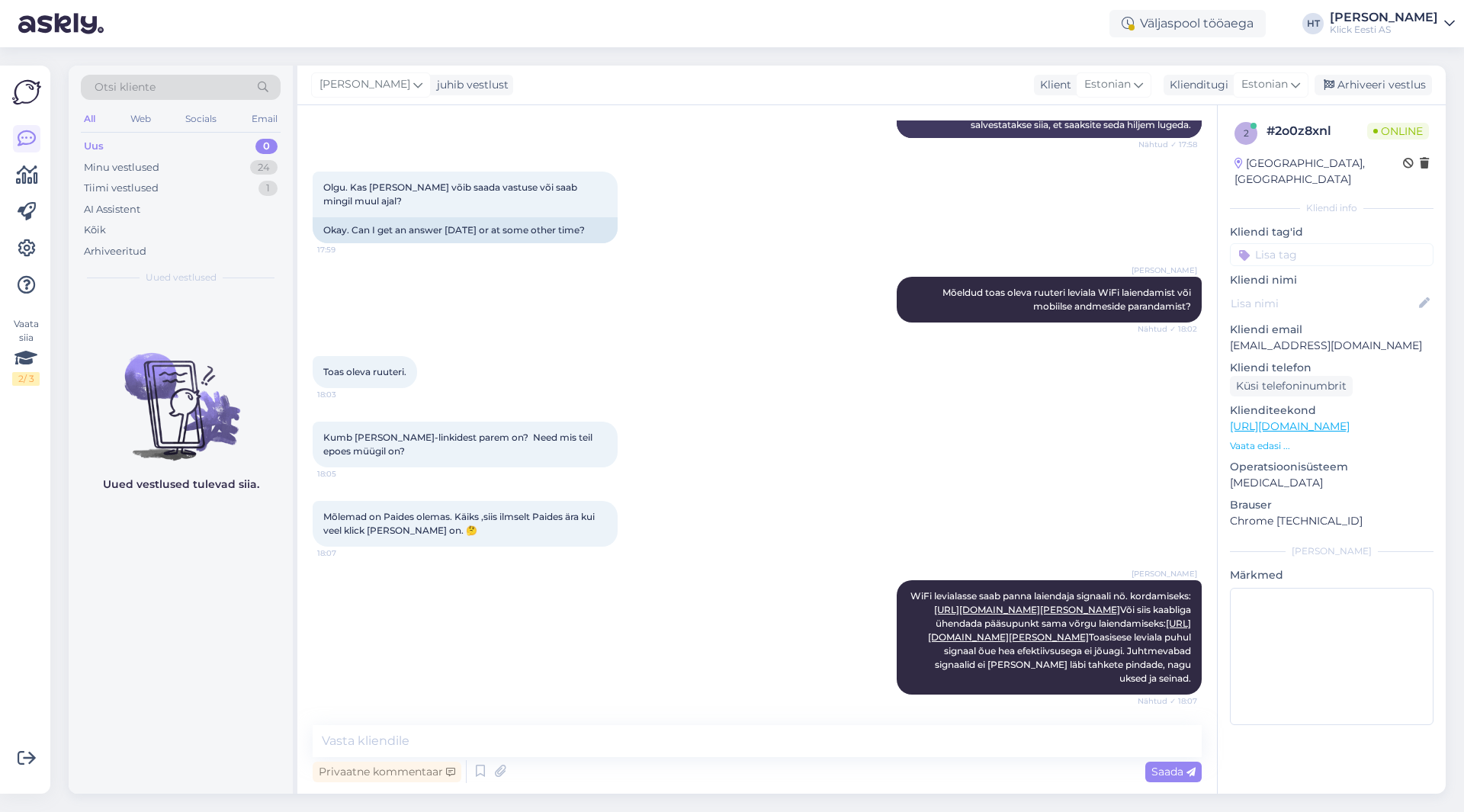
click at [750, 564] on div "[PERSON_NAME] WiFi levialasse saab panna laiendaja signaali nö. kordamiseks: [U…" at bounding box center [757, 638] width 889 height 148
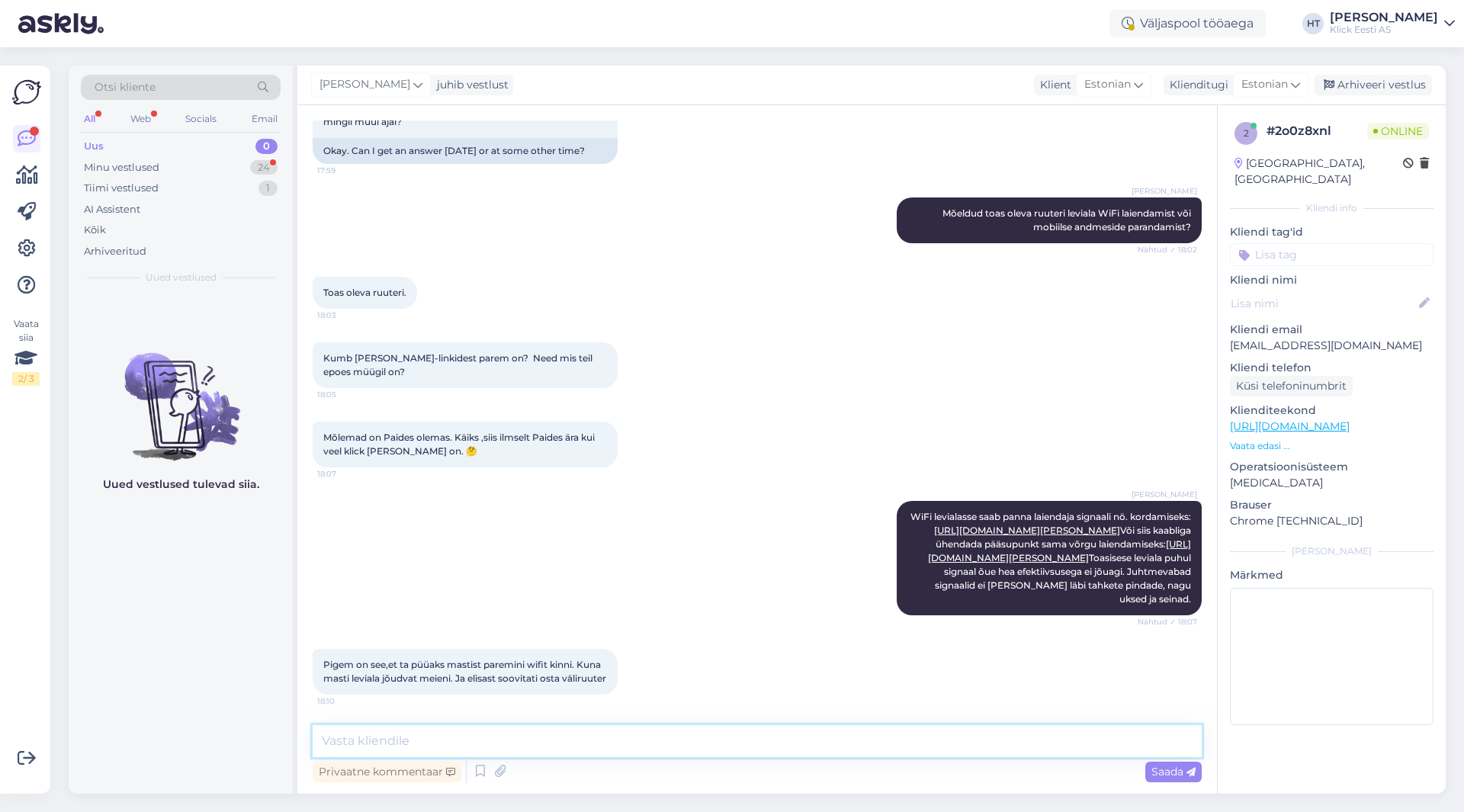
click at [591, 729] on textarea at bounding box center [757, 741] width 889 height 32
click at [589, 740] on textarea at bounding box center [757, 741] width 889 height 32
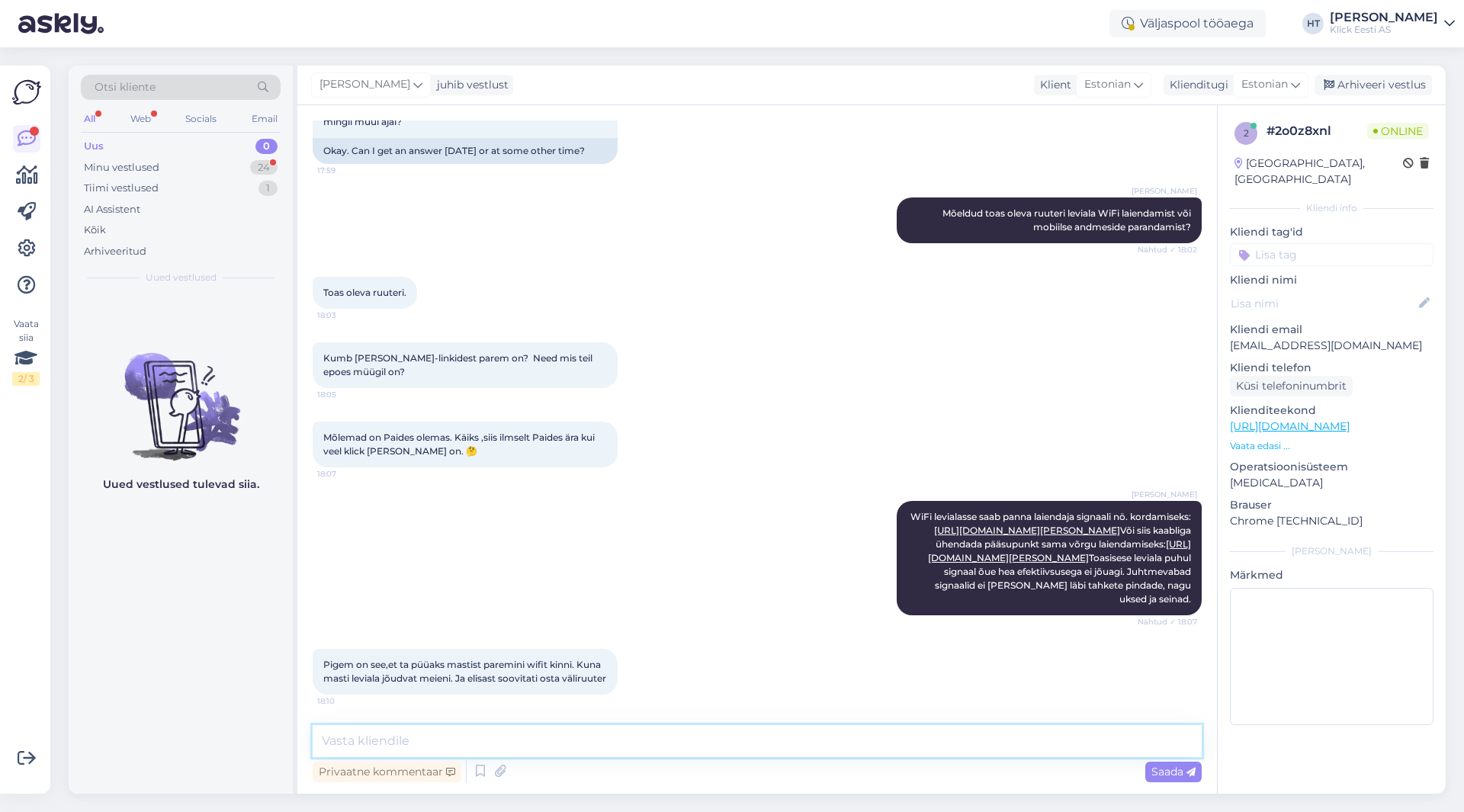
click at [589, 740] on textarea at bounding box center [757, 741] width 889 height 32
click at [577, 741] on textarea at bounding box center [757, 741] width 889 height 32
click at [577, 734] on textarea at bounding box center [757, 741] width 889 height 32
click at [541, 526] on div "[PERSON_NAME] WiFi levialasse saab panna laiendaja signaali nö. kordamiseks: [U…" at bounding box center [757, 558] width 889 height 148
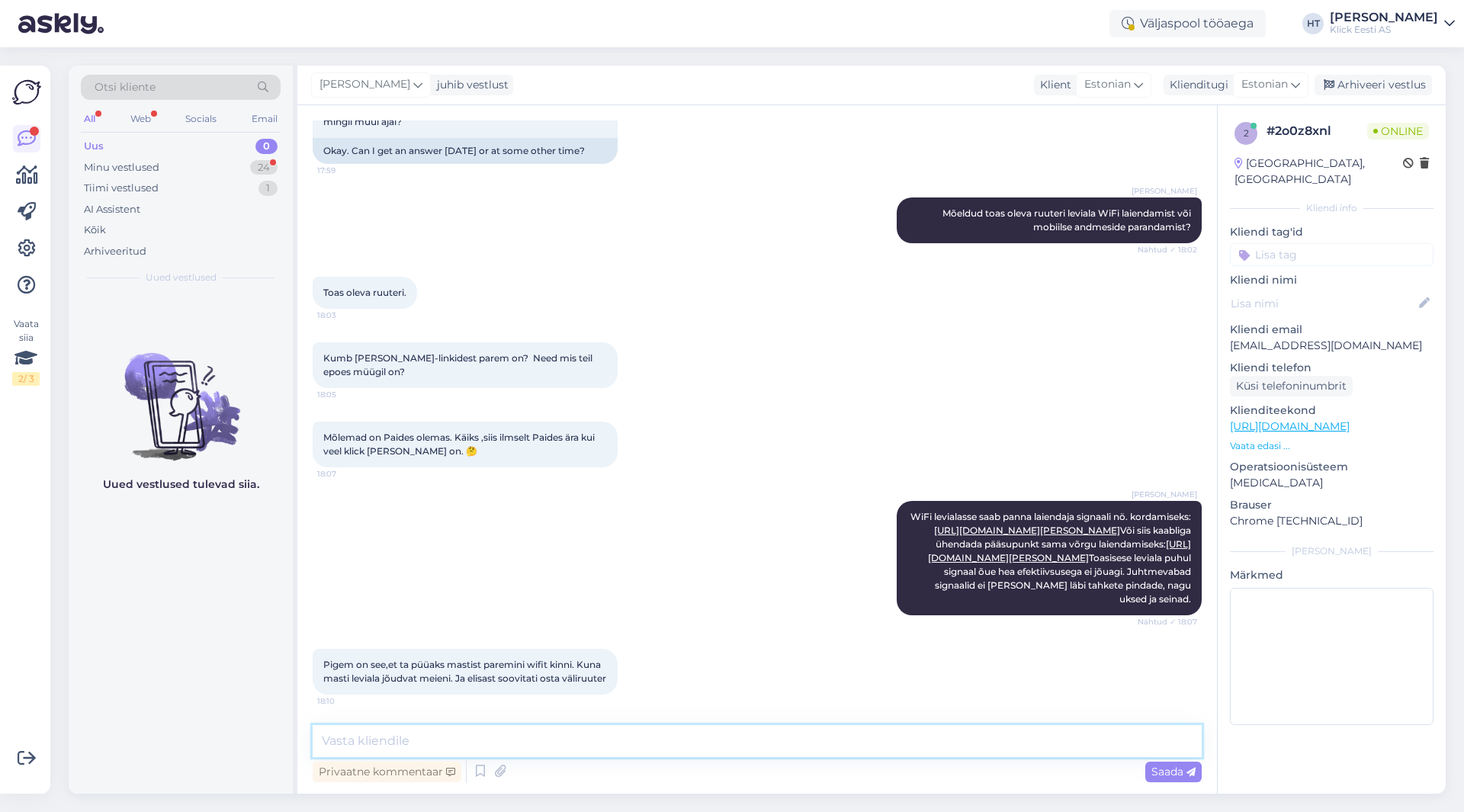
click at [590, 735] on textarea at bounding box center [757, 741] width 889 height 32
type textarea "S"
type textarea "Välisruuterid on omaette kategooria. [PERSON_NAME] kauplustes ei leidu."
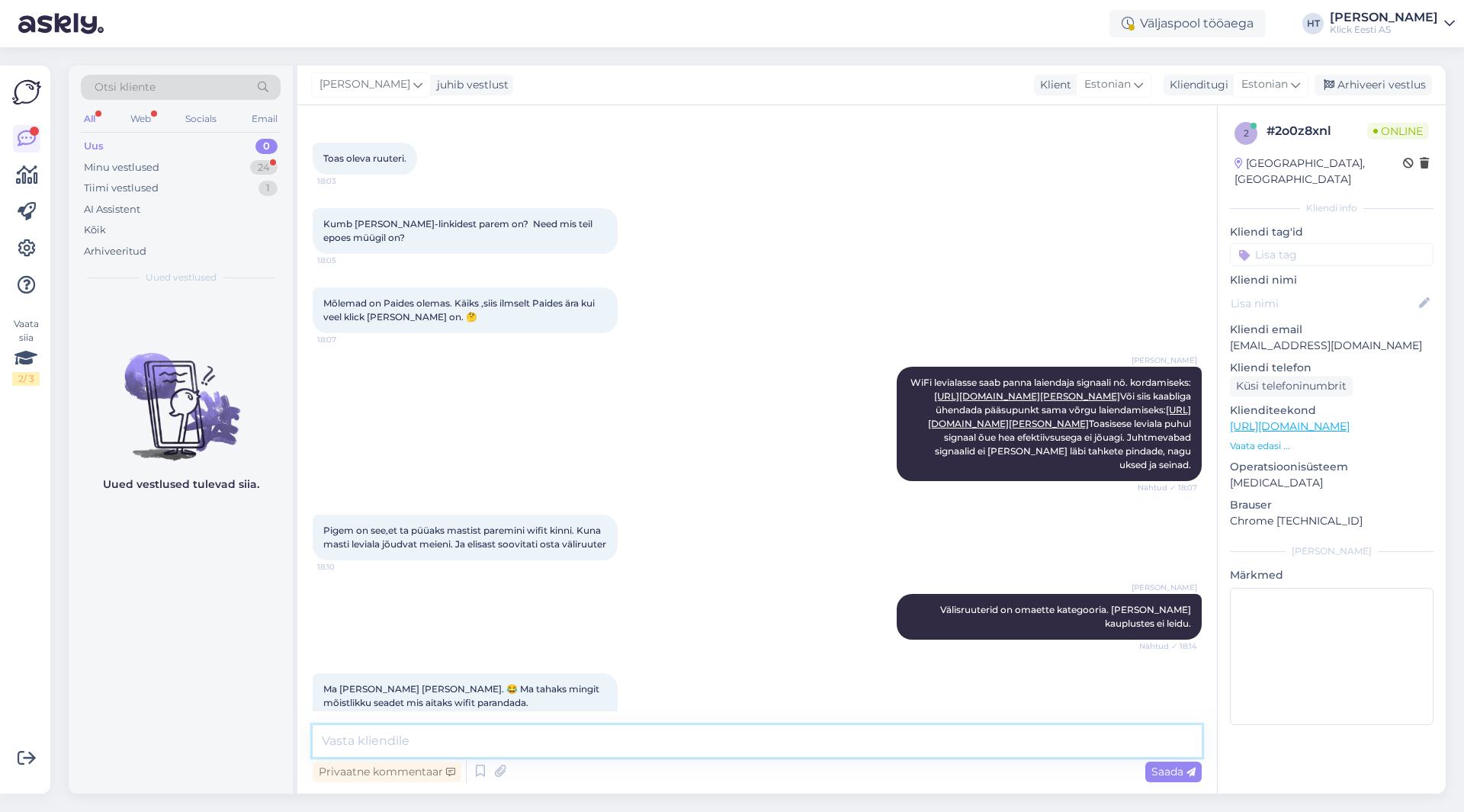
scroll to position [987, 0]
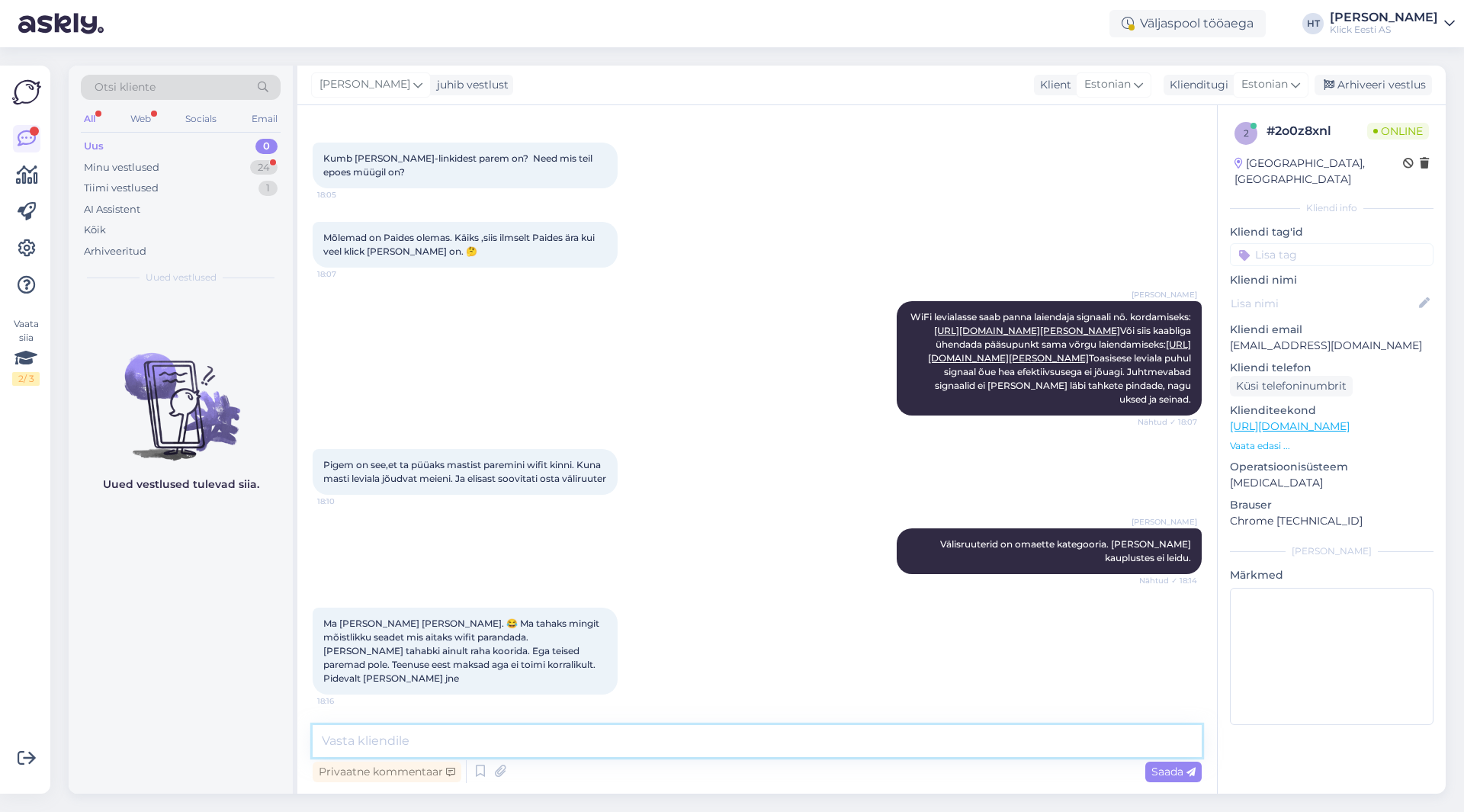
click at [743, 740] on textarea at bounding box center [757, 741] width 889 height 32
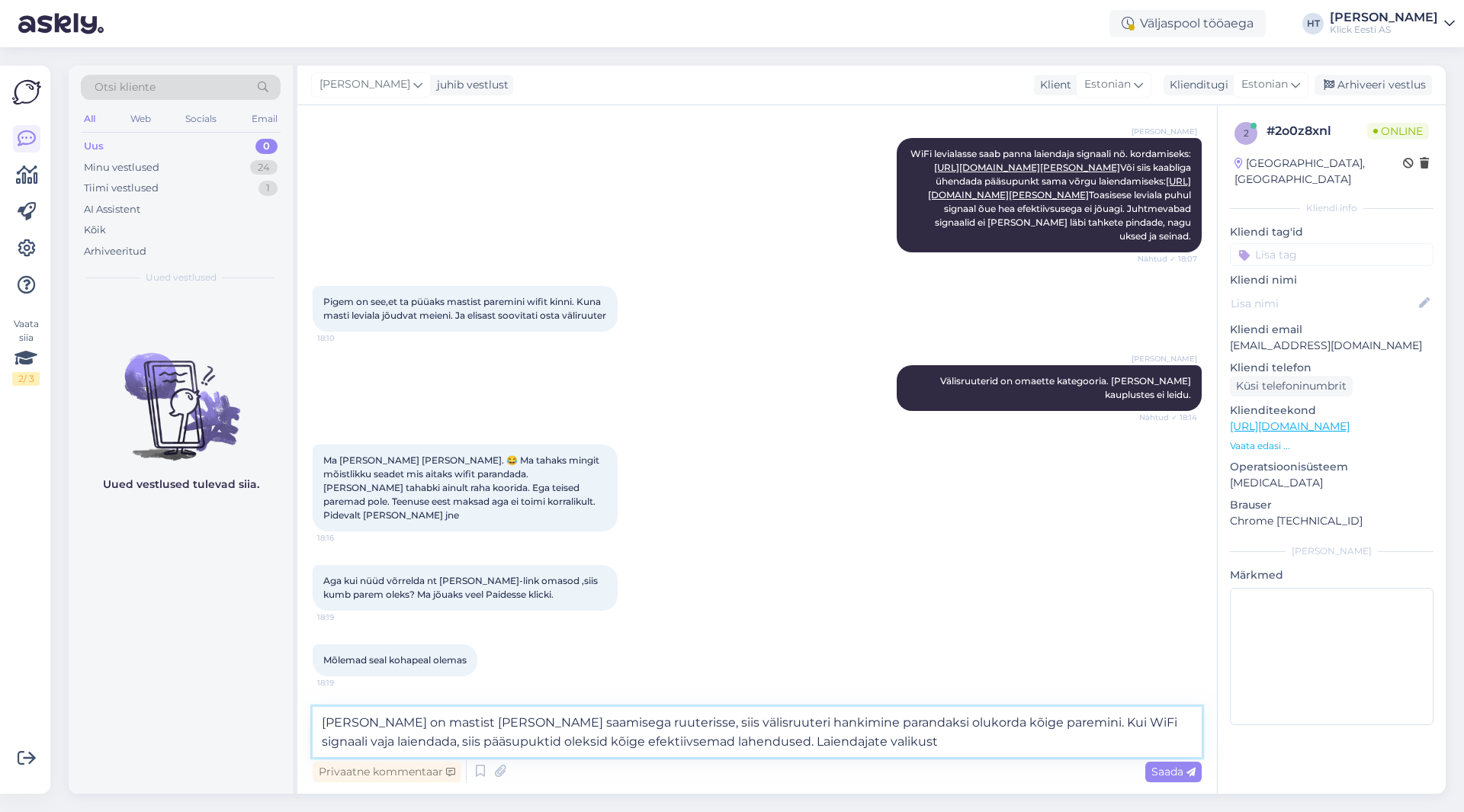
scroll to position [1151, 0]
click at [397, 741] on textarea "[PERSON_NAME] on mastist [PERSON_NAME] saamisega ruuterisse, siis välisruuteri …" at bounding box center [757, 732] width 889 height 51
drag, startPoint x: 740, startPoint y: 741, endPoint x: 823, endPoint y: 745, distance: 83.1
click at [823, 745] on textarea "[PERSON_NAME] on mastist [PERSON_NAME] saamisega ruuterisse, siis välisruuteri …" at bounding box center [757, 732] width 889 height 51
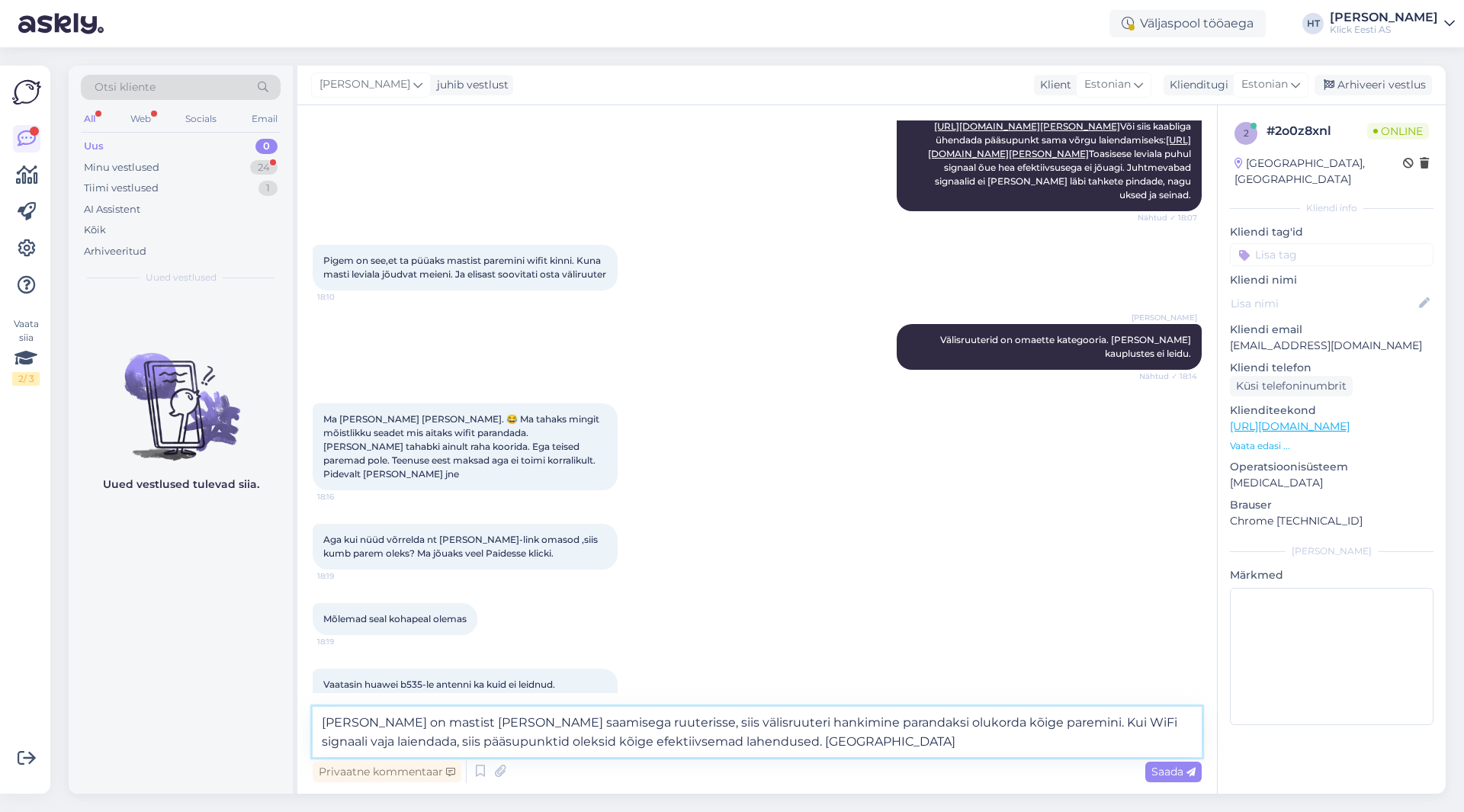
scroll to position [1230, 0]
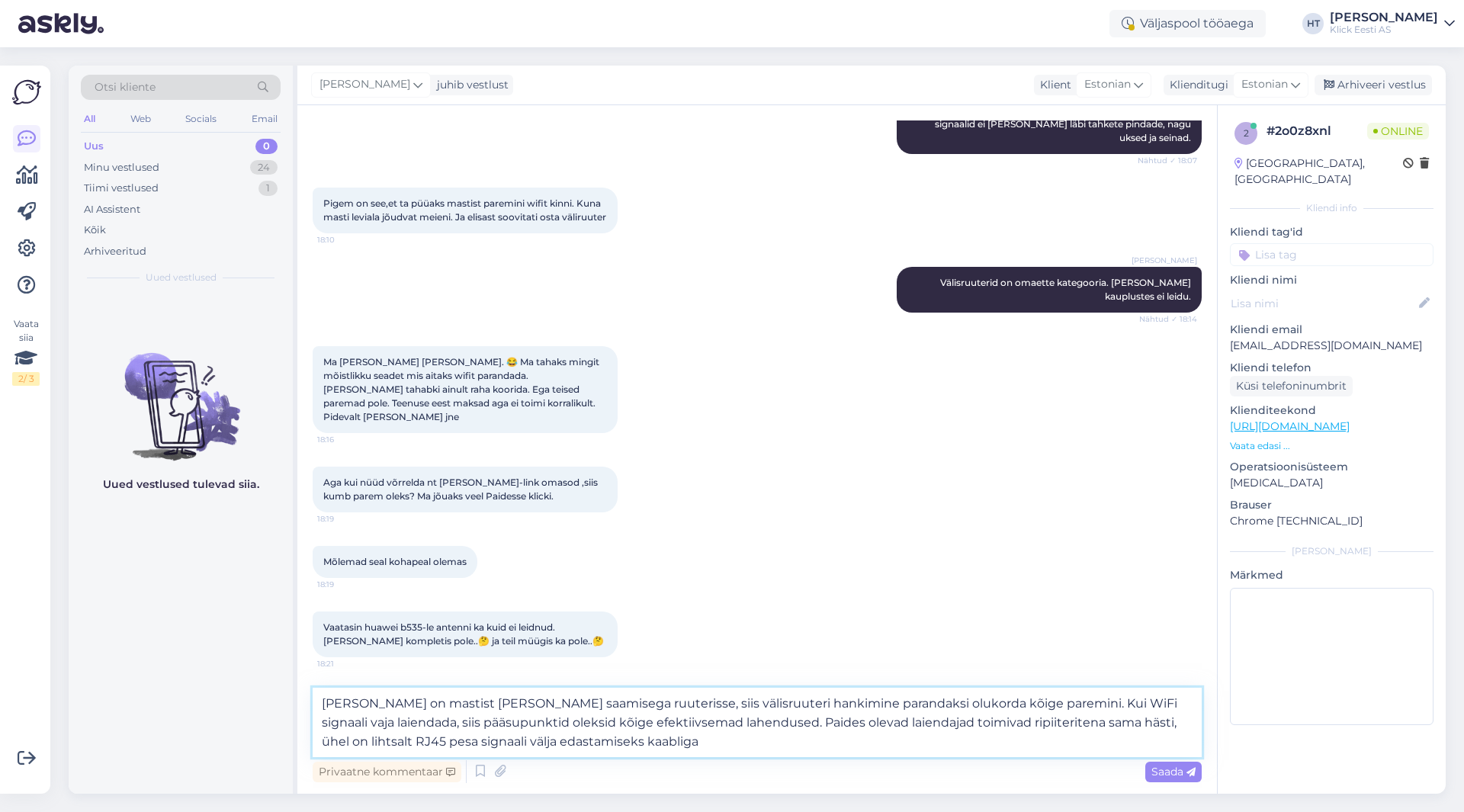
click at [834, 701] on textarea "[PERSON_NAME] on mastist [PERSON_NAME] saamisega ruuterisse, siis välisruuteri …" at bounding box center [757, 722] width 889 height 69
click at [687, 751] on textarea "[PERSON_NAME] on mastist [PERSON_NAME] saamisega ruuterisse, siis välisruuteri …" at bounding box center [757, 722] width 889 height 69
type textarea "[PERSON_NAME] on mastist [PERSON_NAME] saamisega ruuterisse, siis välisruuteri …"
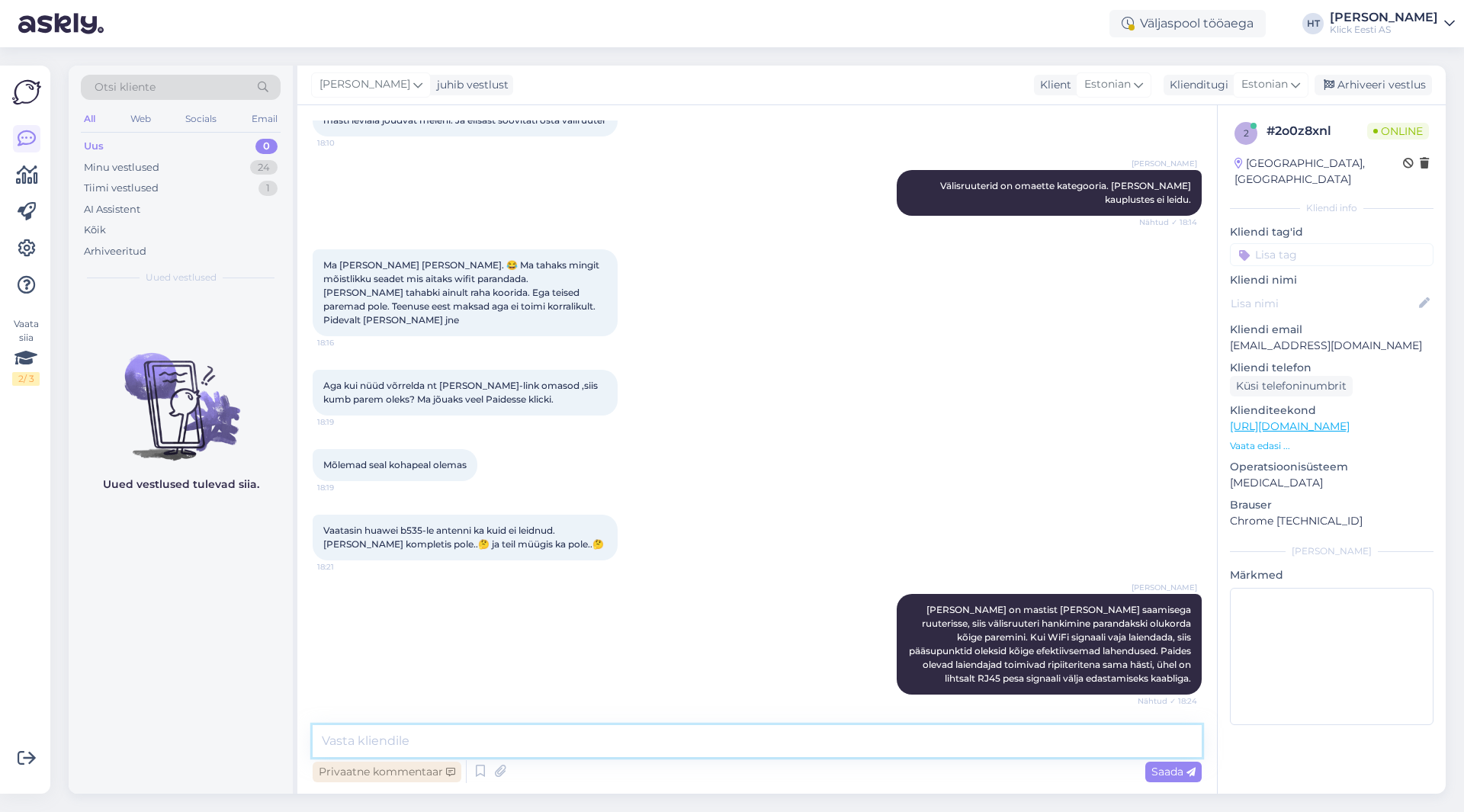
scroll to position [1439, 0]
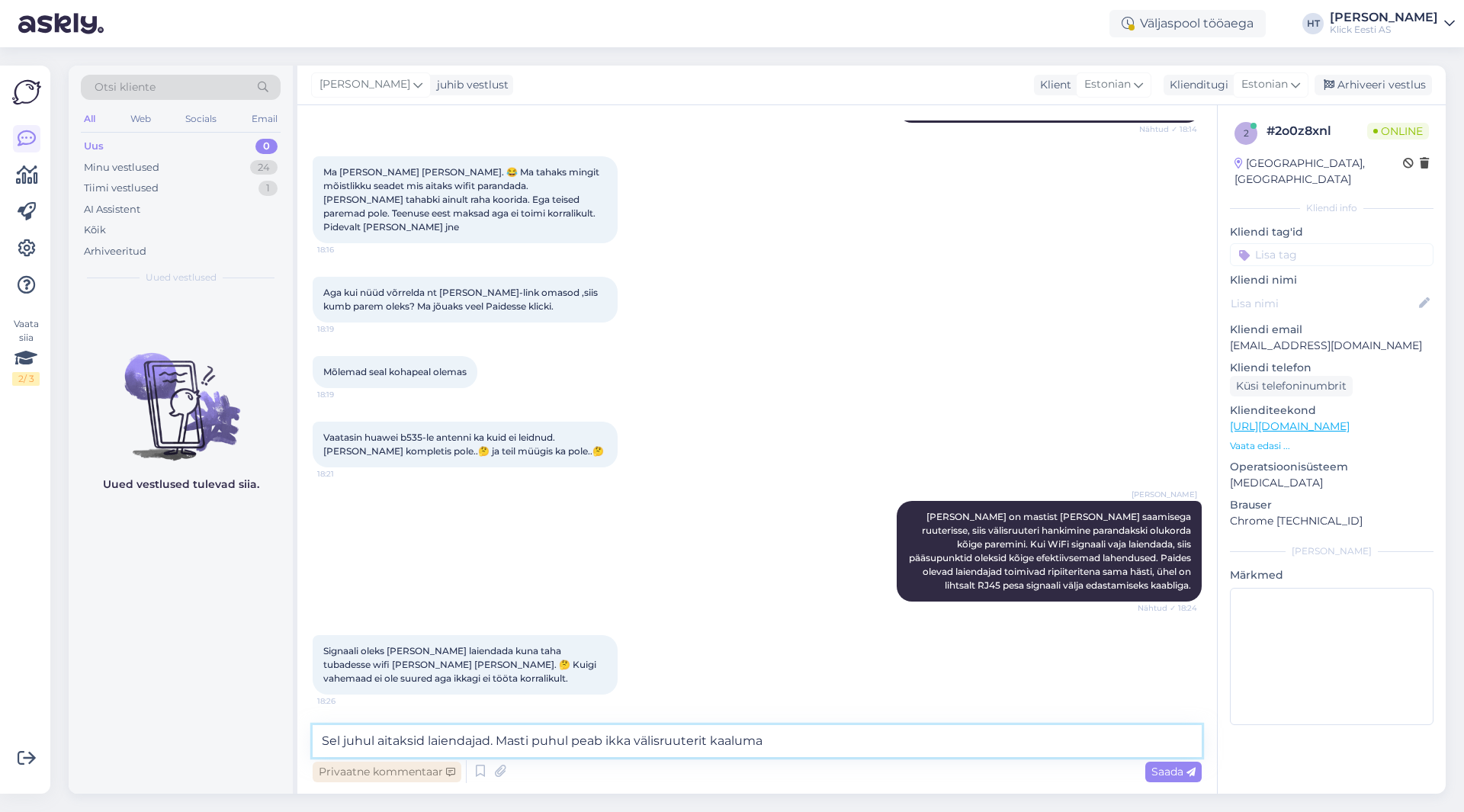
type textarea "Sel juhul aitaksid laiendajad. Masti puhul peab ikka välisruuterit kaaluma."
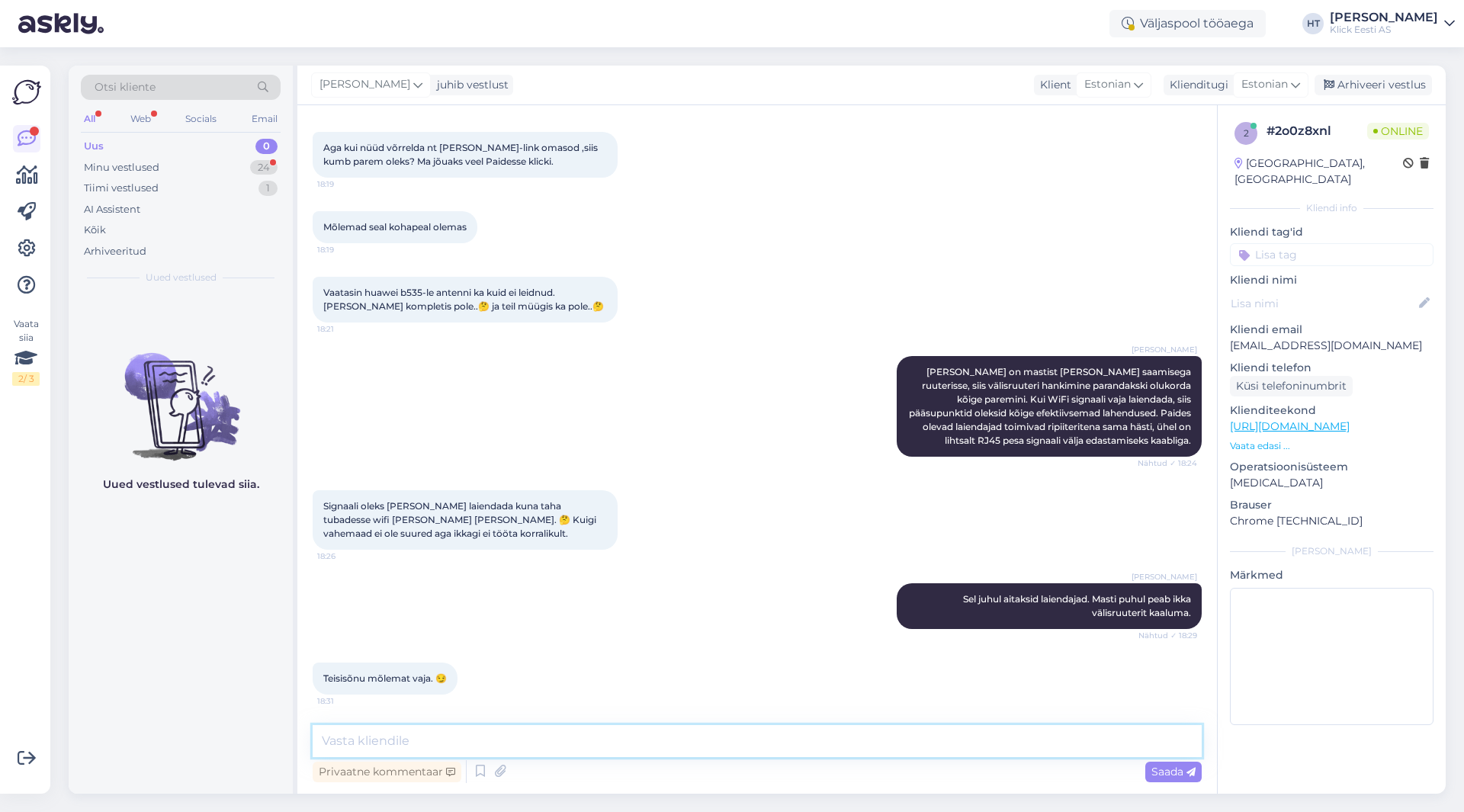
scroll to position [1648, 0]
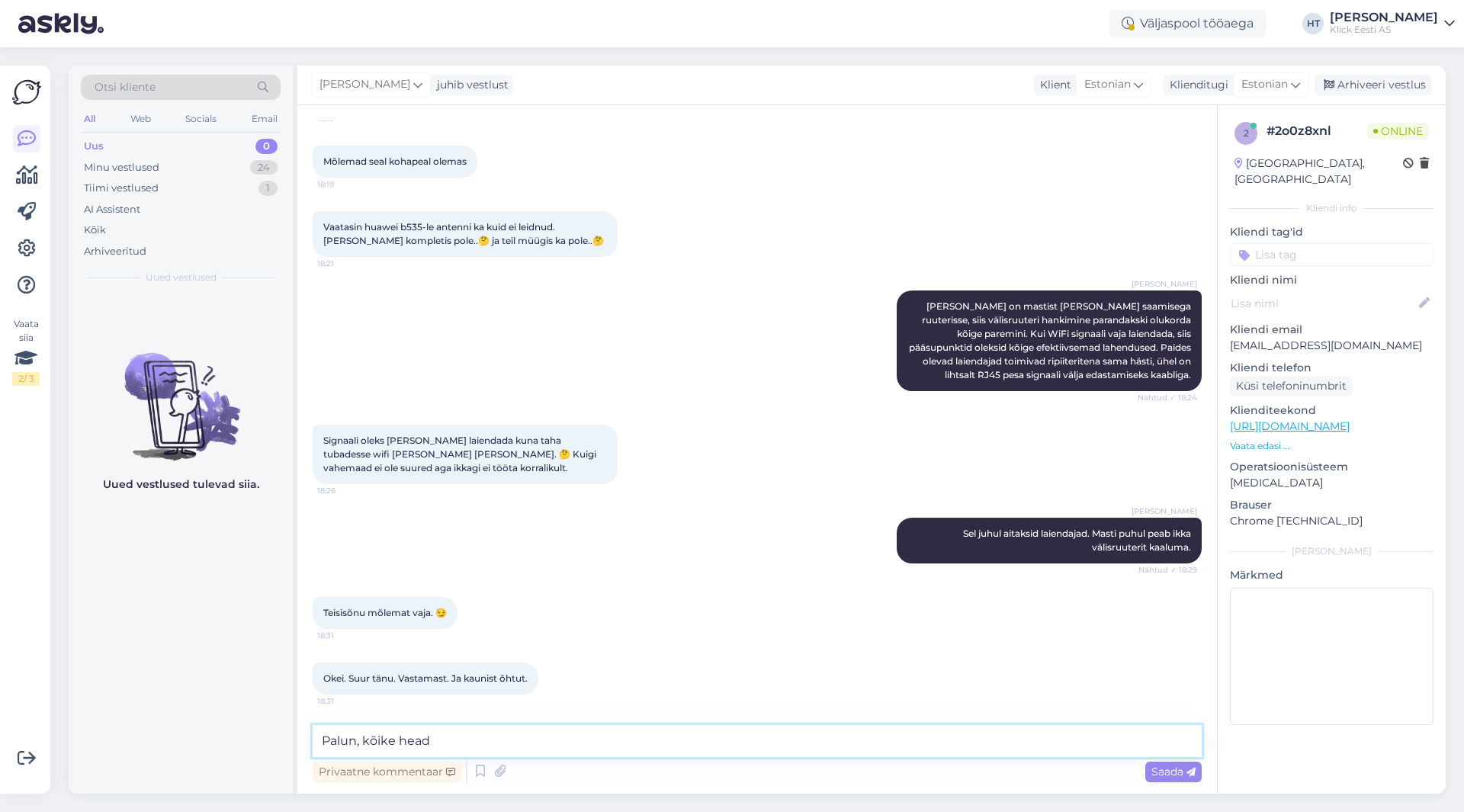
type textarea "Palun, kõike head."
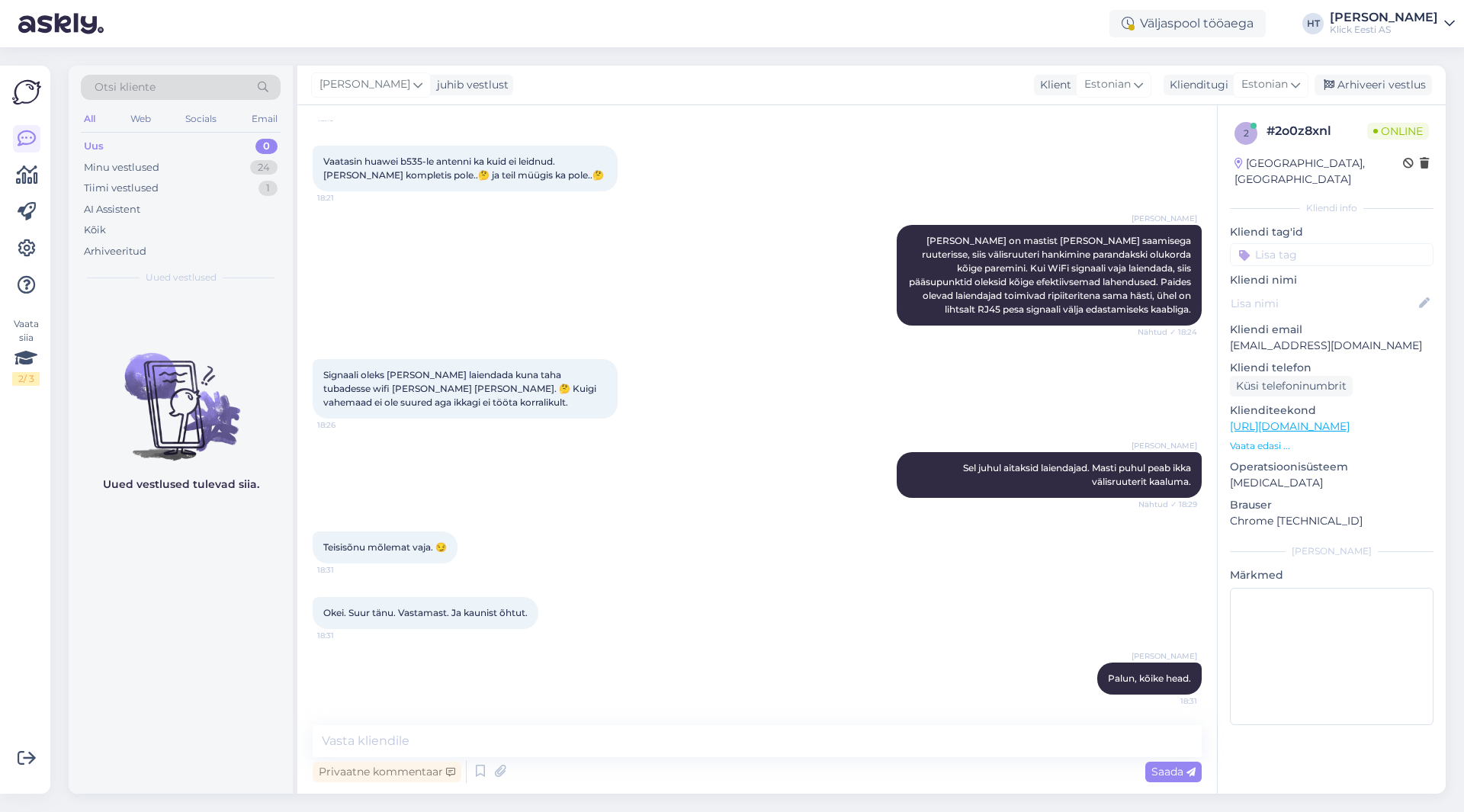
click at [1327, 243] on input at bounding box center [1333, 254] width 204 height 23
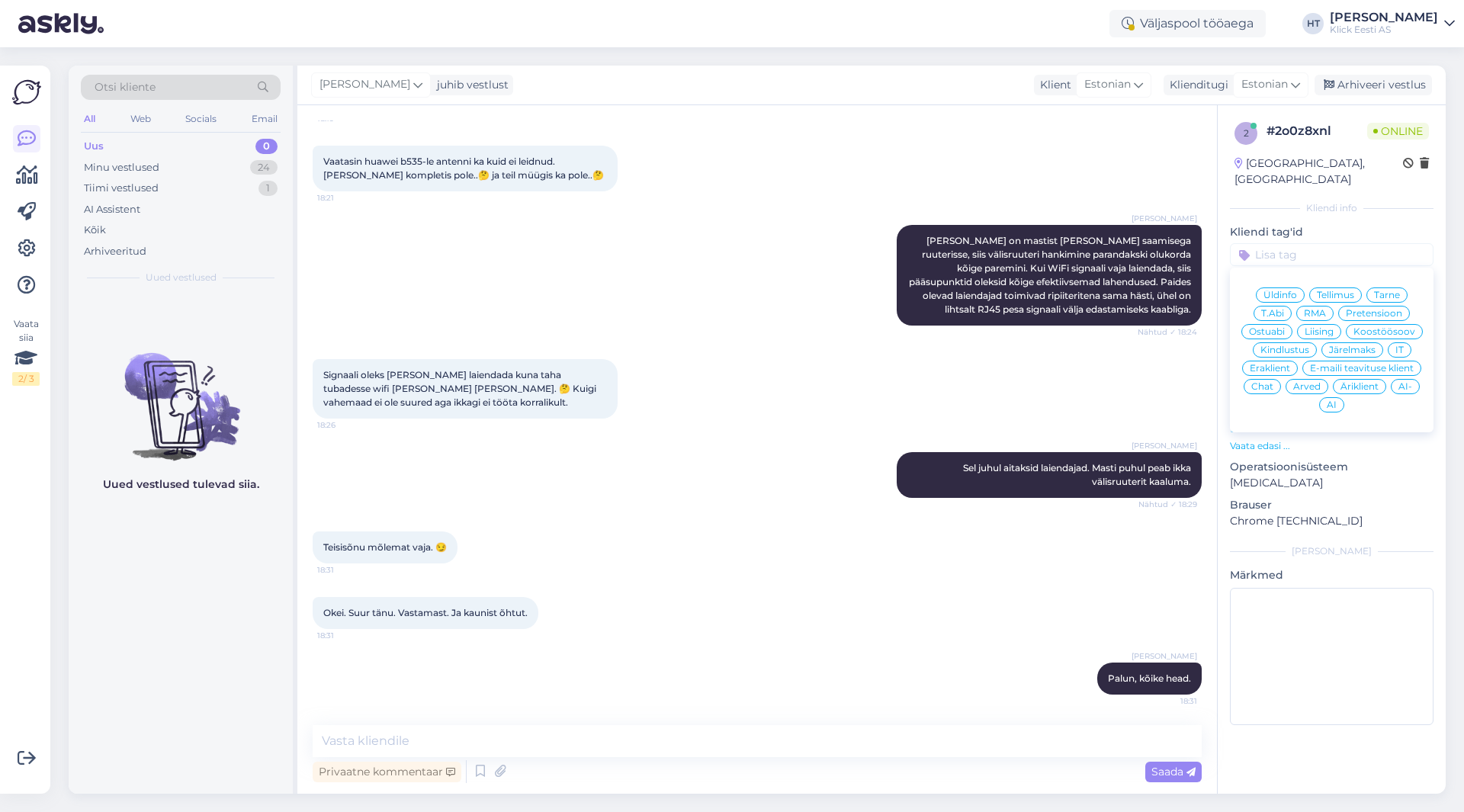
click at [1288, 324] on div "Ostuabi" at bounding box center [1267, 332] width 51 height 15
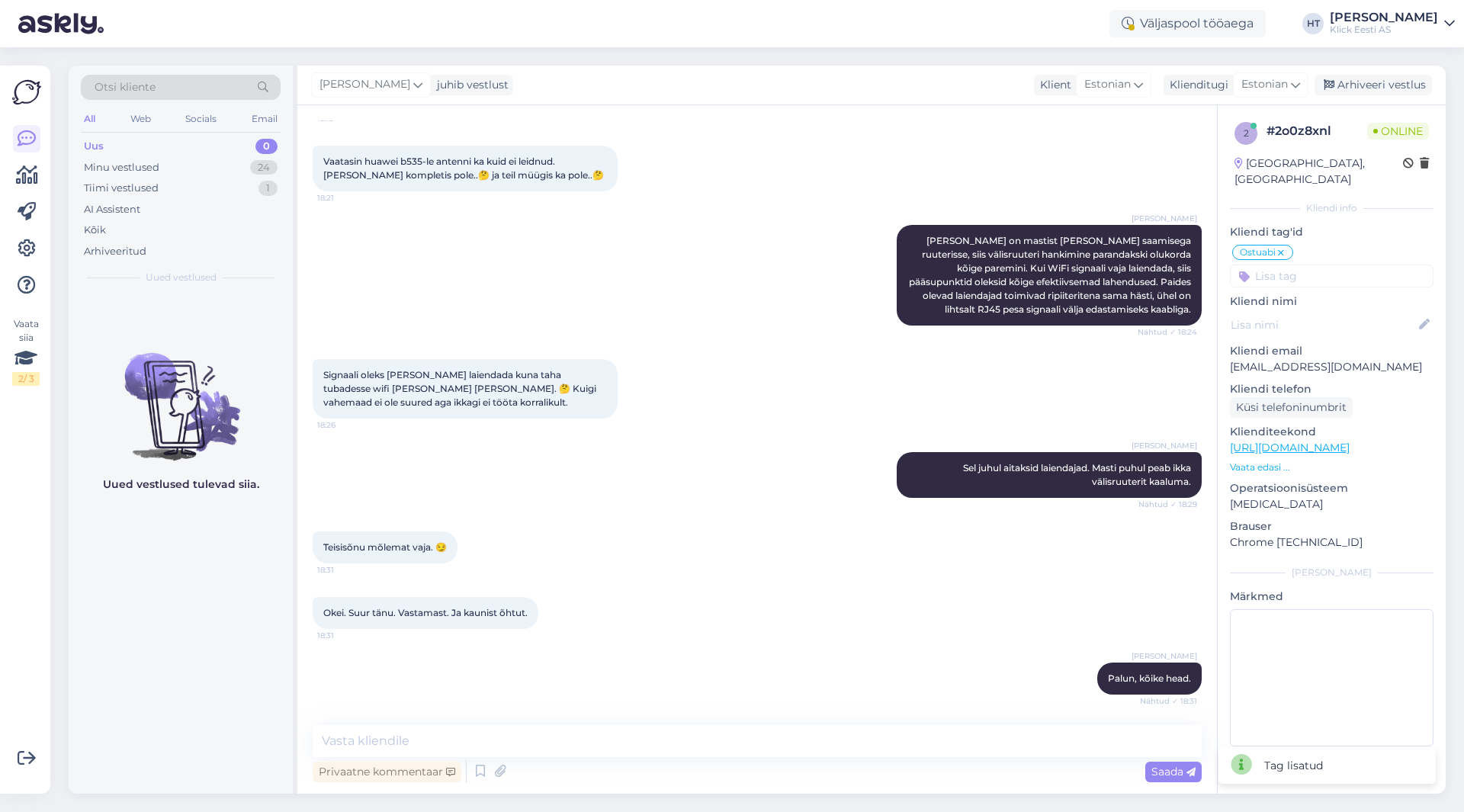
click at [1320, 264] on input at bounding box center [1333, 275] width 204 height 23
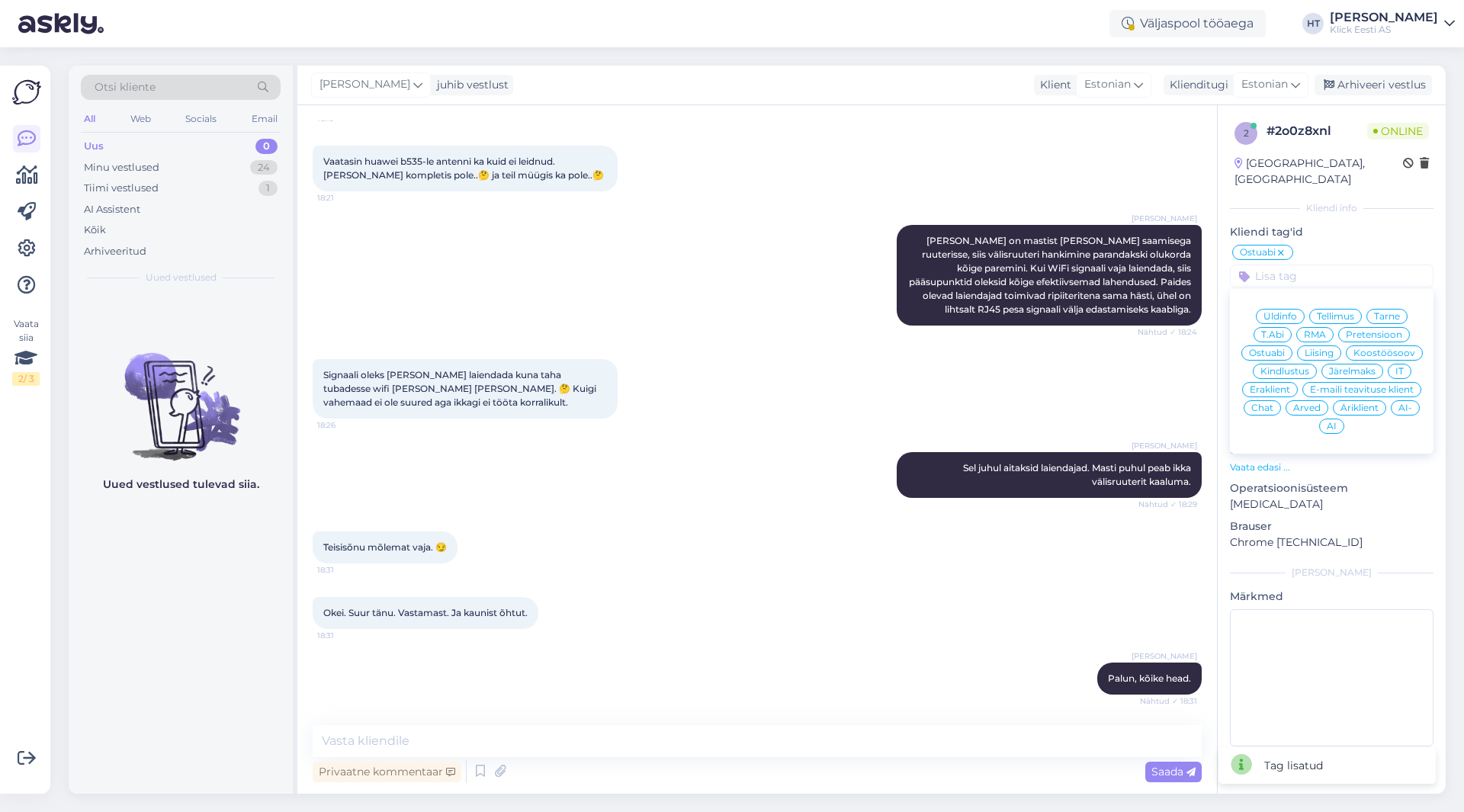
click at [1269, 385] on span "Eraklient" at bounding box center [1270, 389] width 40 height 9
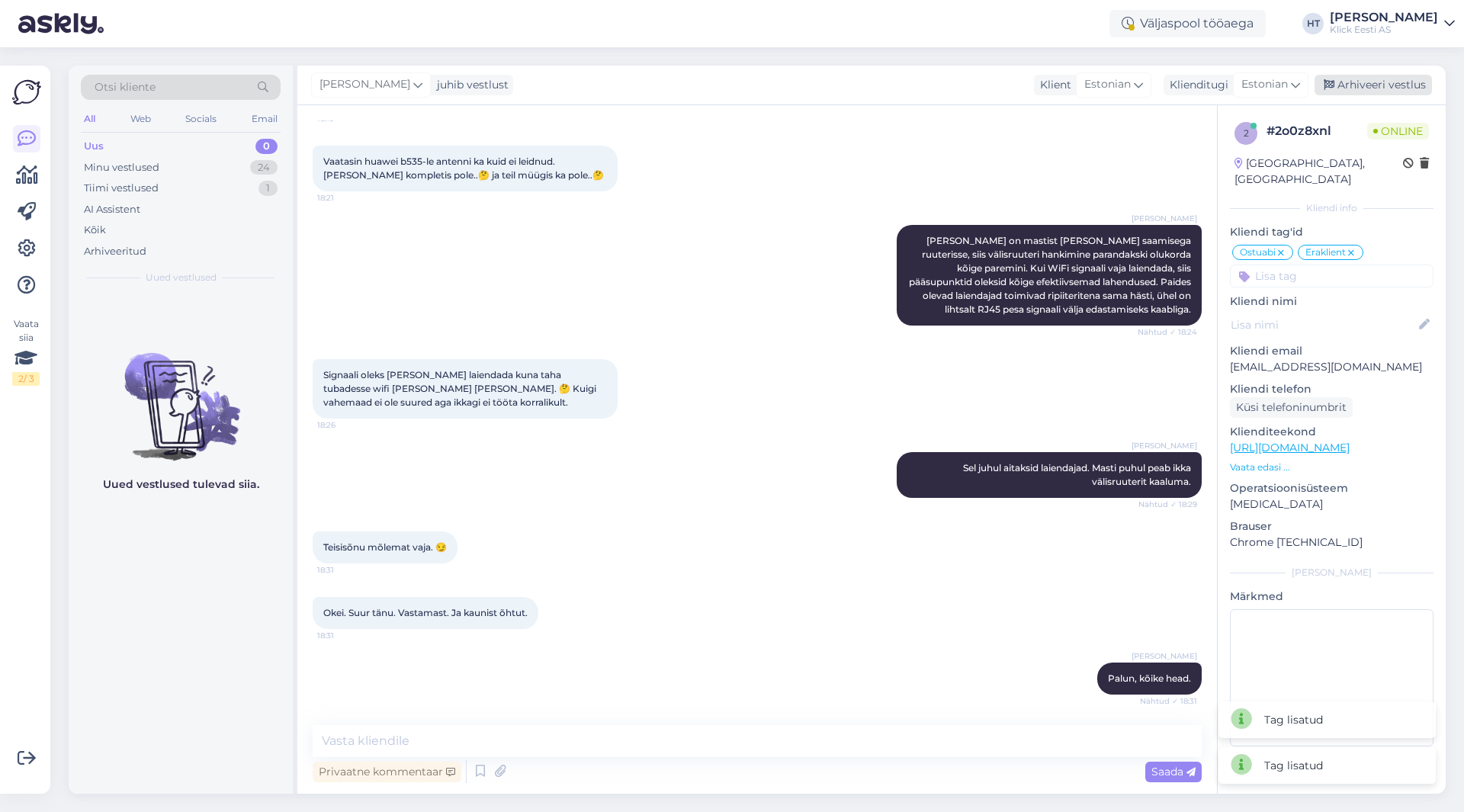
click at [1369, 77] on div "Arhiveeri vestlus" at bounding box center [1373, 85] width 117 height 20
